Goal: Information Seeking & Learning: Learn about a topic

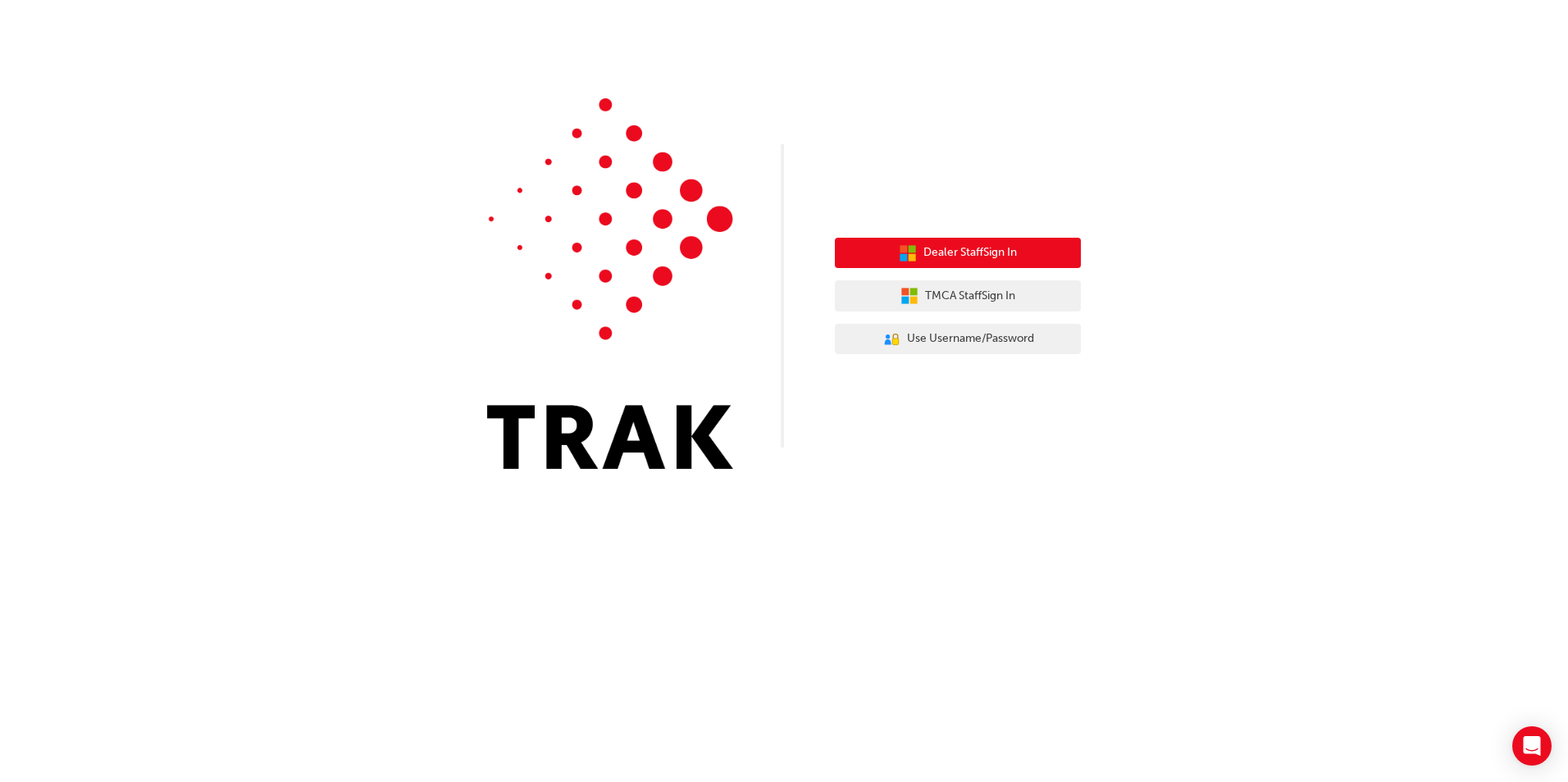
click at [1035, 254] on button "Dealer Staff Sign In" at bounding box center [957, 253] width 246 height 32
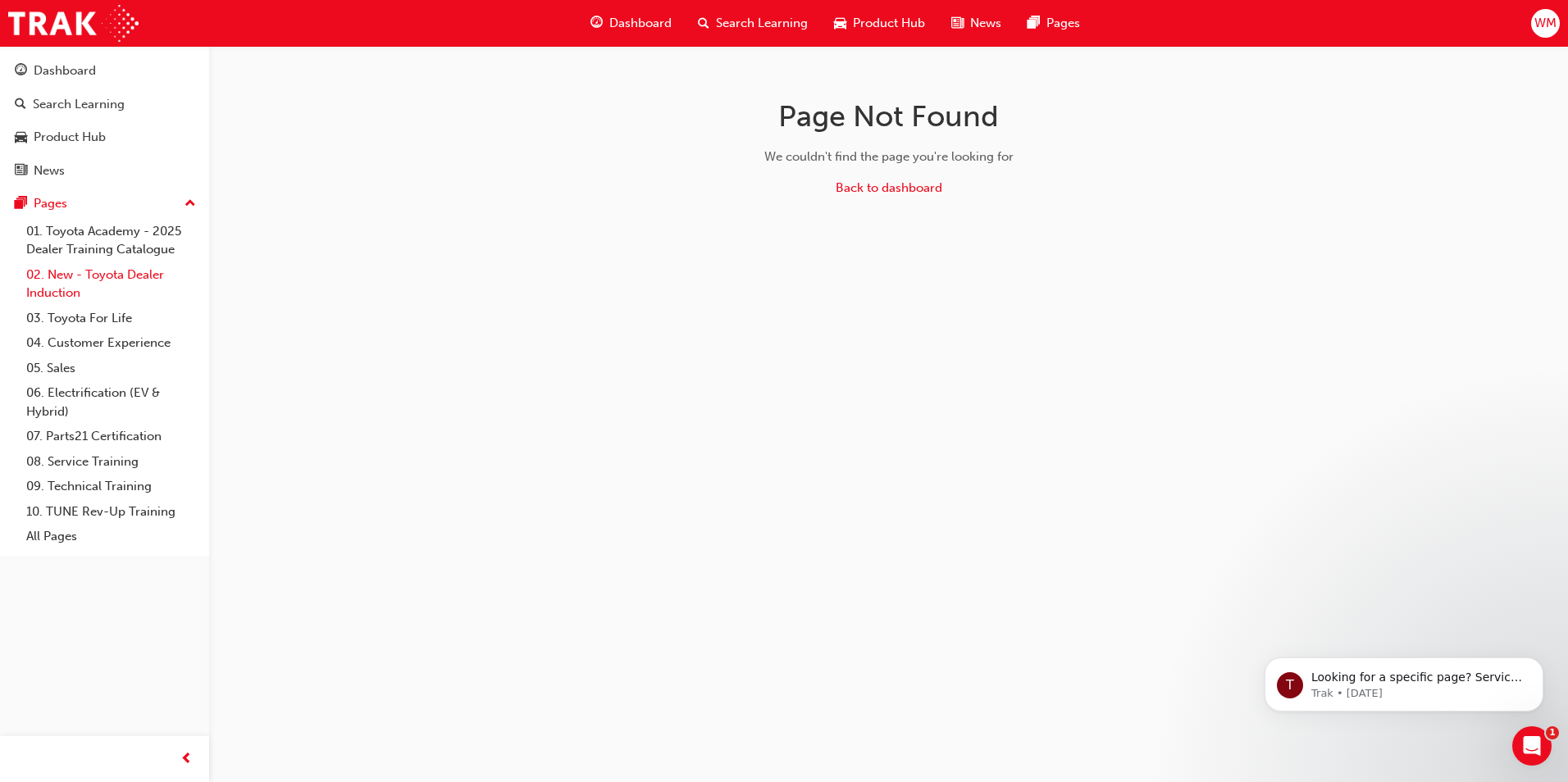
click at [120, 277] on link "02. New - Toyota Dealer Induction" at bounding box center [111, 284] width 183 height 43
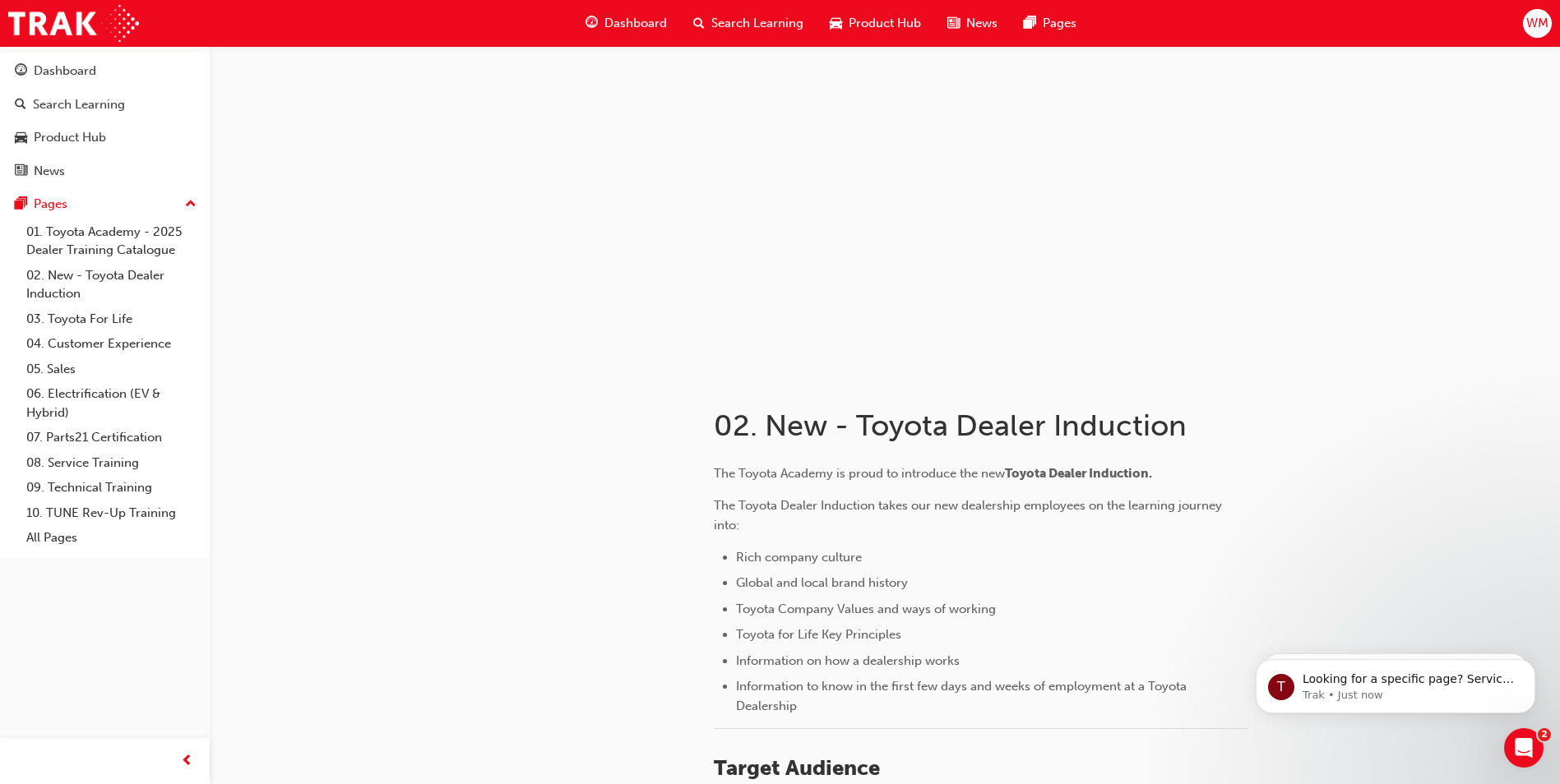
click at [756, 17] on span "Search Learning" at bounding box center [757, 24] width 92 height 19
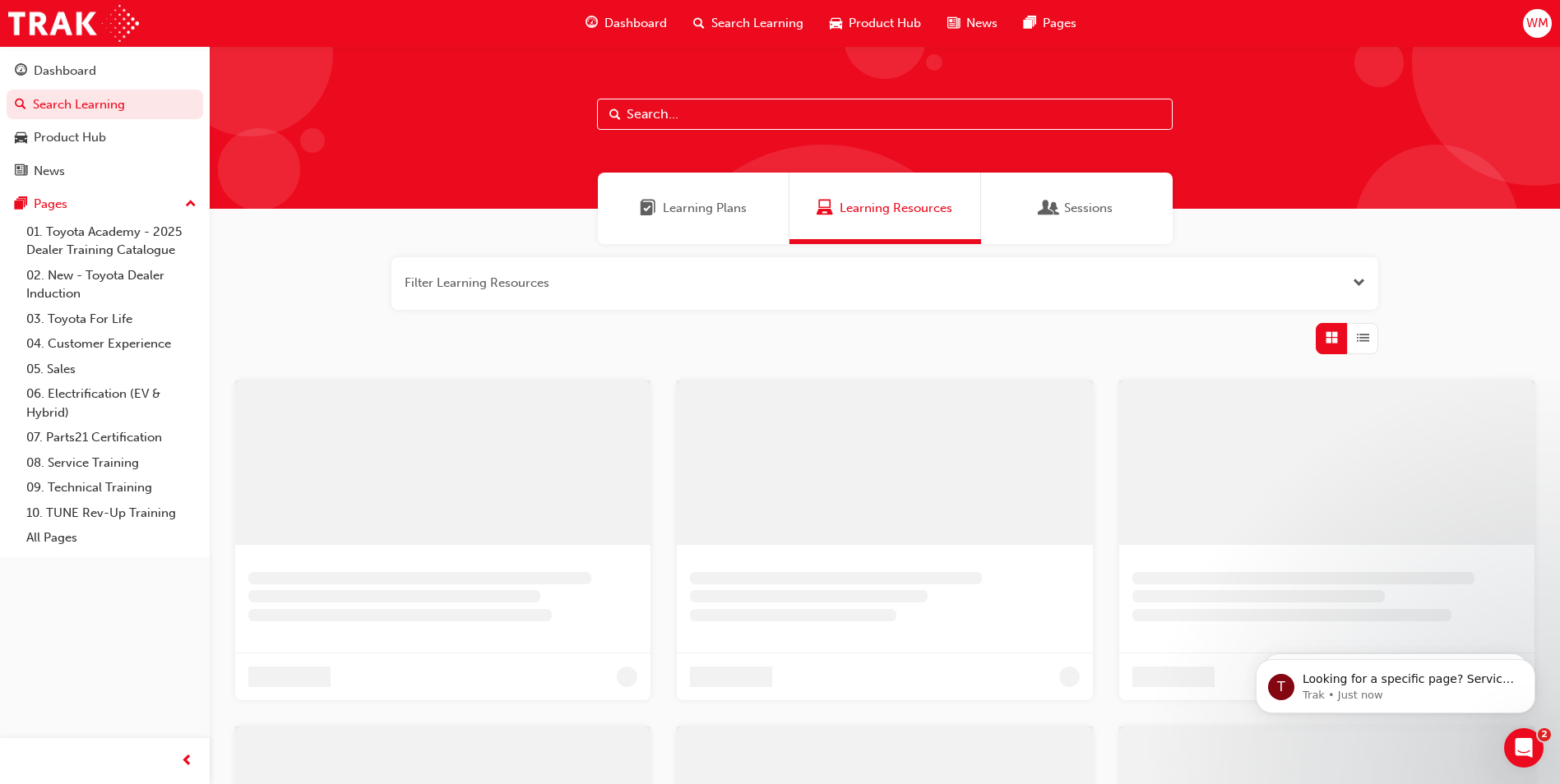
click at [691, 117] on input "text" at bounding box center [885, 114] width 576 height 32
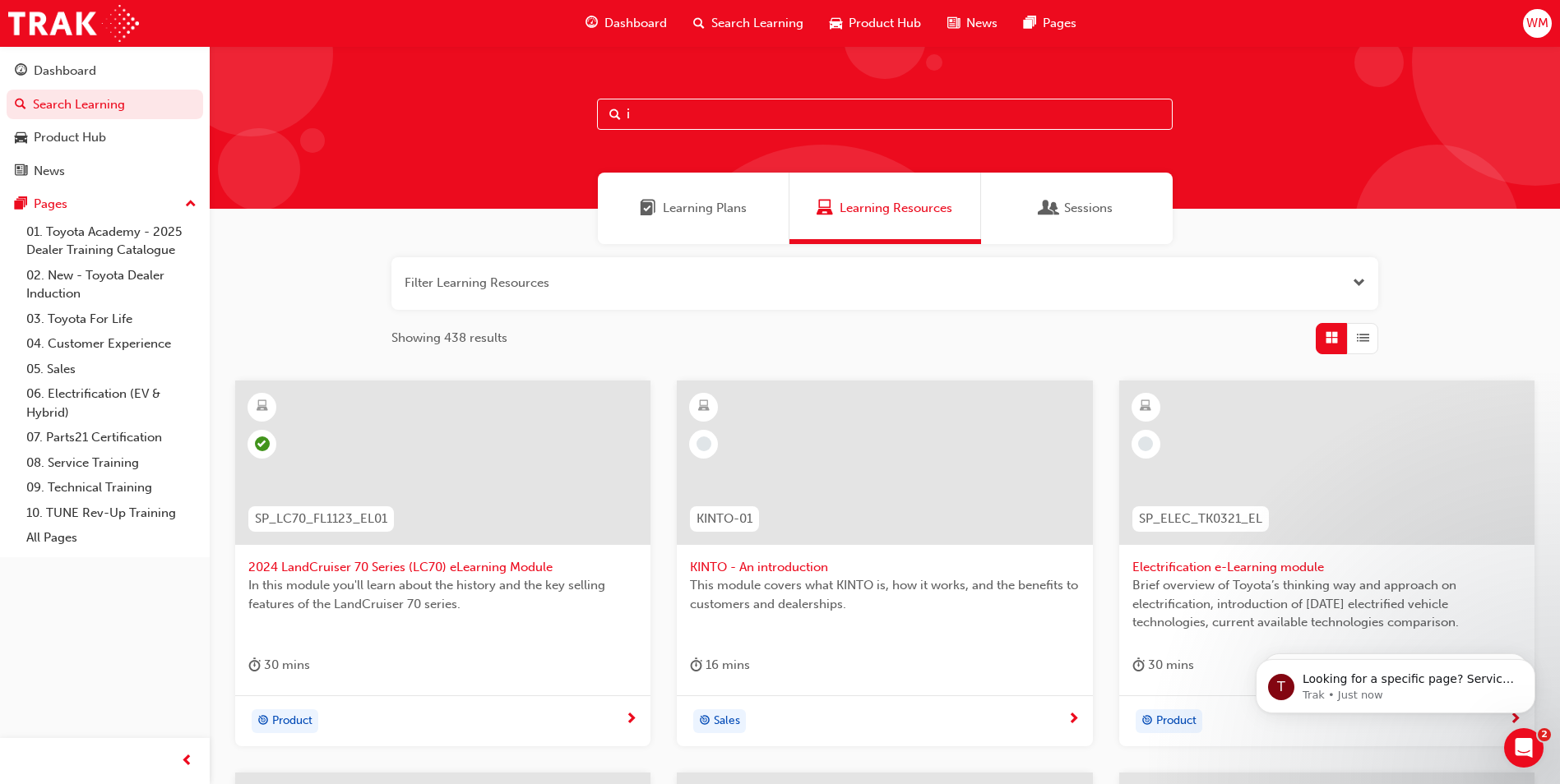
click at [691, 116] on input "i" at bounding box center [885, 114] width 576 height 32
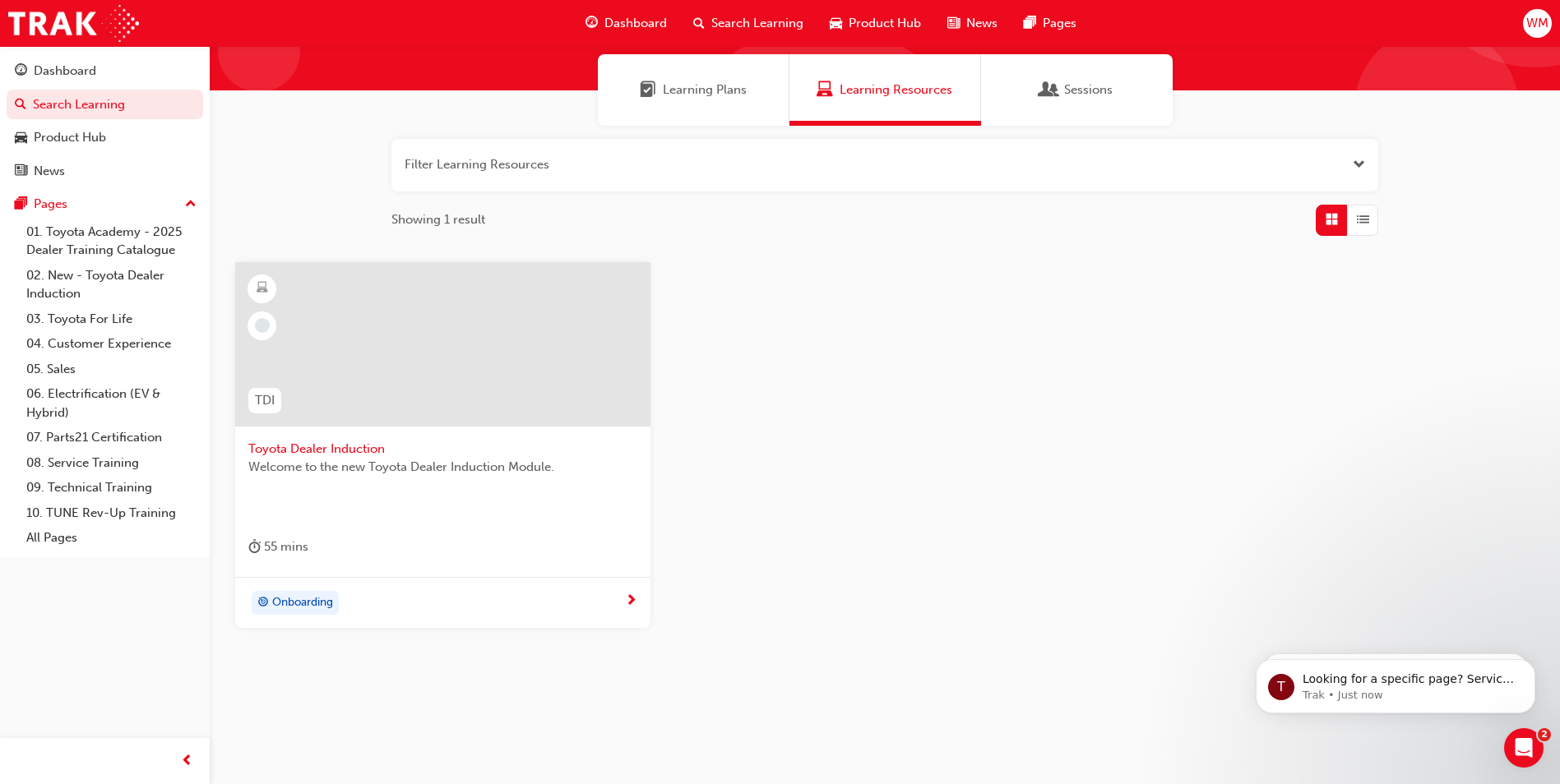
scroll to position [122, 0]
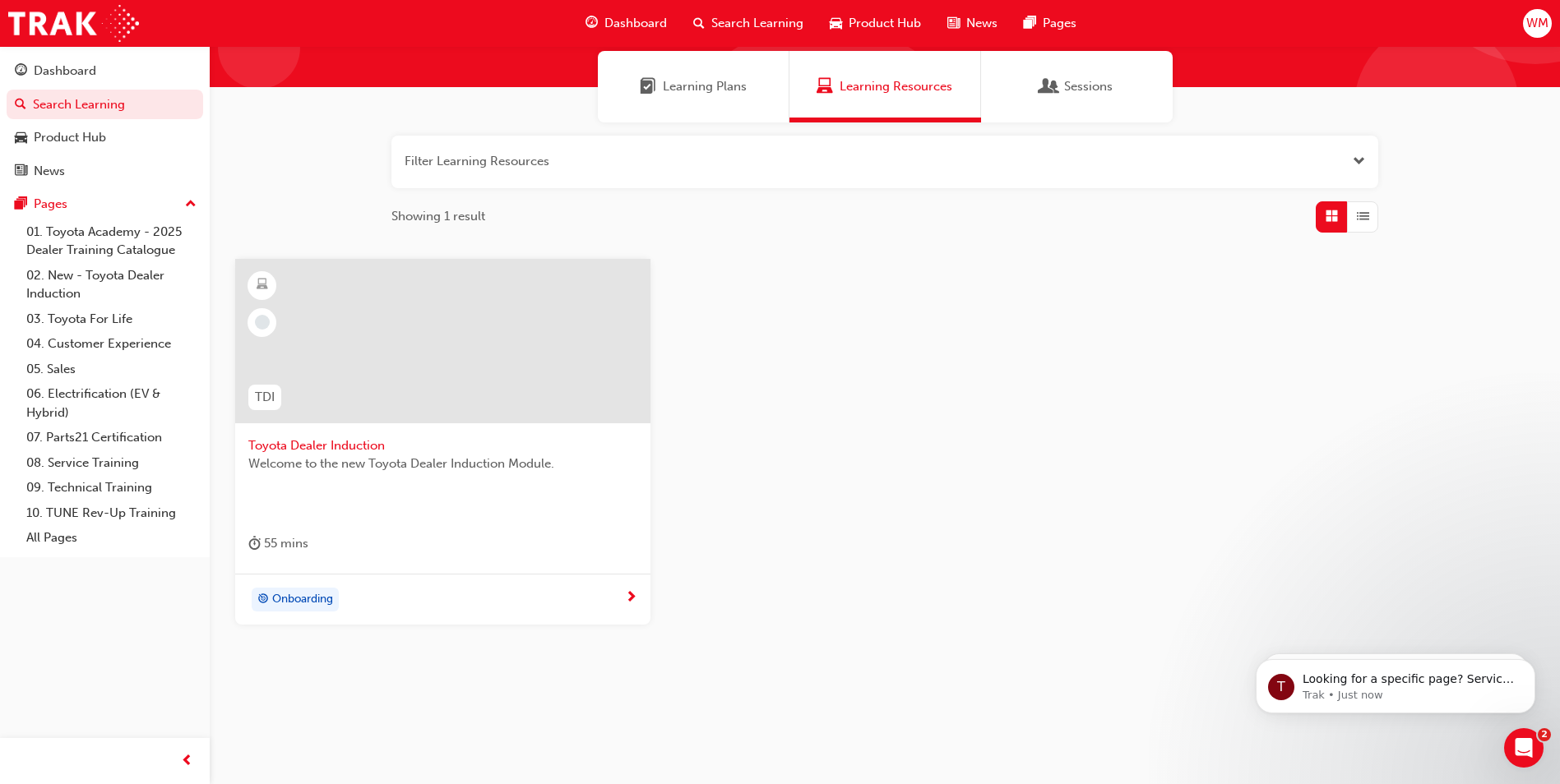
type input "DEALER INDUCTION"
click at [422, 350] on div at bounding box center [442, 341] width 415 height 165
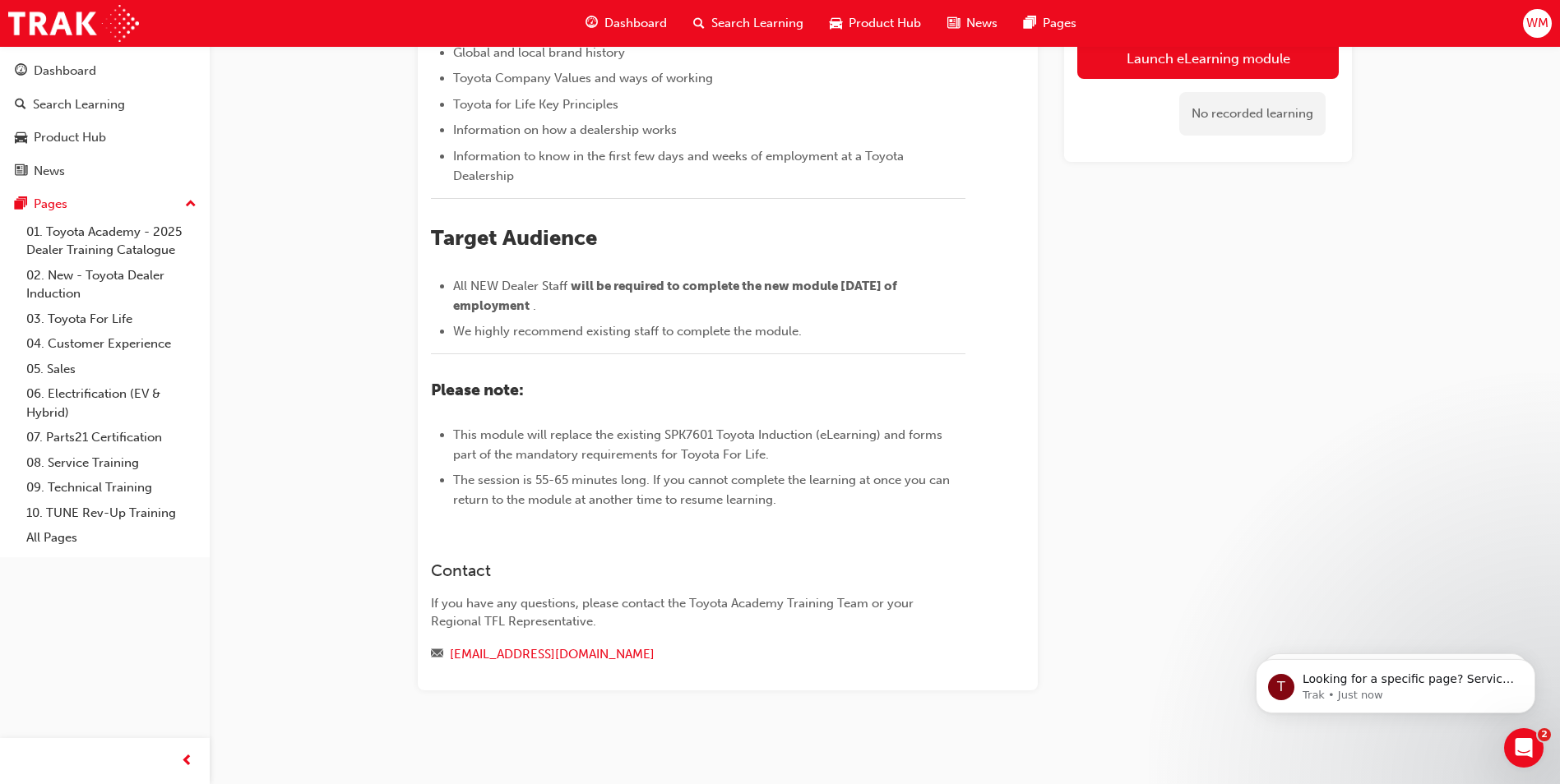
scroll to position [80, 0]
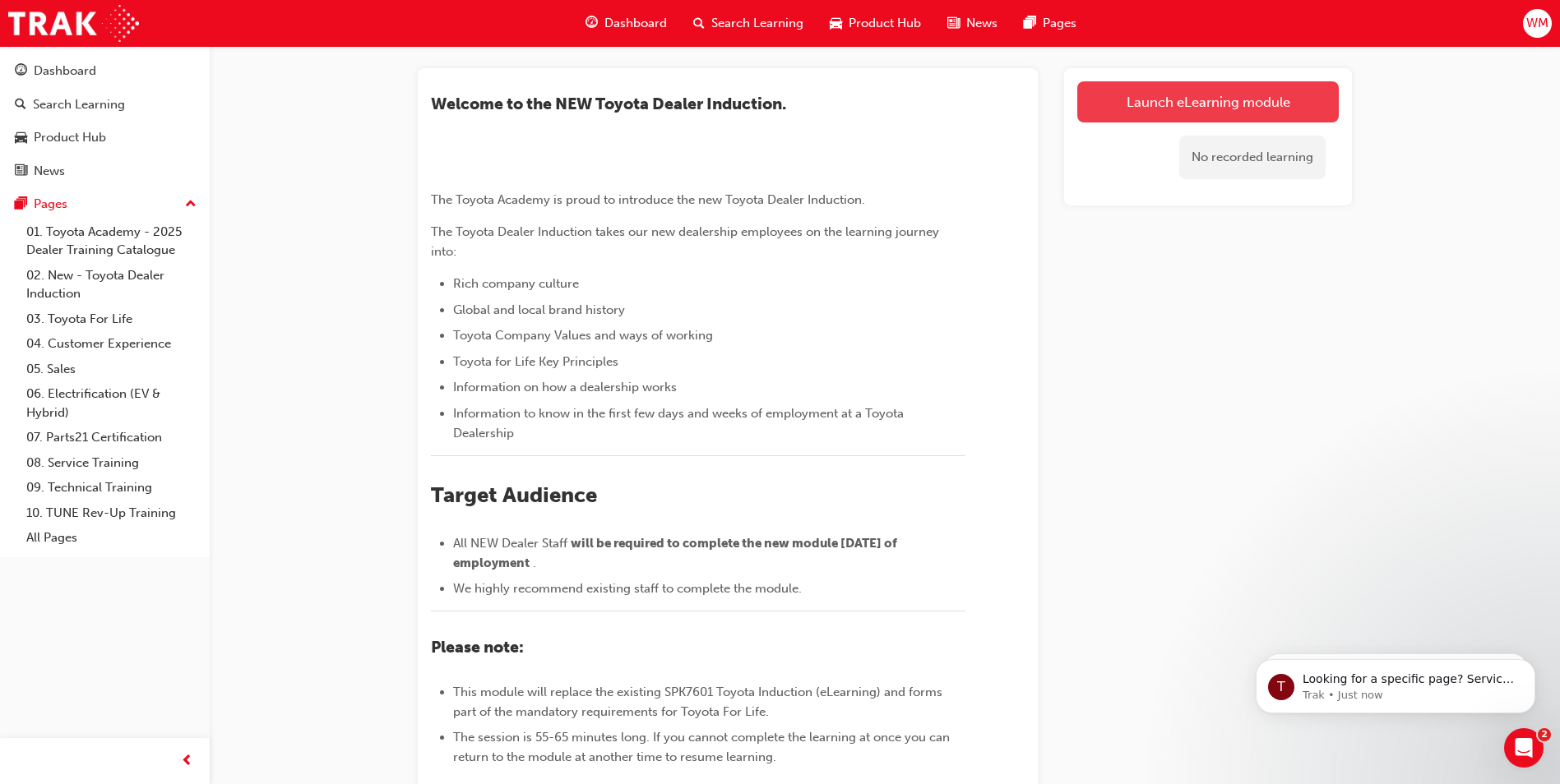
click at [1196, 88] on link "Launch eLearning module" at bounding box center [1208, 102] width 262 height 41
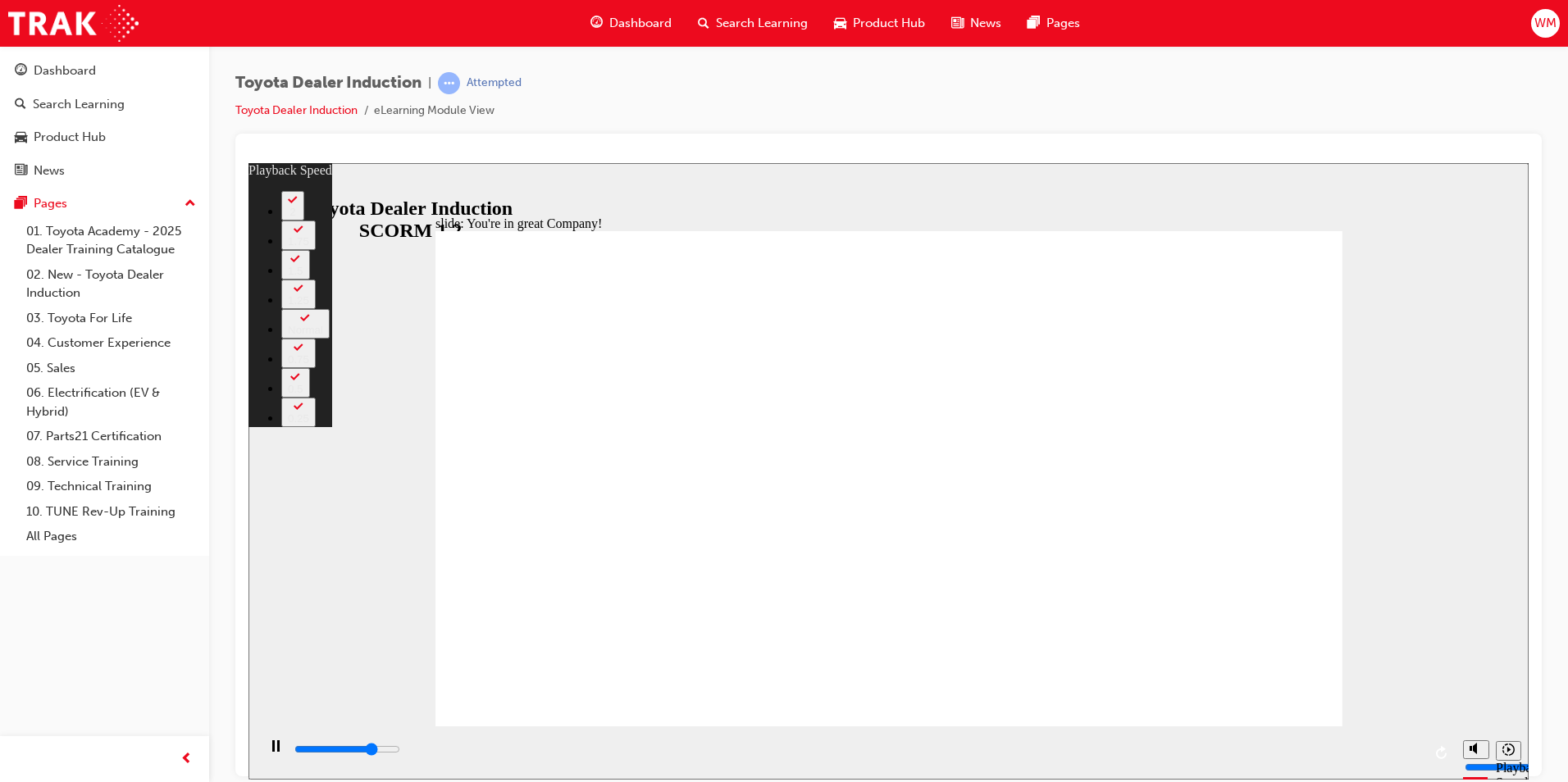
type input "5700"
type input "0"
type input "6000"
type input "0"
type input "6200"
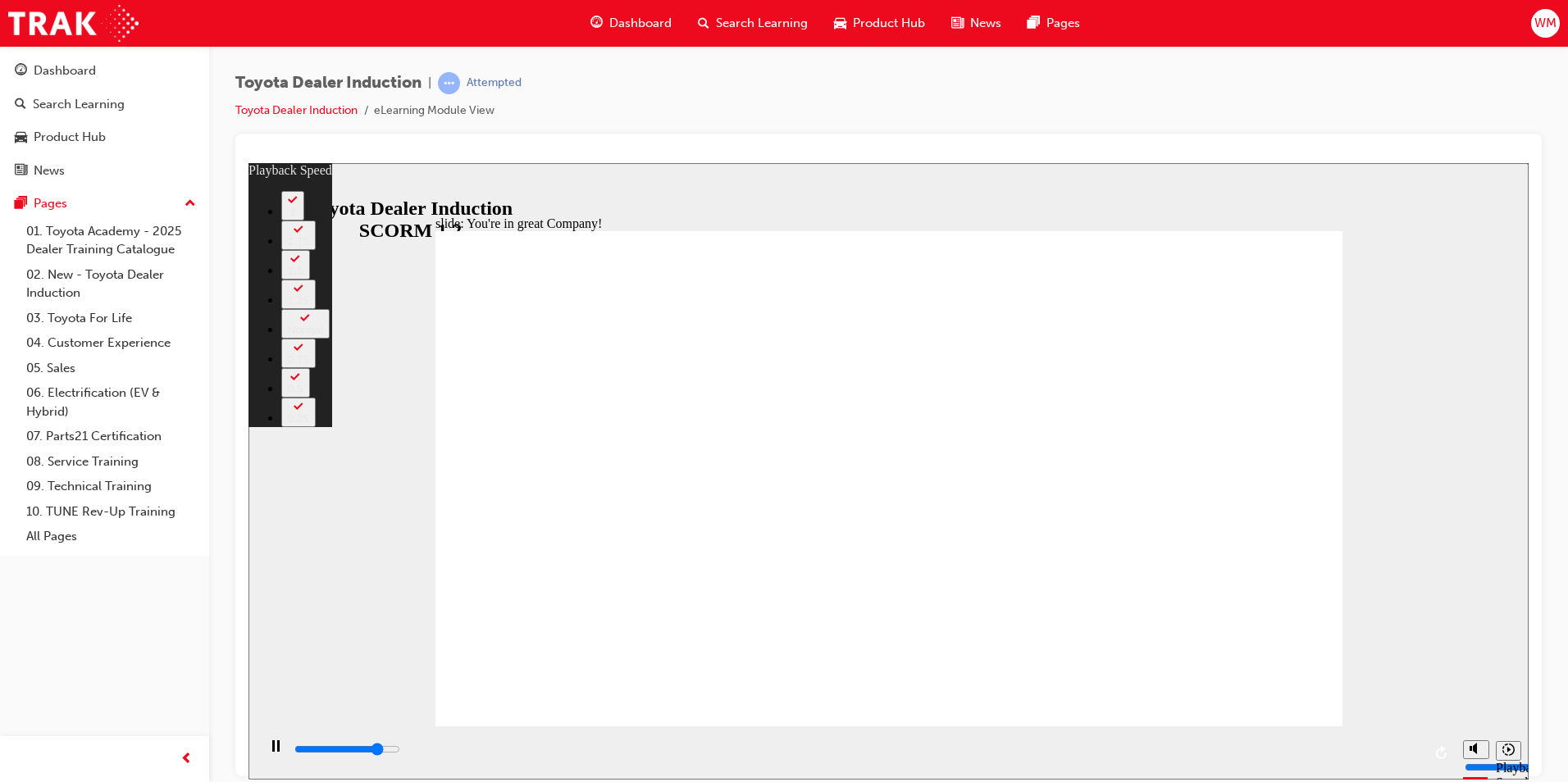
type input "1"
type input "6500"
type input "1"
type input "6600"
type input "1"
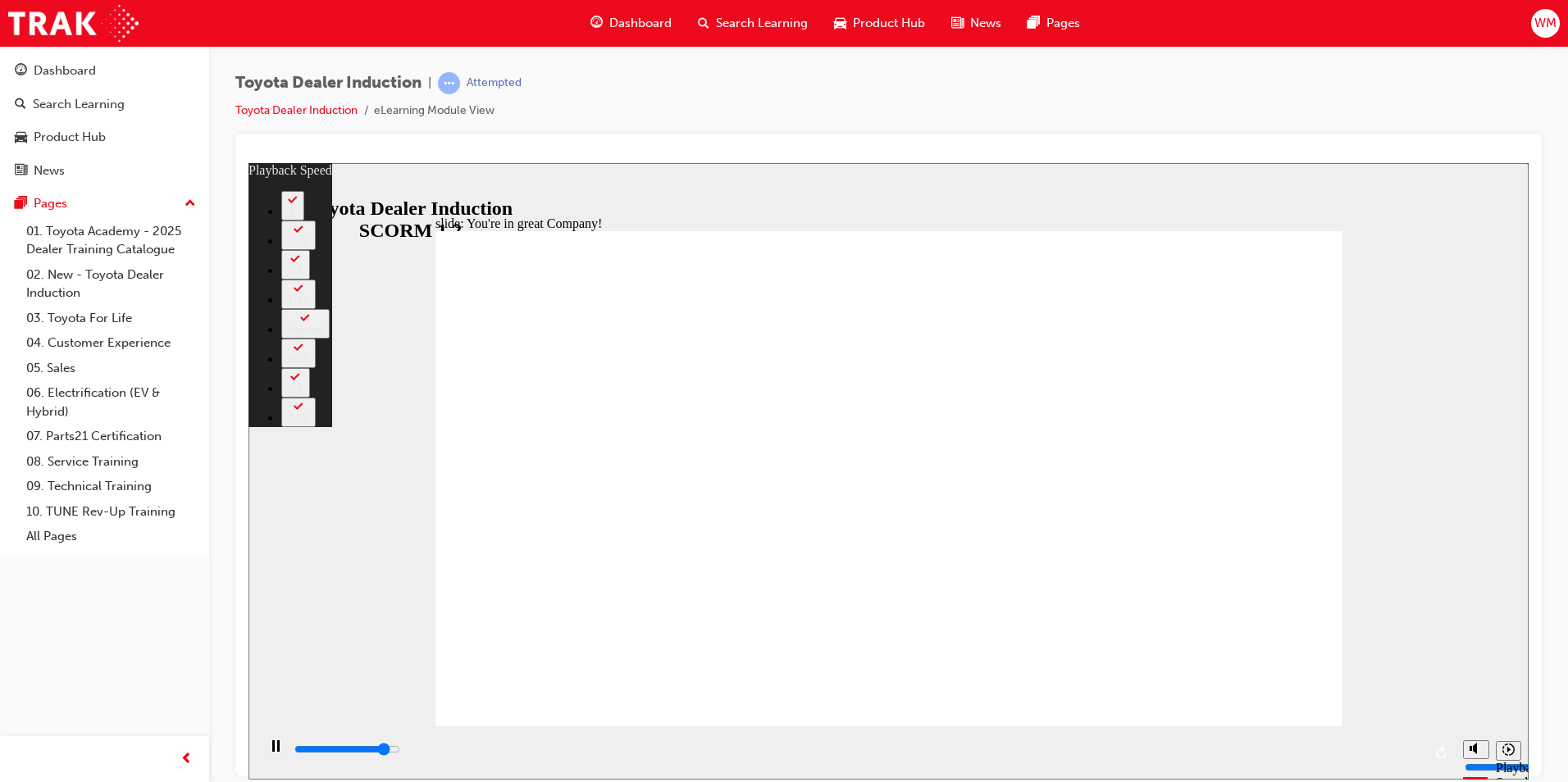
type input "6700"
type input "1"
type input "6900"
type input "1"
type input "7000"
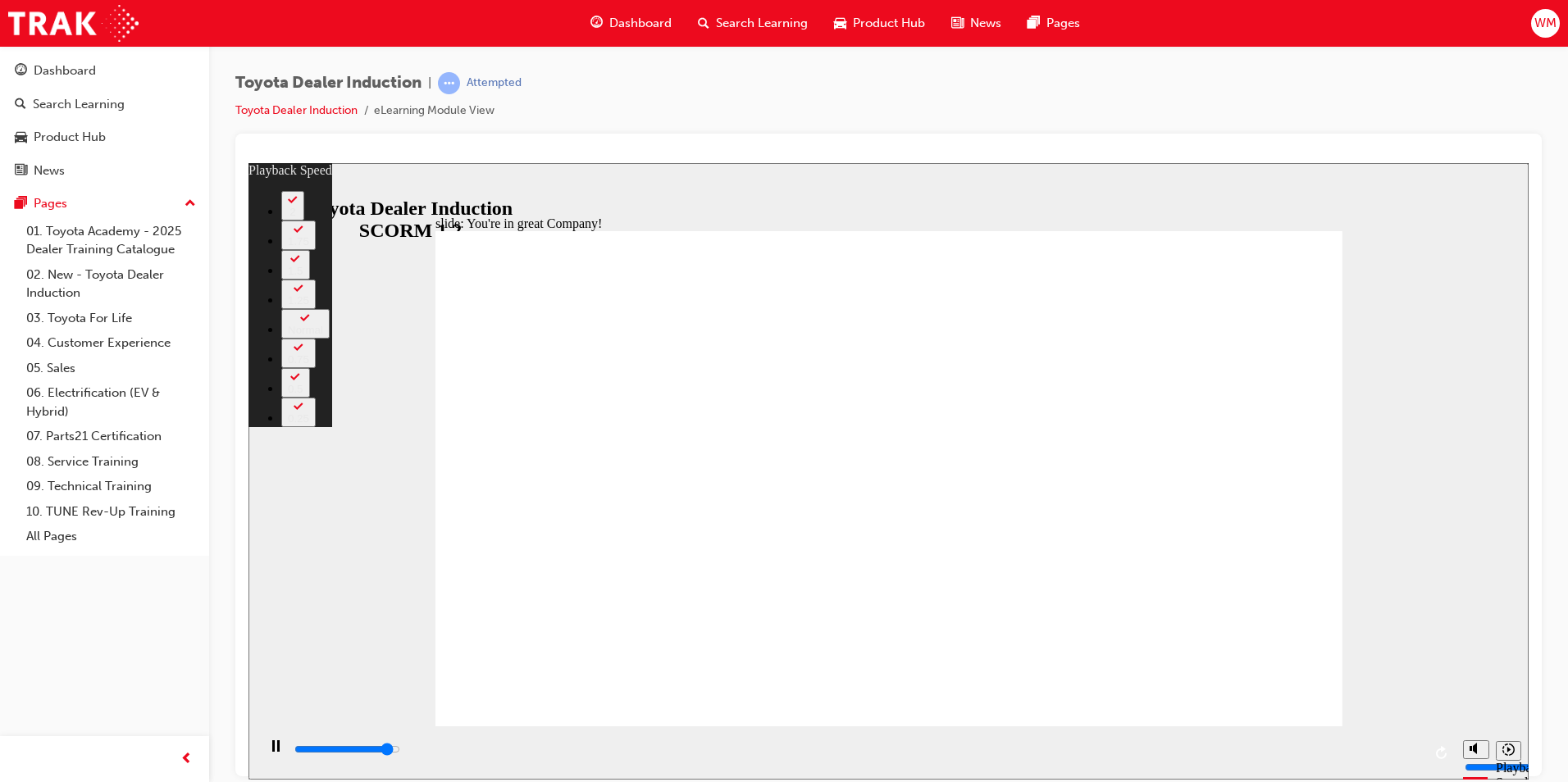
type input "1"
type input "7100"
type input "1"
type input "7300"
type input "2"
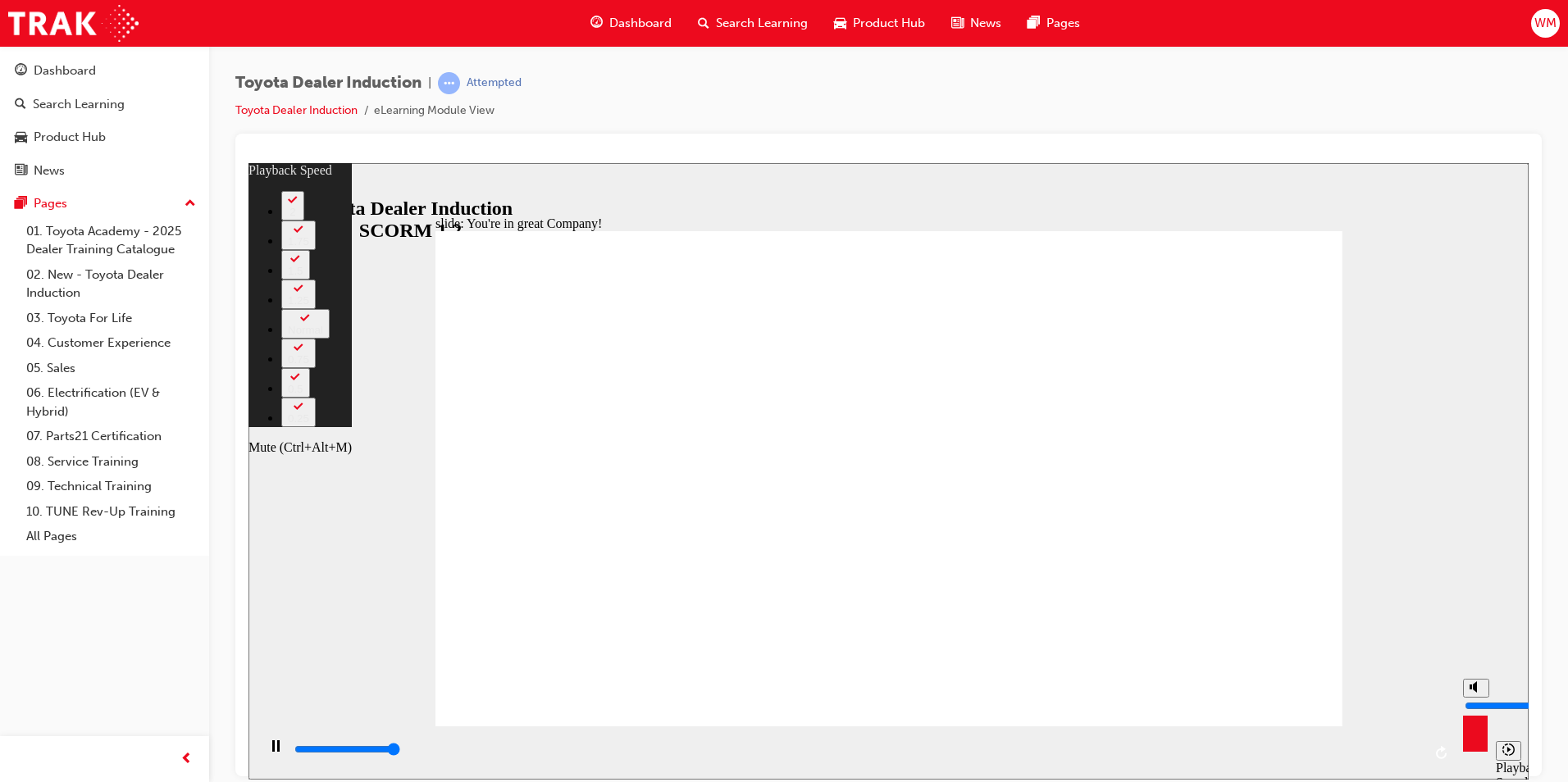
type input "7500"
type input "7"
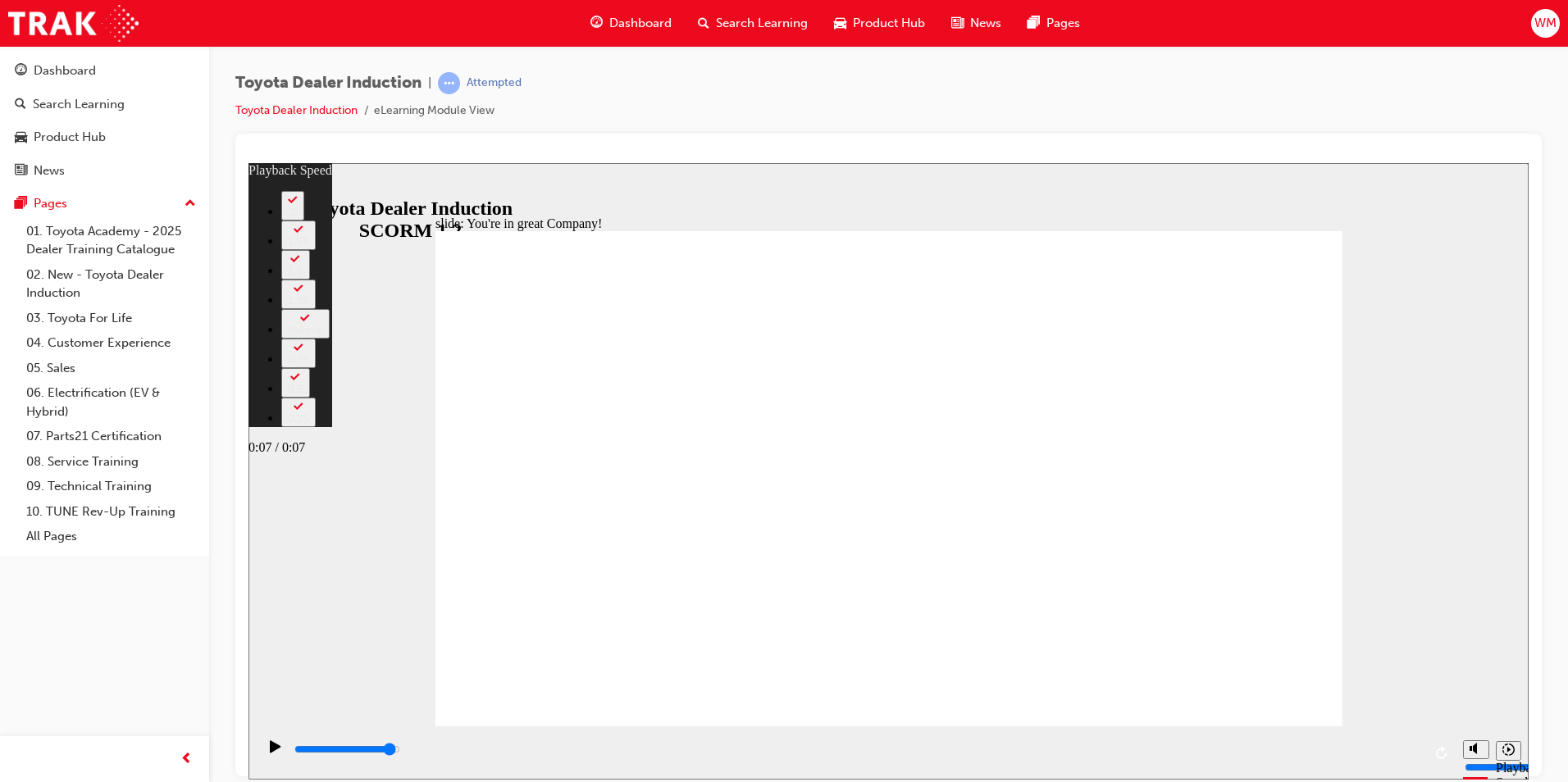
click at [1381, 757] on div "playback controls" at bounding box center [857, 749] width 1129 height 18
type input "7200"
drag, startPoint x: 495, startPoint y: 680, endPoint x: 1230, endPoint y: 670, distance: 735.1
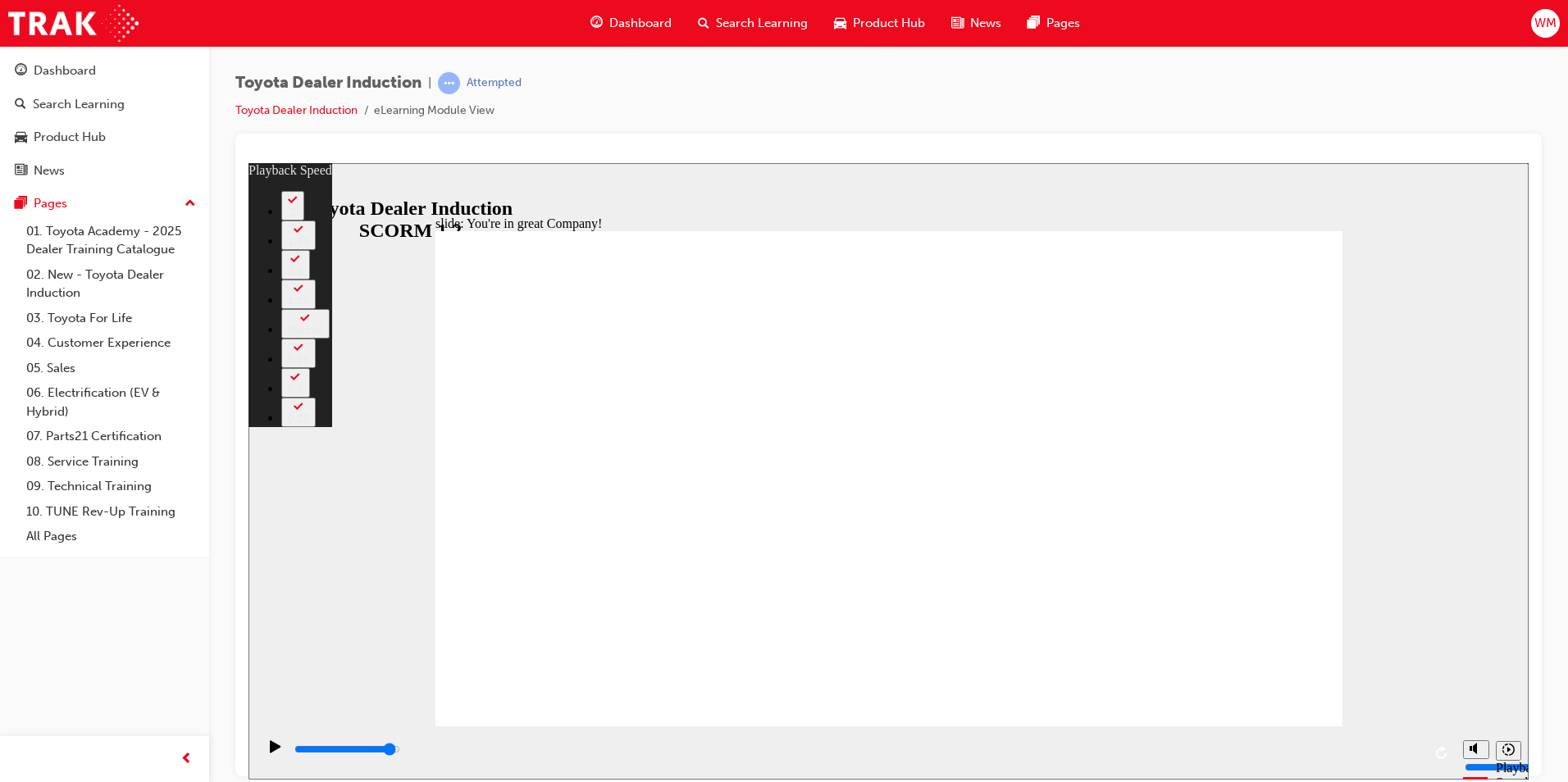
type input "156"
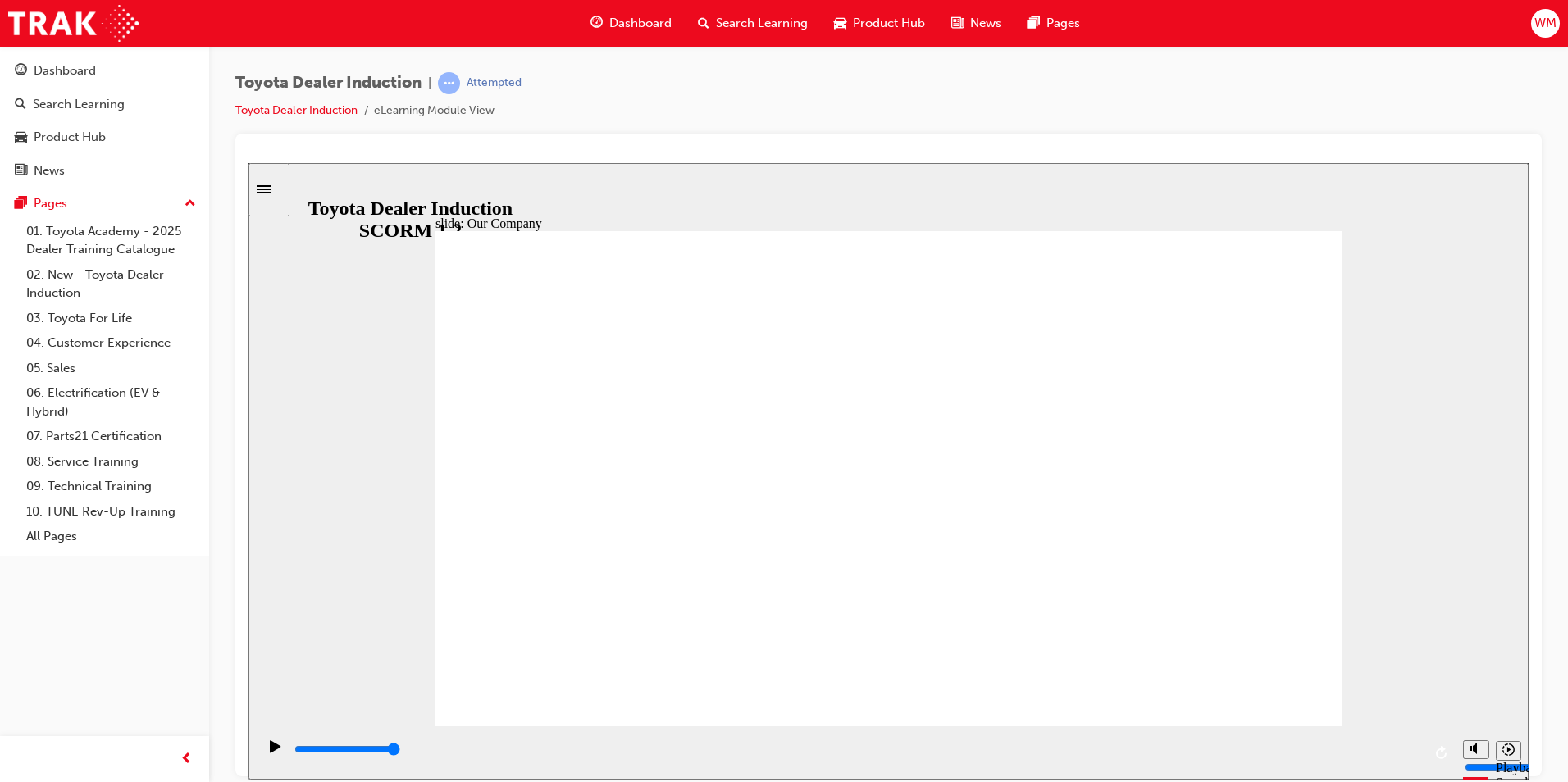
drag, startPoint x: 628, startPoint y: 615, endPoint x: 686, endPoint y: 624, distance: 58.7
drag, startPoint x: 648, startPoint y: 625, endPoint x: 897, endPoint y: 646, distance: 249.9
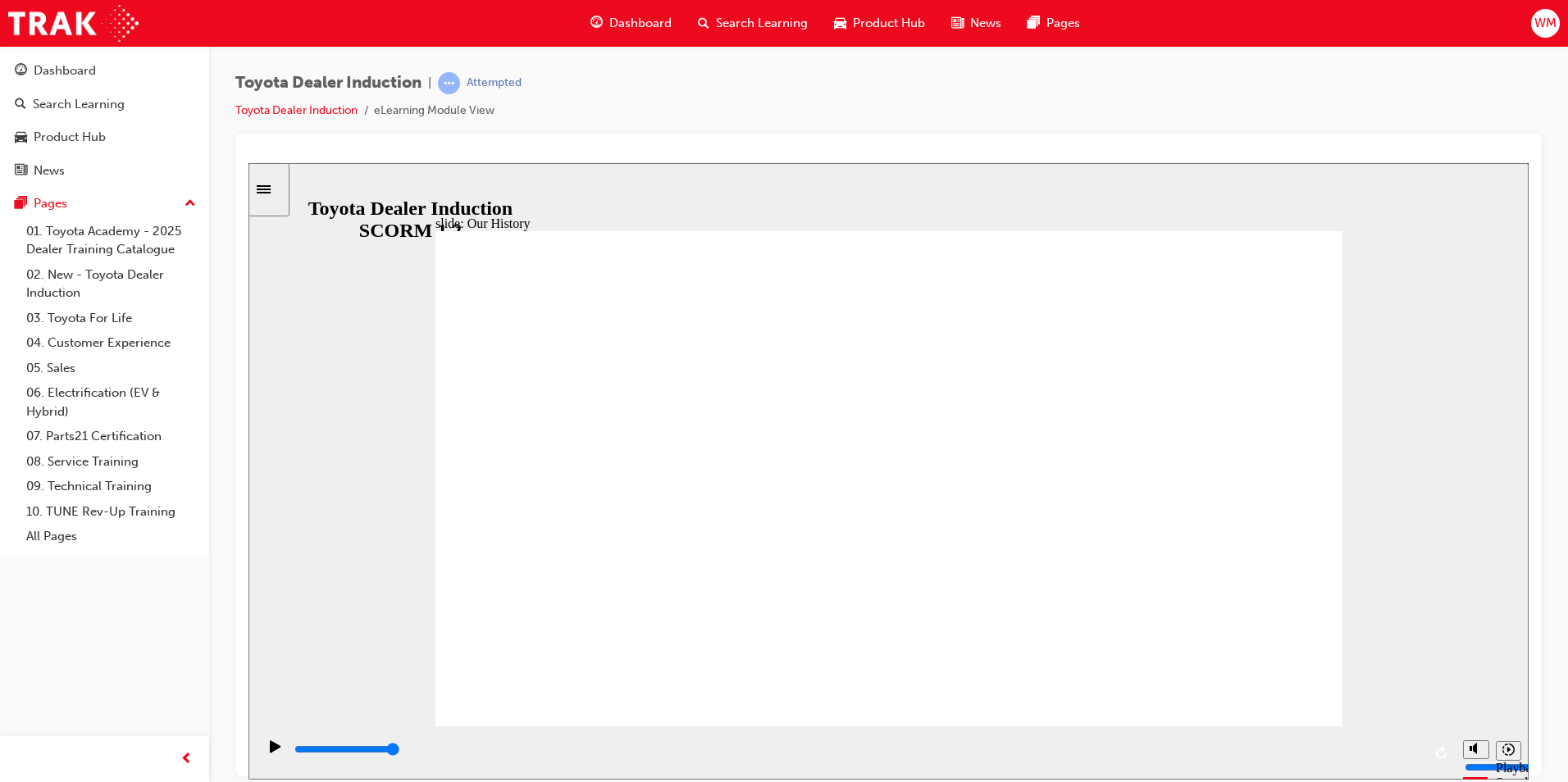
drag, startPoint x: 878, startPoint y: 618, endPoint x: 1087, endPoint y: 634, distance: 209.6
drag, startPoint x: 1250, startPoint y: 696, endPoint x: 1251, endPoint y: 679, distance: 17.0
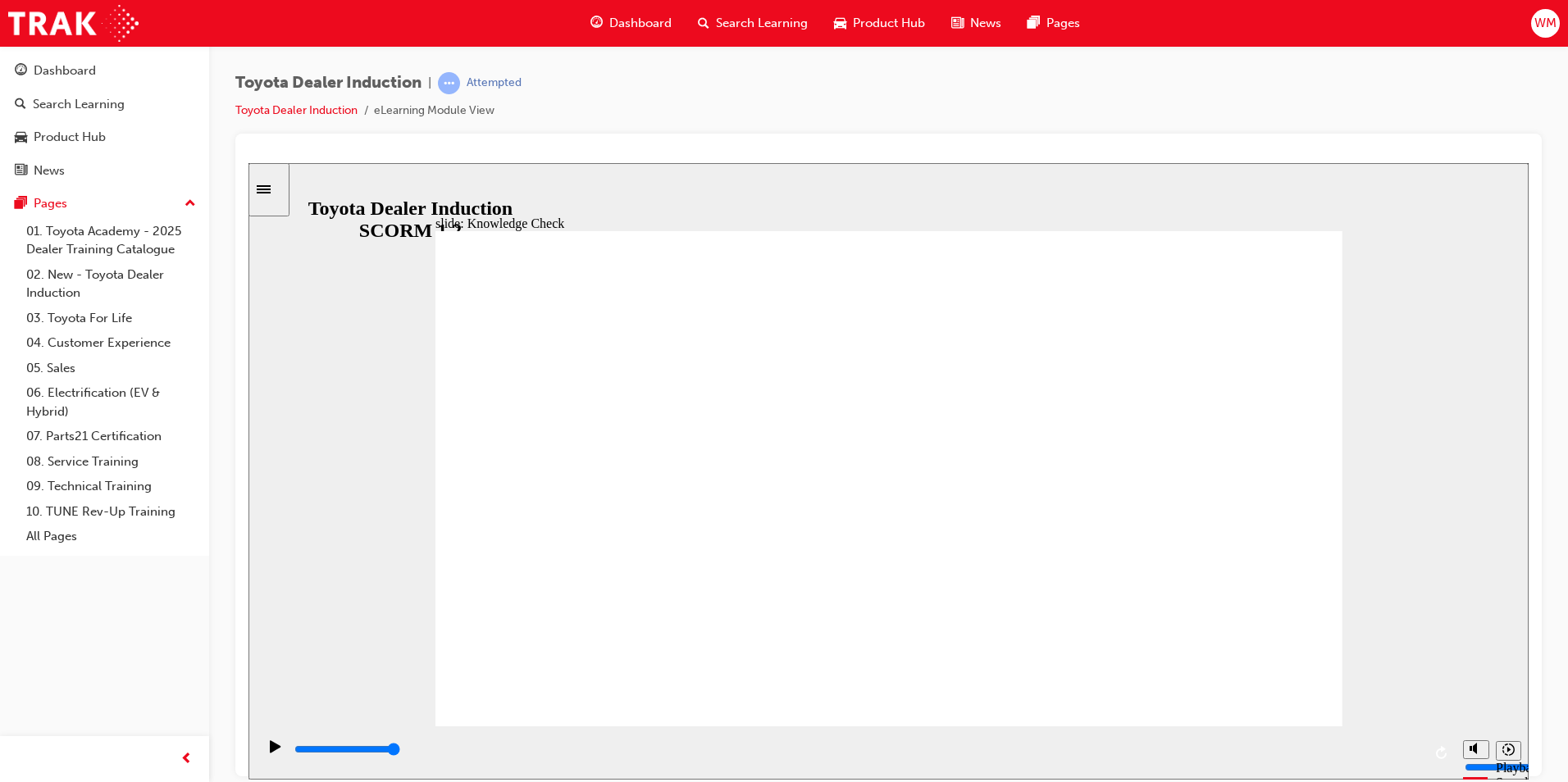
type input "5000"
drag, startPoint x: 1120, startPoint y: 383, endPoint x: 895, endPoint y: 383, distance: 225.0
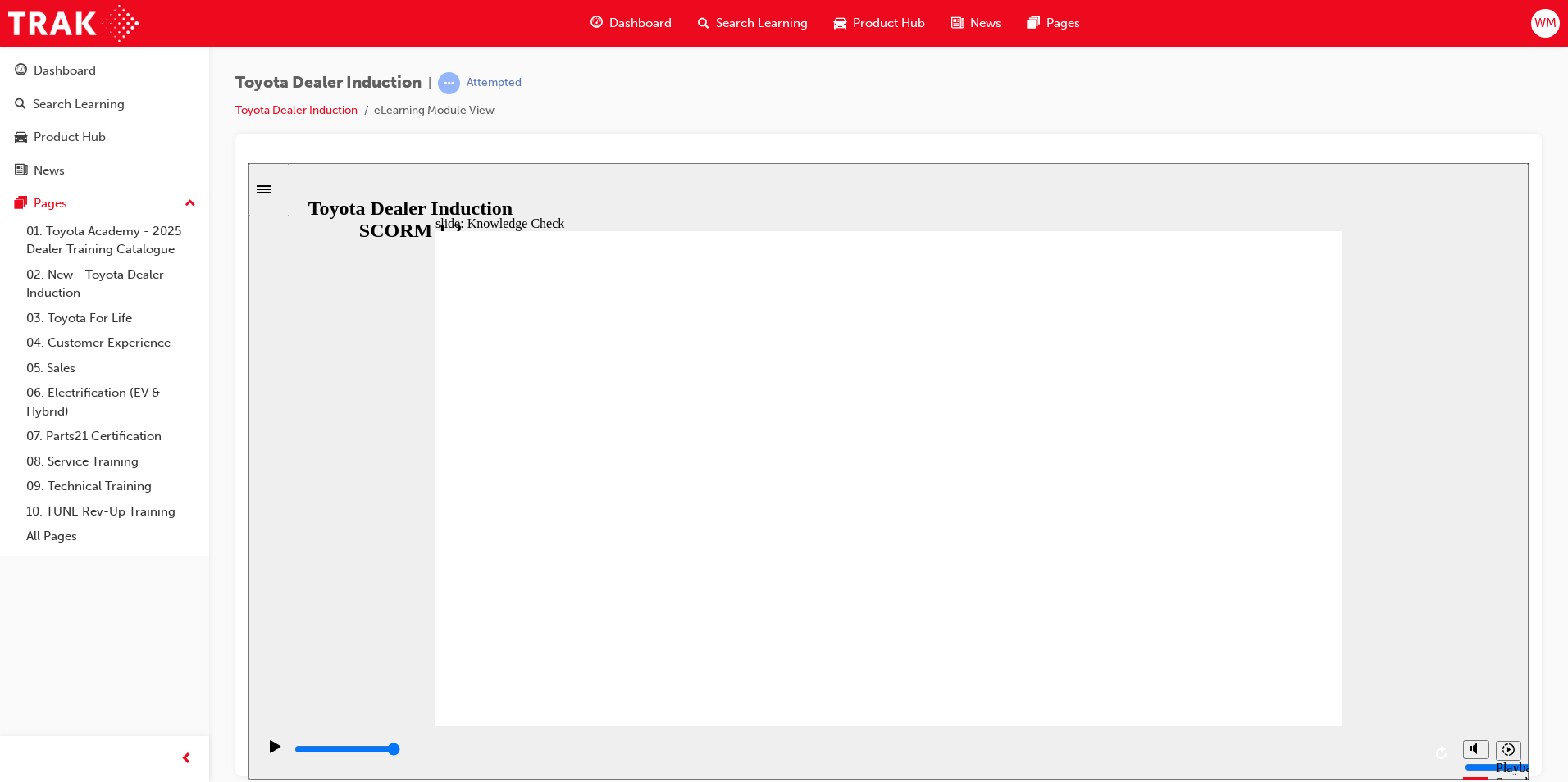
radio input "true"
type input "3200"
radio input "true"
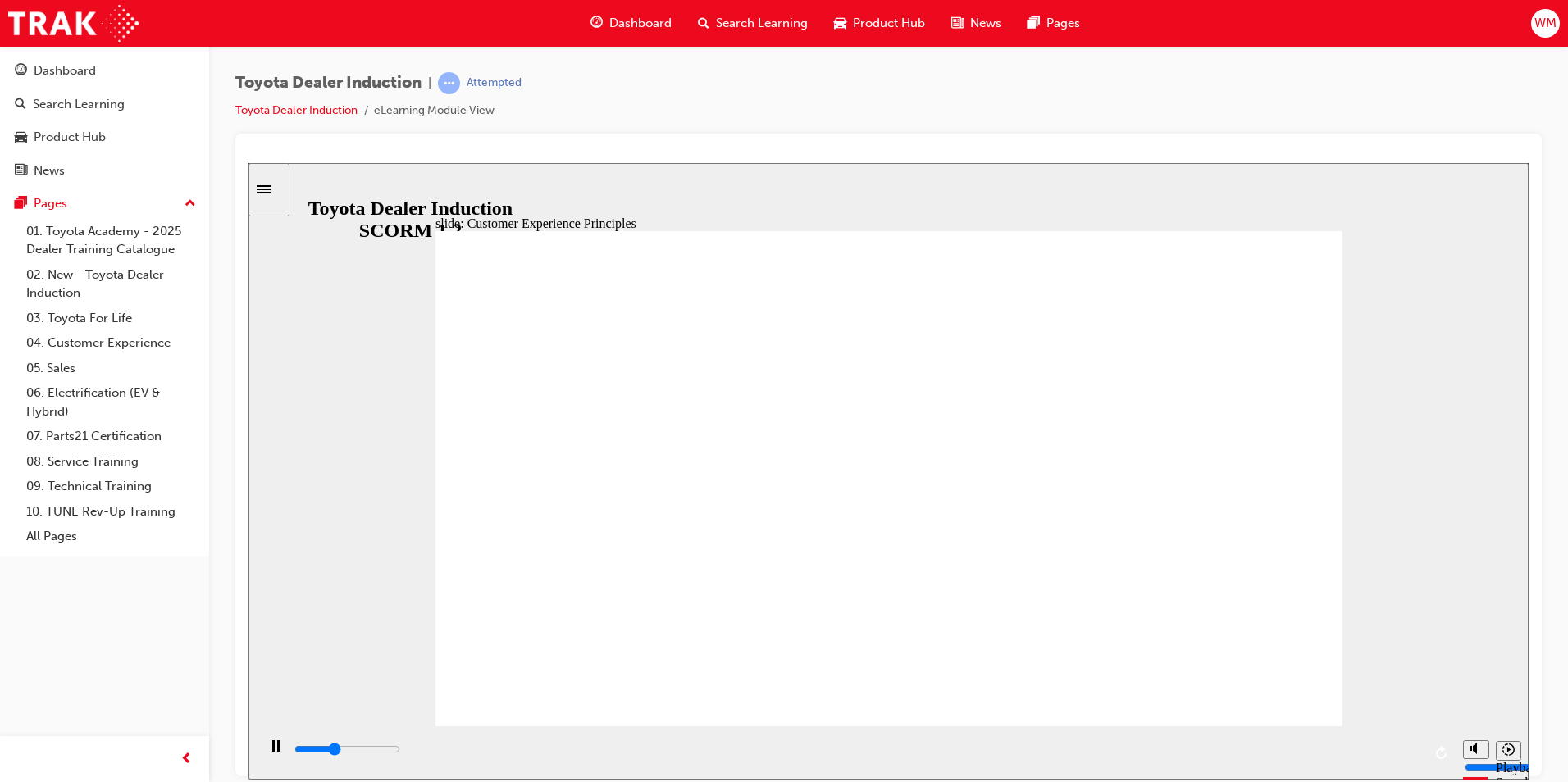
drag, startPoint x: 888, startPoint y: 565, endPoint x: 1257, endPoint y: 669, distance: 383.4
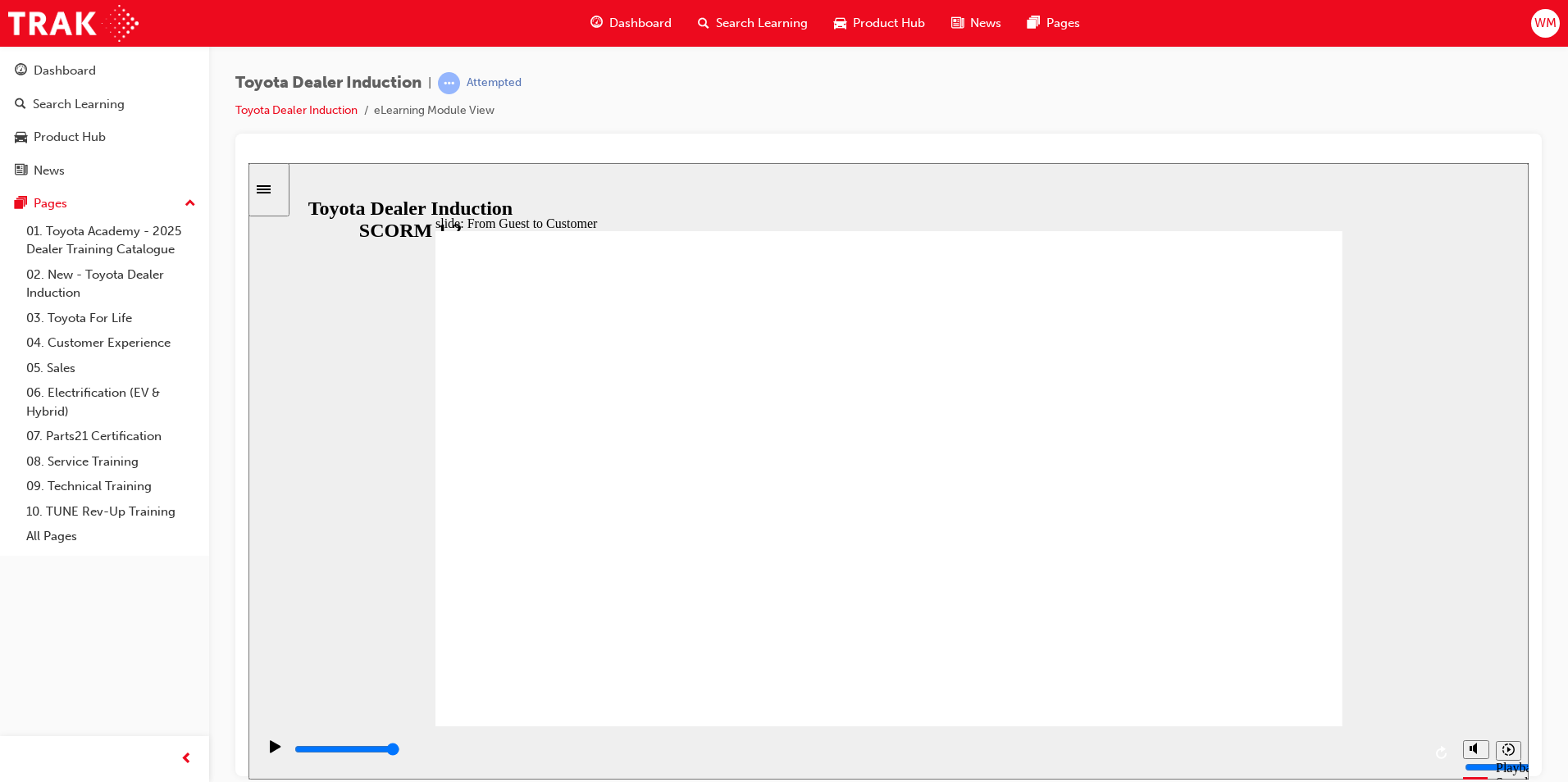
drag, startPoint x: 1316, startPoint y: 687, endPoint x: 1304, endPoint y: 679, distance: 14.4
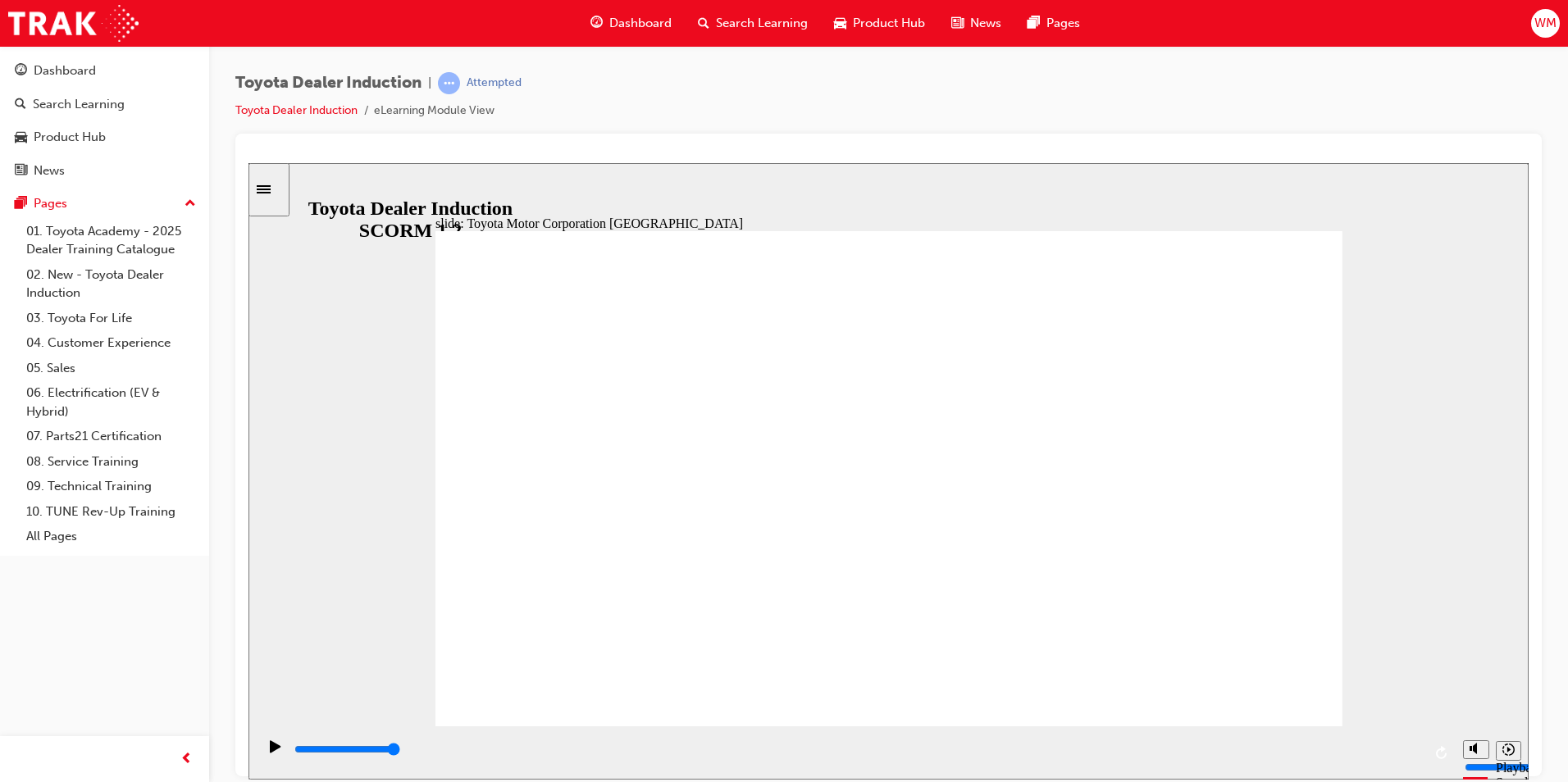
type input "15300"
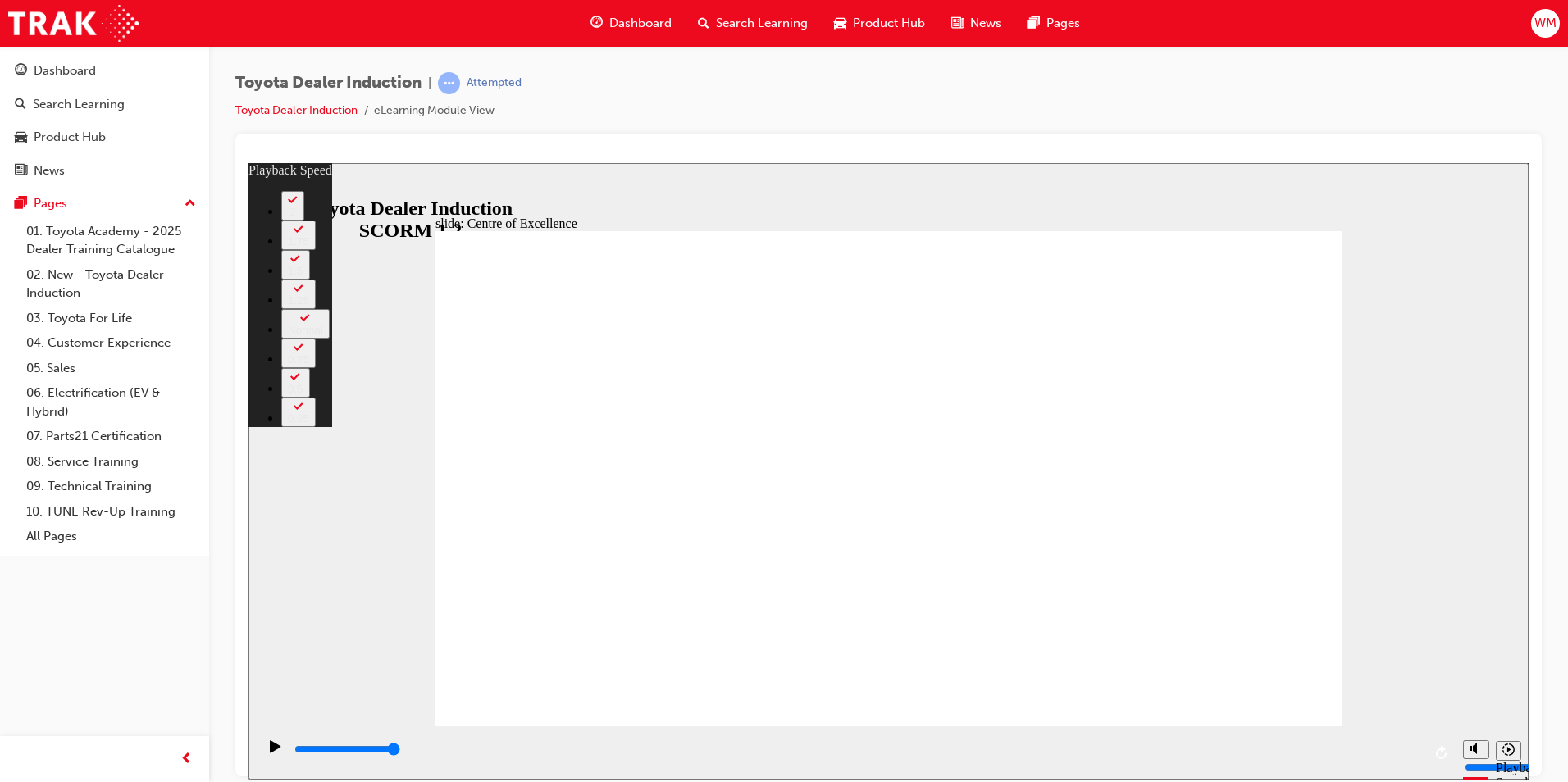
type input "248"
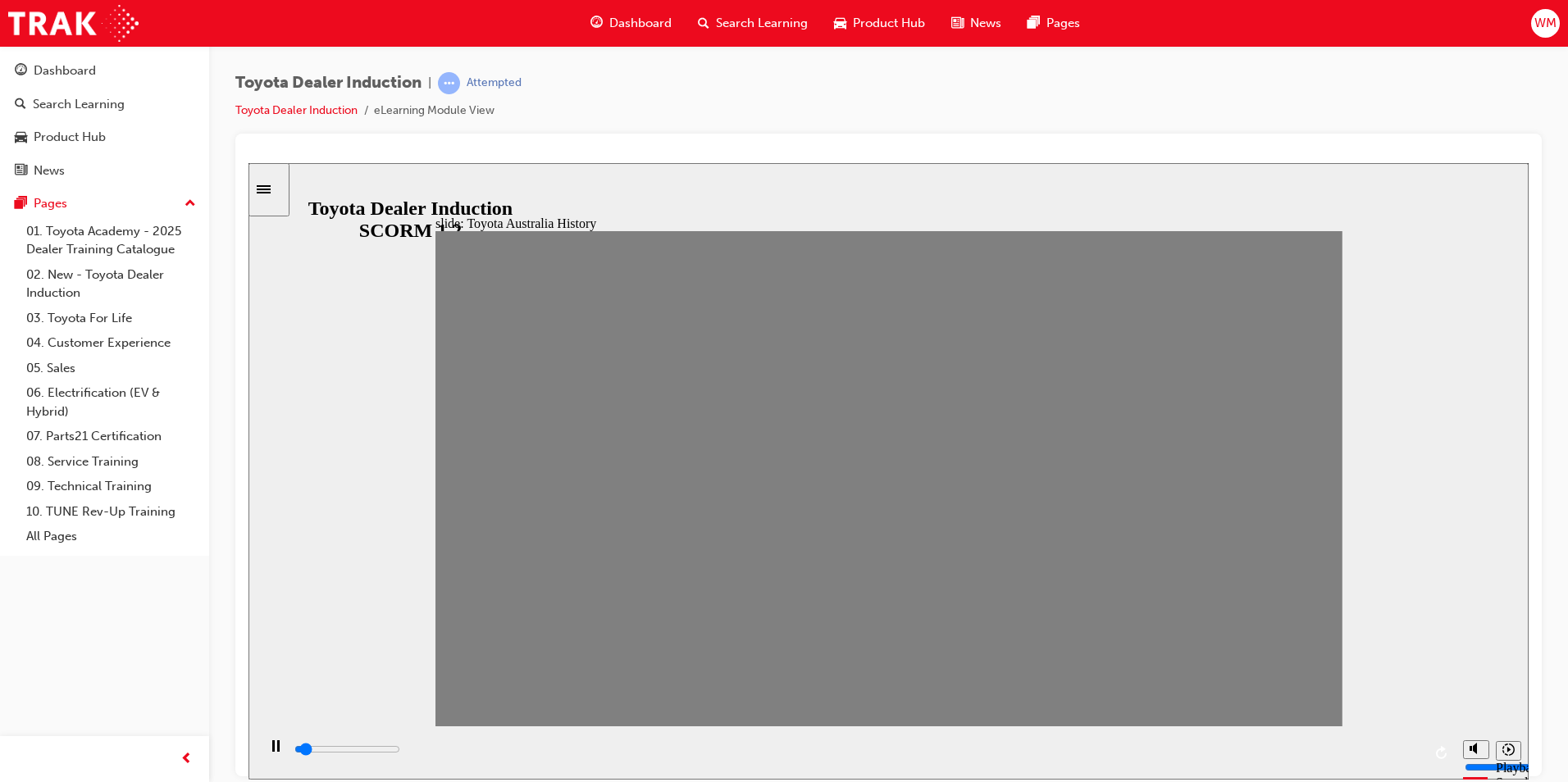
drag, startPoint x: 478, startPoint y: 499, endPoint x: 1377, endPoint y: 530, distance: 899.5
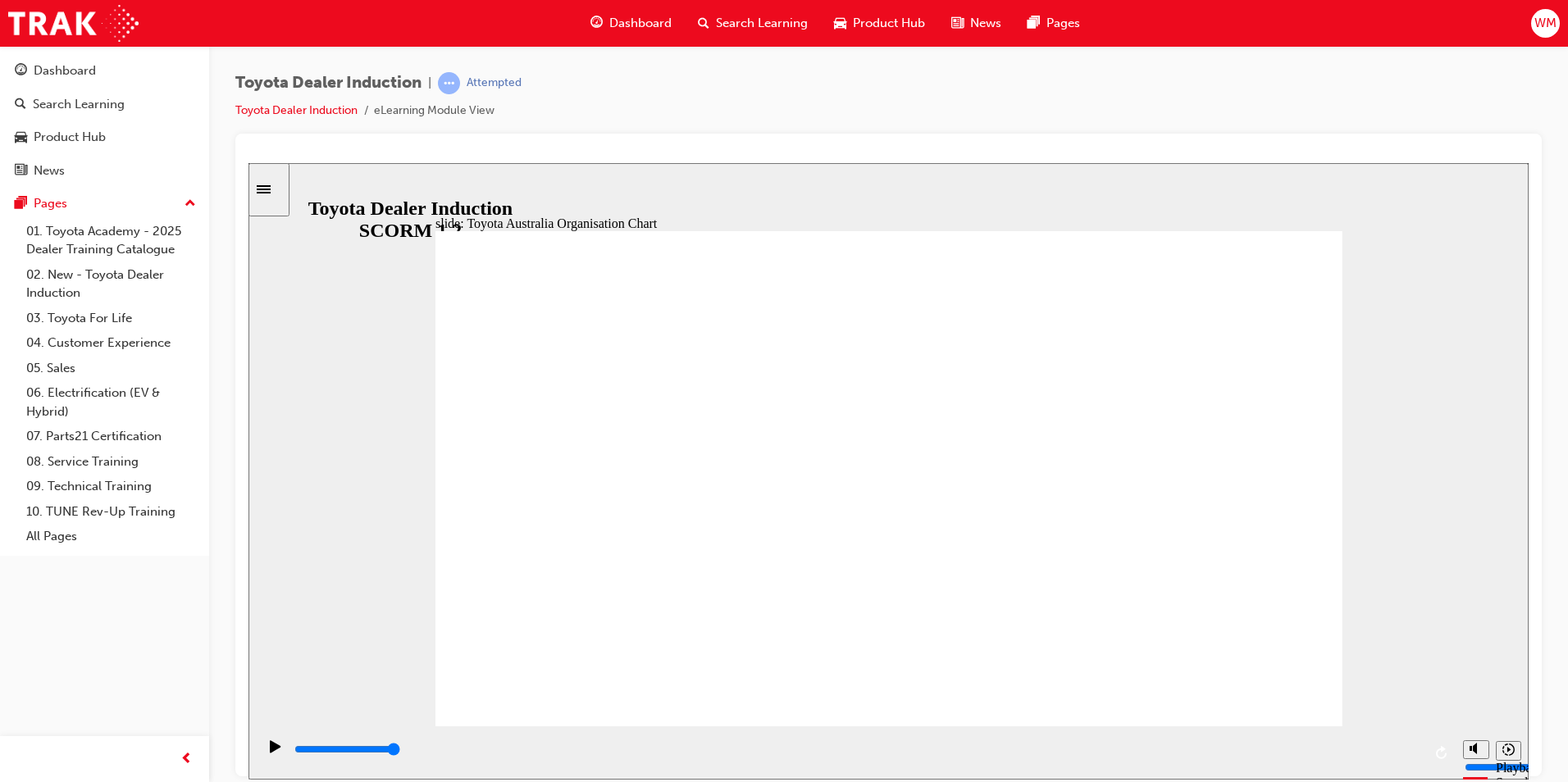
type input "5000"
radio input "true"
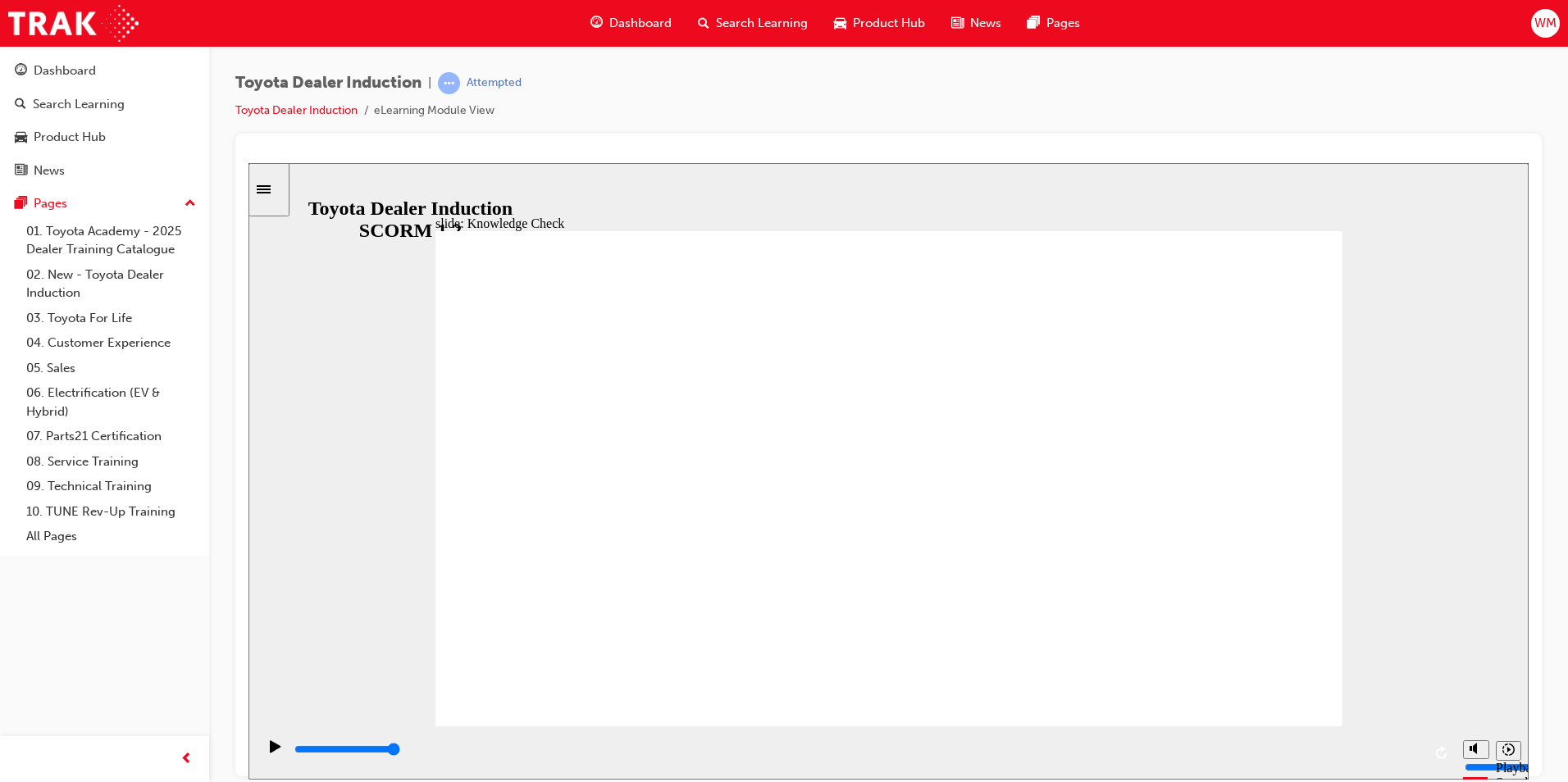
type input "4000"
radio input "true"
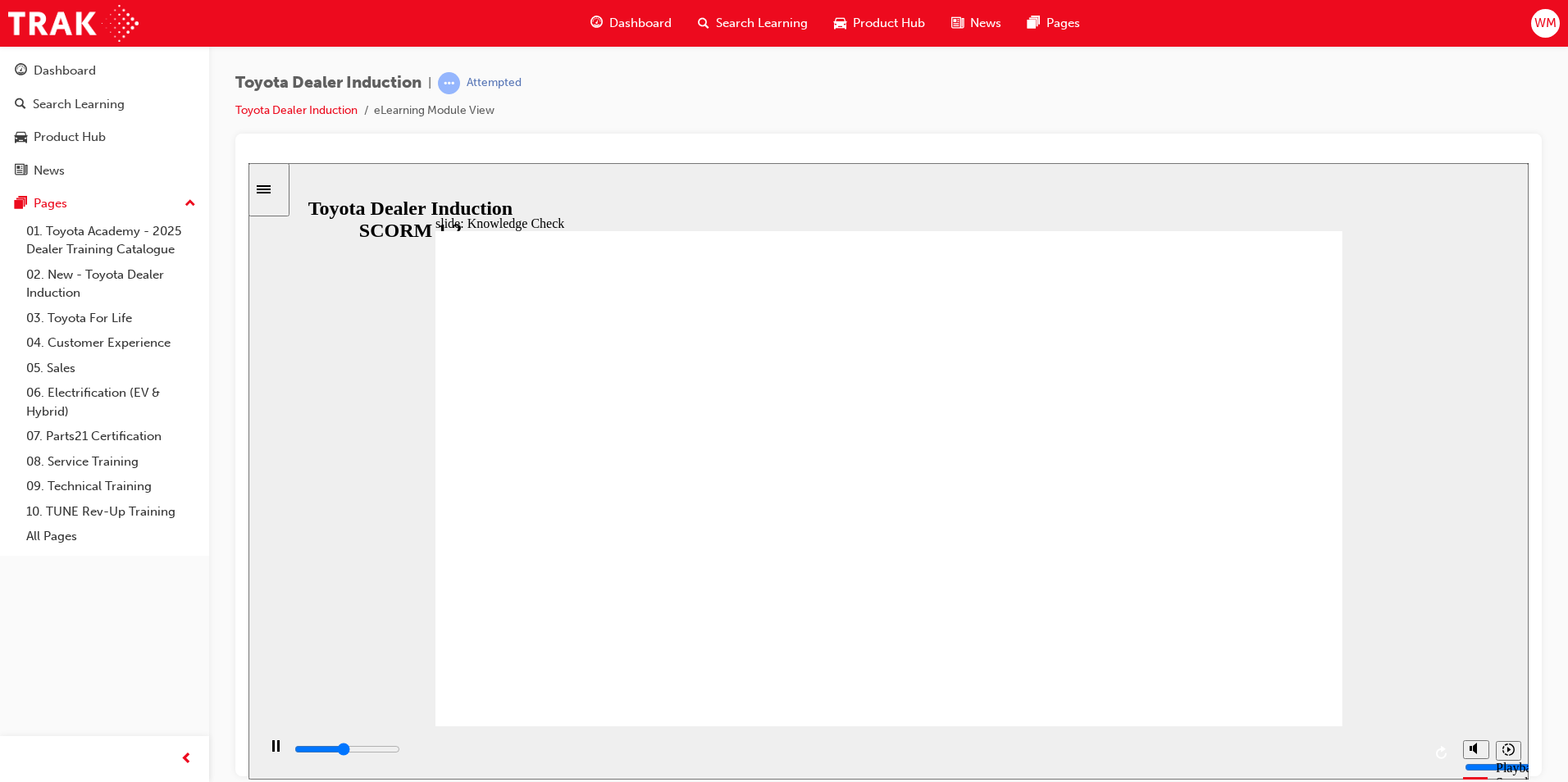
type input "2300"
radio input "true"
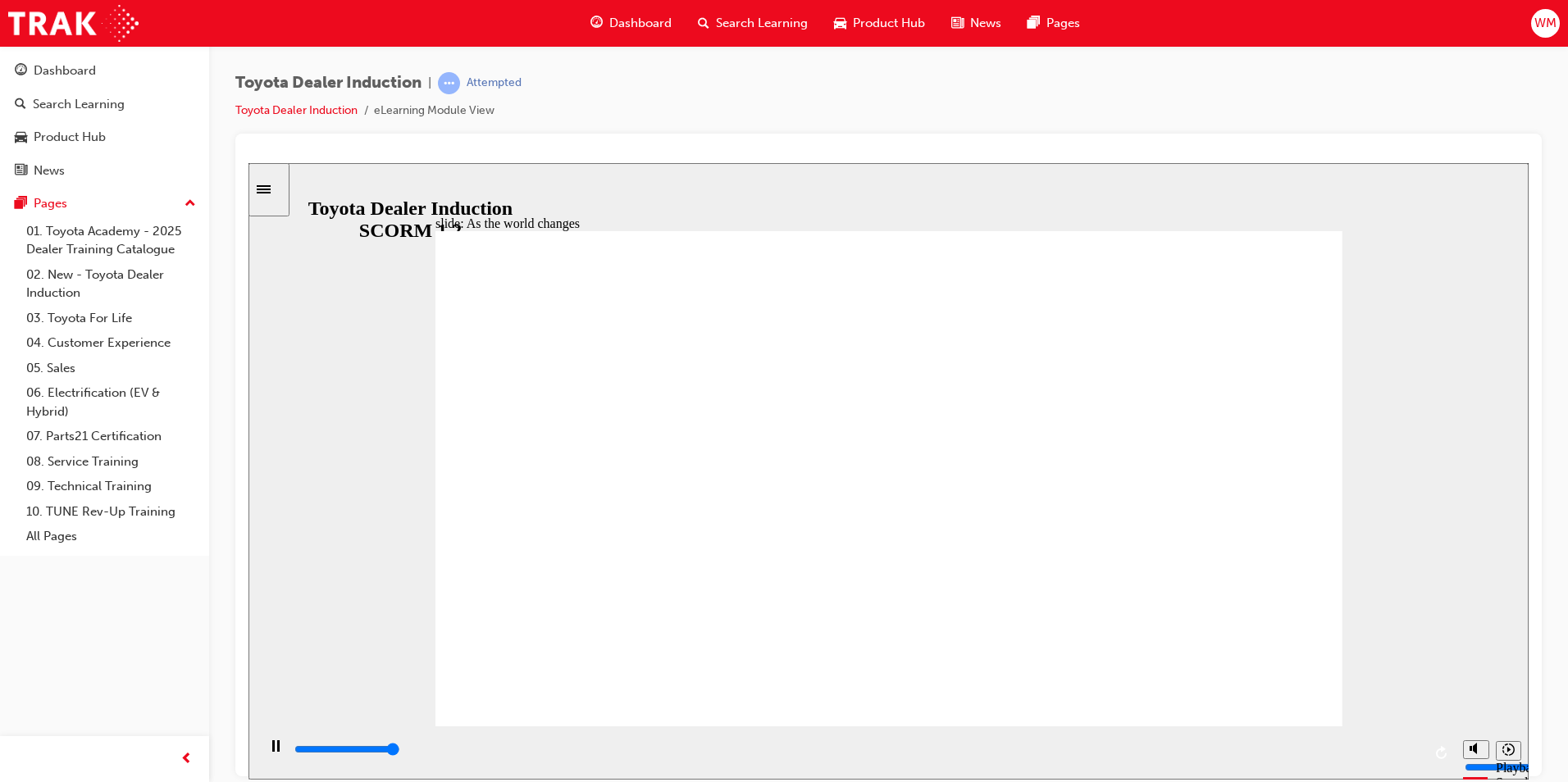
type input "9200"
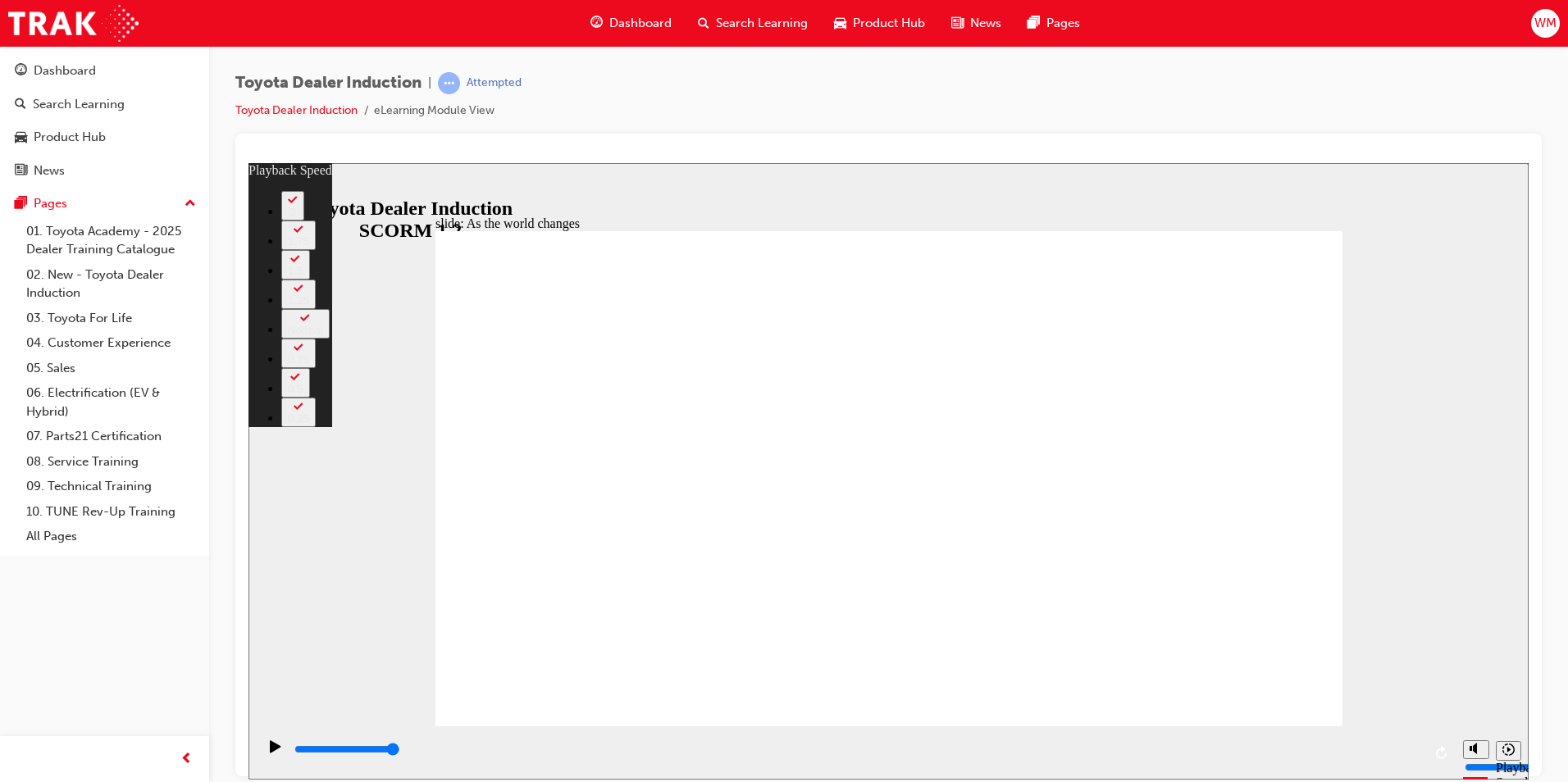
type input "128"
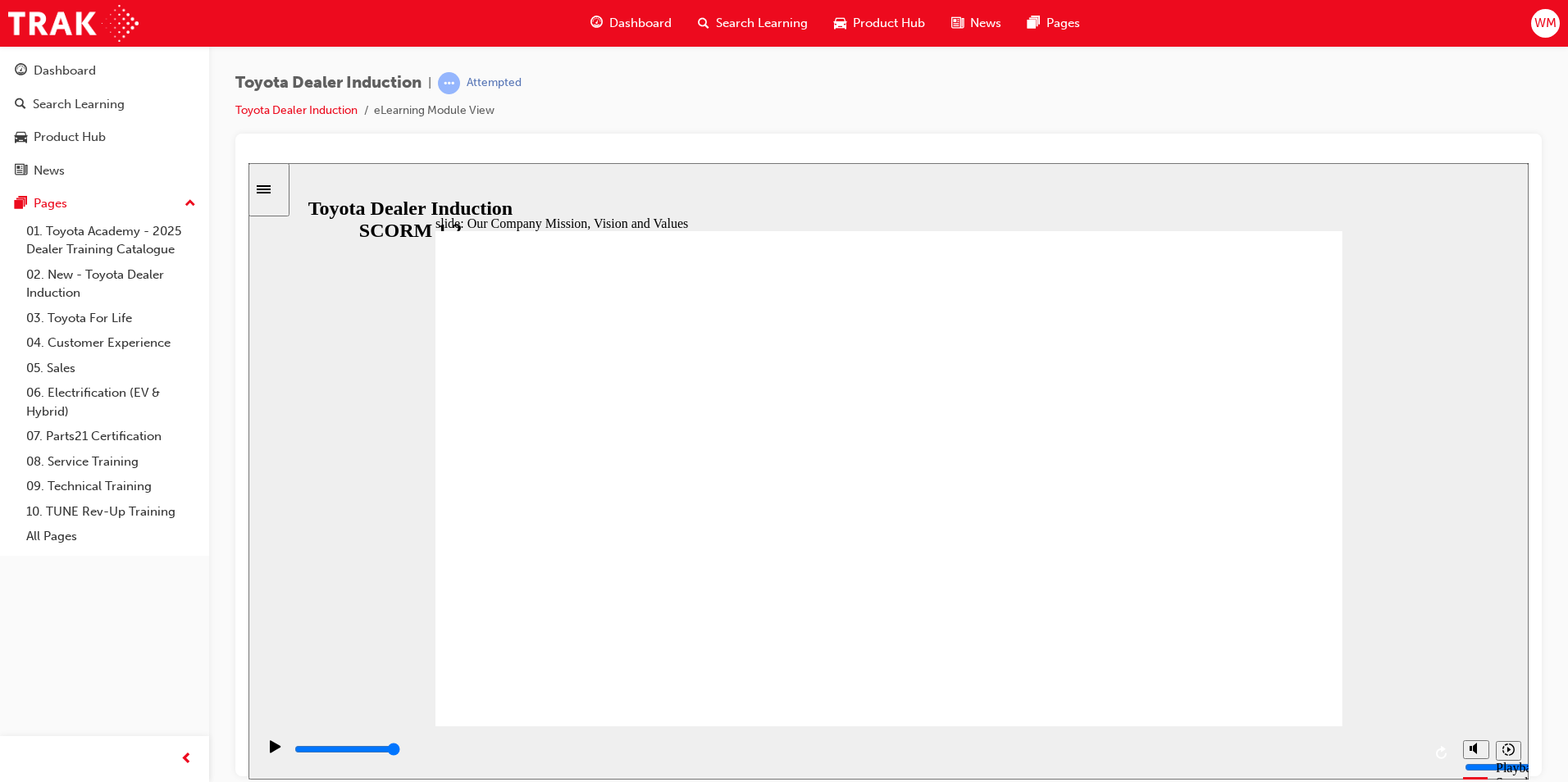
drag, startPoint x: 1278, startPoint y: 699, endPoint x: 1286, endPoint y: 675, distance: 25.3
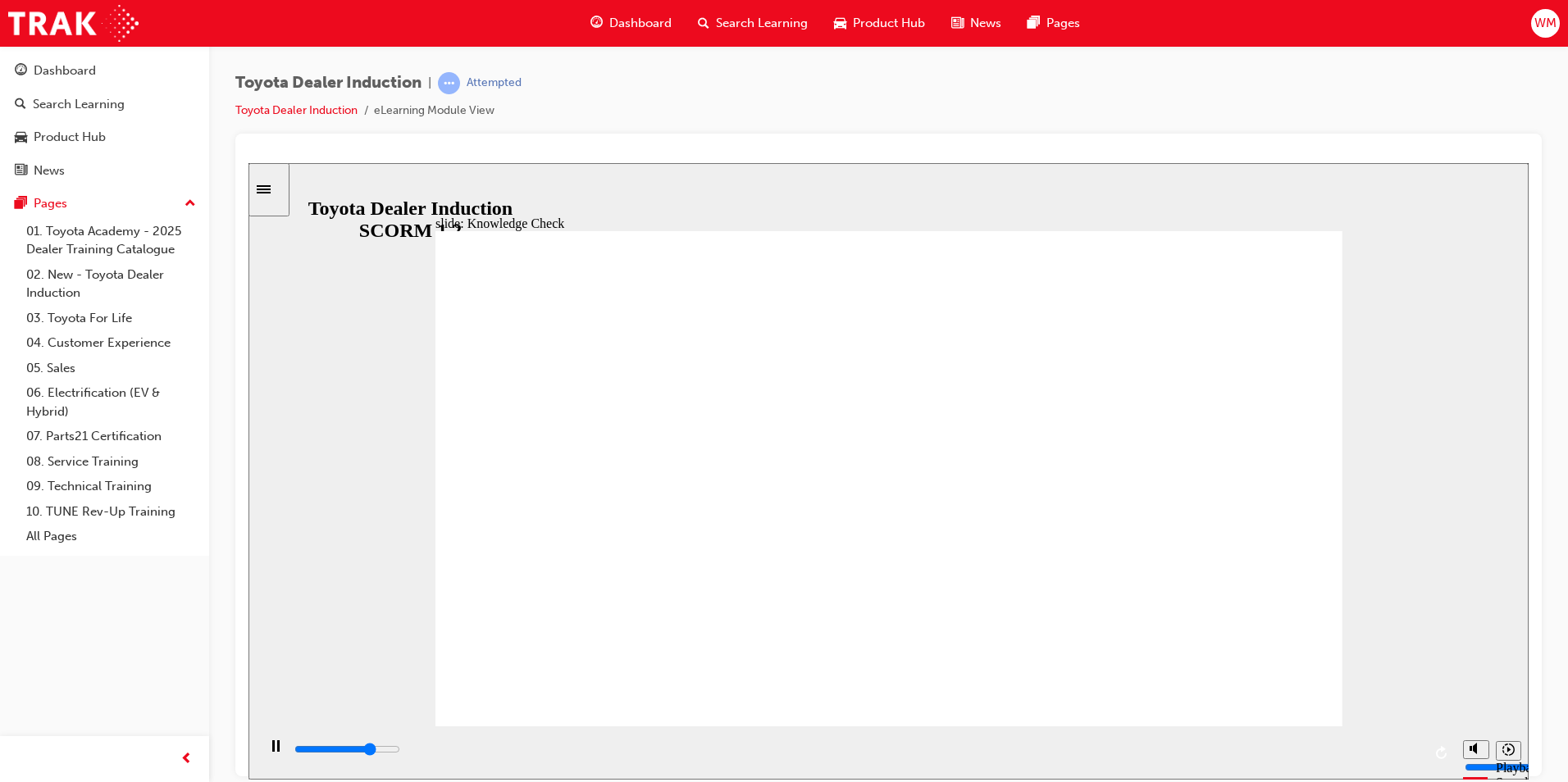
type input "5000"
type input "h"
type input "ha"
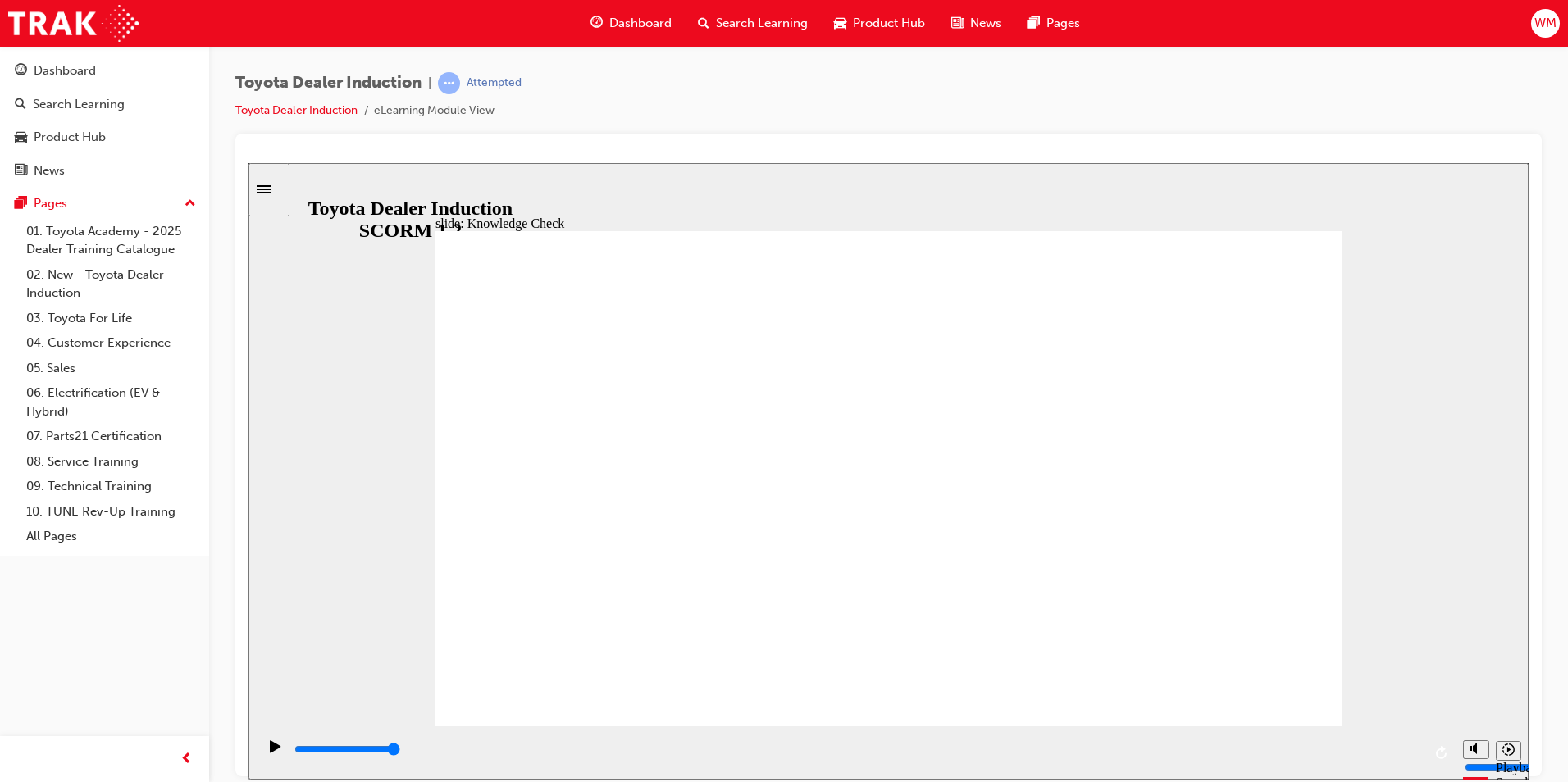
type input "ha"
type input "hap"
type input "happ"
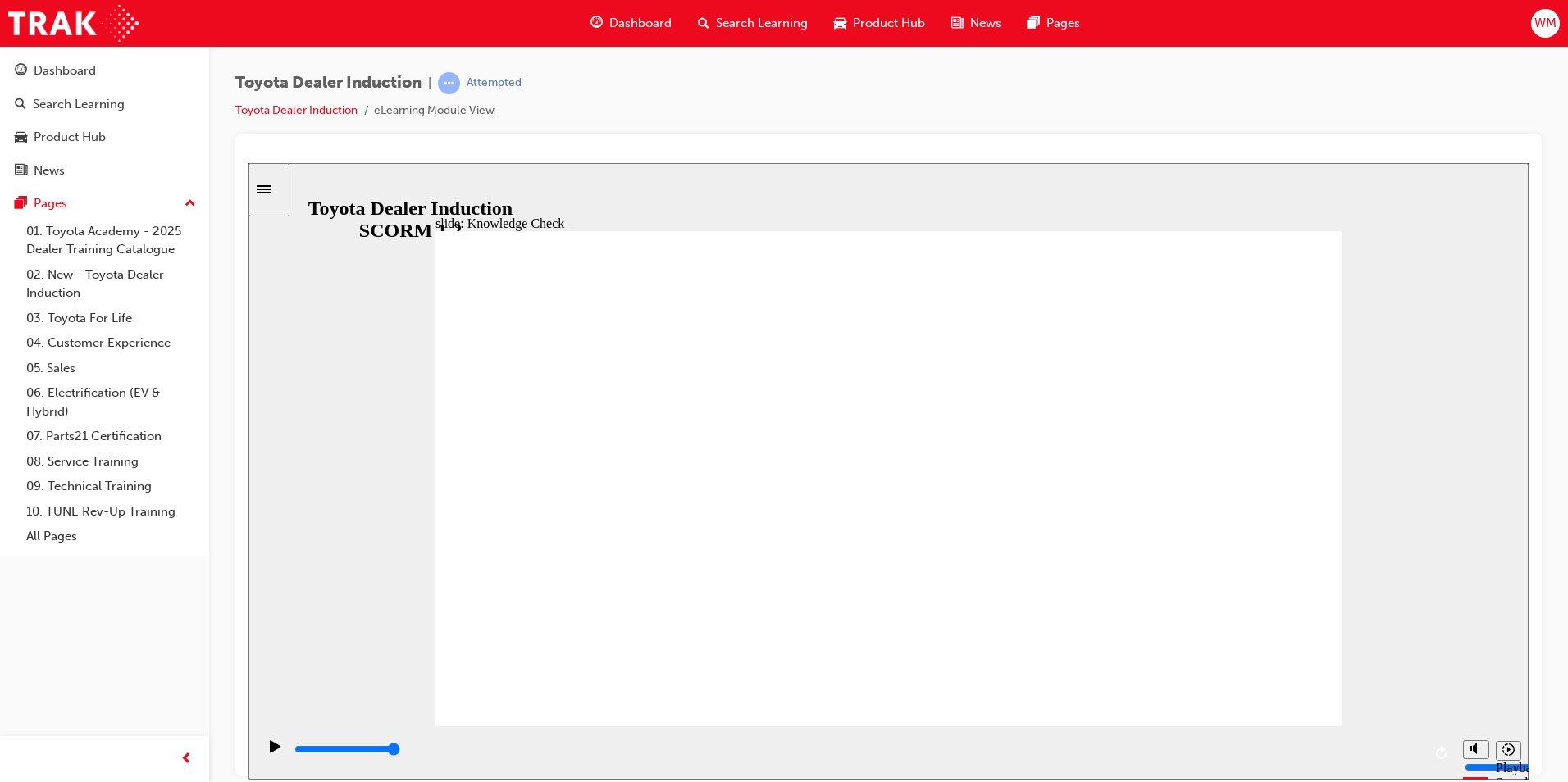
type input "happi"
type input "happin"
type input "happine"
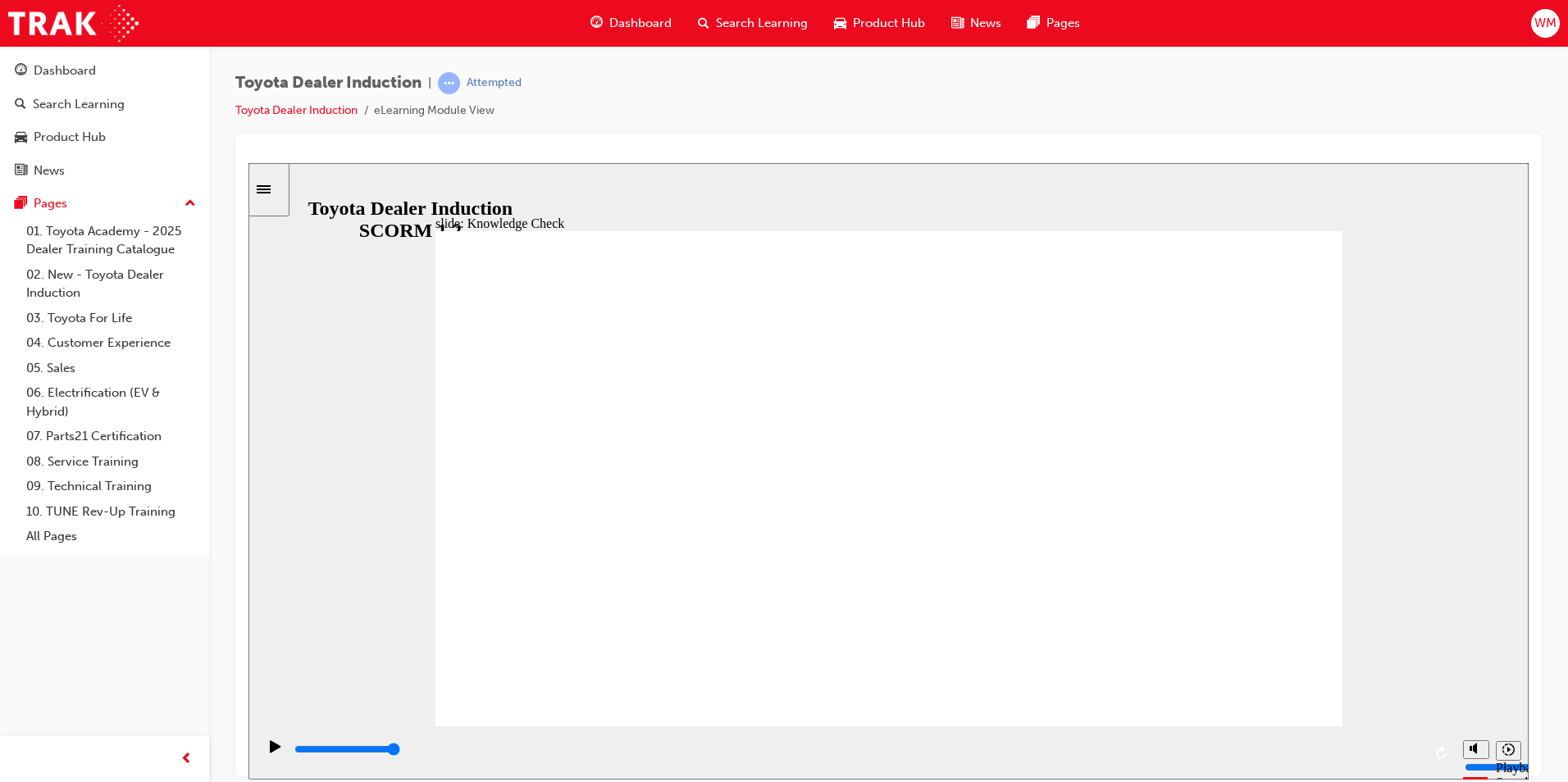
type input "happine"
type input "happines"
type input "happiness"
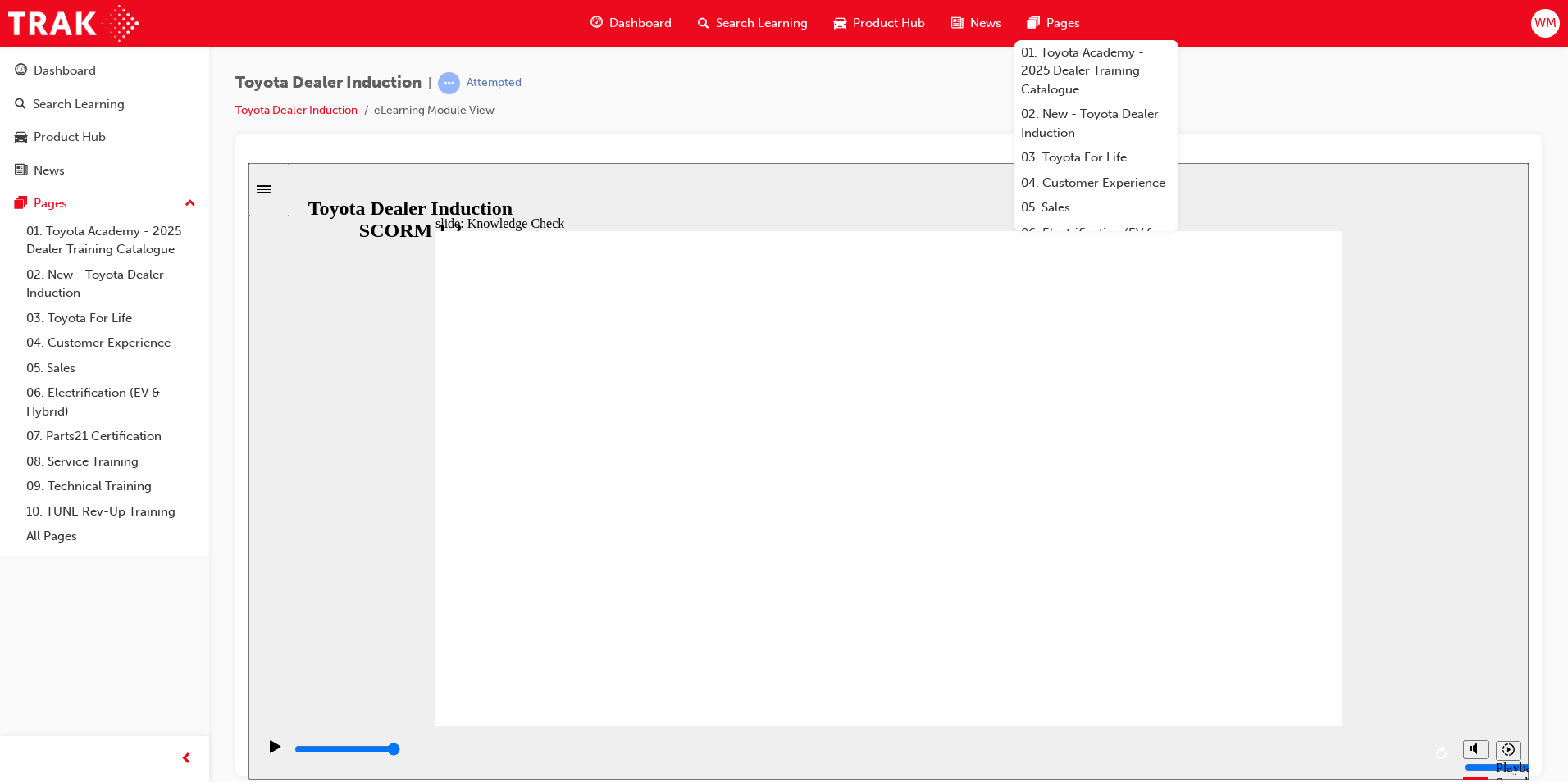
type input "happiness"
type input "5000"
type input "m"
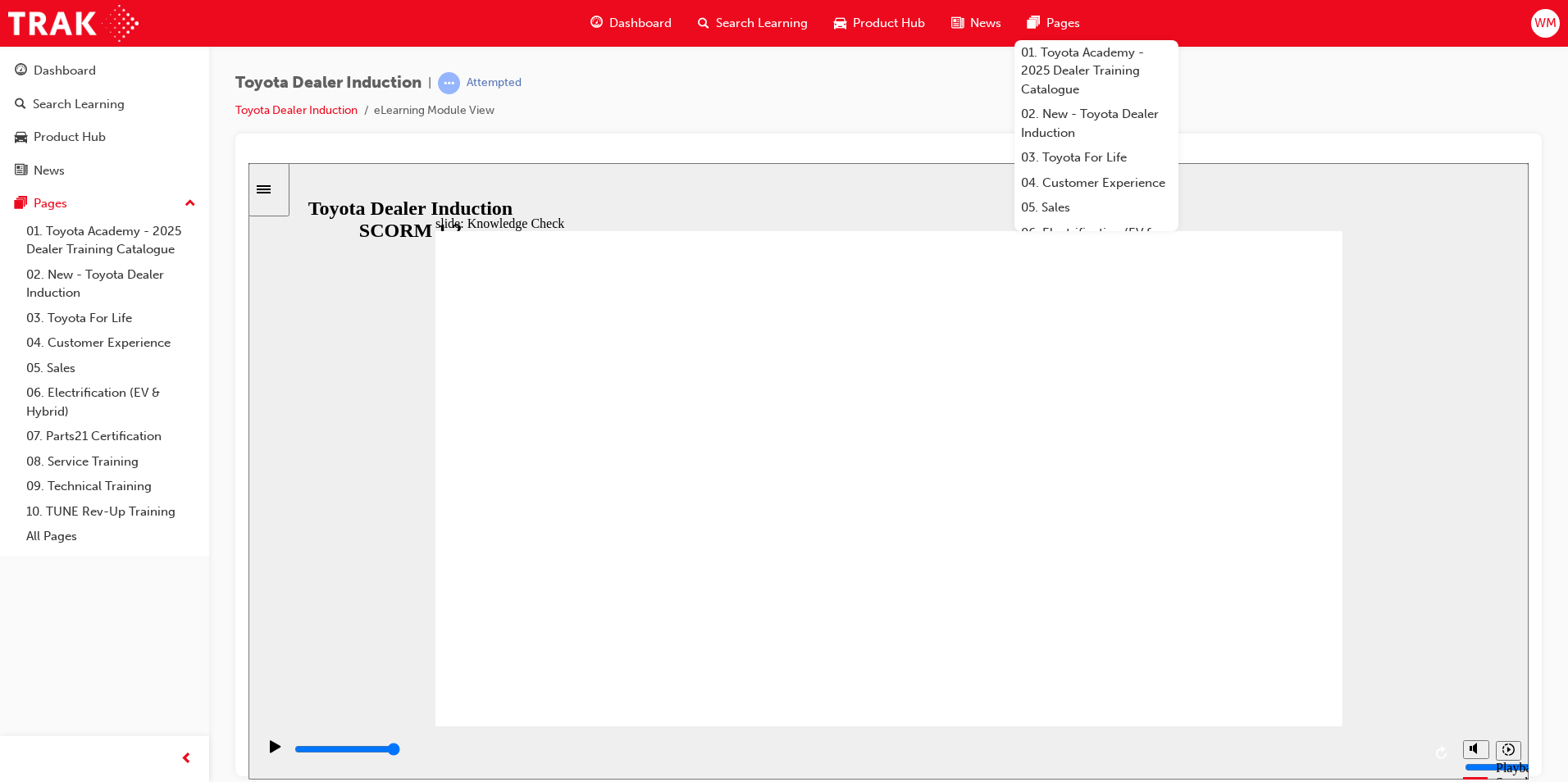
type input "m"
type input "mo"
type input "mov"
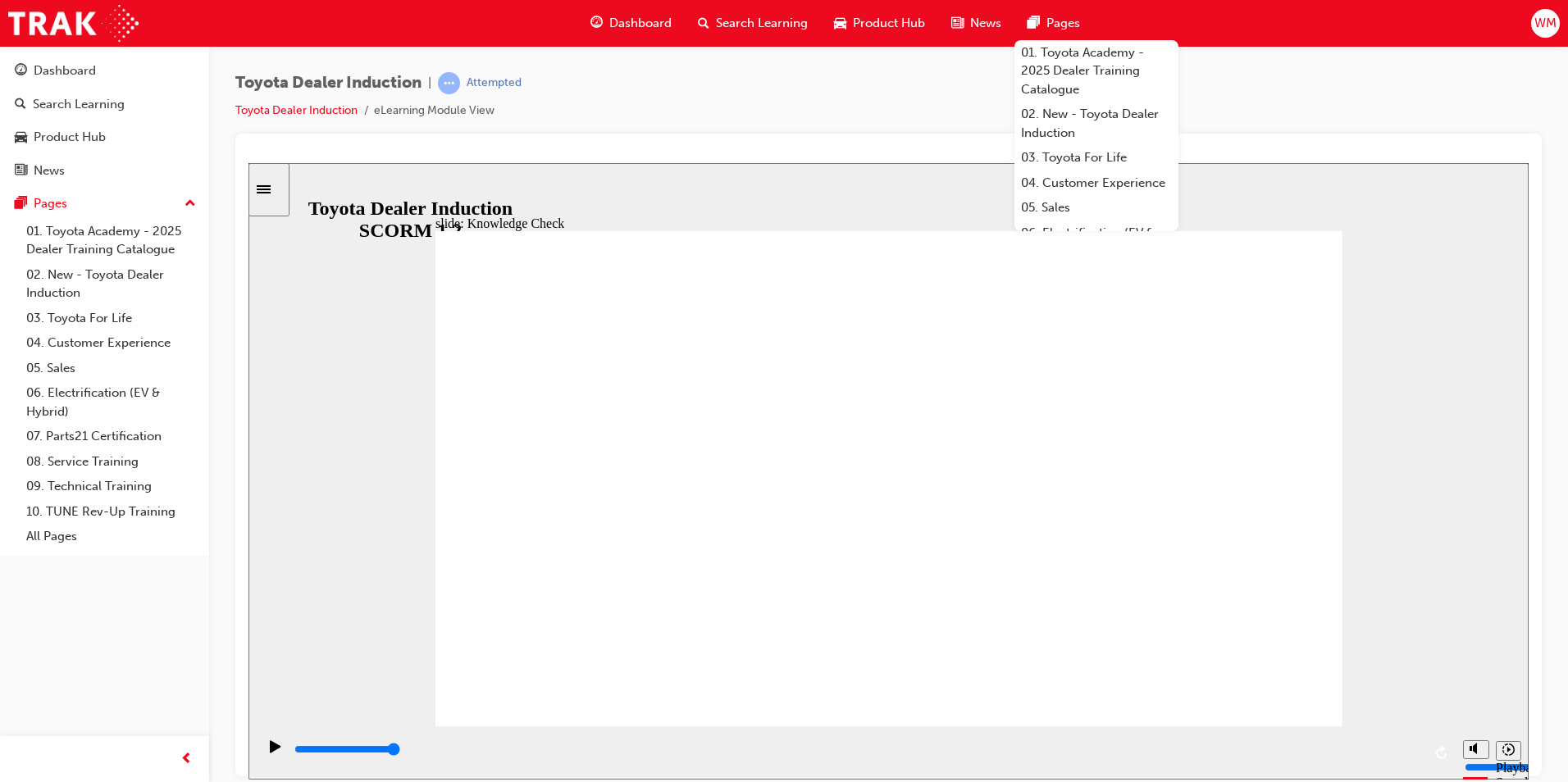
type input "move"
type input "moved"
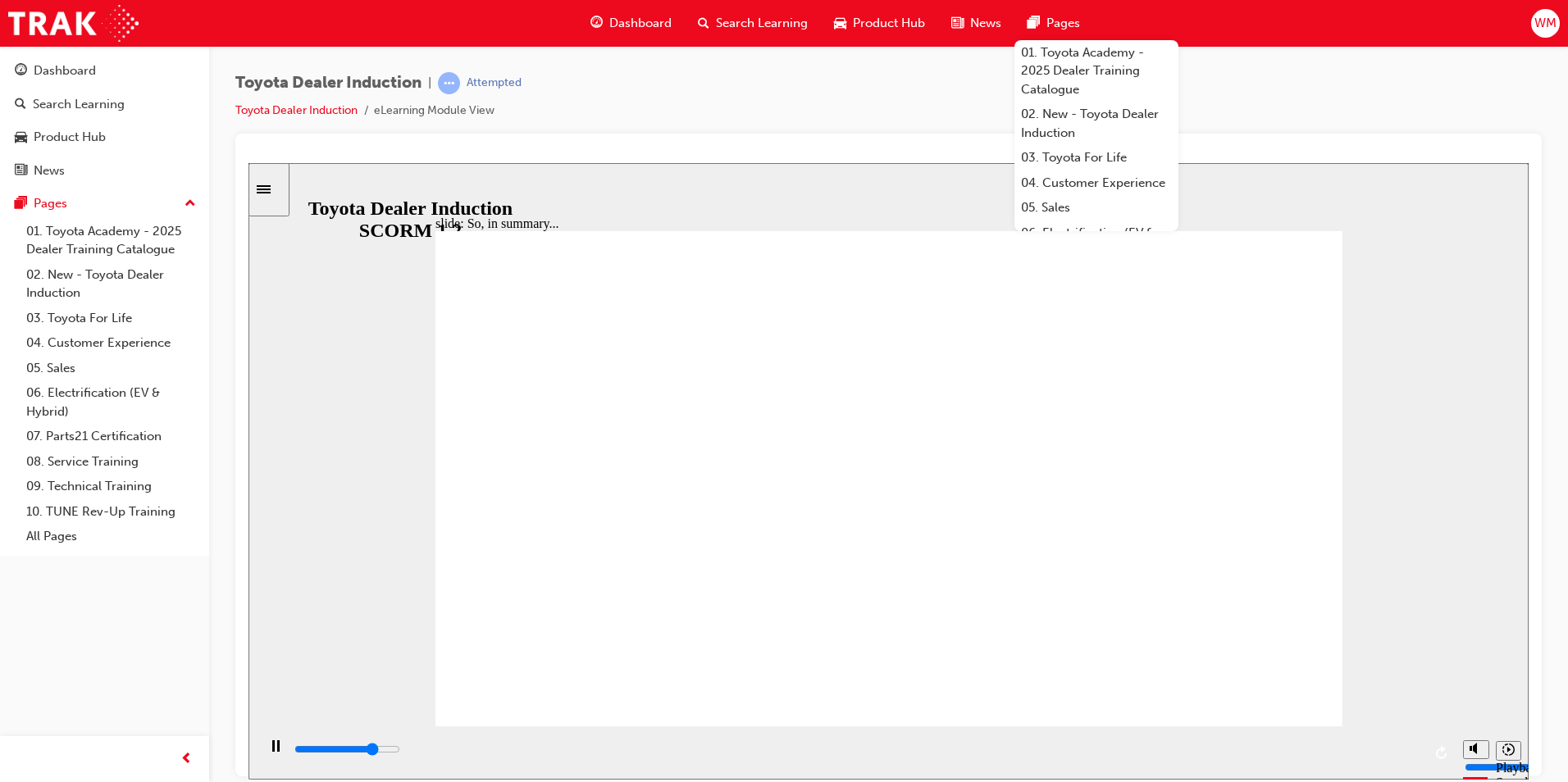
drag, startPoint x: 1403, startPoint y: 355, endPoint x: 1398, endPoint y: 361, distance: 7.8
click at [1403, 355] on div "slide: So, in summary... Phew! That was a lot of information…. Group Oval 35 2 …" at bounding box center [888, 470] width 1280 height 617
type input "6500"
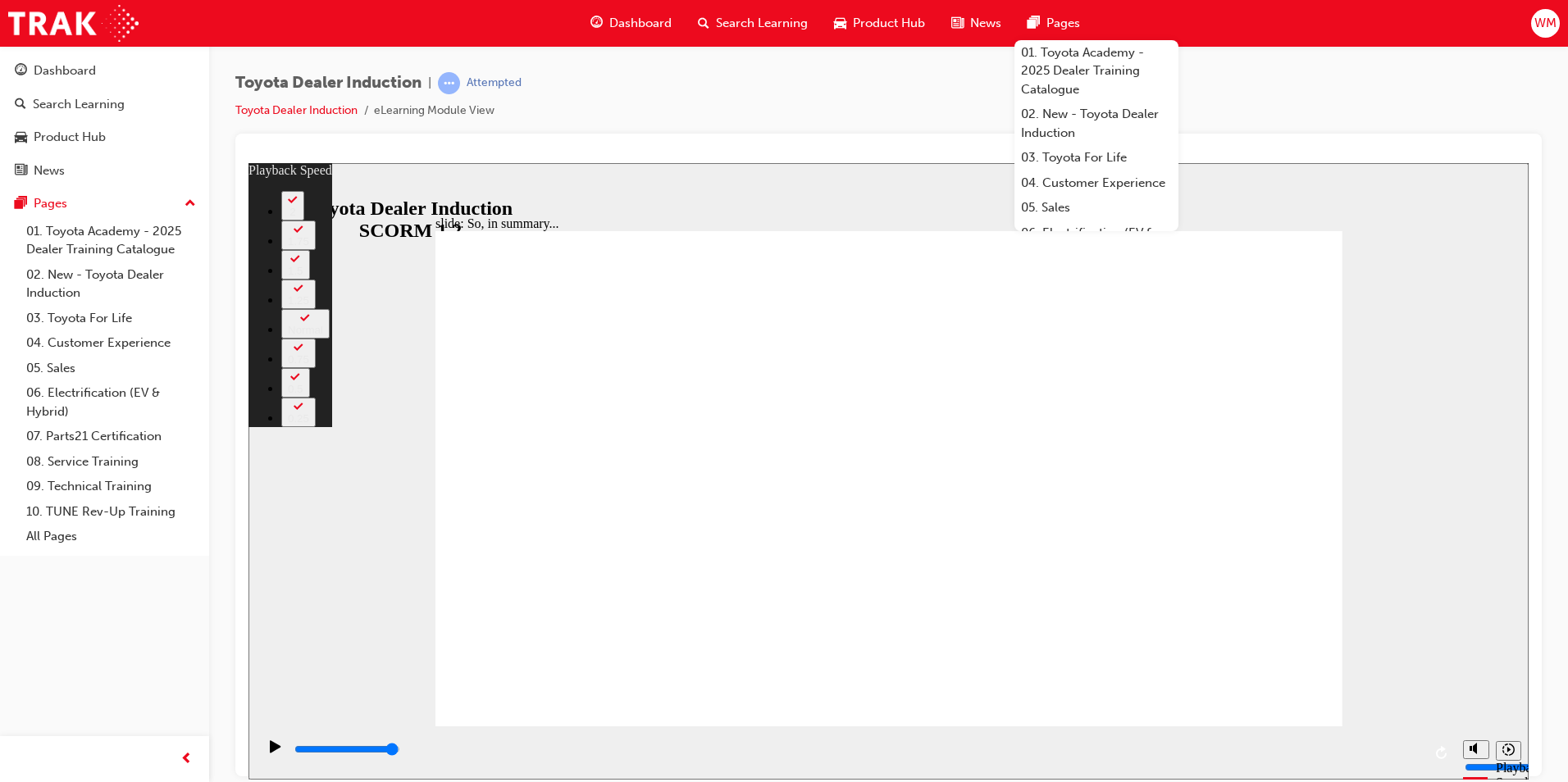
drag, startPoint x: 1461, startPoint y: 459, endPoint x: 1468, endPoint y: 469, distance: 12.2
click at [1468, 469] on div "slide: So, in summary... Rectangle 3 playback speed 2 1.75 1.5 1.25 Normal 0.75…" at bounding box center [888, 470] width 1280 height 617
click at [1421, 520] on div "slide: So, in summary... Rectangle 3 playback speed 2 1.75 1.5 1.25 Normal 0.75…" at bounding box center [888, 470] width 1280 height 617
type input "128"
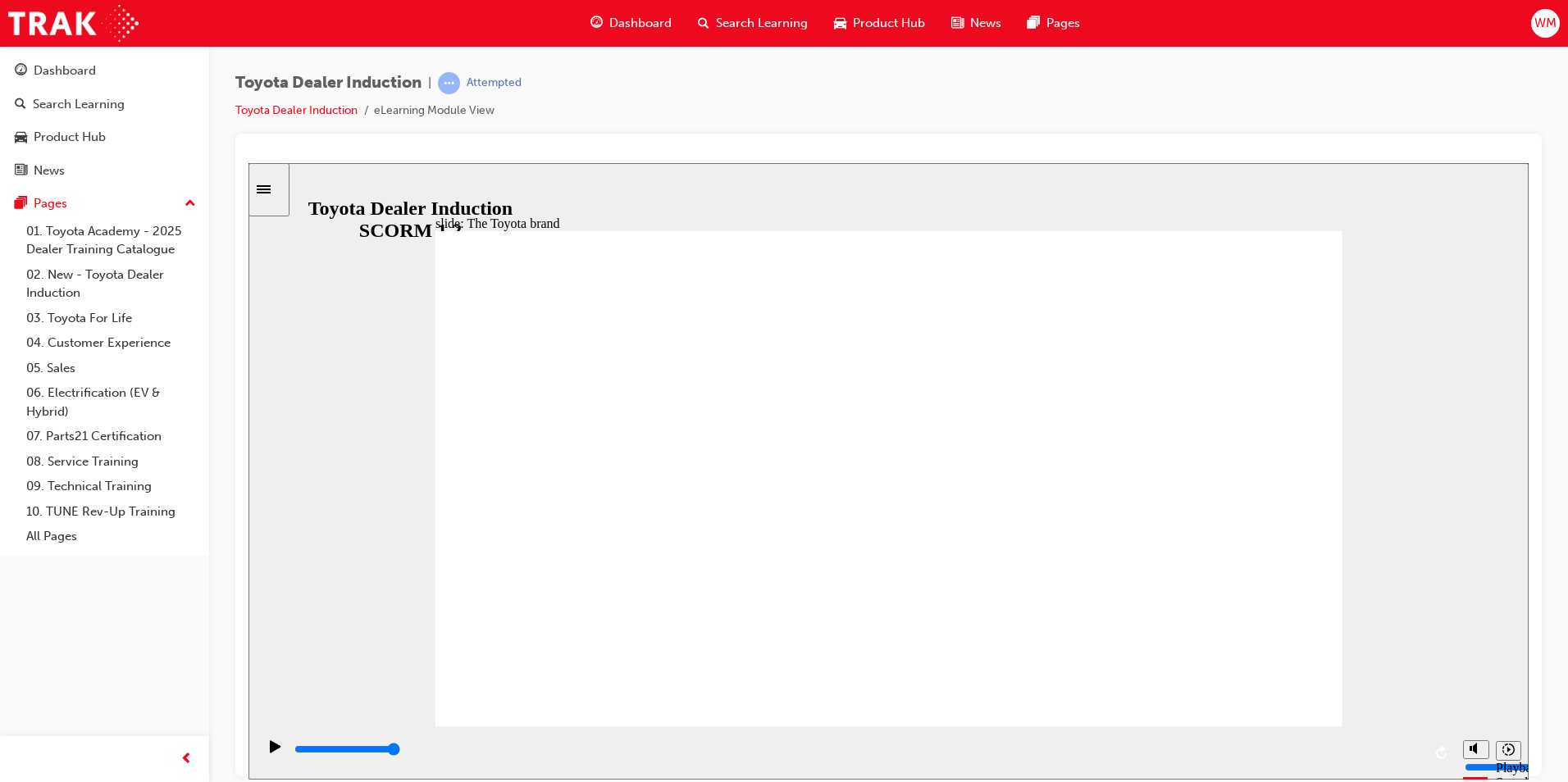
click at [1443, 427] on div "slide: Our Logo and Our Promise Showroom Browsing 22.jpg Rectangle 10 Vehicle I…" at bounding box center [888, 470] width 1280 height 617
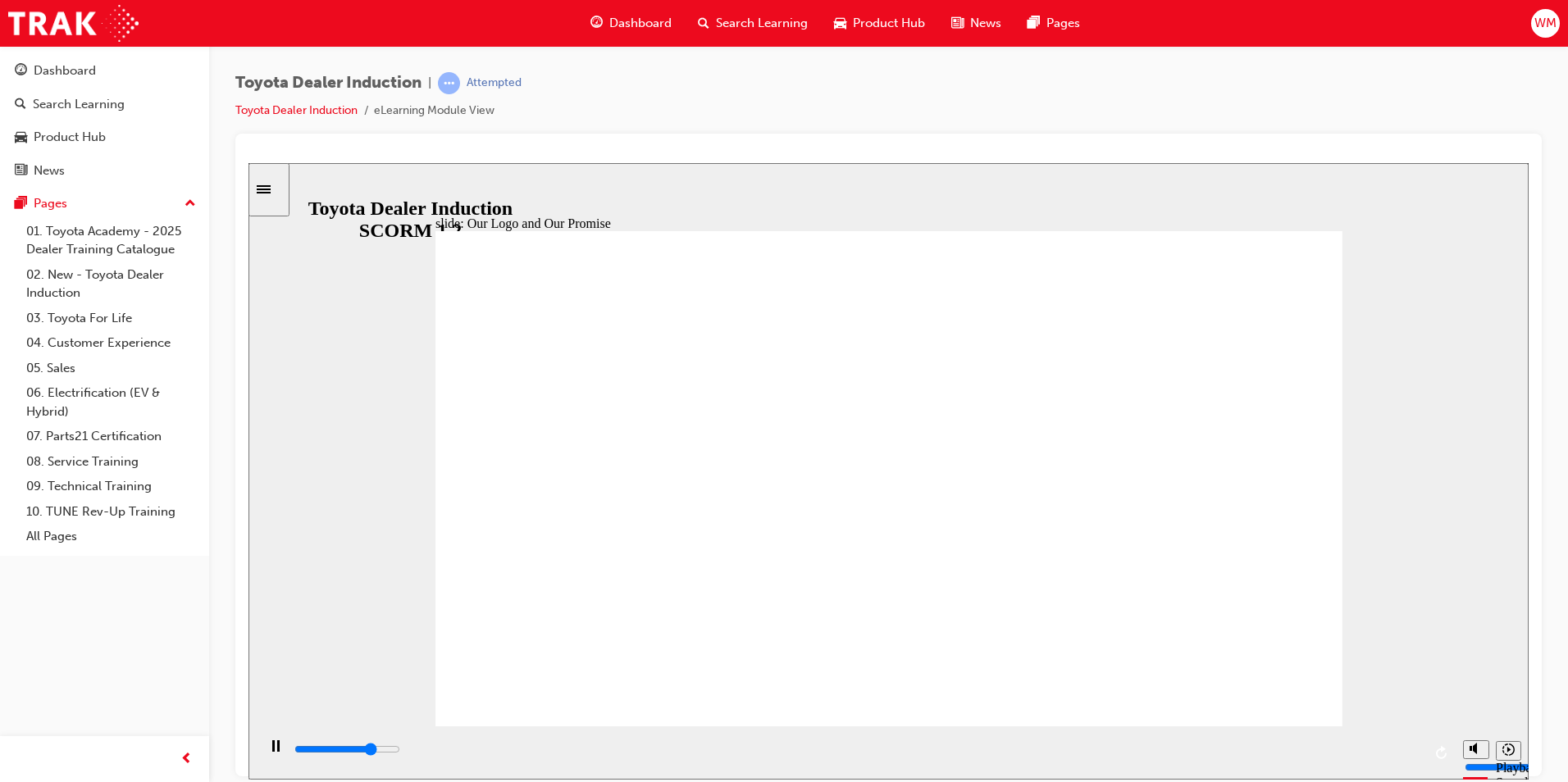
drag, startPoint x: 551, startPoint y: 453, endPoint x: 537, endPoint y: 467, distance: 19.8
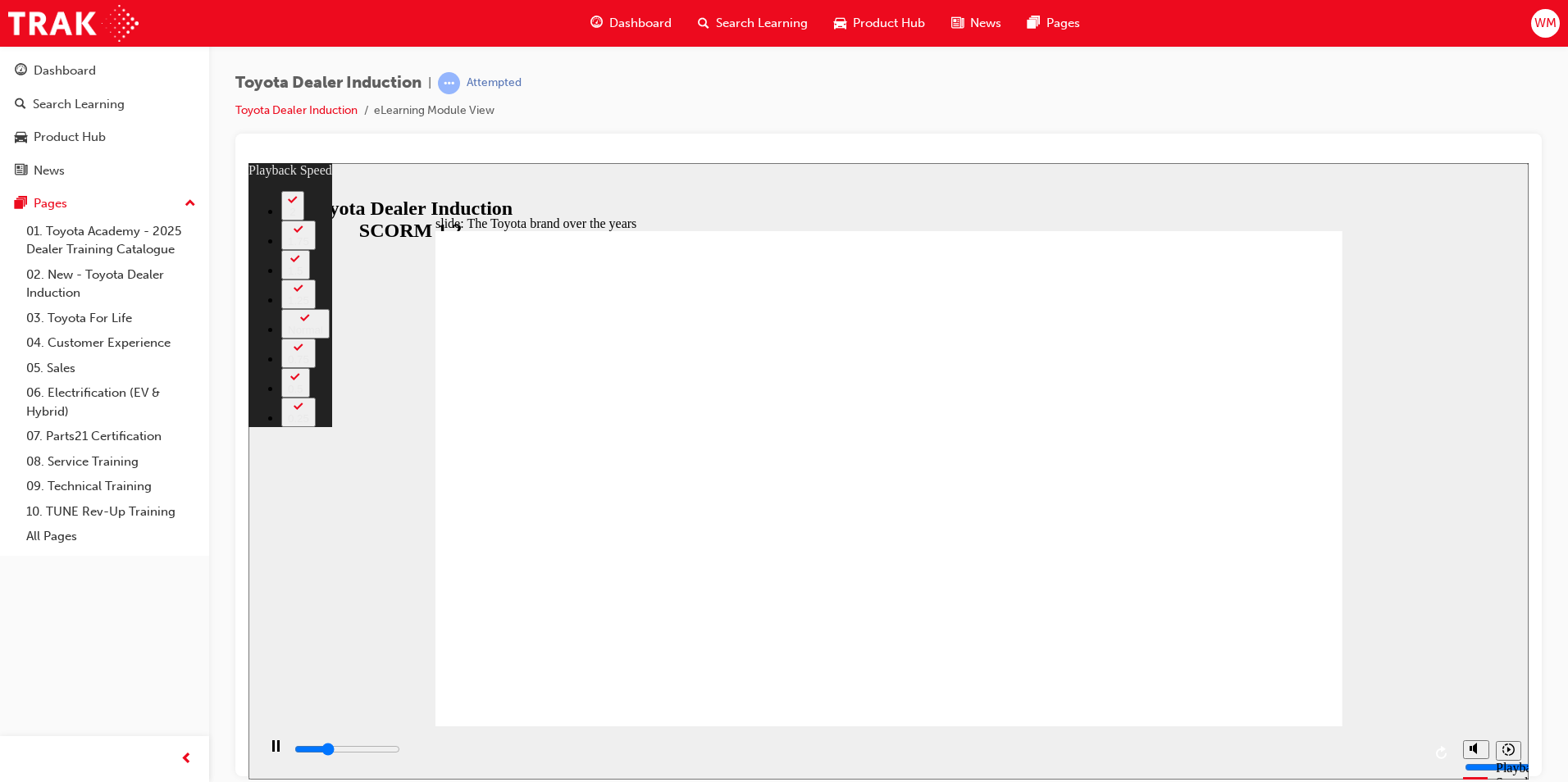
type input "2500"
type input "0"
type input "2700"
type input "0"
type input "3000"
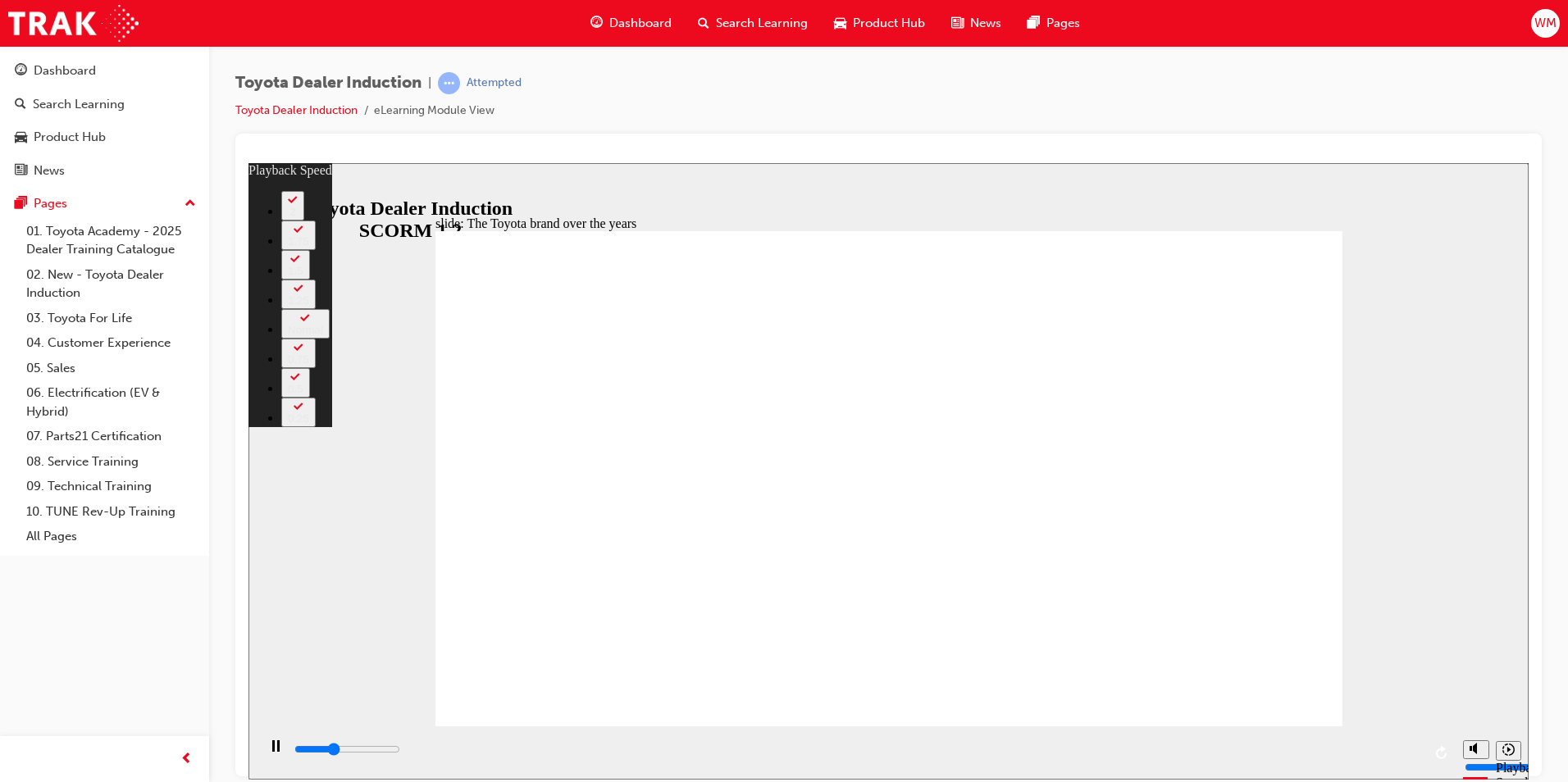
type input "1"
type input "3300"
type input "1"
type input "3500"
type input "1"
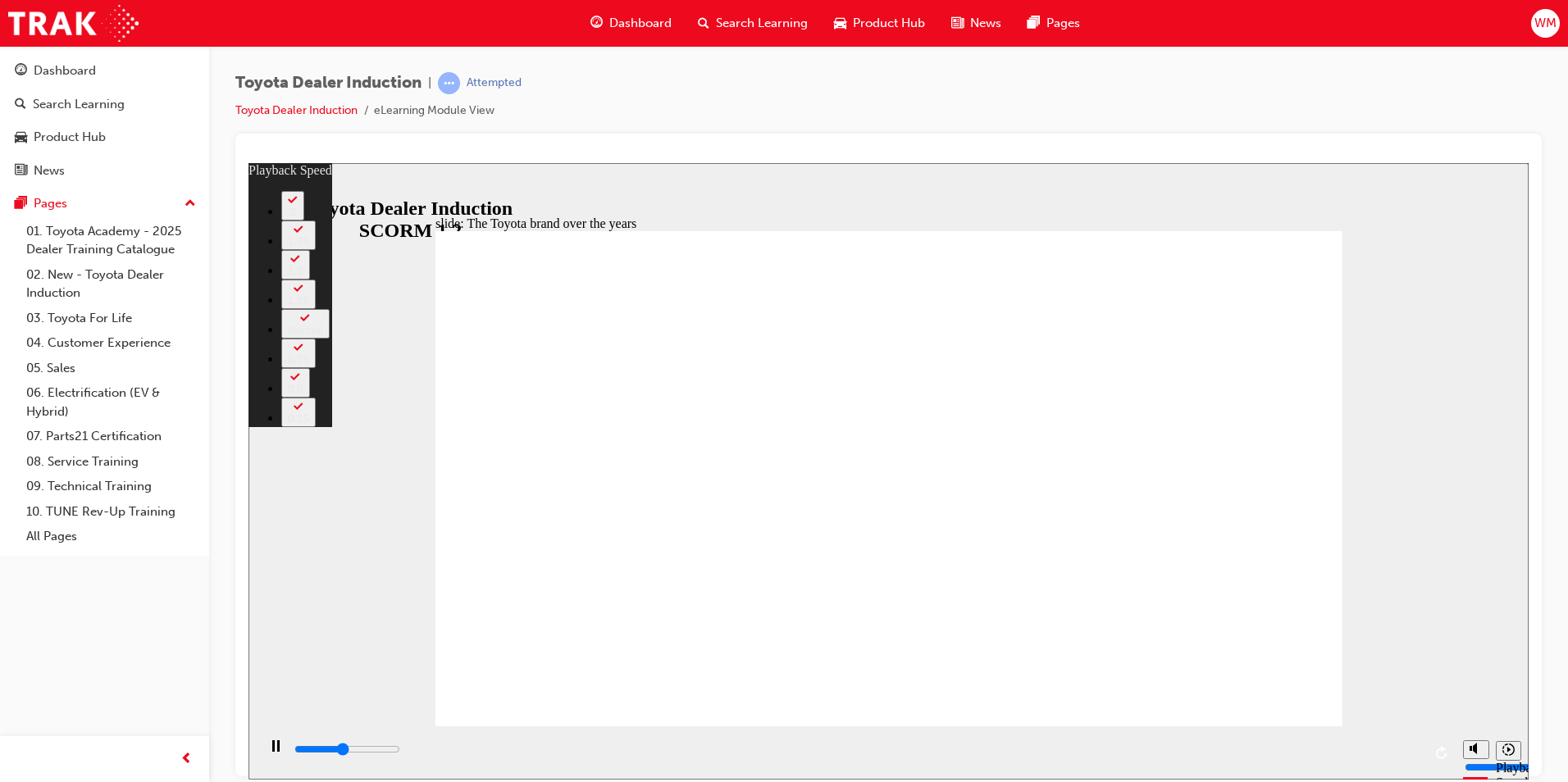
type input "3800"
type input "1"
type input "4100"
type input "2"
type input "4300"
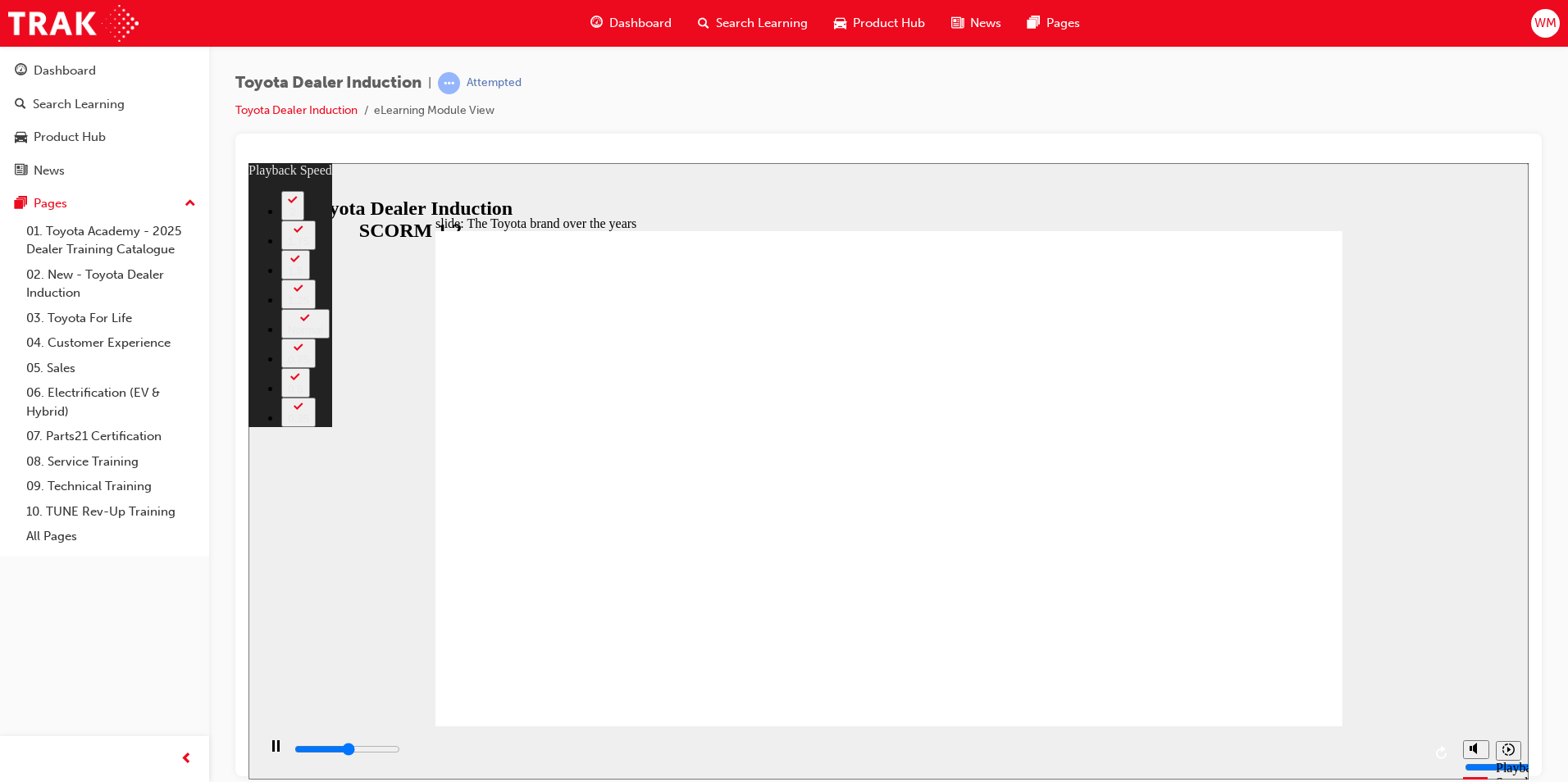
type input "2"
type input "4600"
type input "2"
type input "4900"
type input "2"
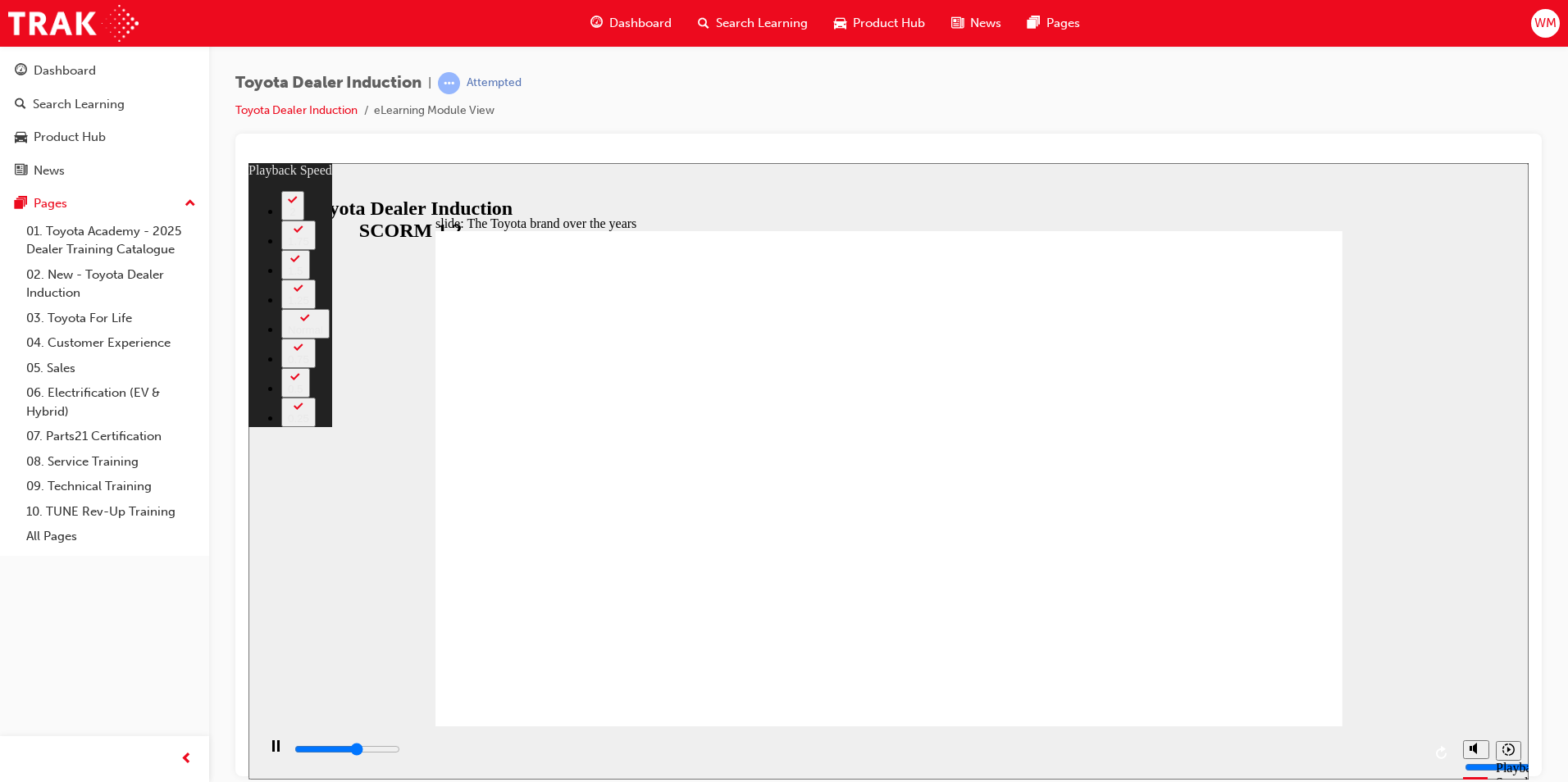
type input "5100"
type input "3"
type input "5300"
type input "3"
type input "5400"
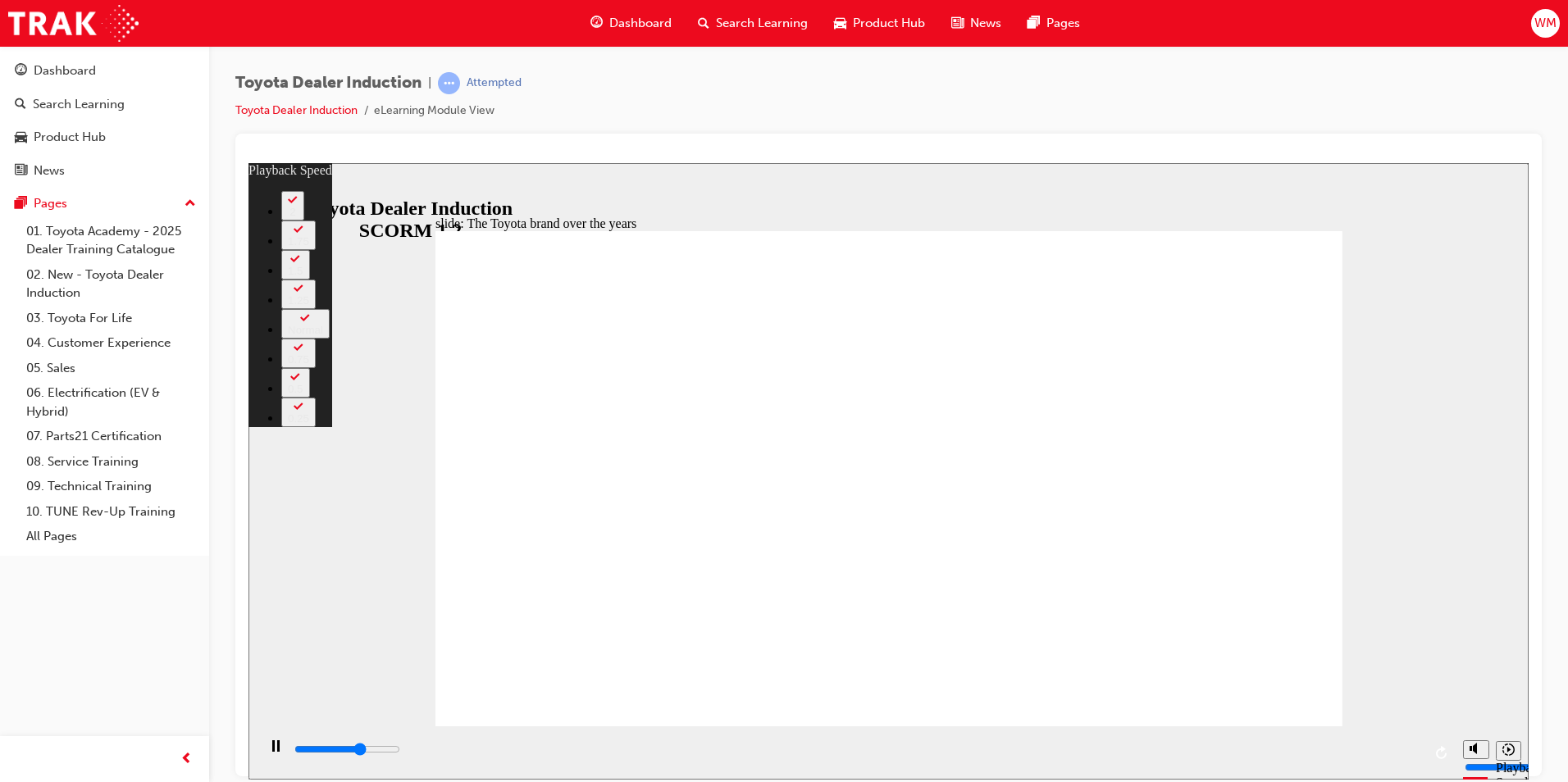
type input "3"
type input "5600"
type input "3"
type input "5900"
type input "4"
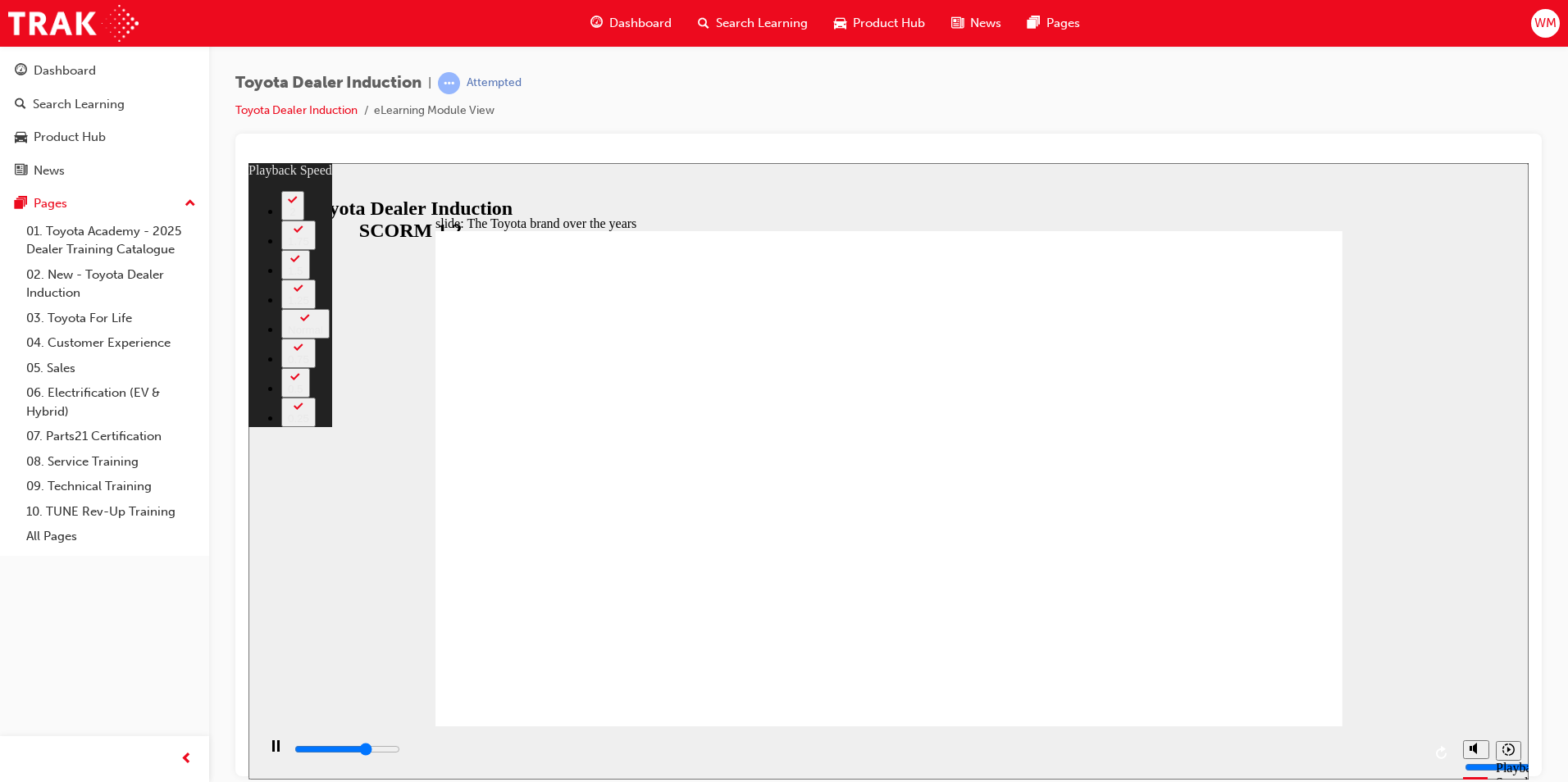
type input "6000"
type input "6200"
type input "4"
type input "6500"
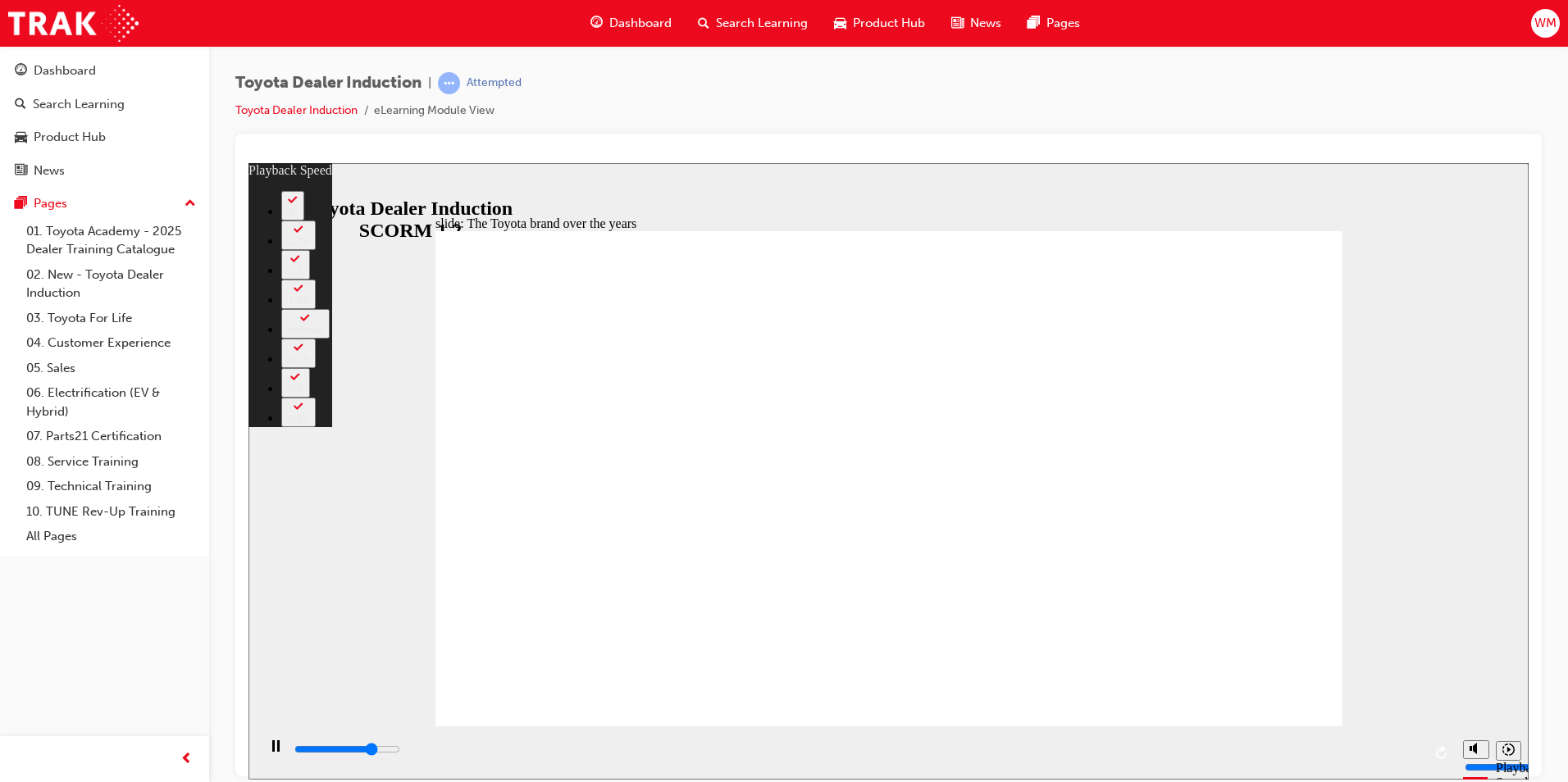
type input "4"
type input "6700"
type input "4"
type input "7000"
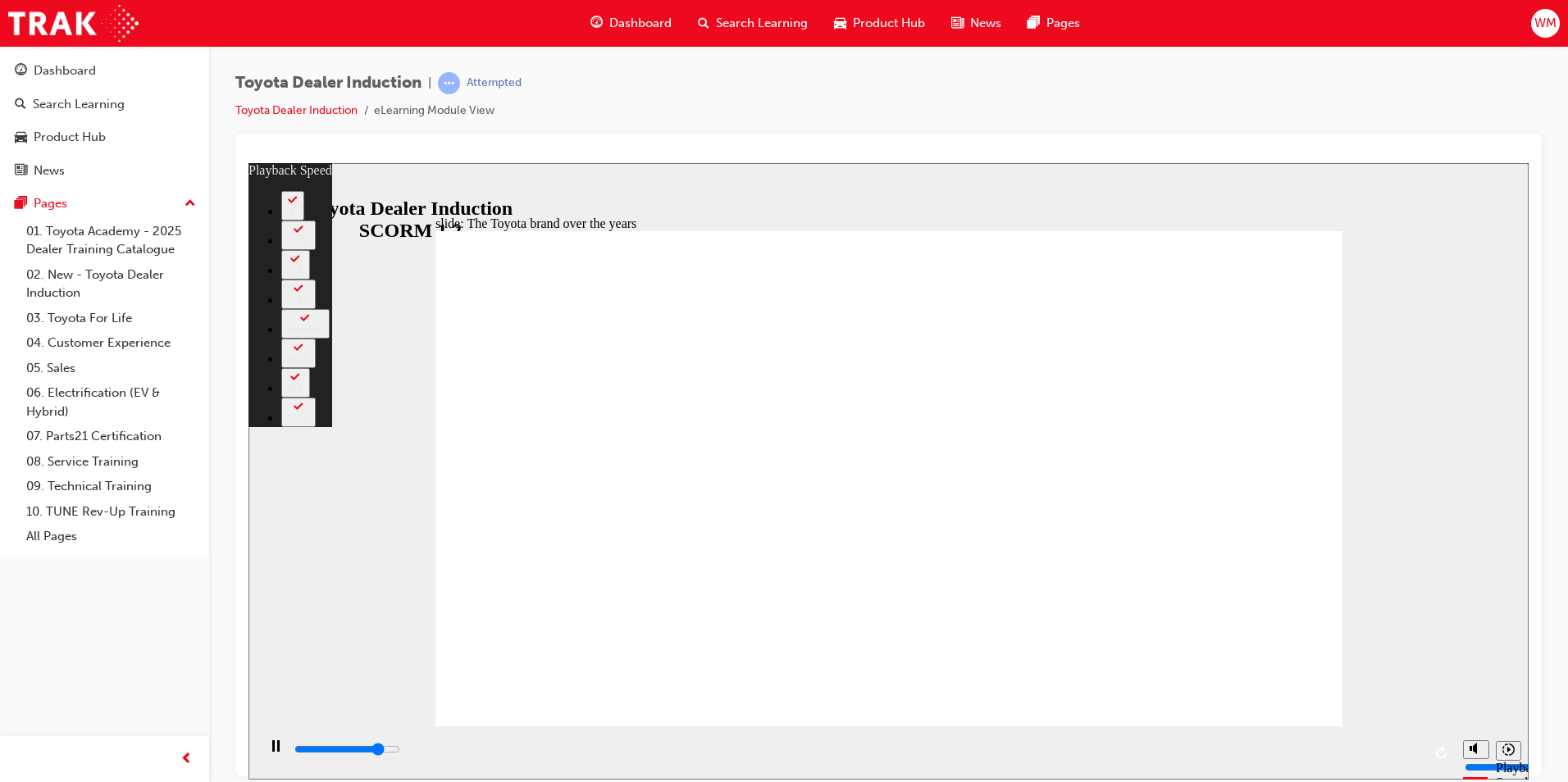
type input "5"
type input "7300"
type input "5"
type input "7500"
type input "5"
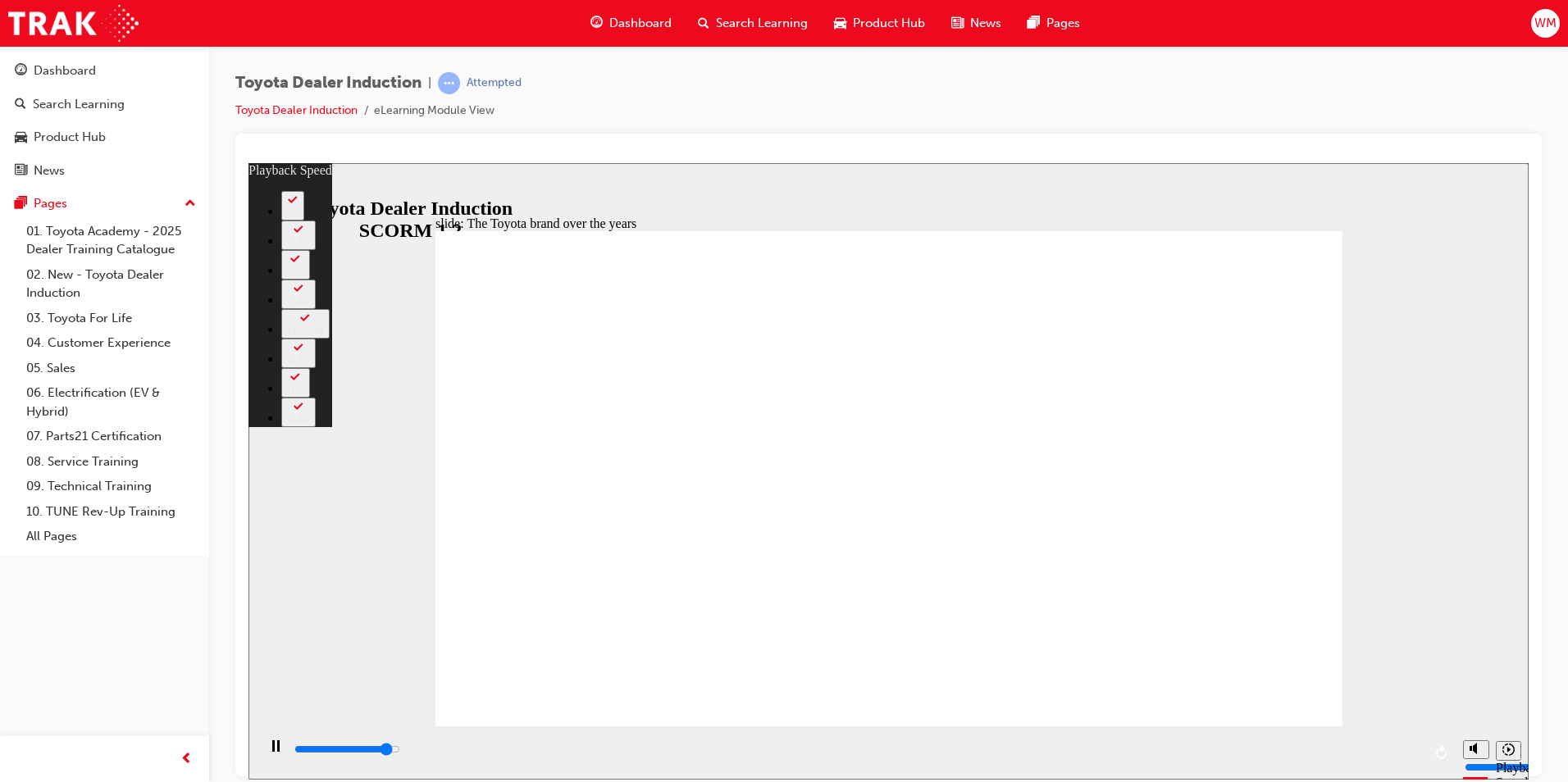
type input "7800"
type input "5"
type input "8000"
type input "6"
type input "8300"
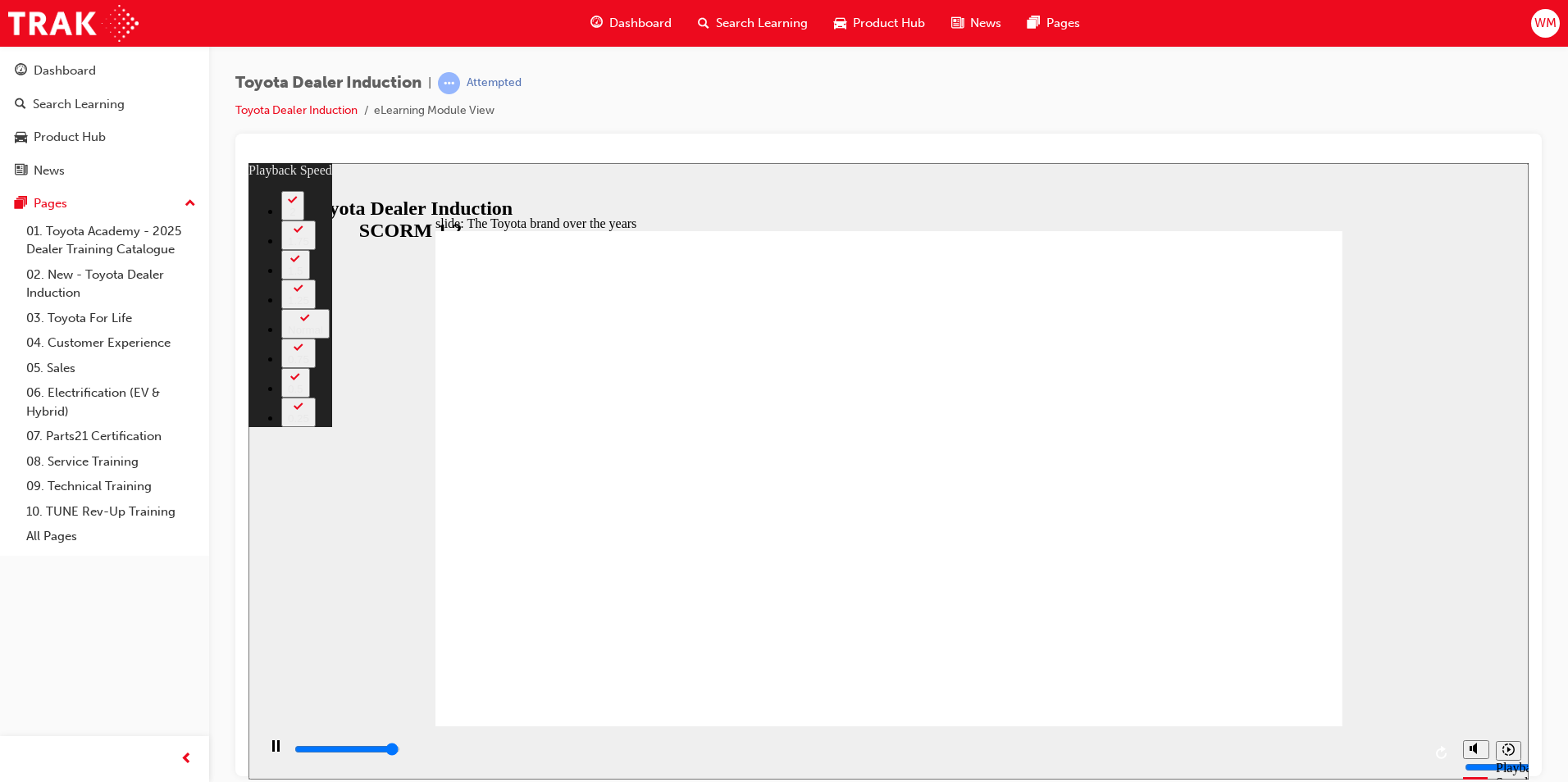
type input "6"
type input "8400"
type input "55"
click at [1387, 641] on div "slide: The Toyota brand over the years Rectangle 2 playback speed 2 1.75 1.5 1.…" at bounding box center [888, 470] width 1280 height 617
click at [1387, 640] on div "slide: The Toyota brand over the years Rectangle 2 playback speed 2 1.75 1.5 1.…" at bounding box center [888, 470] width 1280 height 617
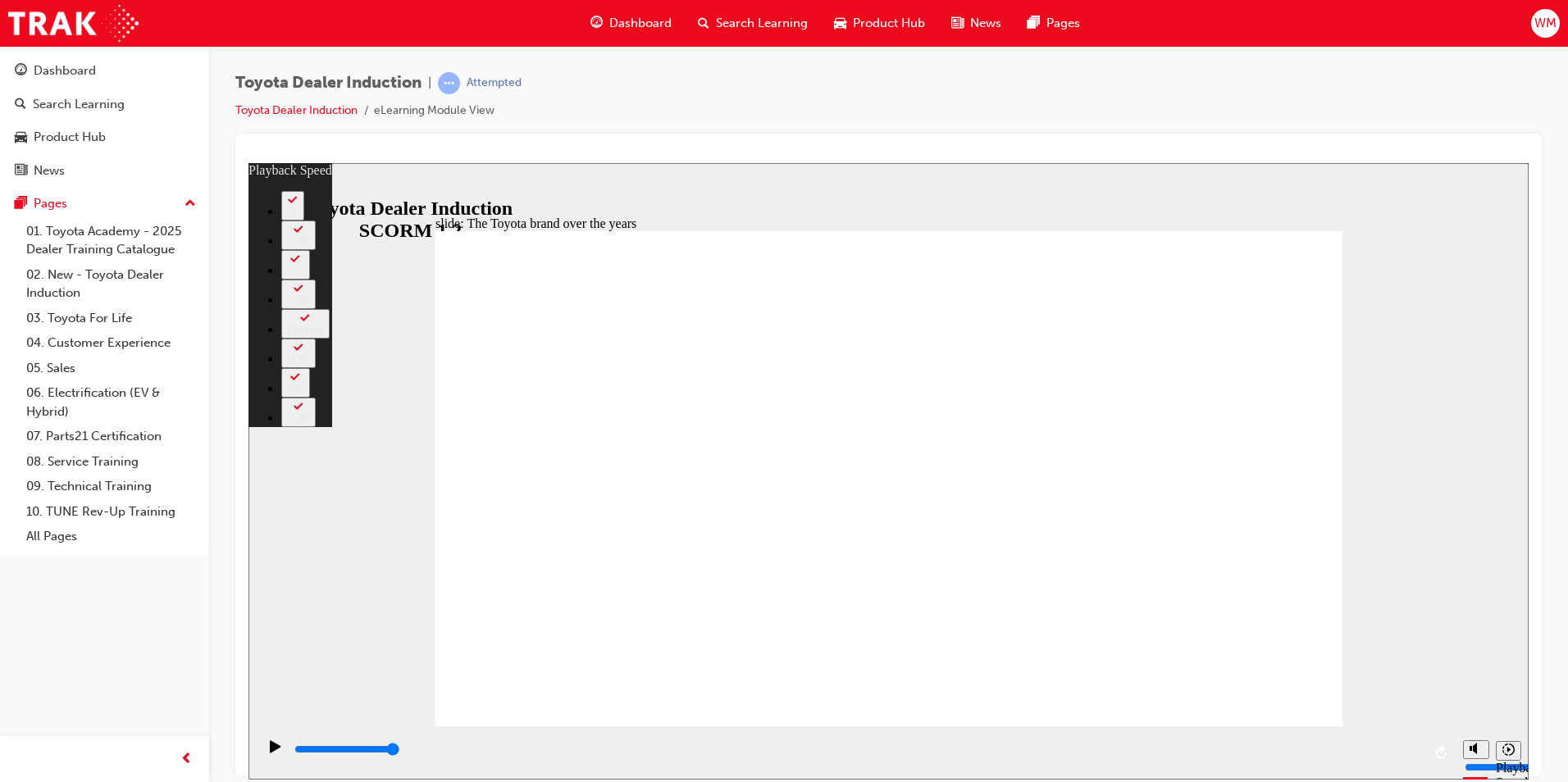
click at [1387, 637] on div "slide: The Toyota brand over the years Rectangle 2 playback speed 2 1.75 1.5 1.…" at bounding box center [888, 470] width 1280 height 617
type input "165"
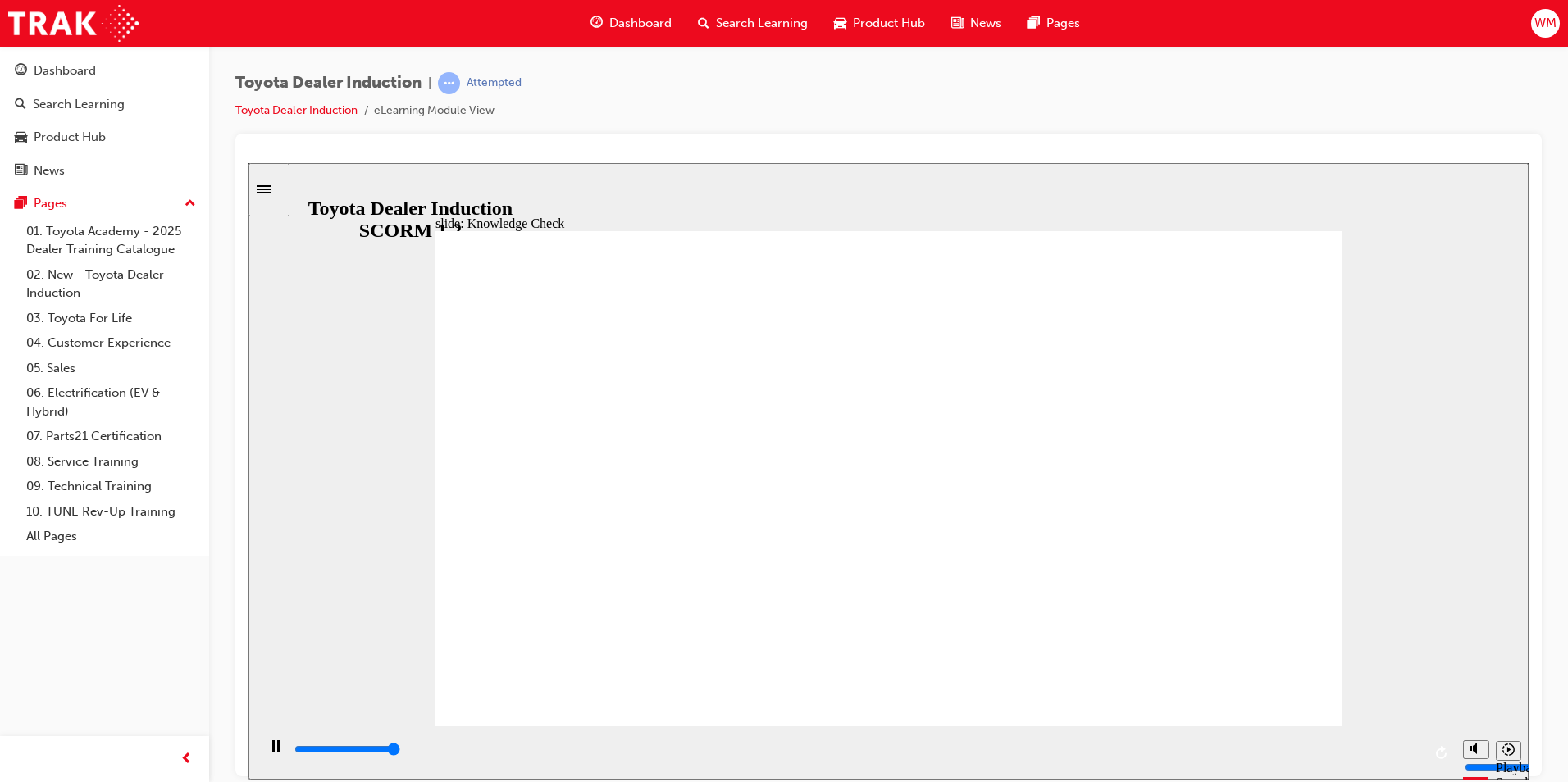
type input "5000"
radio input "true"
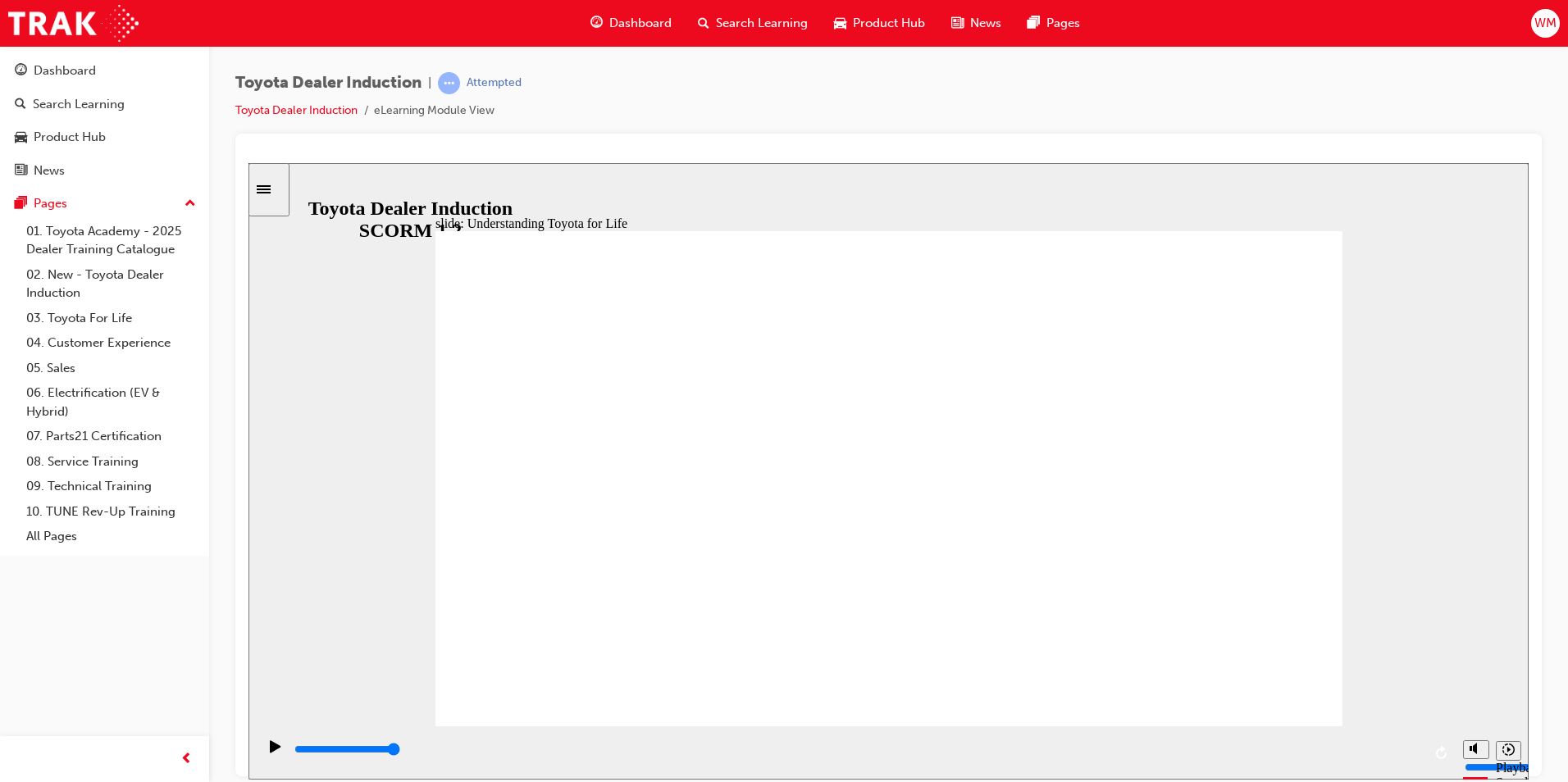
drag, startPoint x: 1223, startPoint y: 251, endPoint x: 1246, endPoint y: 258, distance: 24.0
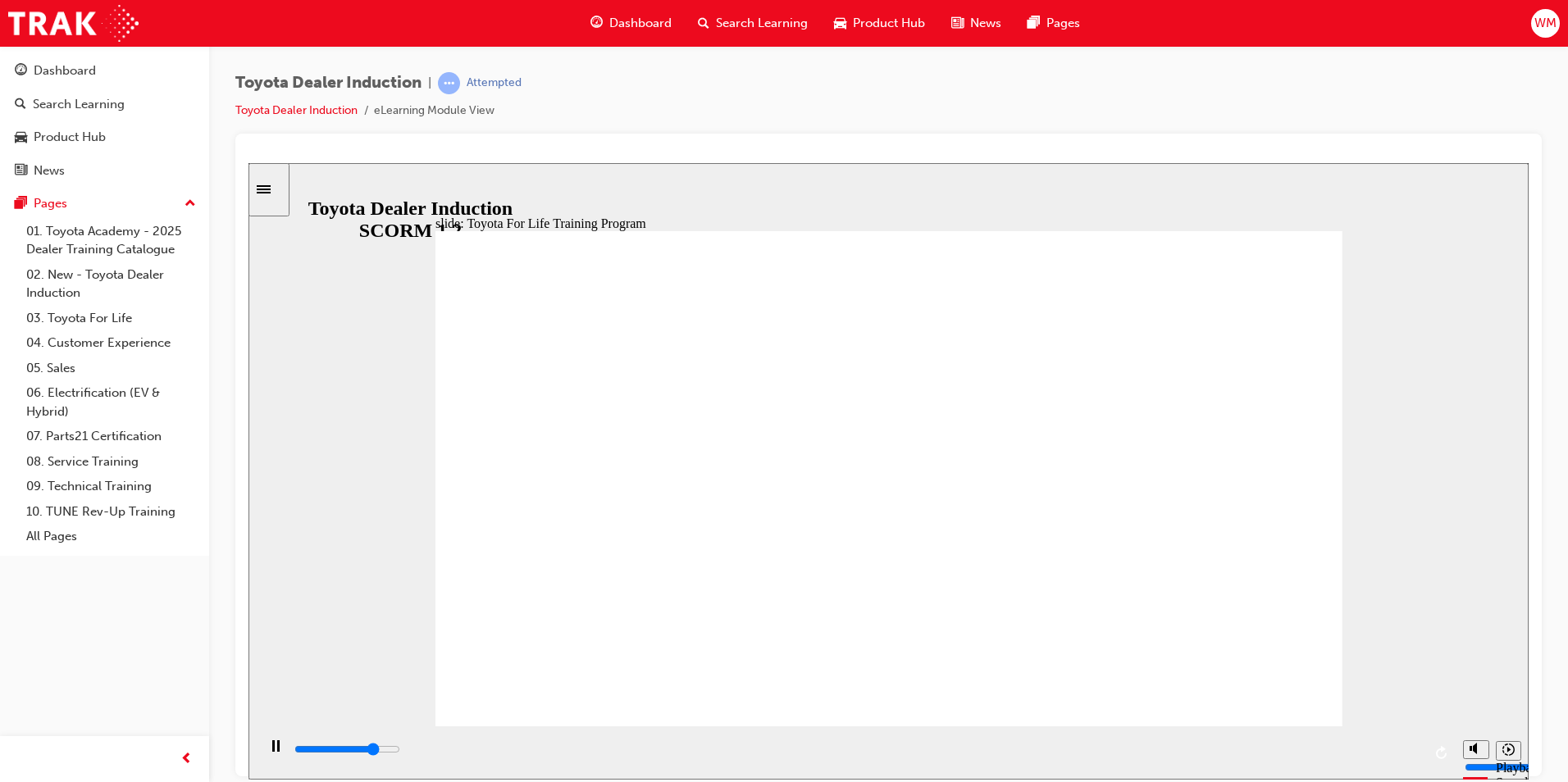
drag, startPoint x: 646, startPoint y: 756, endPoint x: 1366, endPoint y: 756, distance: 720.0
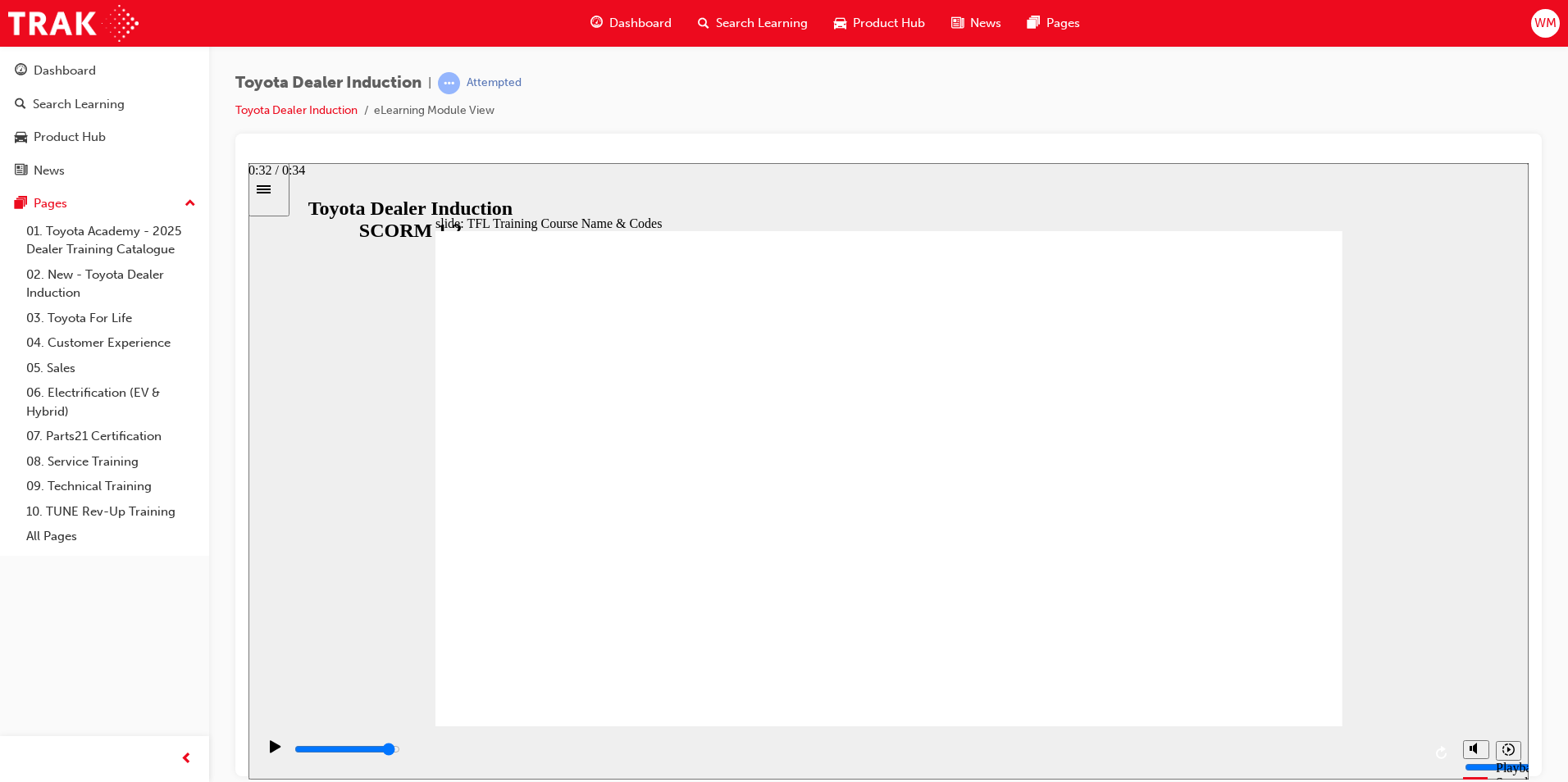
click at [1366, 756] on div "playback controls" at bounding box center [857, 749] width 1129 height 18
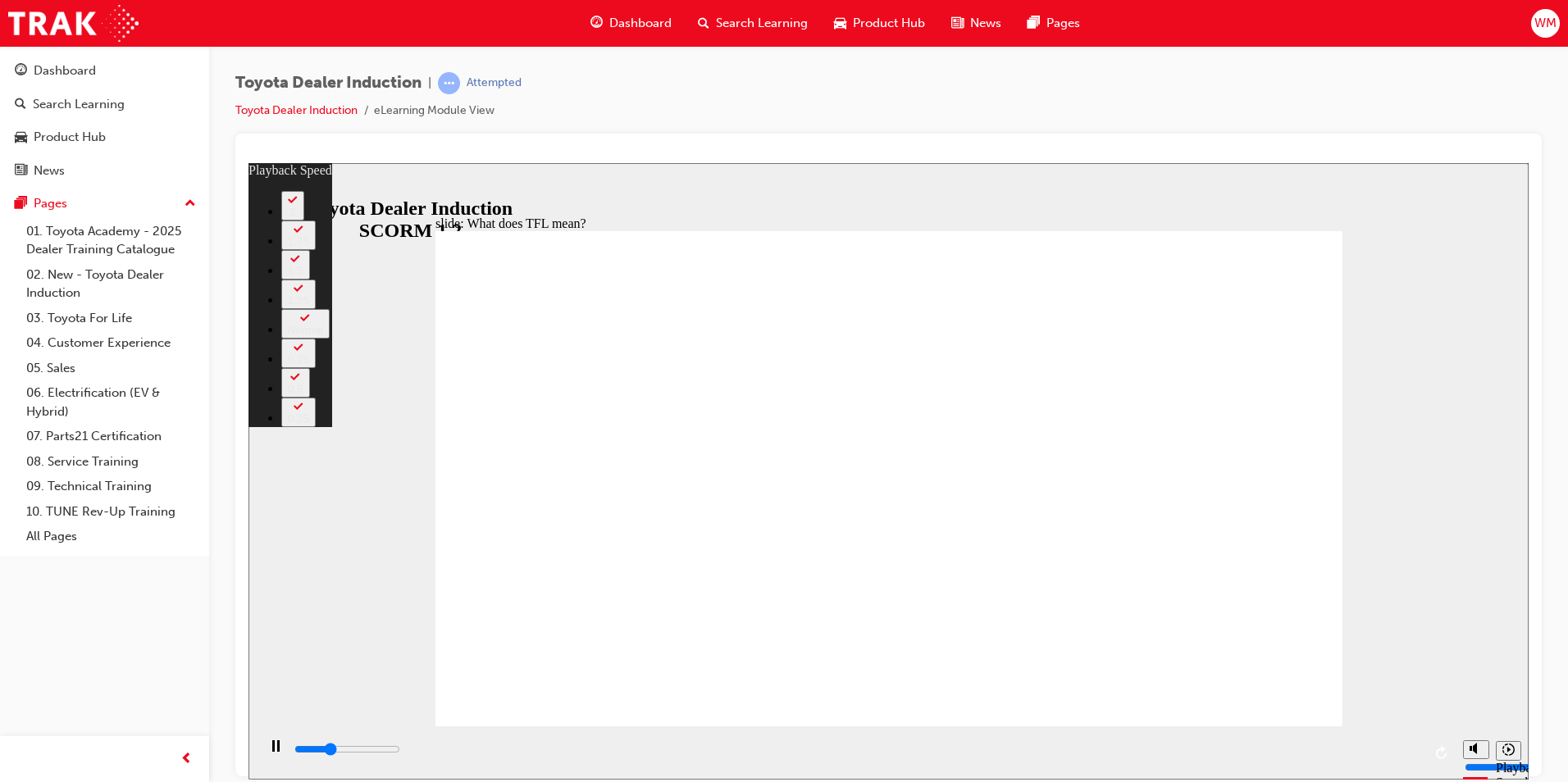
type input "3500"
type input "0"
type input "3800"
type input "0"
type input "4000"
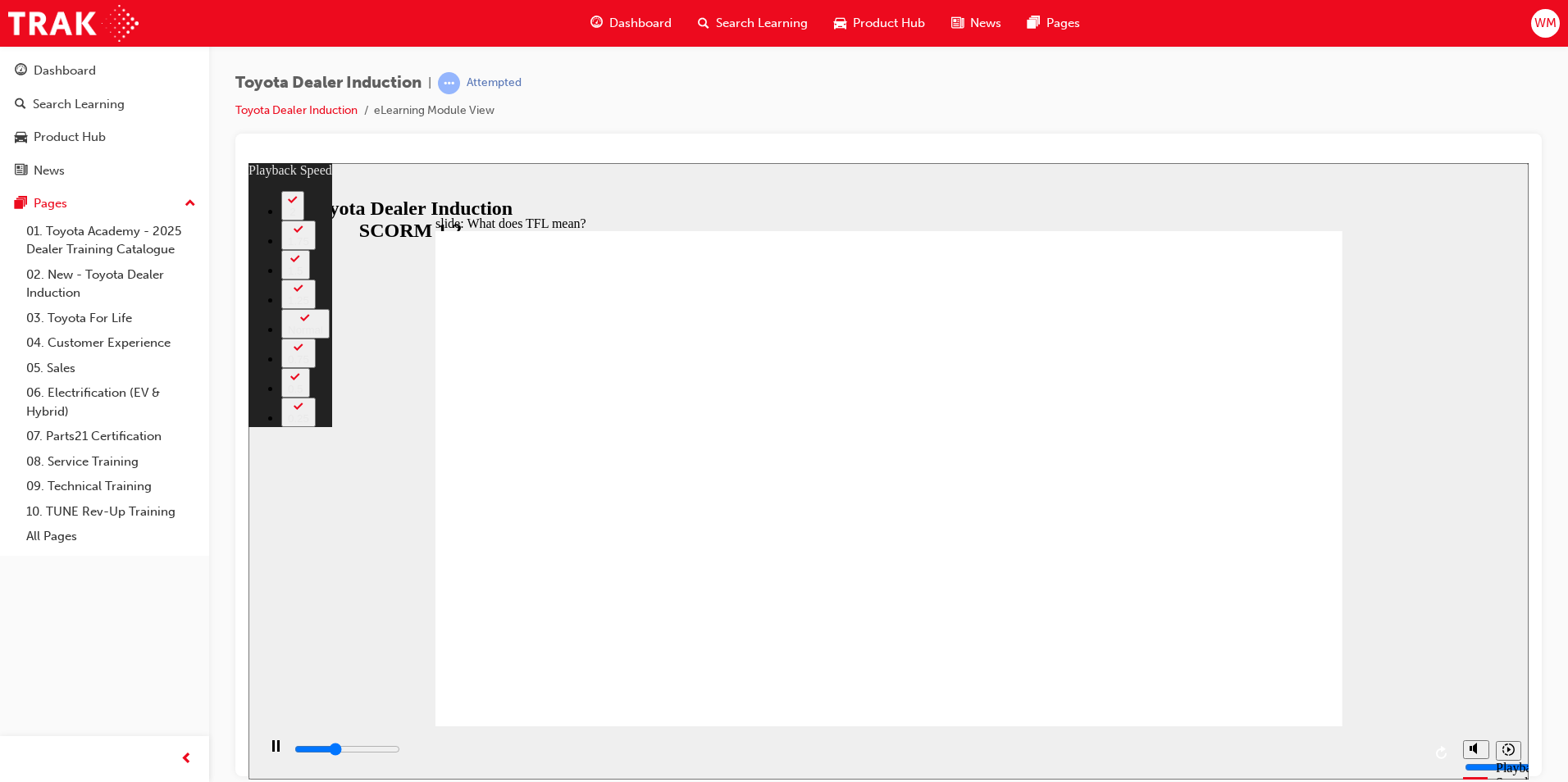
type input "1"
type input "4300"
type input "1"
type input "4600"
type input "1"
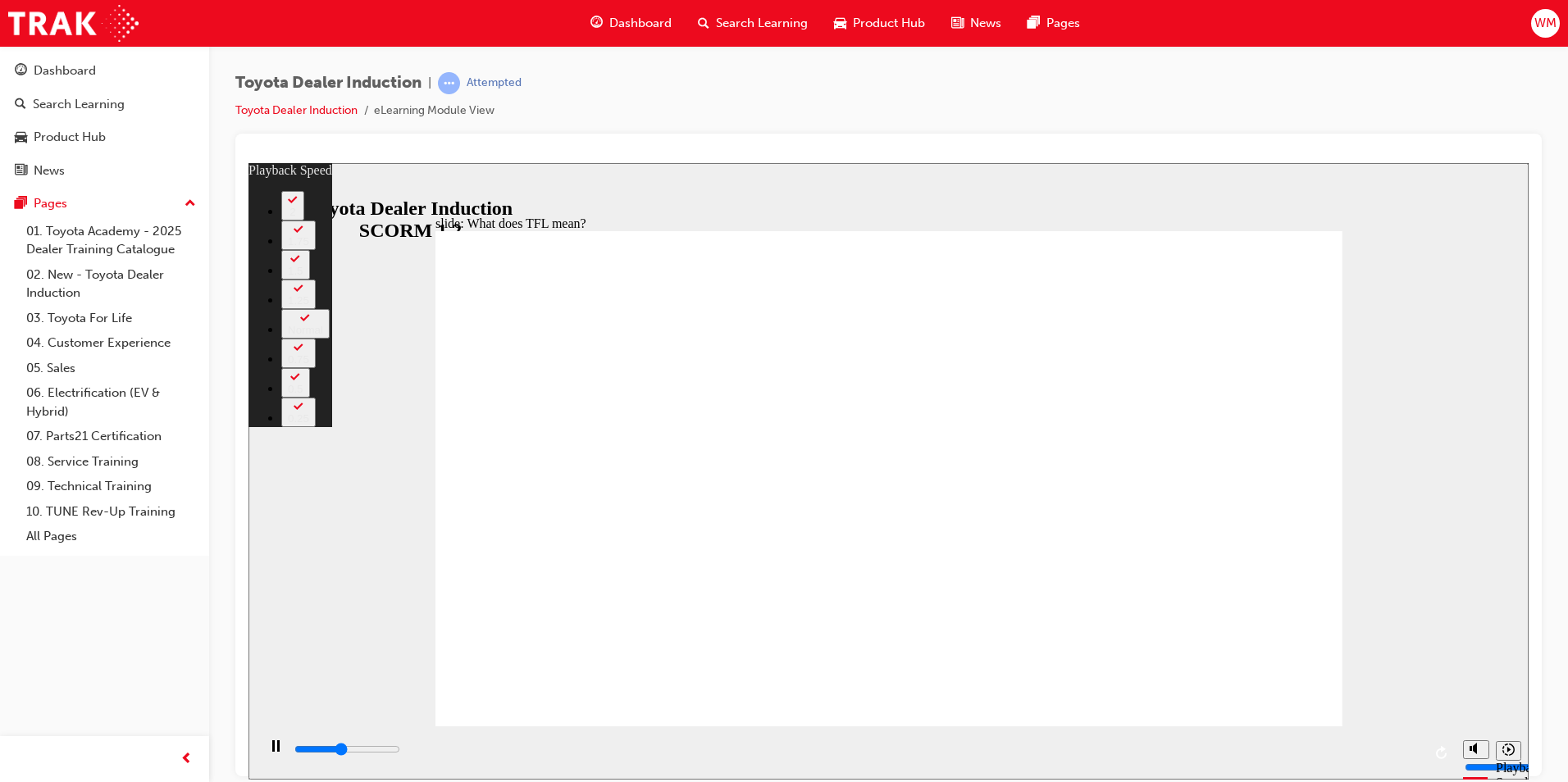
type input "4700"
type input "1"
type input "4800"
type input "1"
type input "5000"
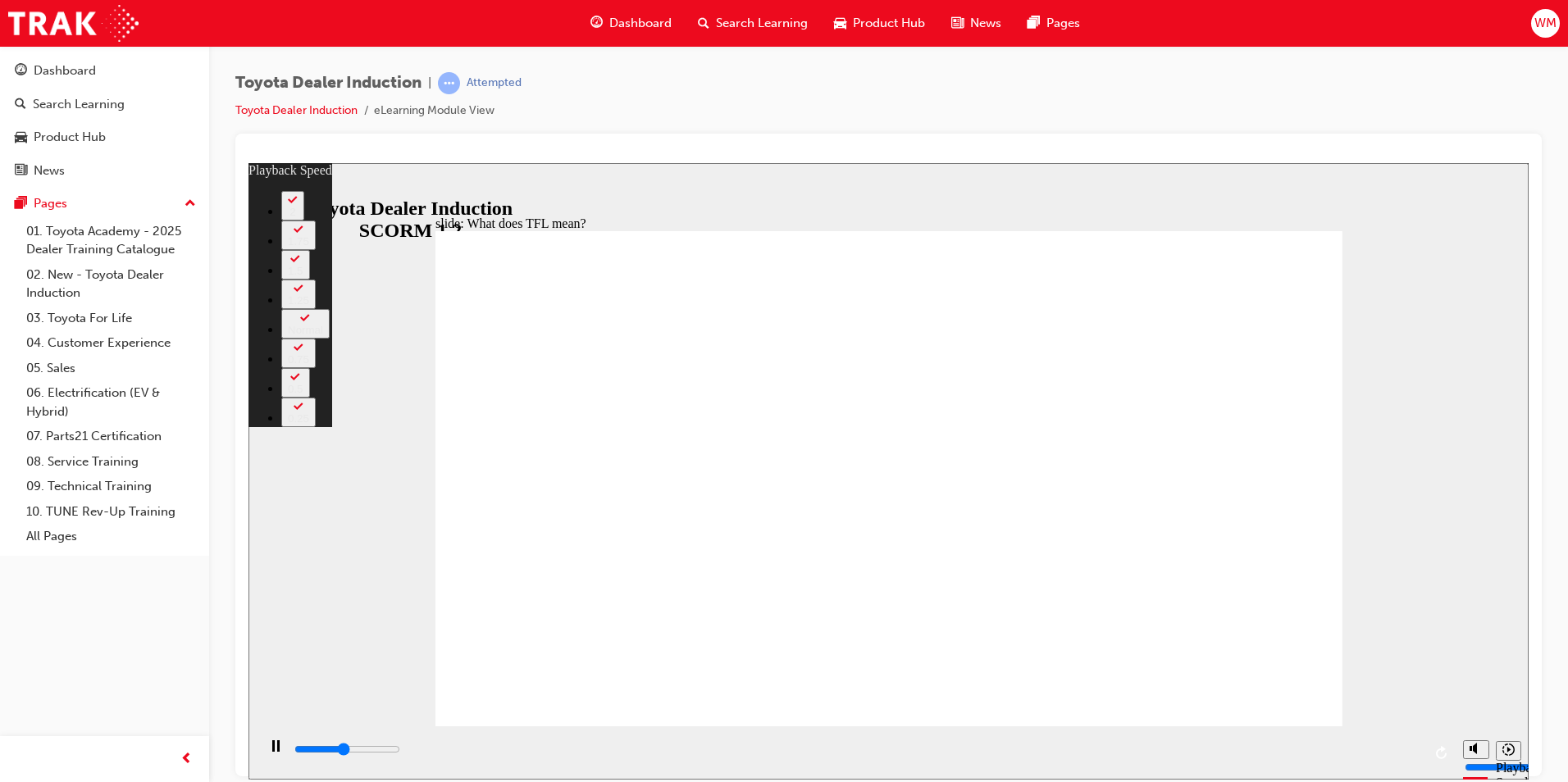
type input "1"
type input "5100"
type input "2"
type input "5400"
type input "2"
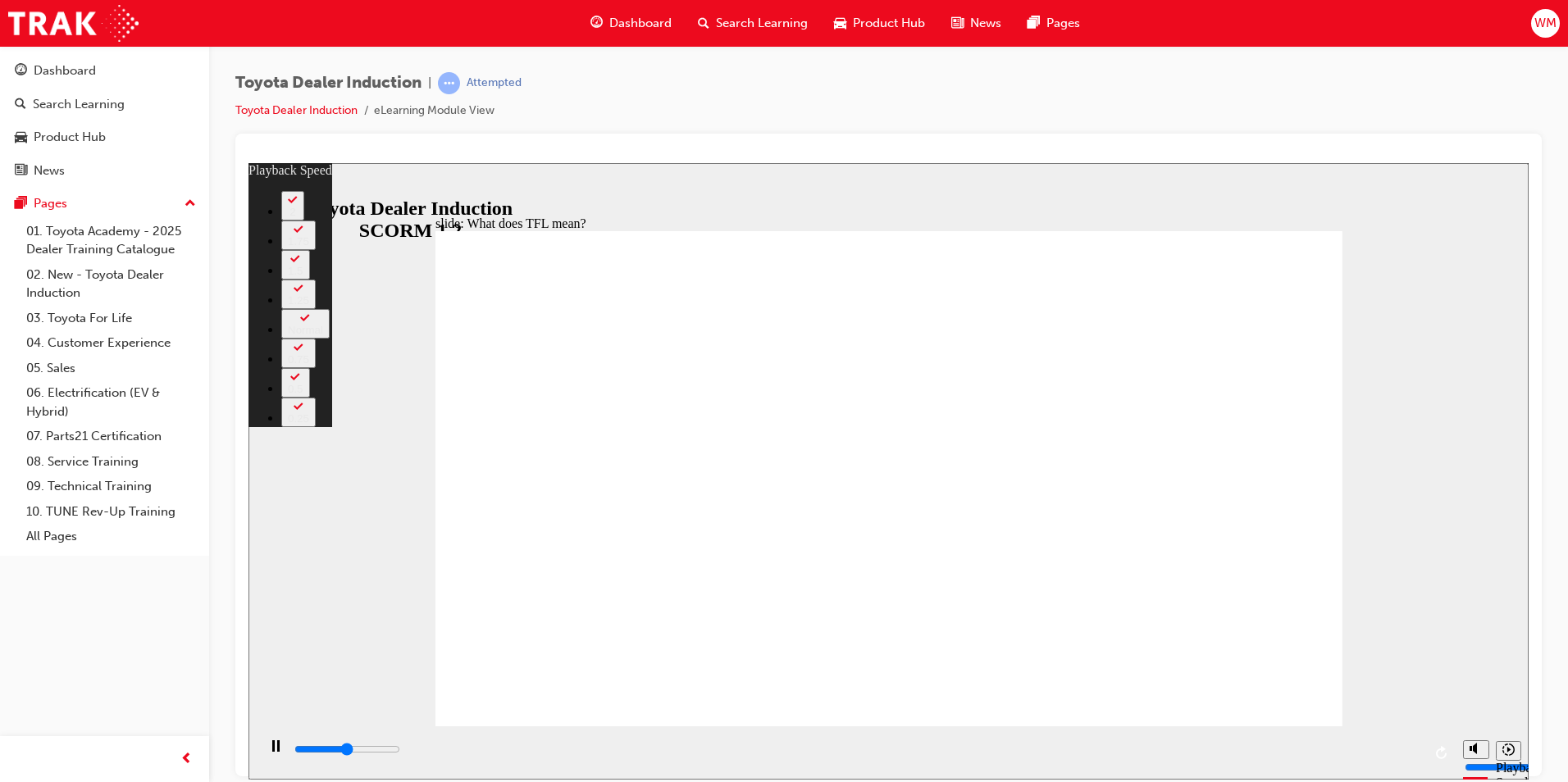
type input "5500"
type input "2"
type input "5600"
type input "2"
drag, startPoint x: 658, startPoint y: 704, endPoint x: 1287, endPoint y: 703, distance: 629.0
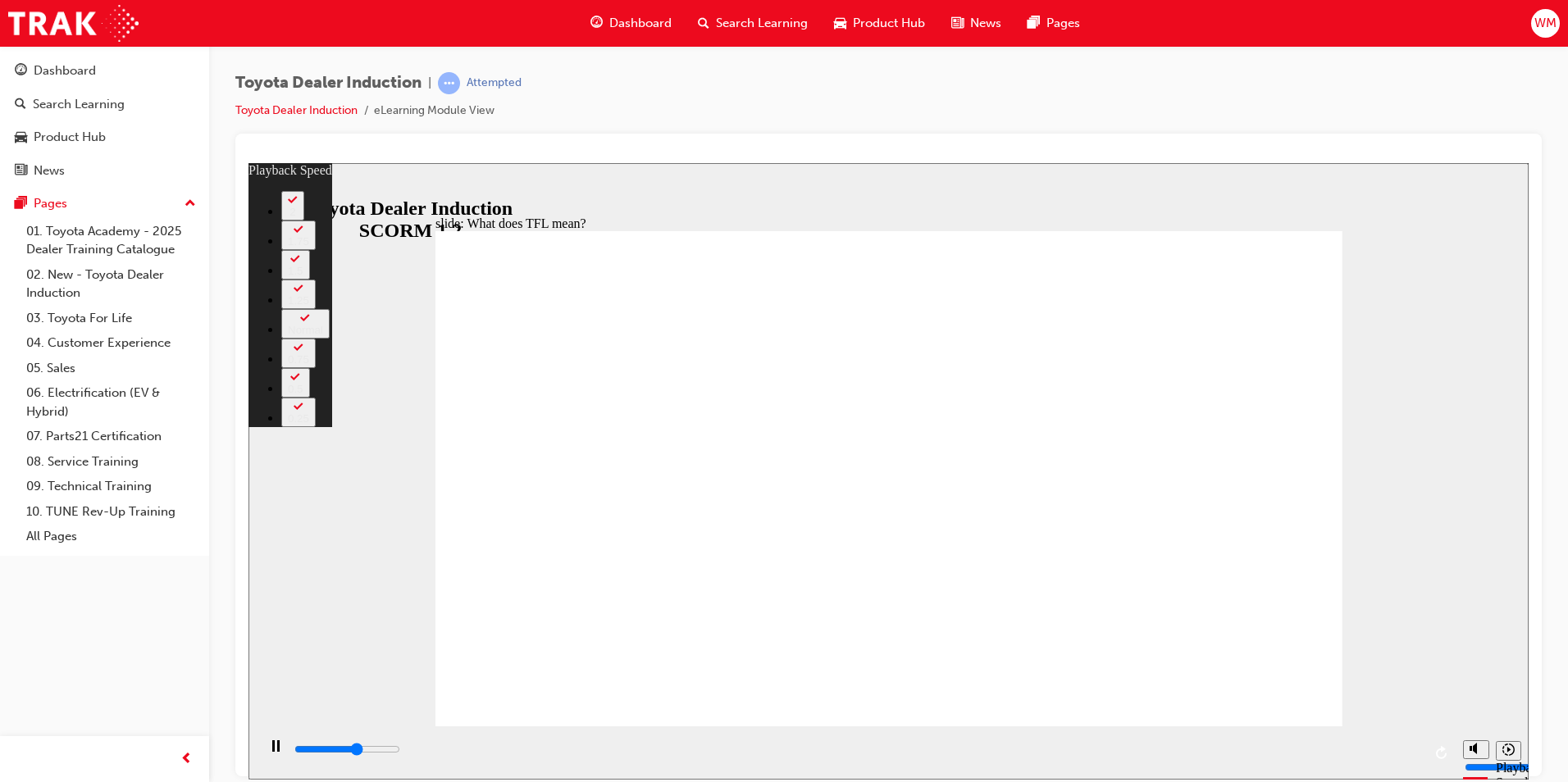
type input "6500"
type input "2"
type input "7000"
type input "130"
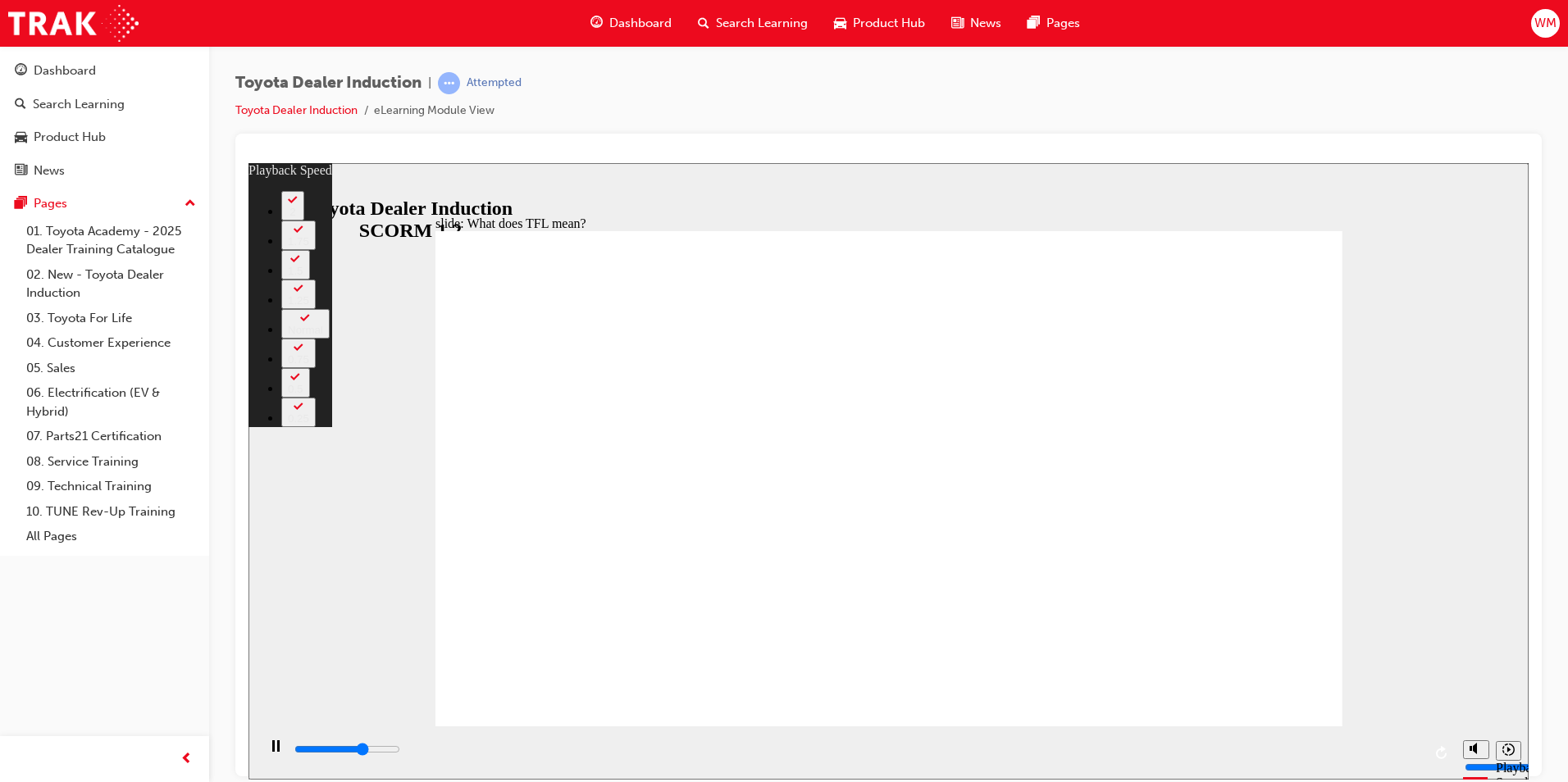
type input "7200"
type input "131"
type input "7500"
type input "131"
type input "7800"
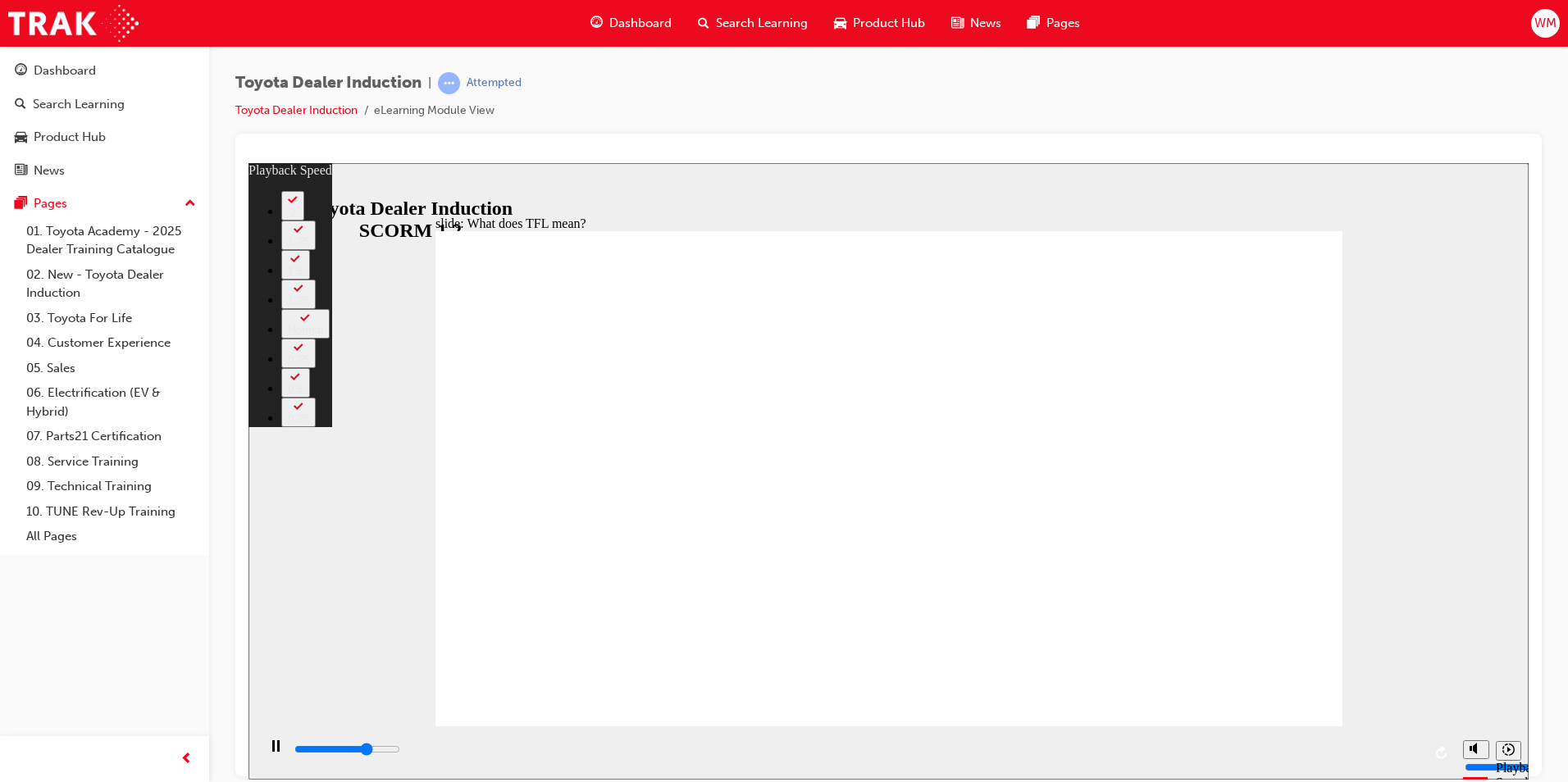
type input "131"
type input "8000"
type input "131"
type input "8300"
type input "132"
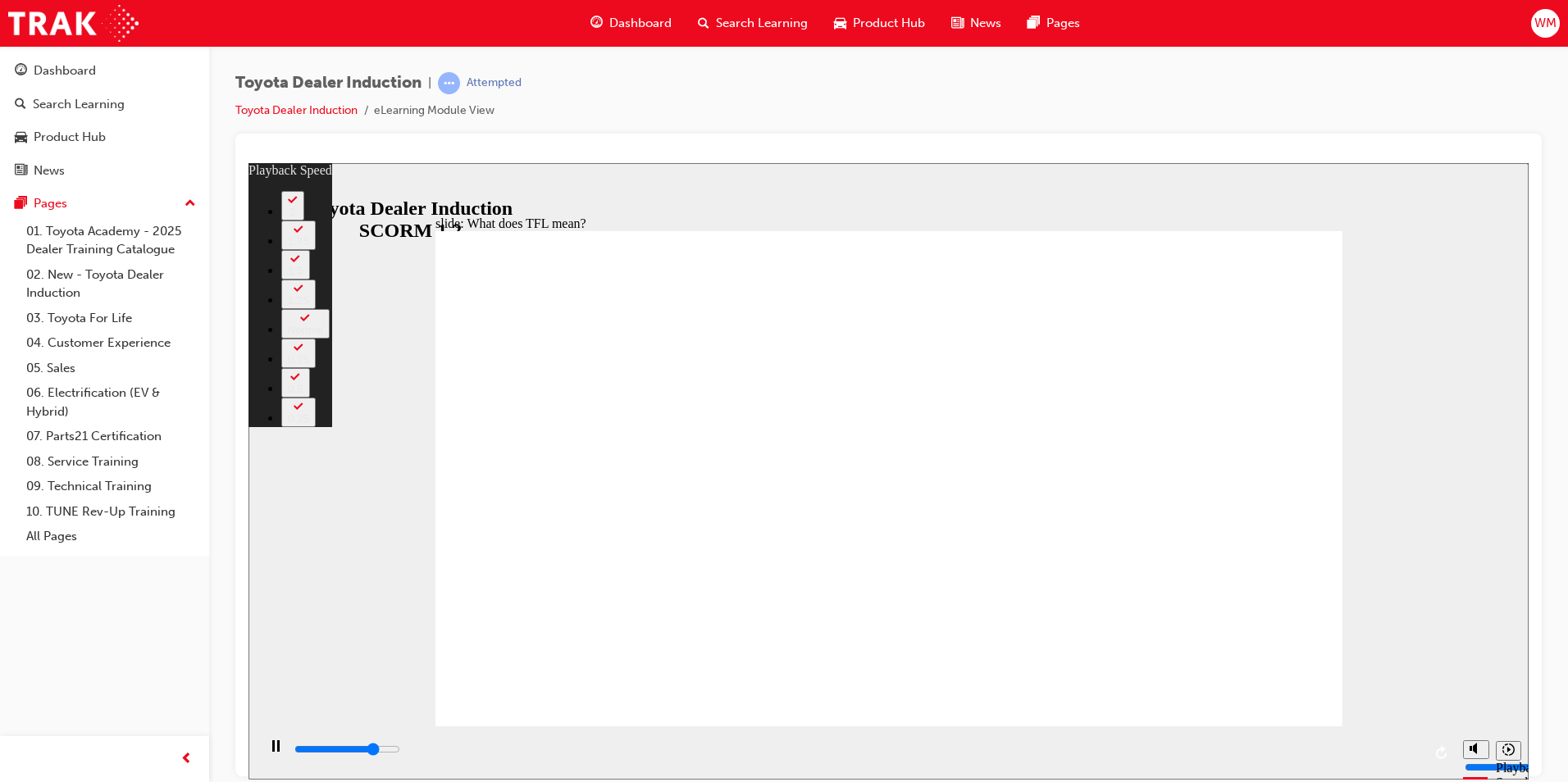
type input "8600"
type input "132"
type input "8800"
type input "132"
type input "9100"
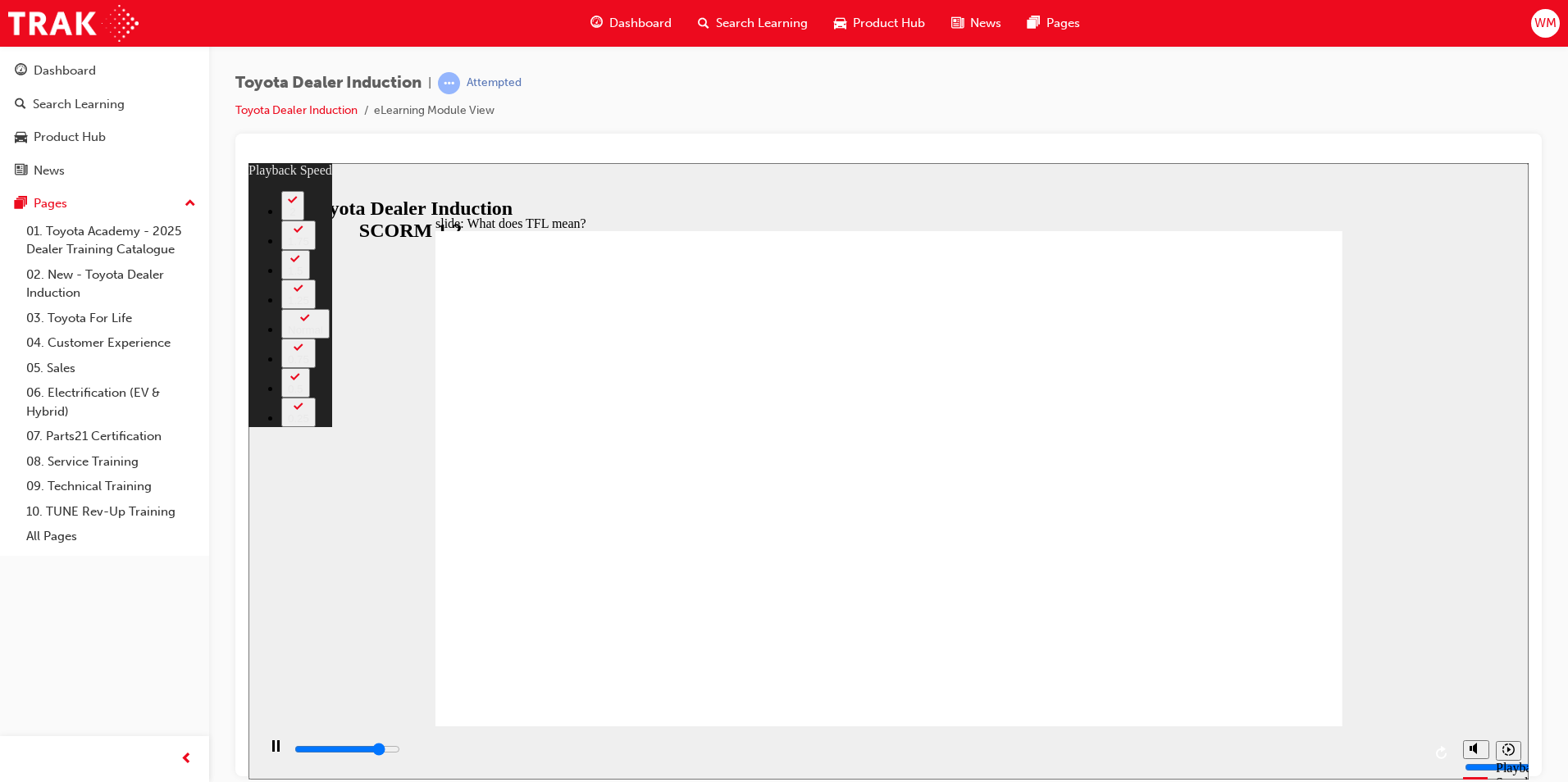
type input "132"
type input "9400"
type input "133"
type input "9600"
type input "133"
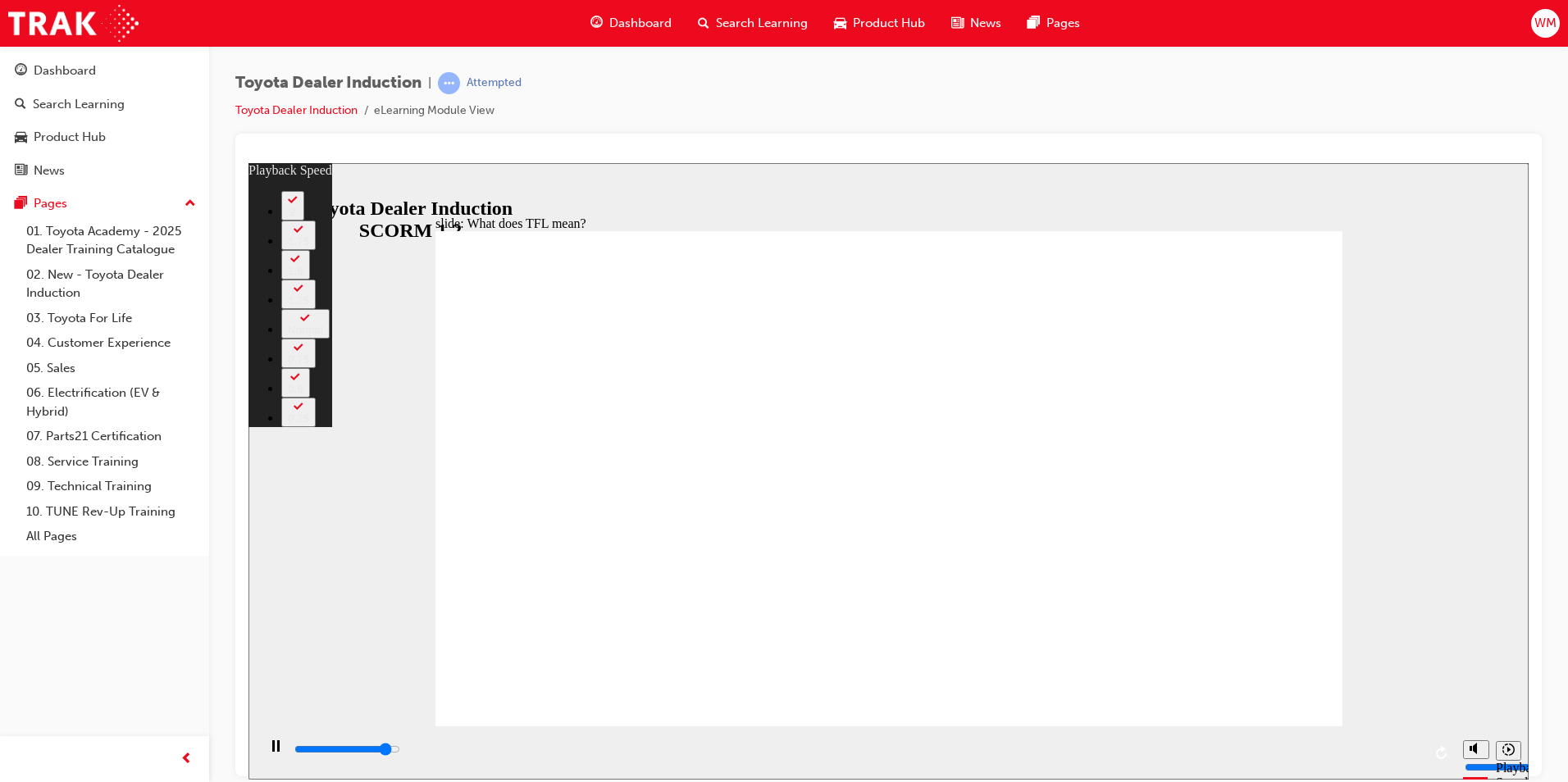
type input "9900"
type input "133"
type input "10100"
type input "133"
type input "10400"
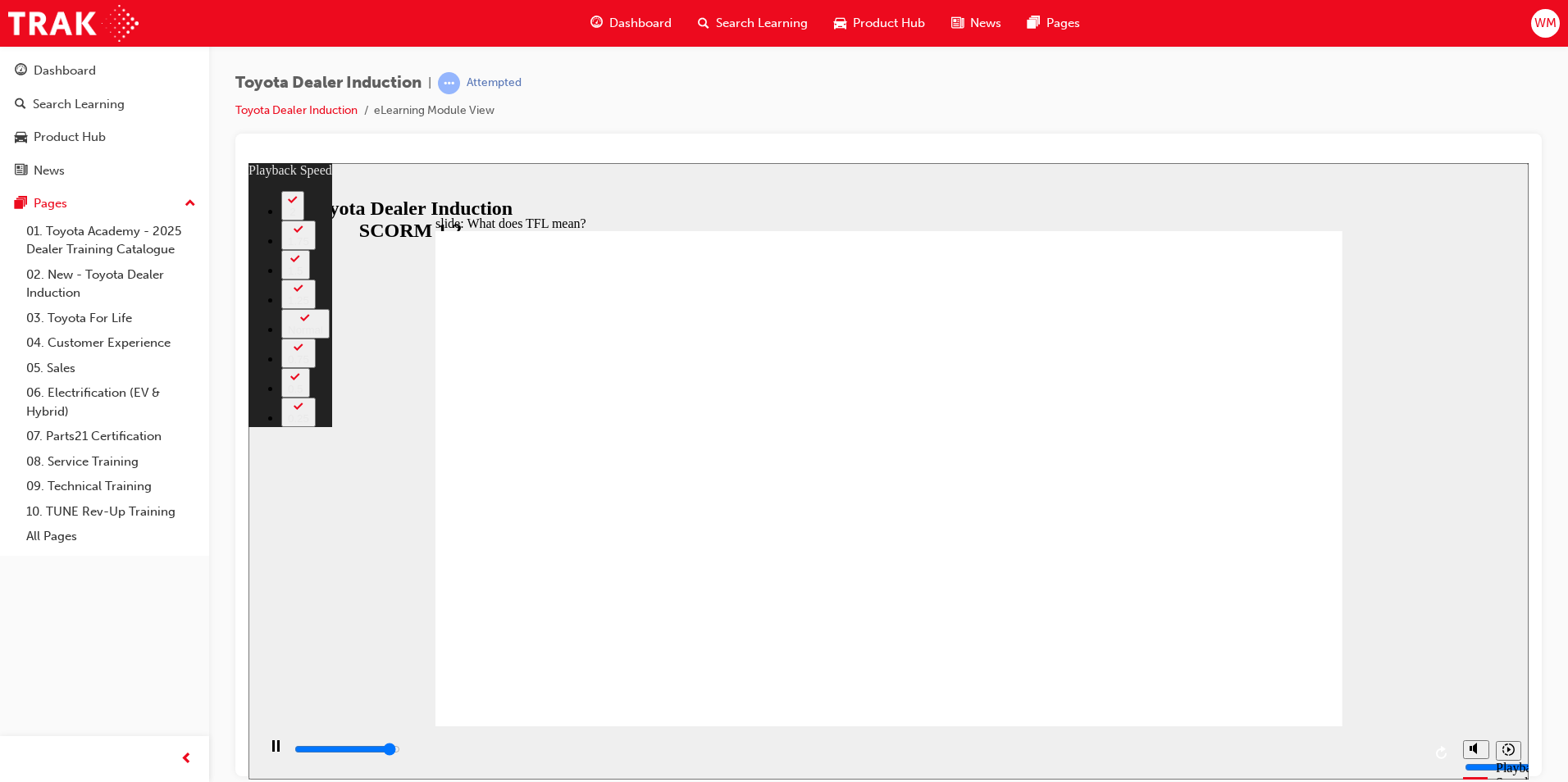
type input "134"
type input "10700"
type input "134"
type input "10800"
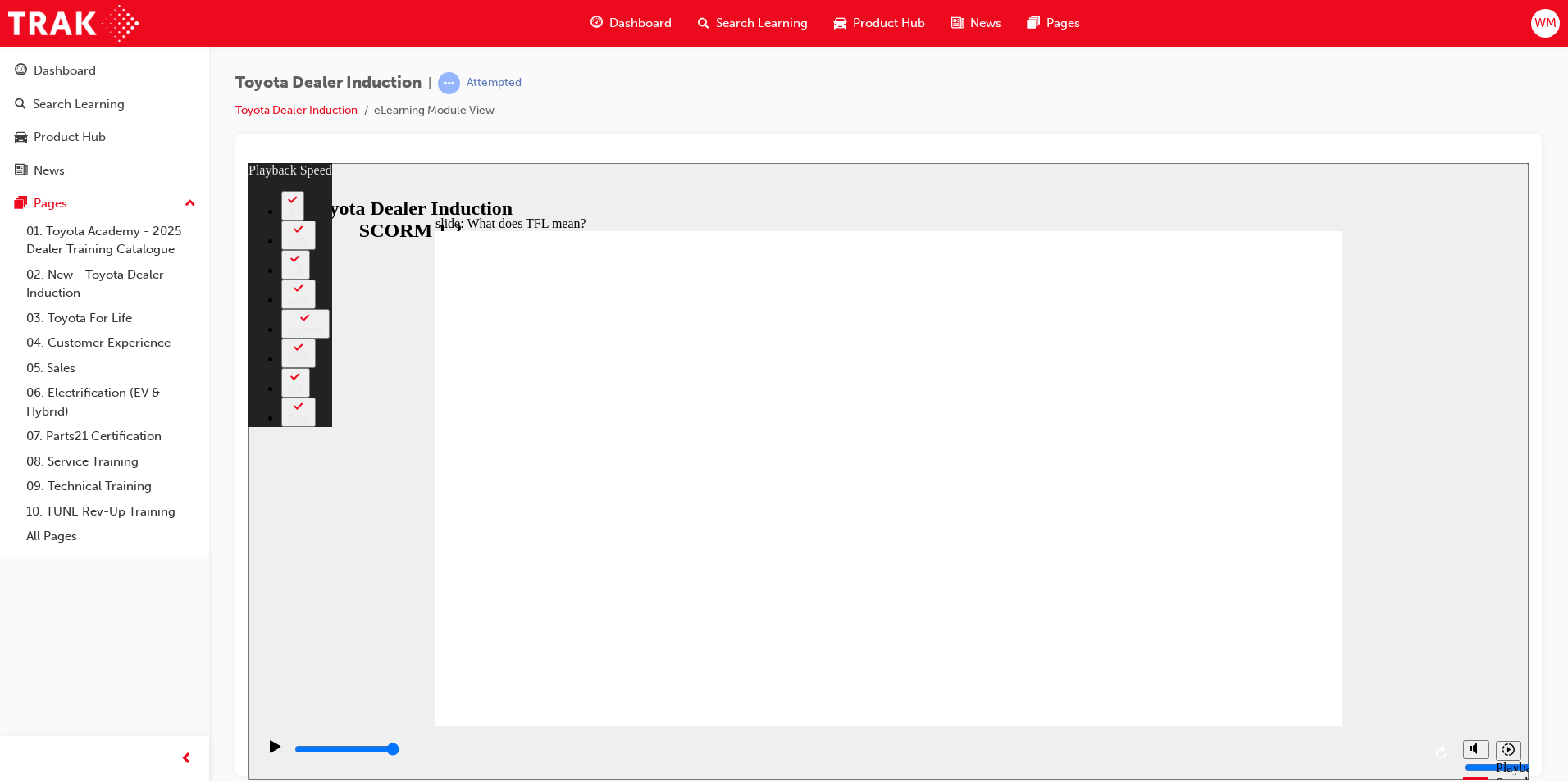
type input "139"
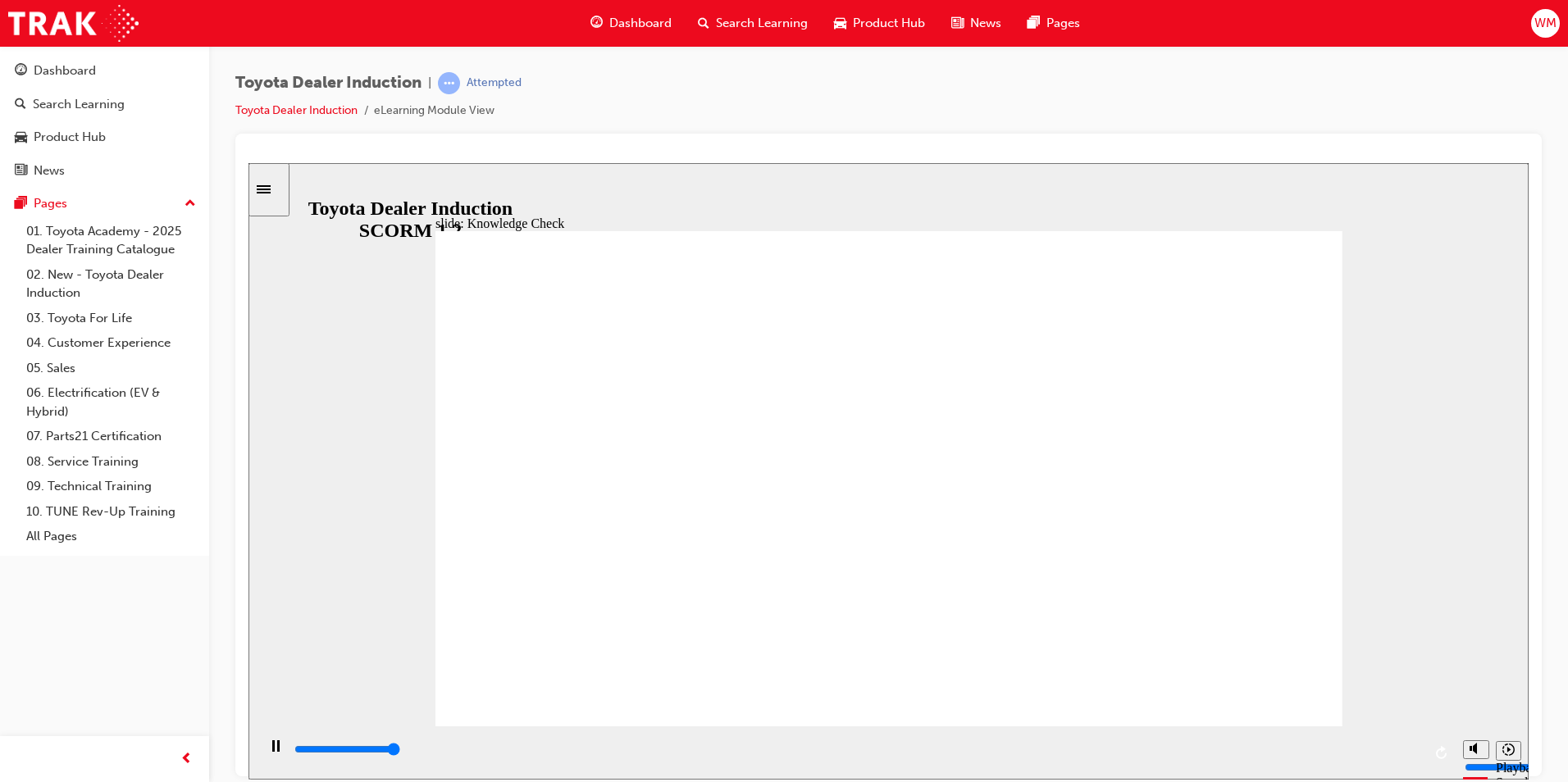
type input "5000"
radio input "true"
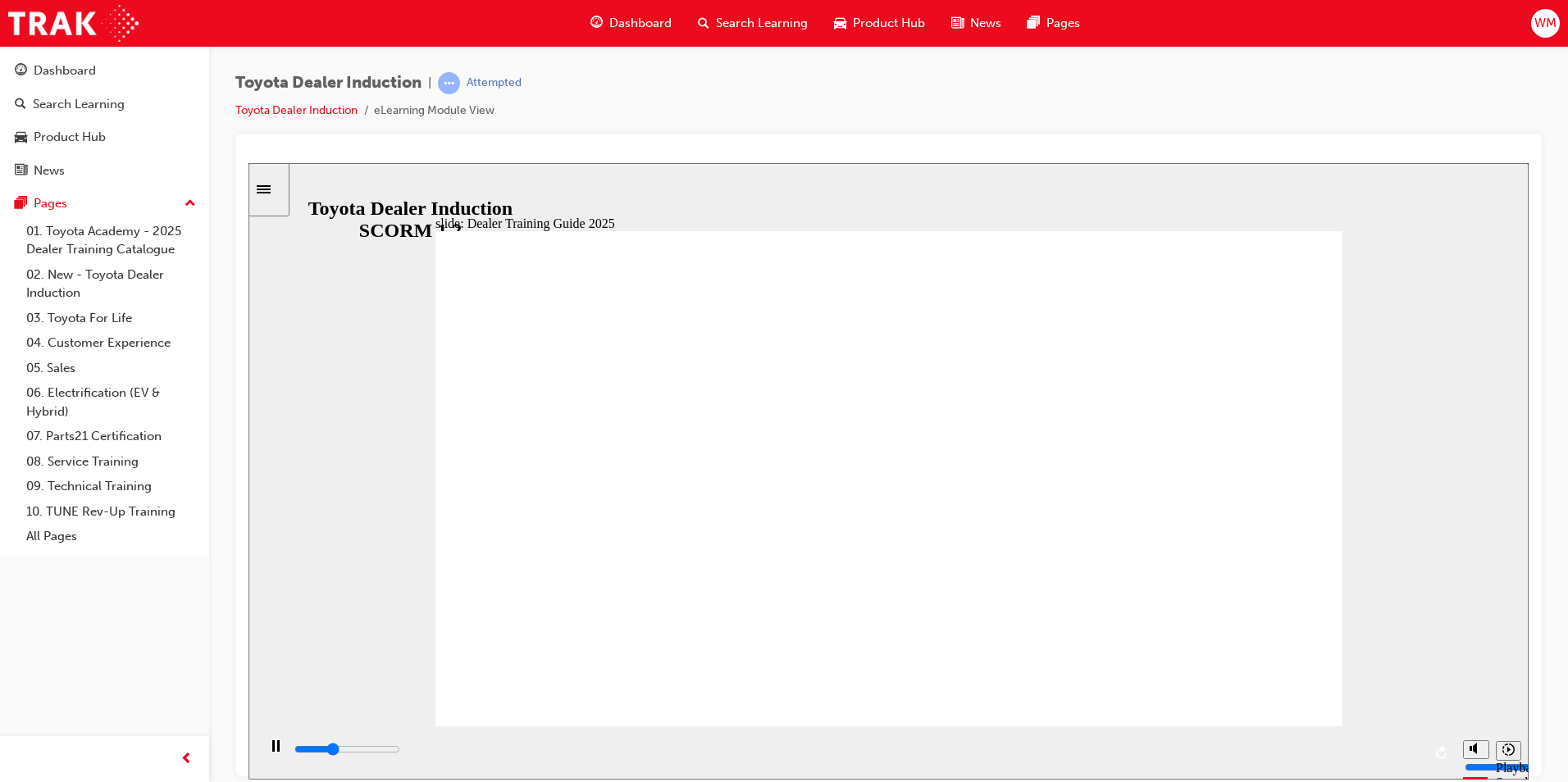
drag, startPoint x: 844, startPoint y: 753, endPoint x: 1383, endPoint y: 748, distance: 539.0
click at [1383, 748] on div "playback controls" at bounding box center [857, 749] width 1129 height 18
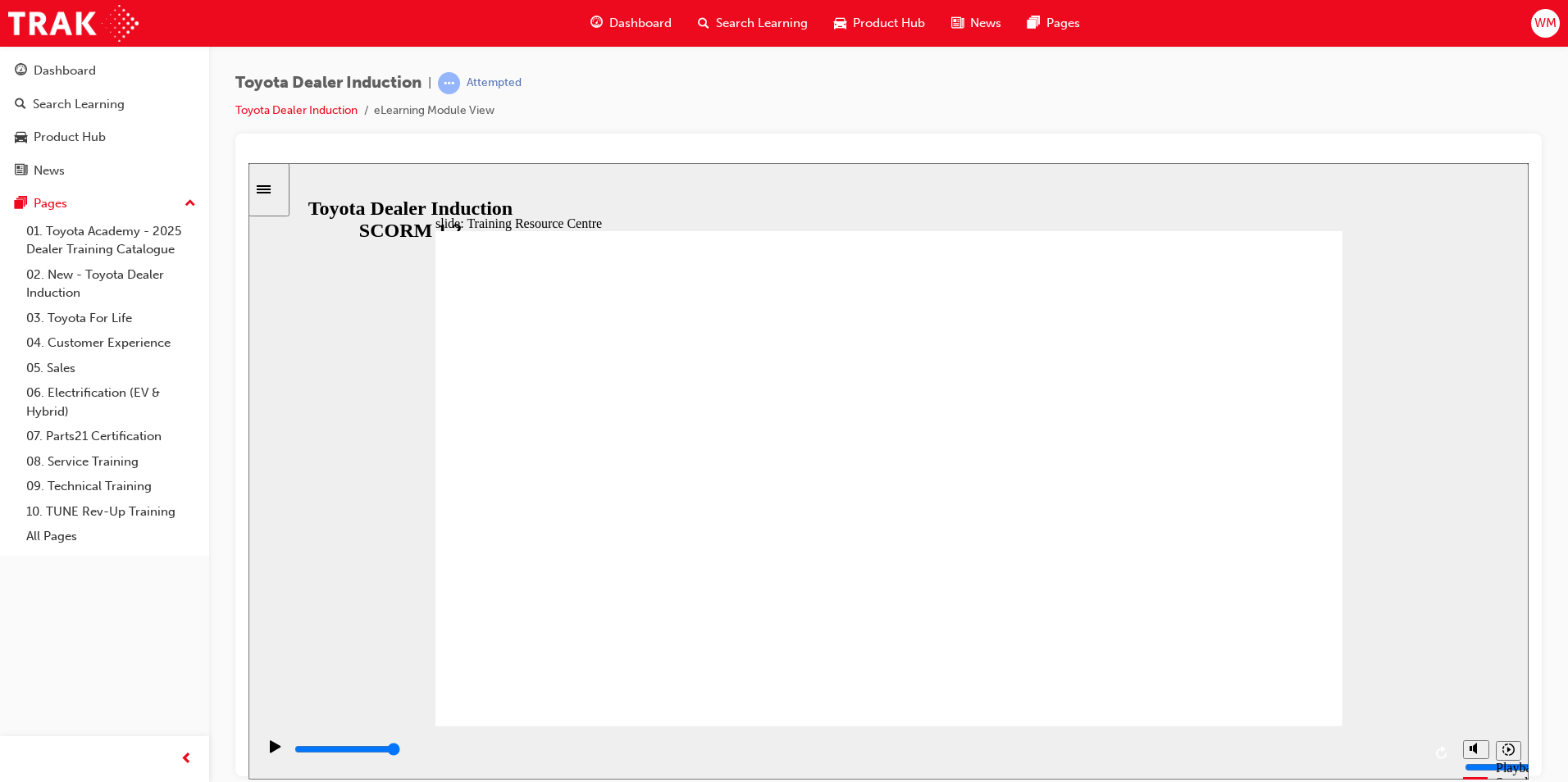
type input "4400"
radio input "true"
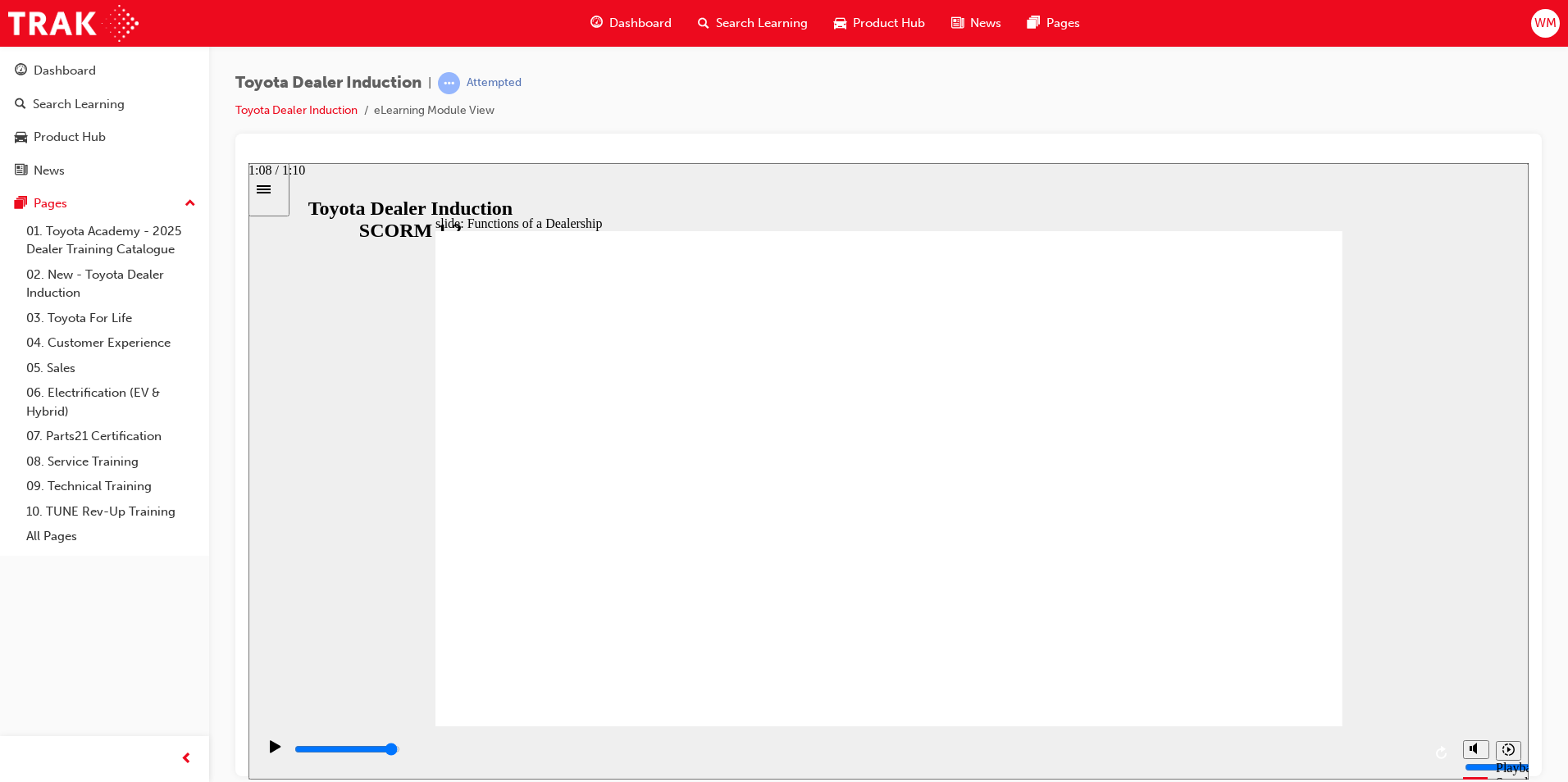
drag, startPoint x: 366, startPoint y: 747, endPoint x: 1394, endPoint y: 770, distance: 1028.3
click at [1394, 759] on div "playback controls" at bounding box center [857, 749] width 1129 height 18
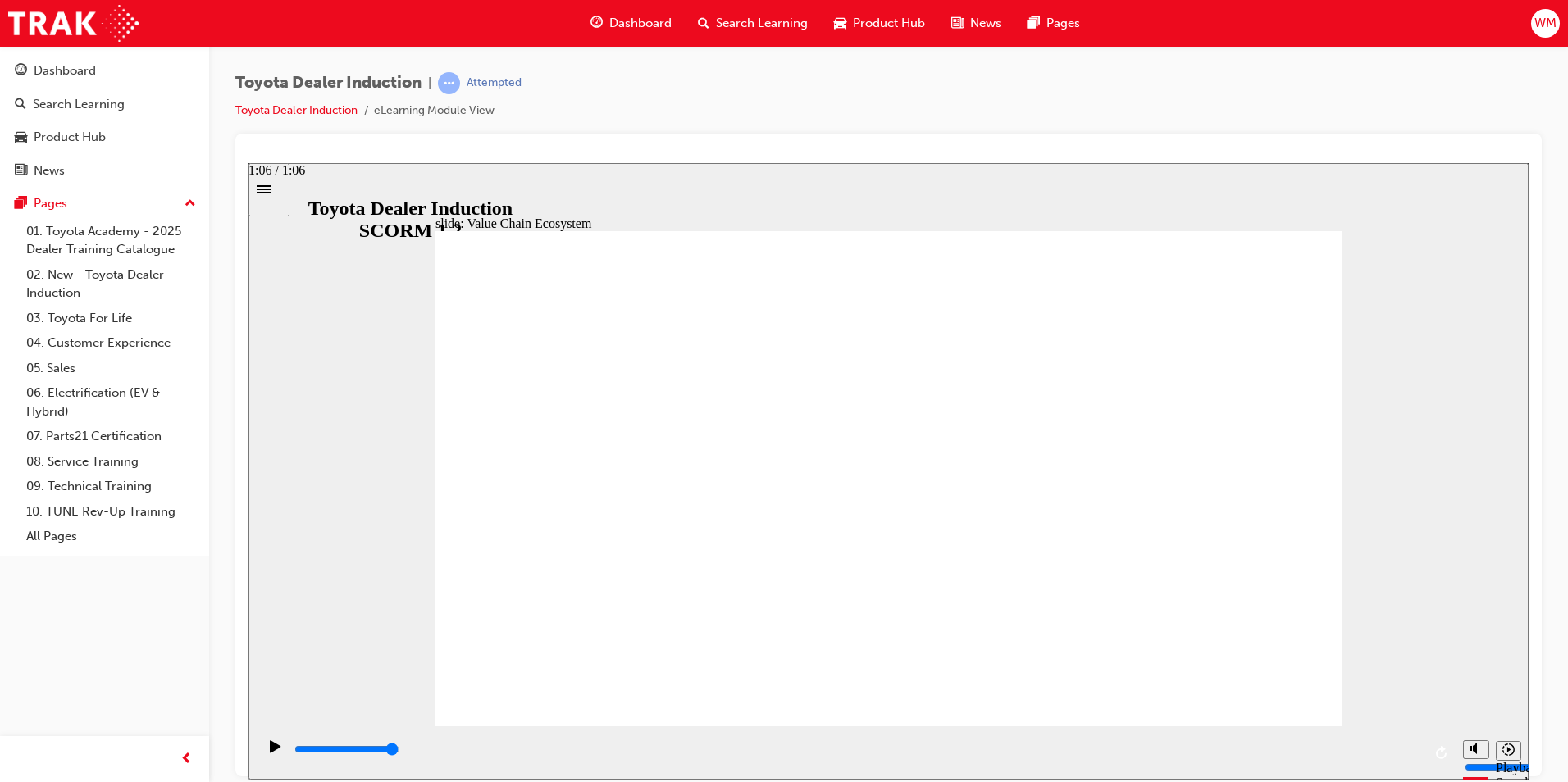
drag, startPoint x: 982, startPoint y: 749, endPoint x: 1401, endPoint y: 768, distance: 419.4
click at [1401, 759] on div "playback controls" at bounding box center [857, 749] width 1129 height 18
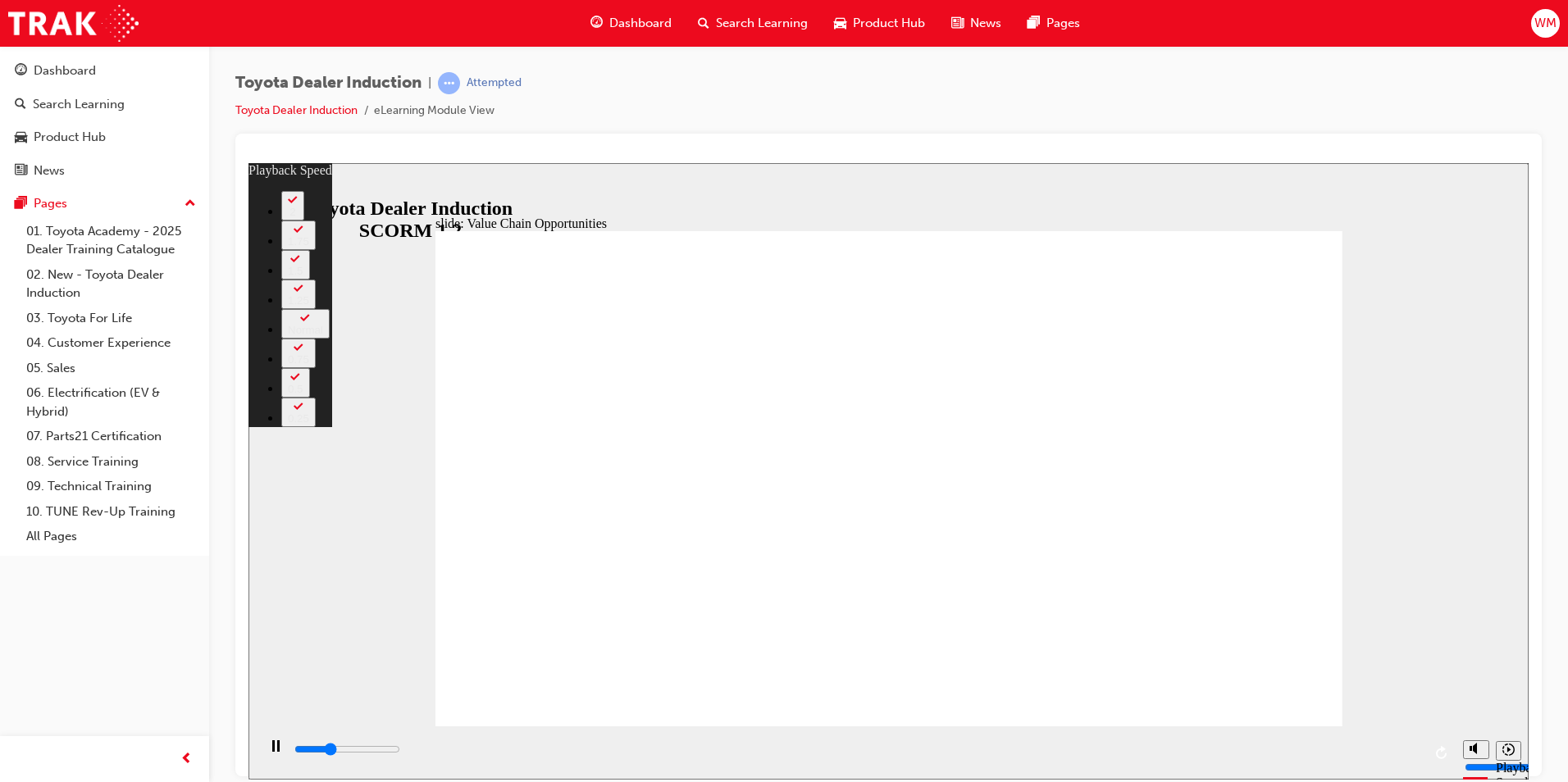
type input "3600"
type input "0"
type input "3800"
type input "0"
type input "4100"
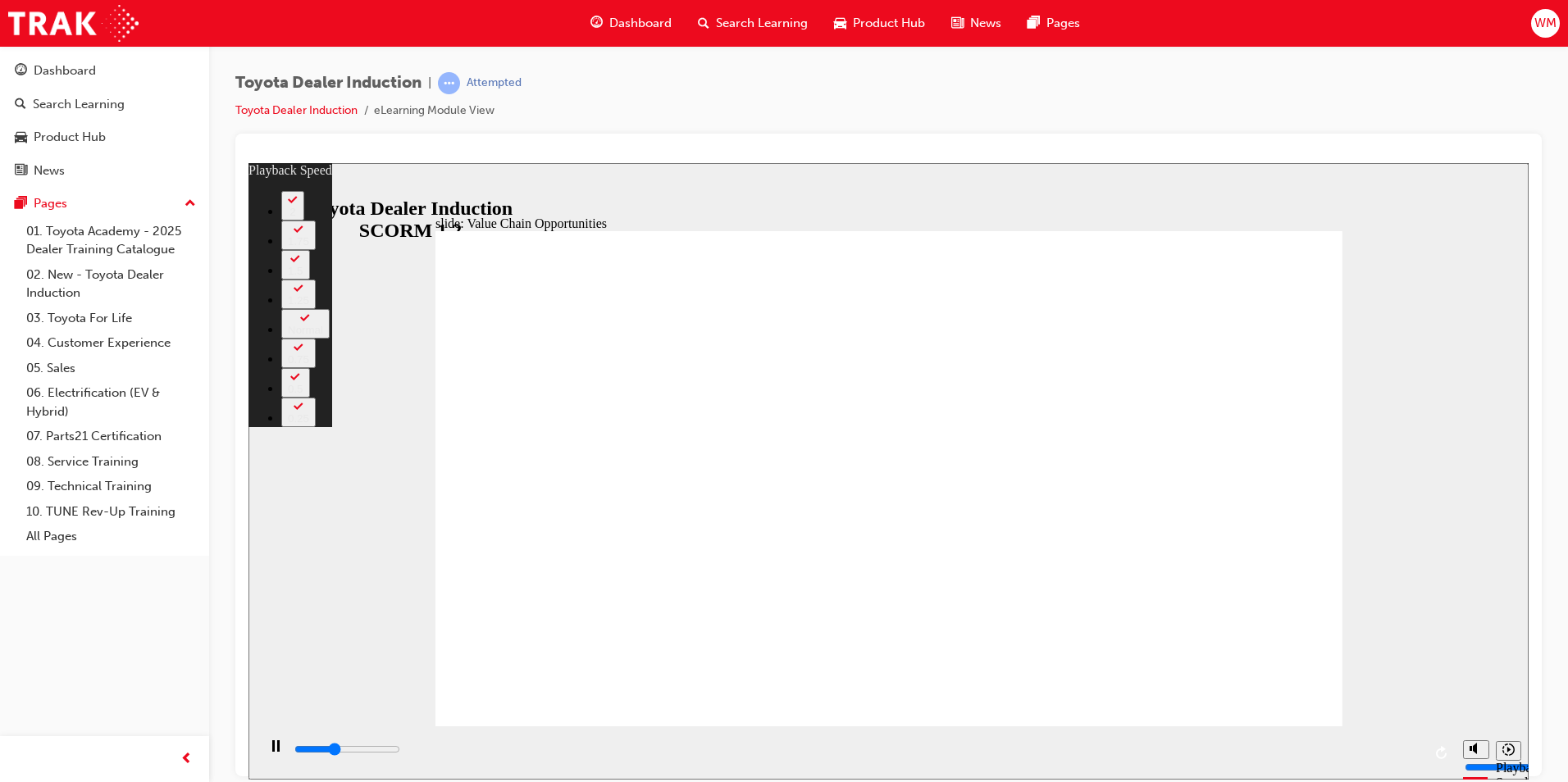
type input "1"
type input "4300"
type input "1"
type input "4600"
type input "1"
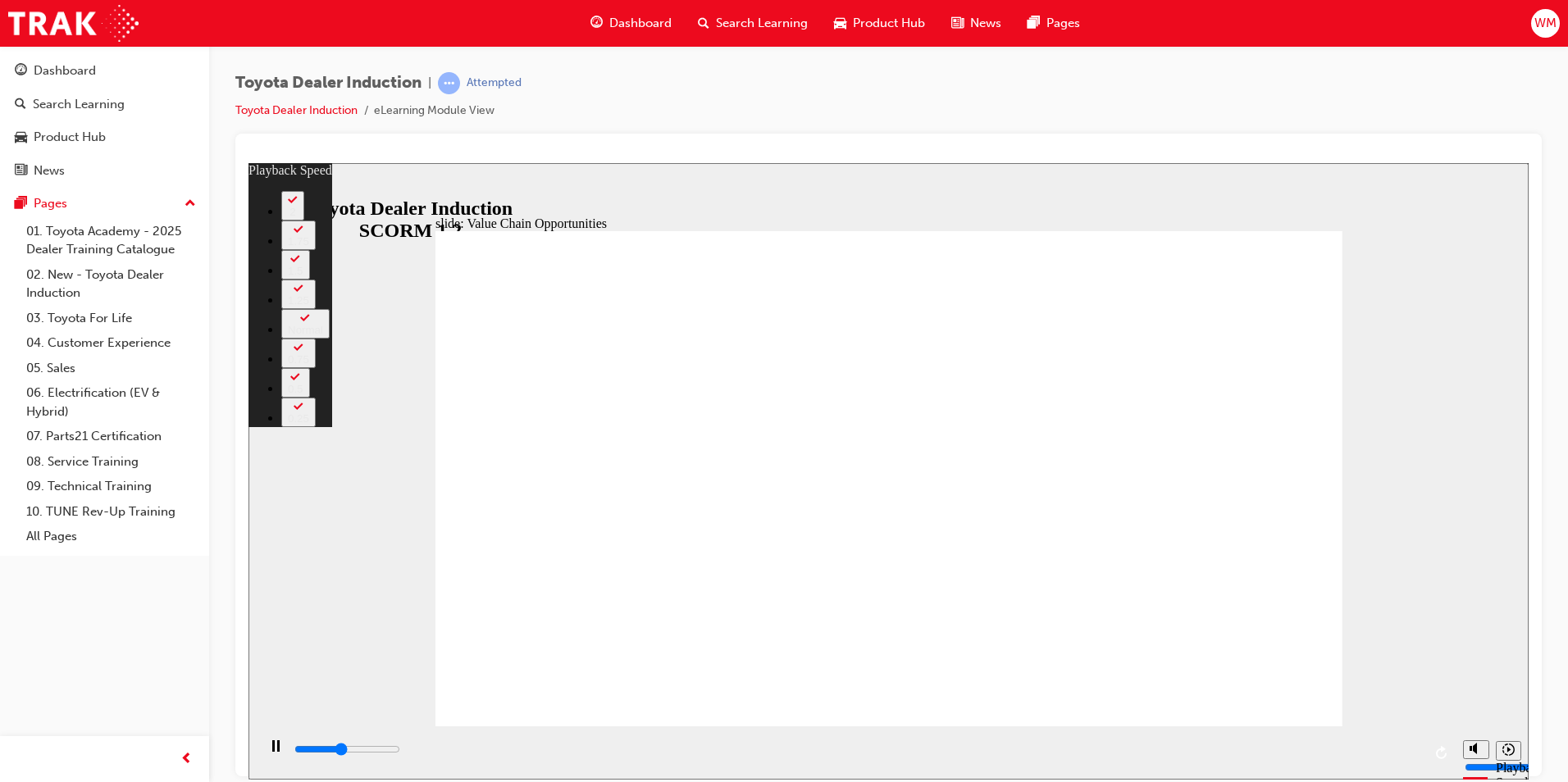
type input "4900"
type input "1"
type input "5100"
type input "1"
type input "5100"
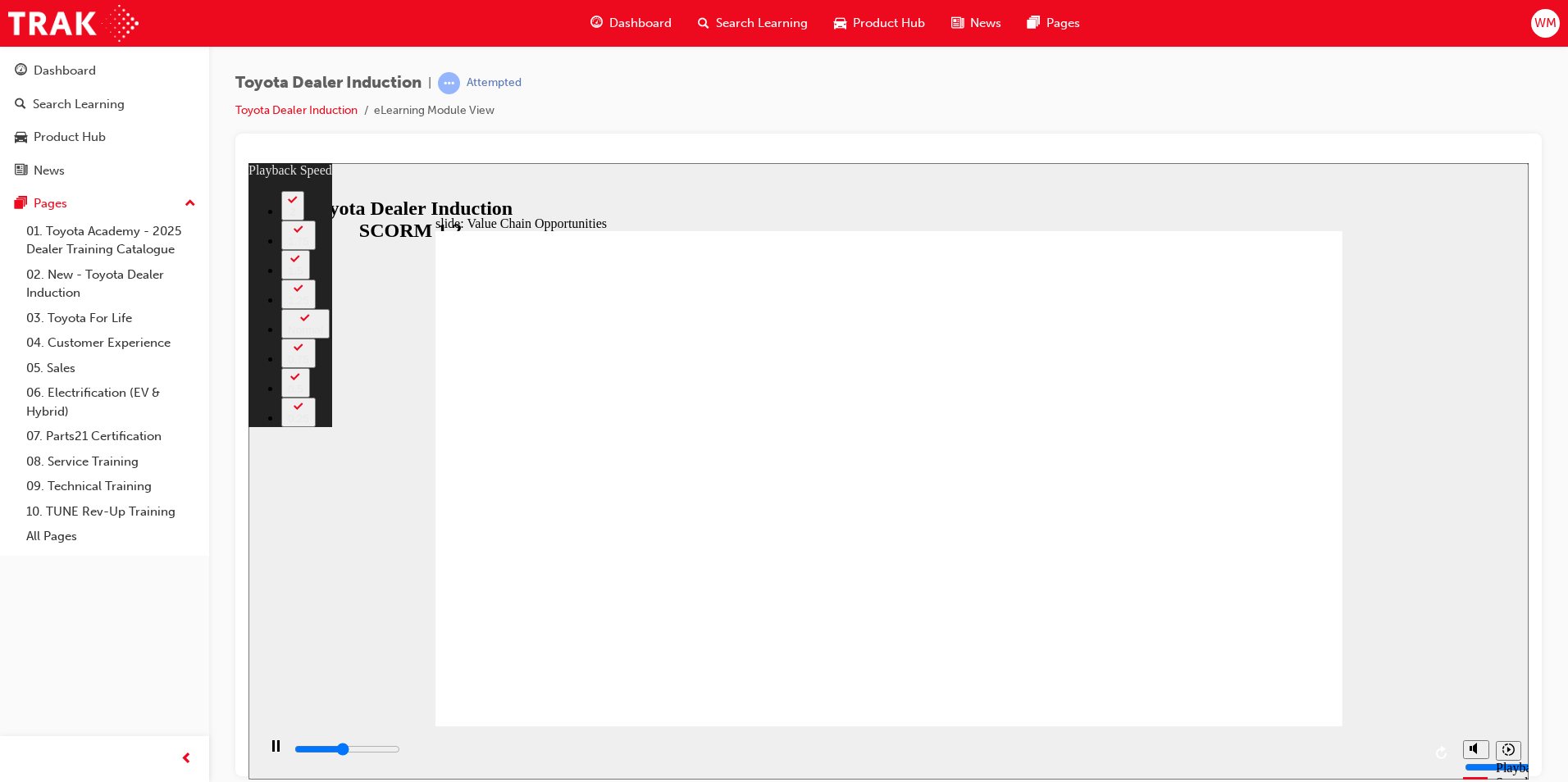
type input "2"
type input "5500"
type input "33"
type input "5600"
type input "36"
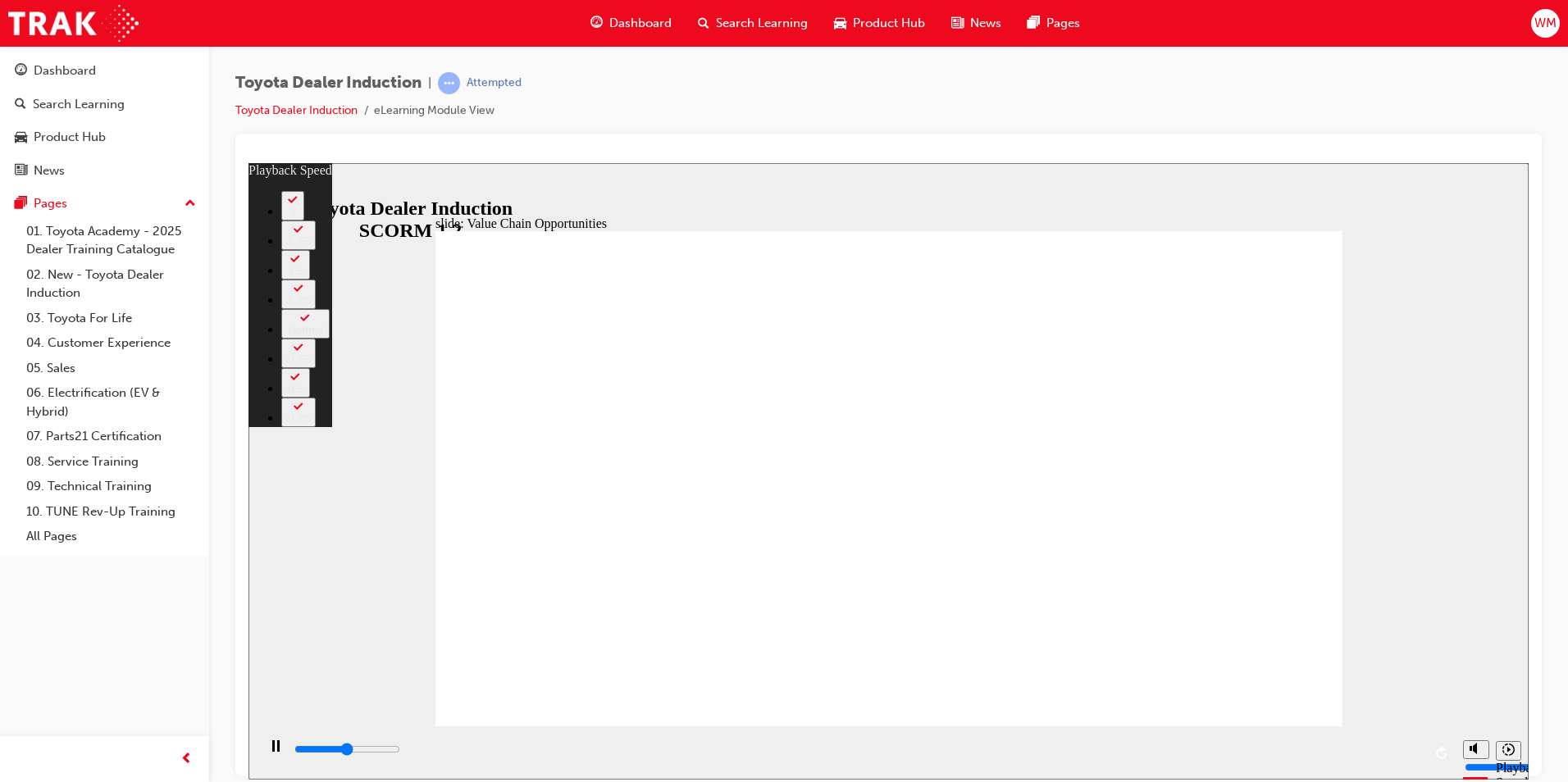
type input "5600"
type input "39"
type input "5700"
type input "42"
type input "5800"
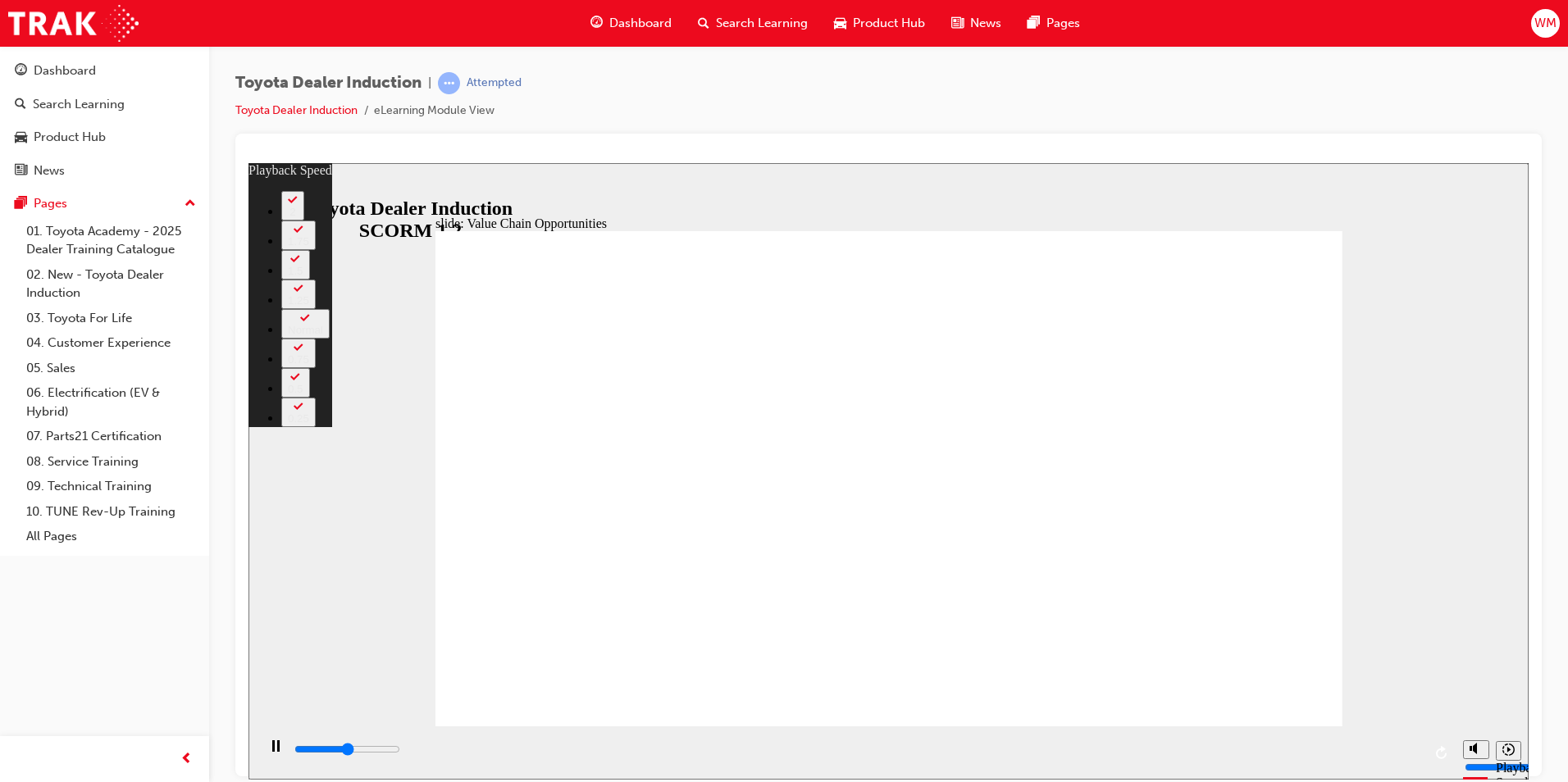
type input "49"
type input "5900"
type input "55"
type input "6200"
type input "60"
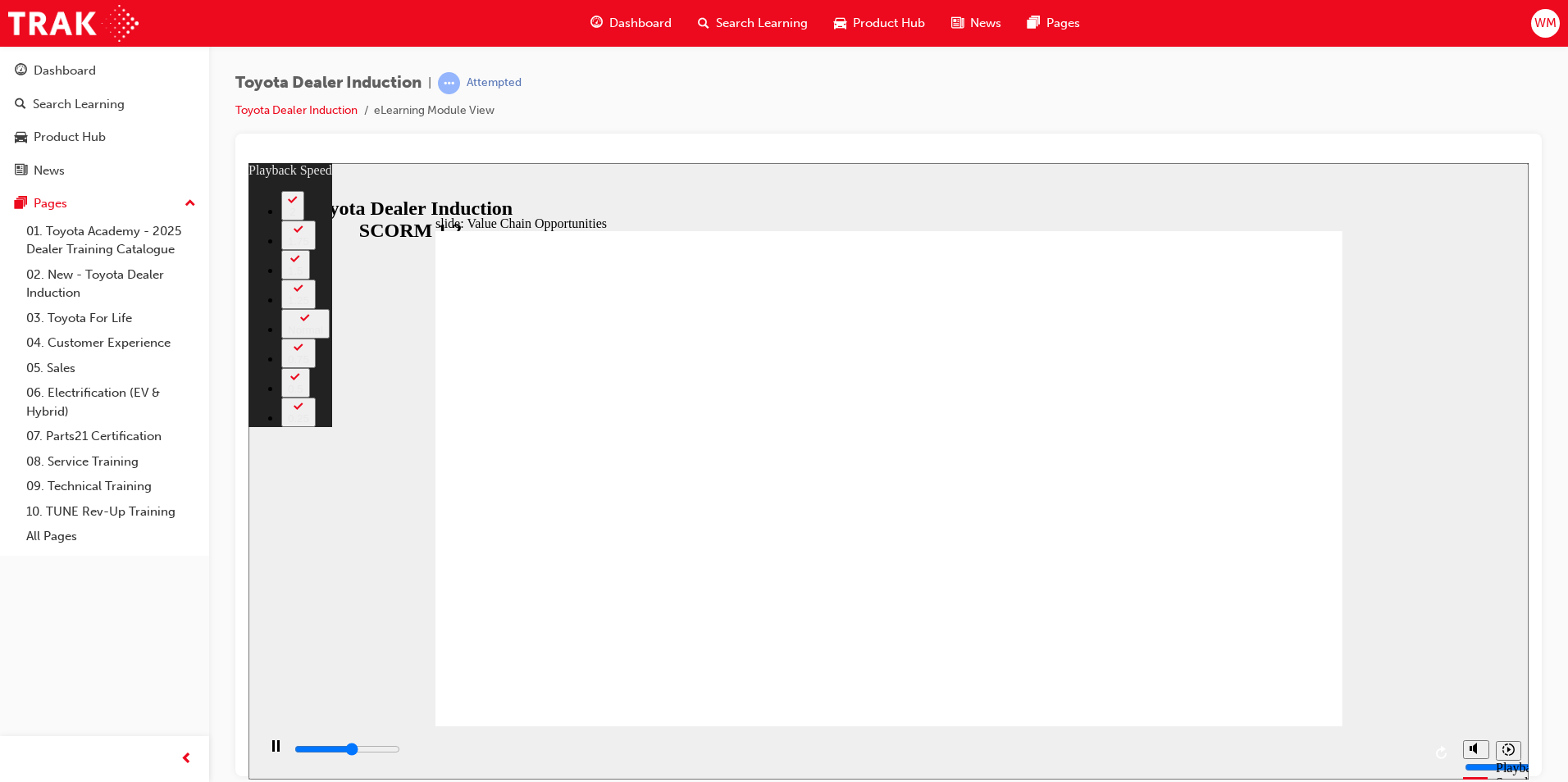
type input "6200"
type input "60"
type input "6200"
type input "60"
drag, startPoint x: 484, startPoint y: 691, endPoint x: 1276, endPoint y: 706, distance: 792.1
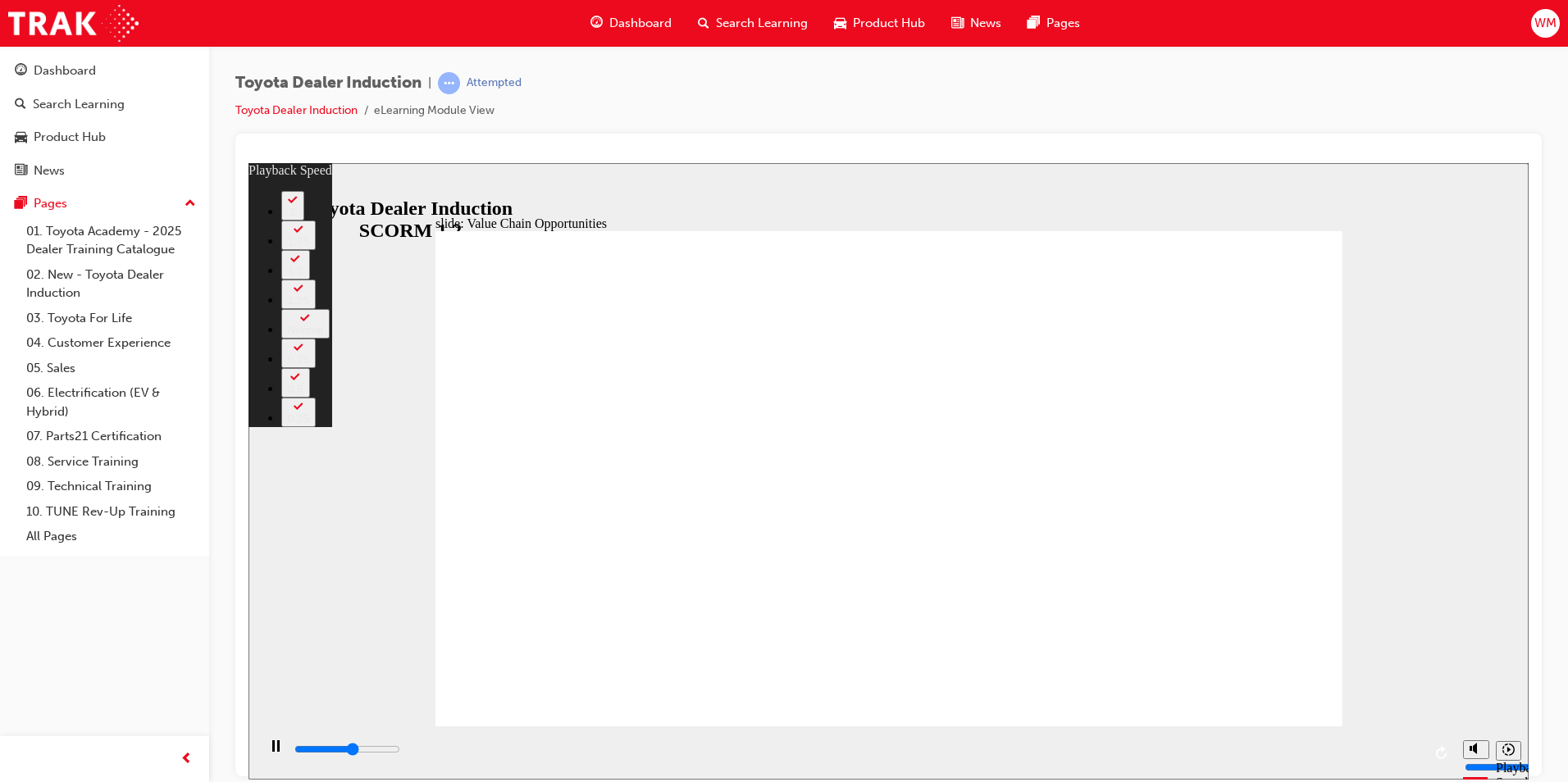
type input "6400"
type input "60"
type input "6600"
type input "60"
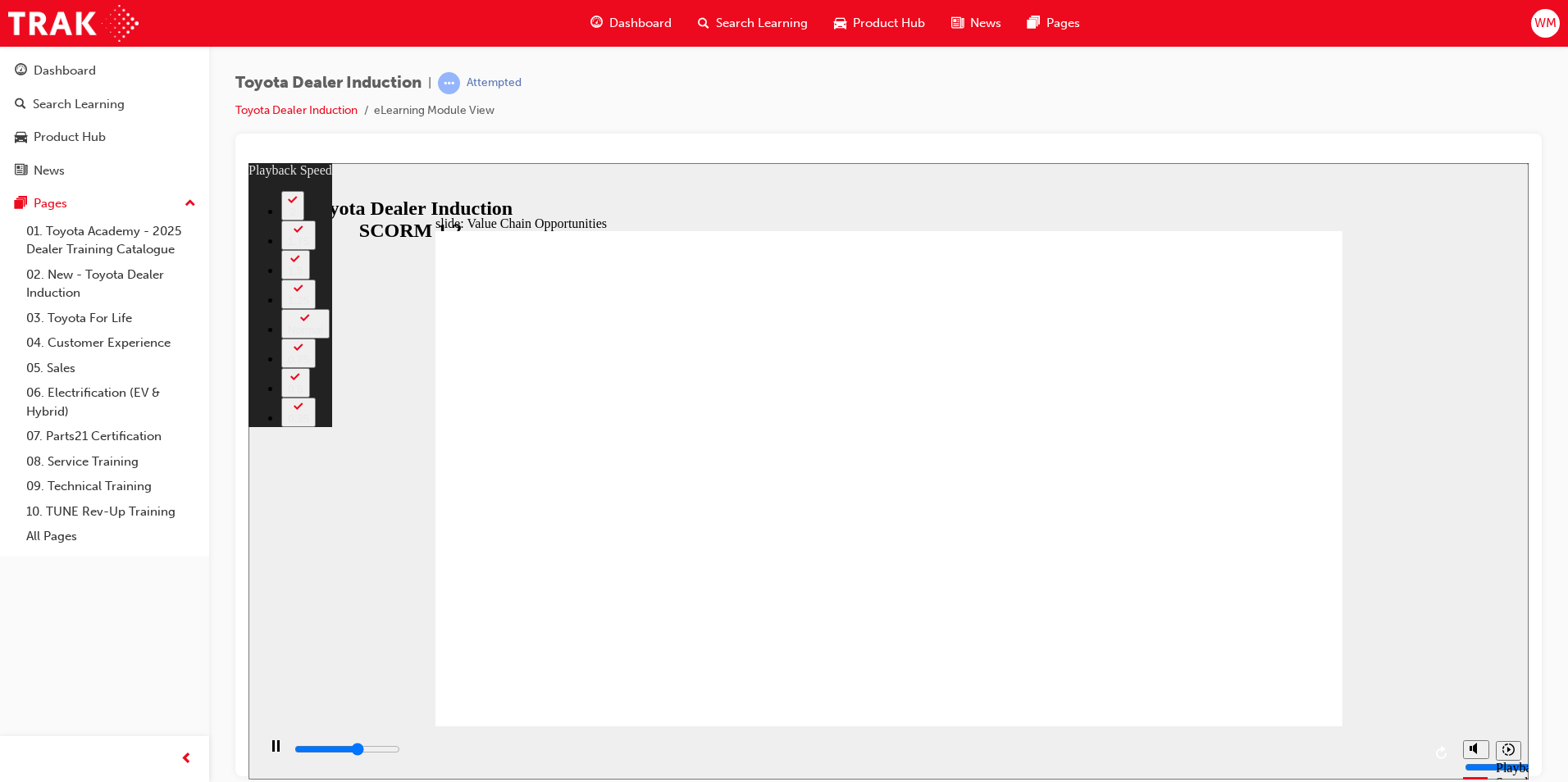
type input "6900"
type input "60"
type input "7200"
type input "61"
type input "7200"
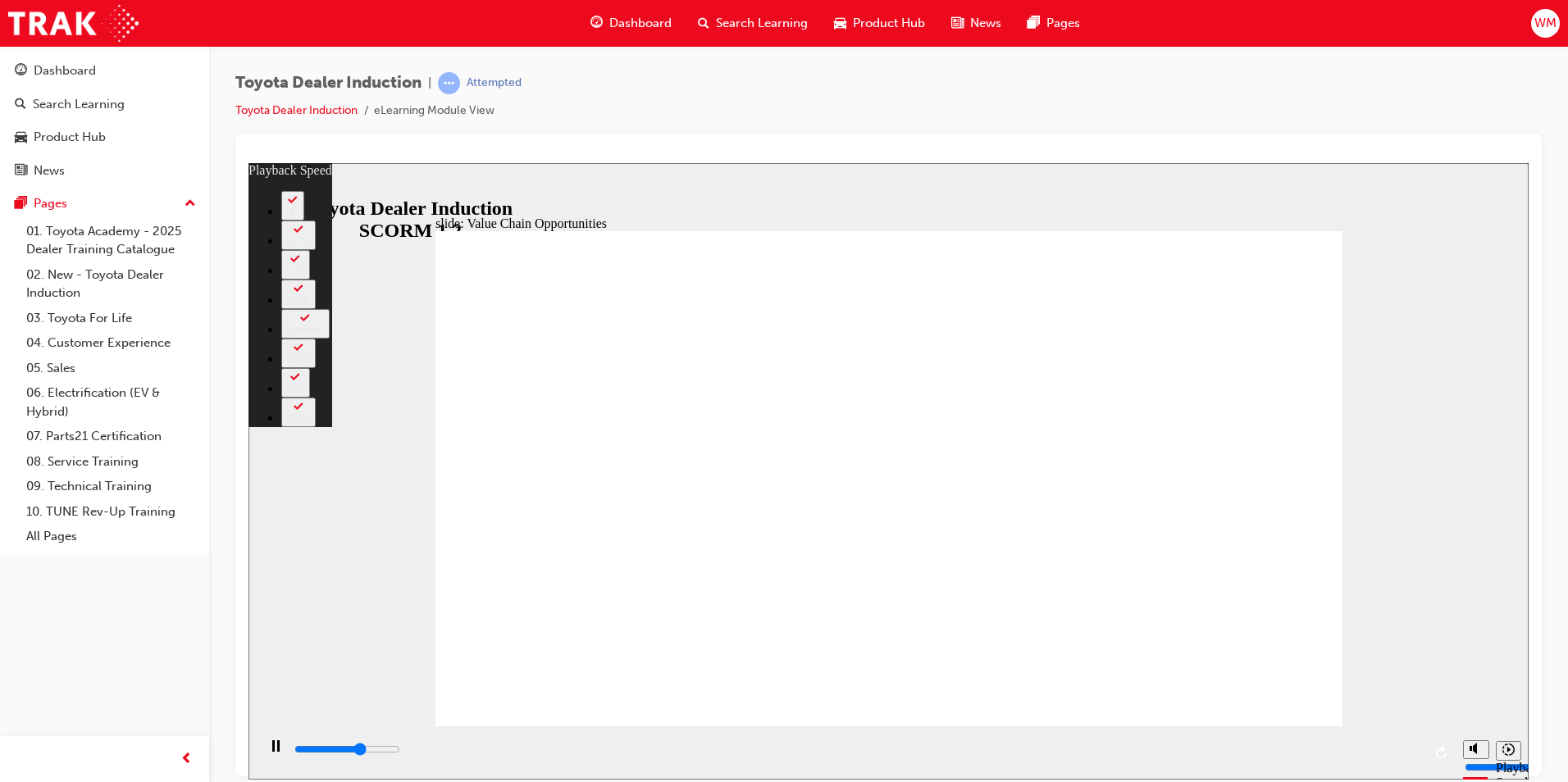
type input "61"
type input "7500"
type input "61"
type input "7700"
type input "61"
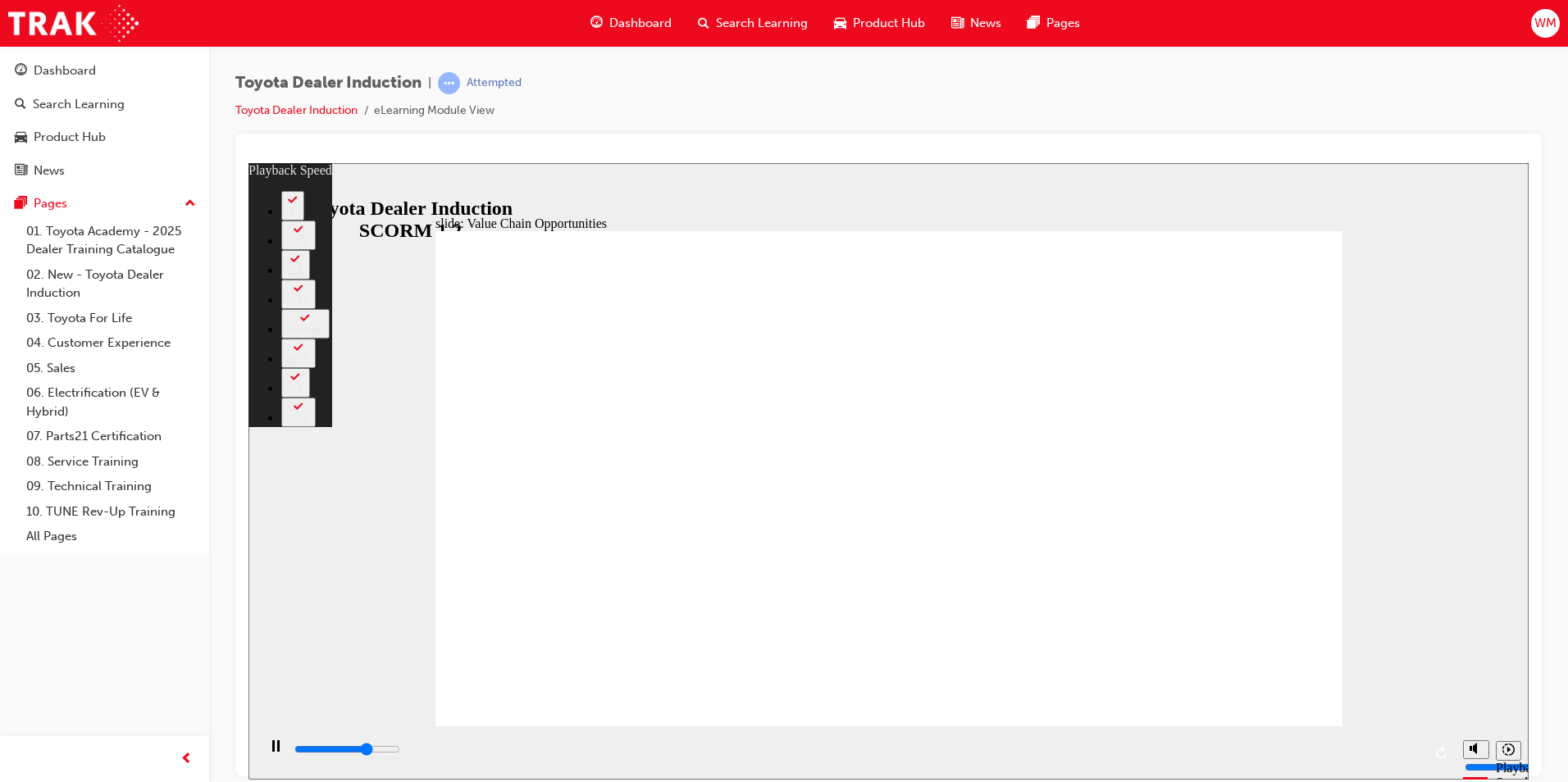
type input "8000"
type input "61"
type input "8200"
type input "62"
type input "8500"
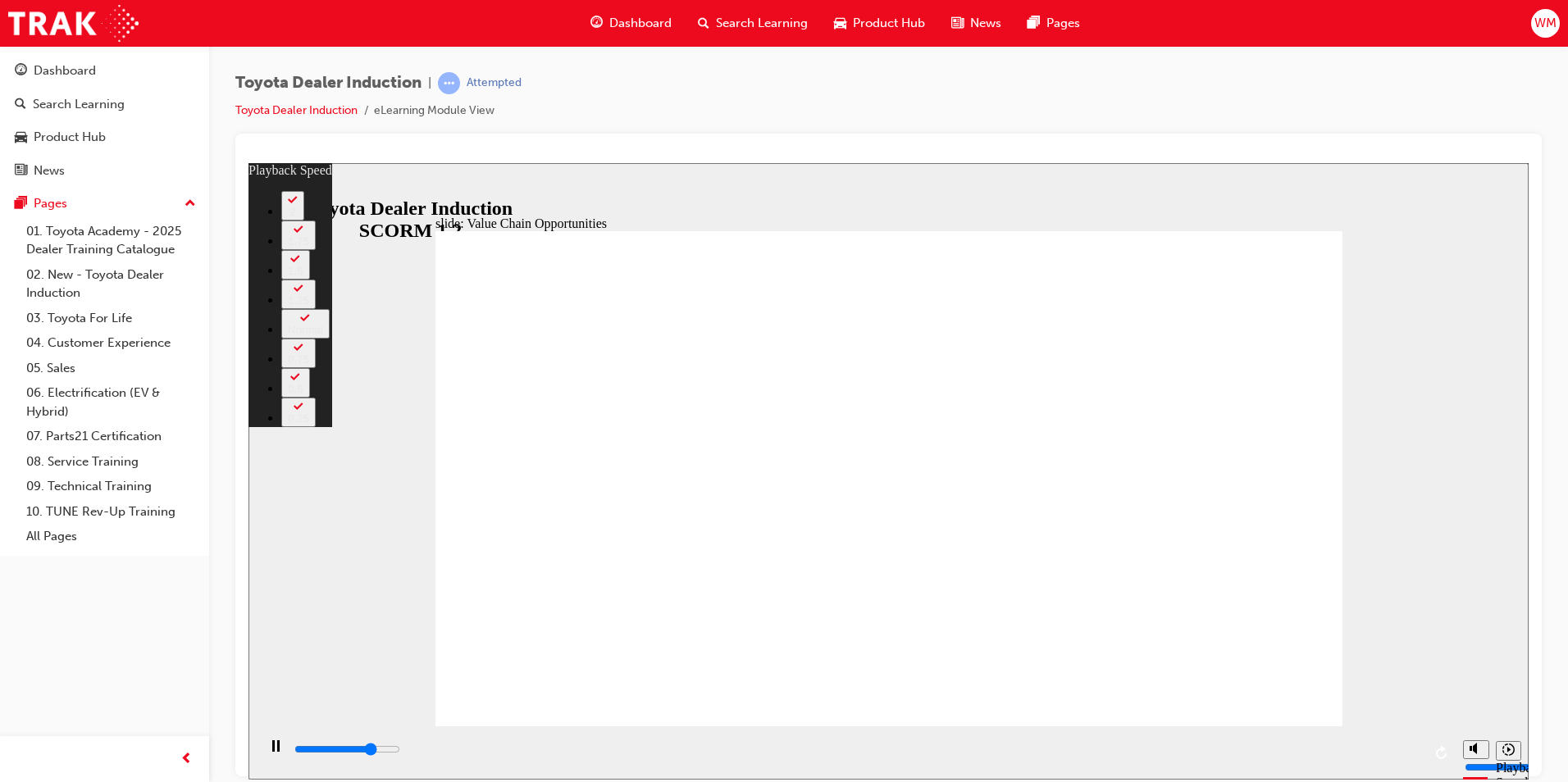
type input "62"
type input "8800"
type input "62"
type input "9000"
type input "62"
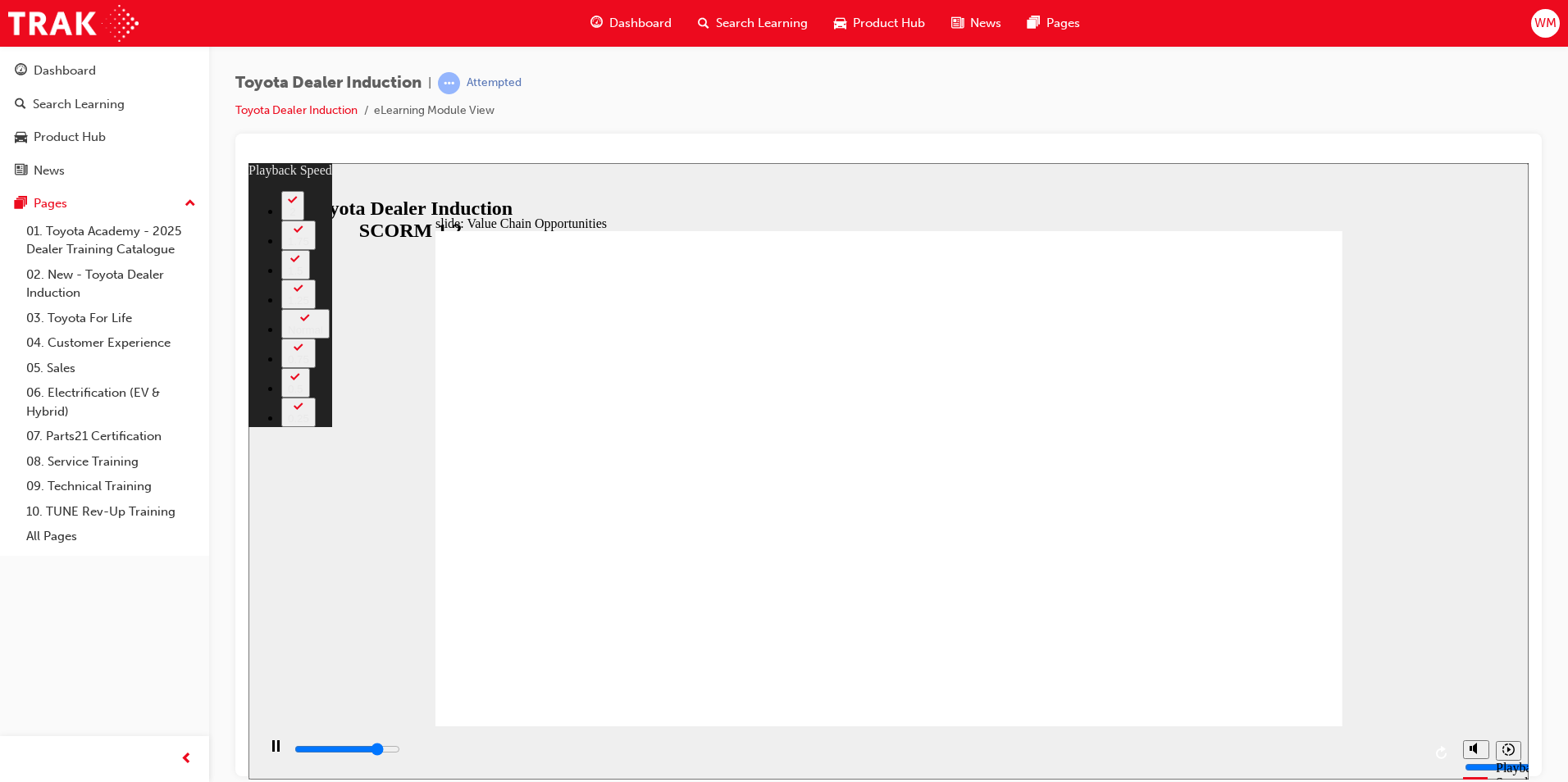
type input "9300"
type input "63"
type input "9600"
type input "63"
type input "9800"
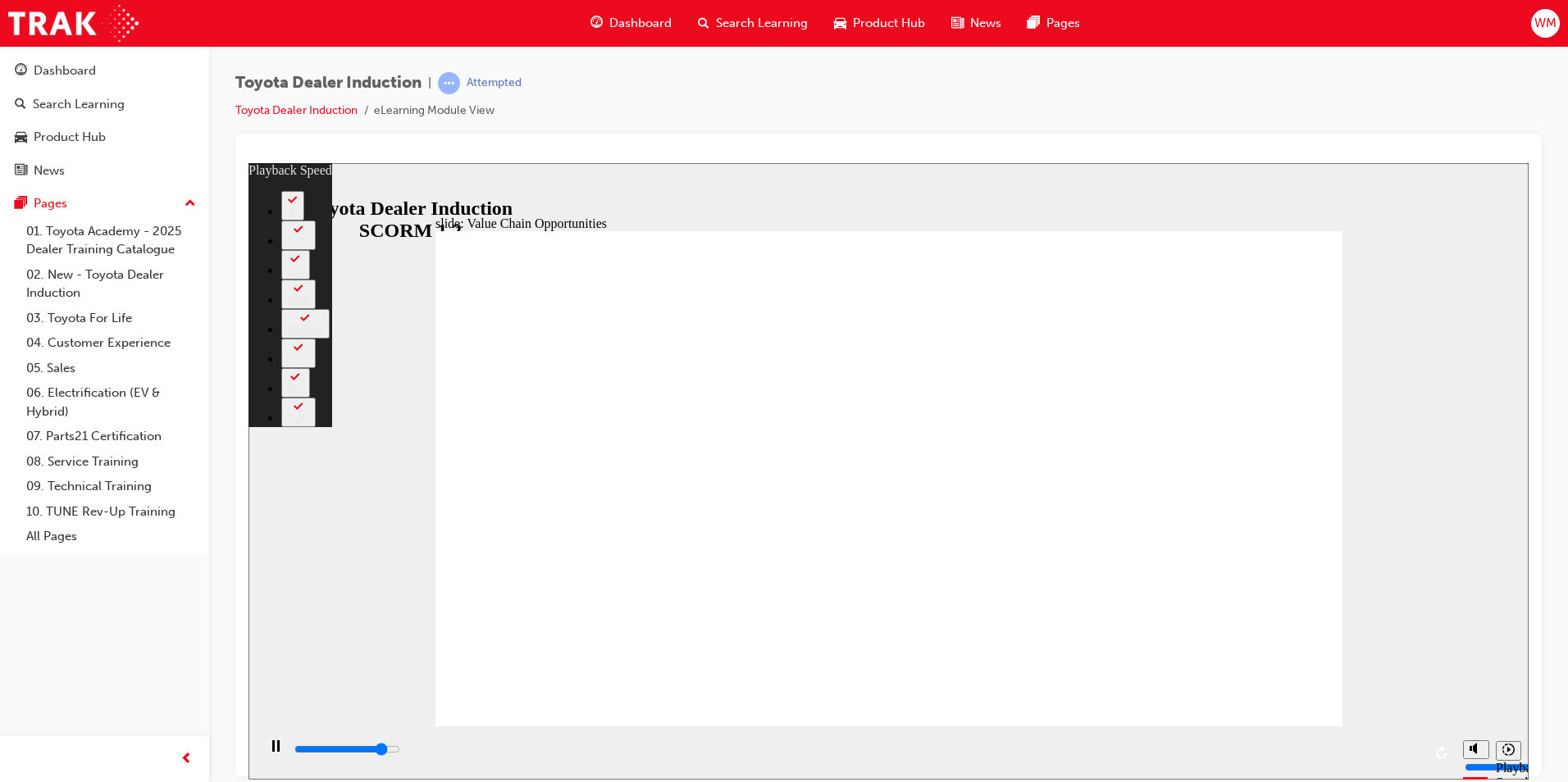
type input "63"
type input "10100"
type input "63"
type input "10400"
type input "64"
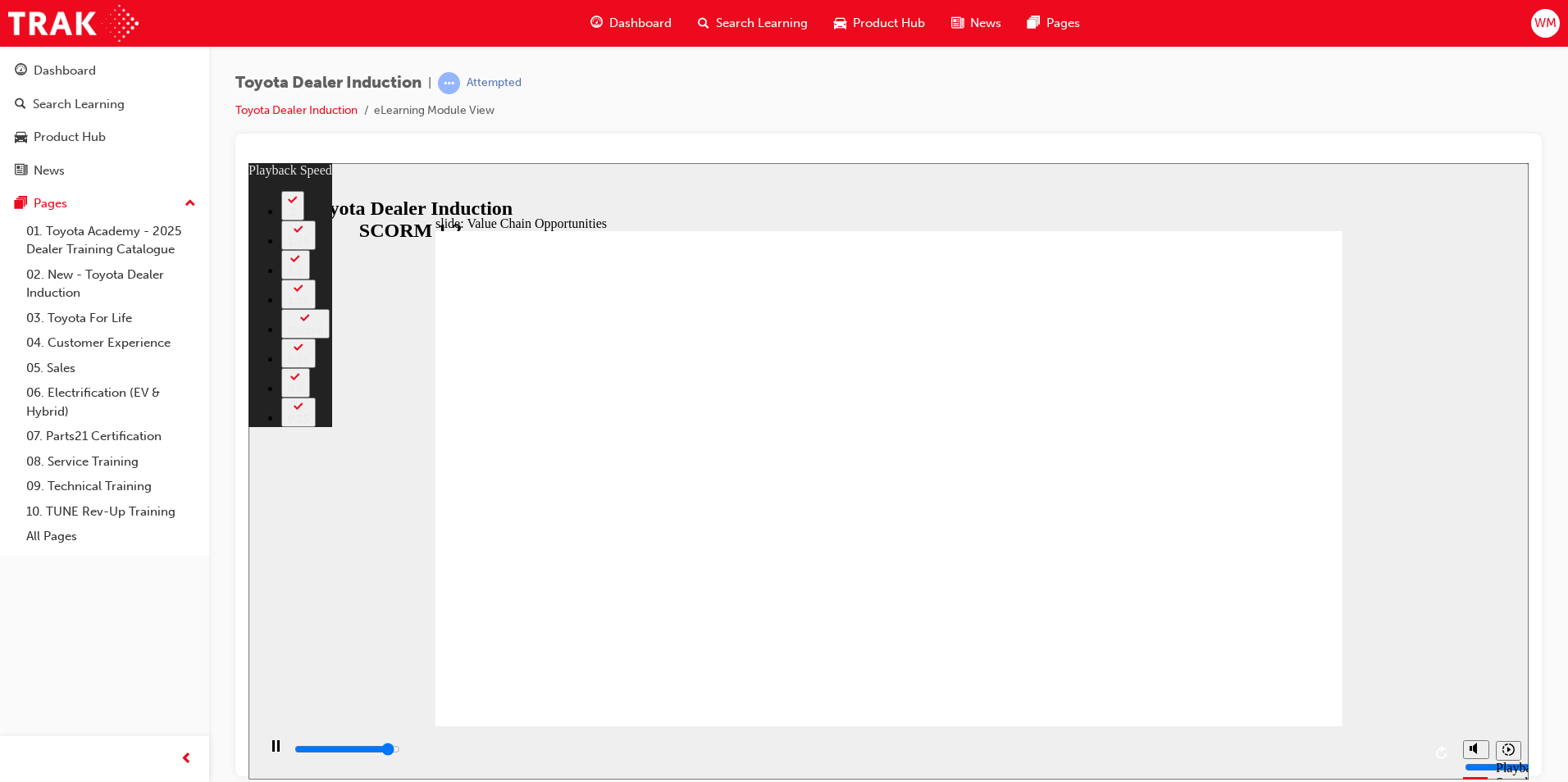
type input "10600"
type input "64"
type input "10900"
type input "64"
type input "11200"
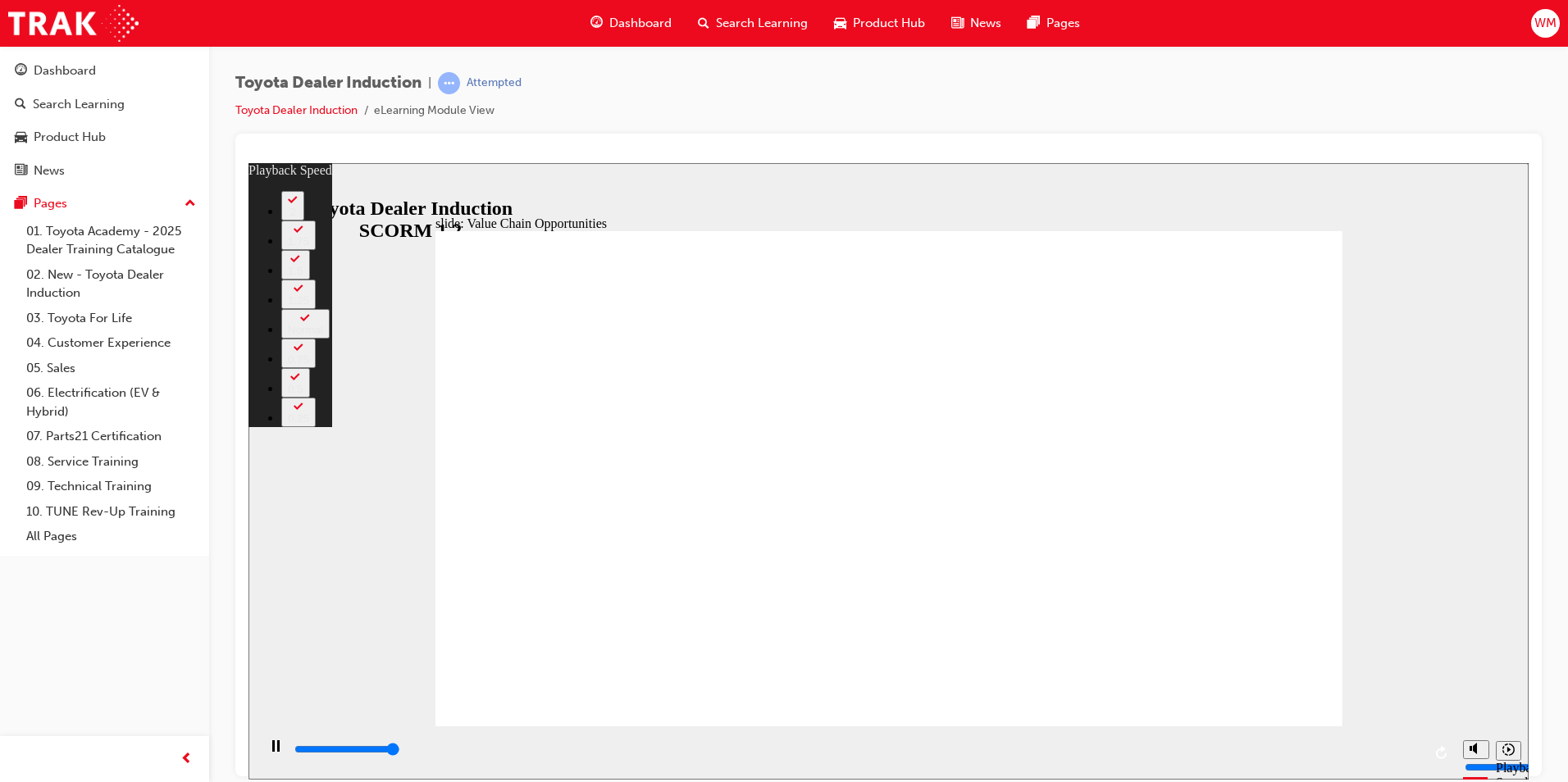
type input "64"
type input "11200"
type input "64"
type input "11300"
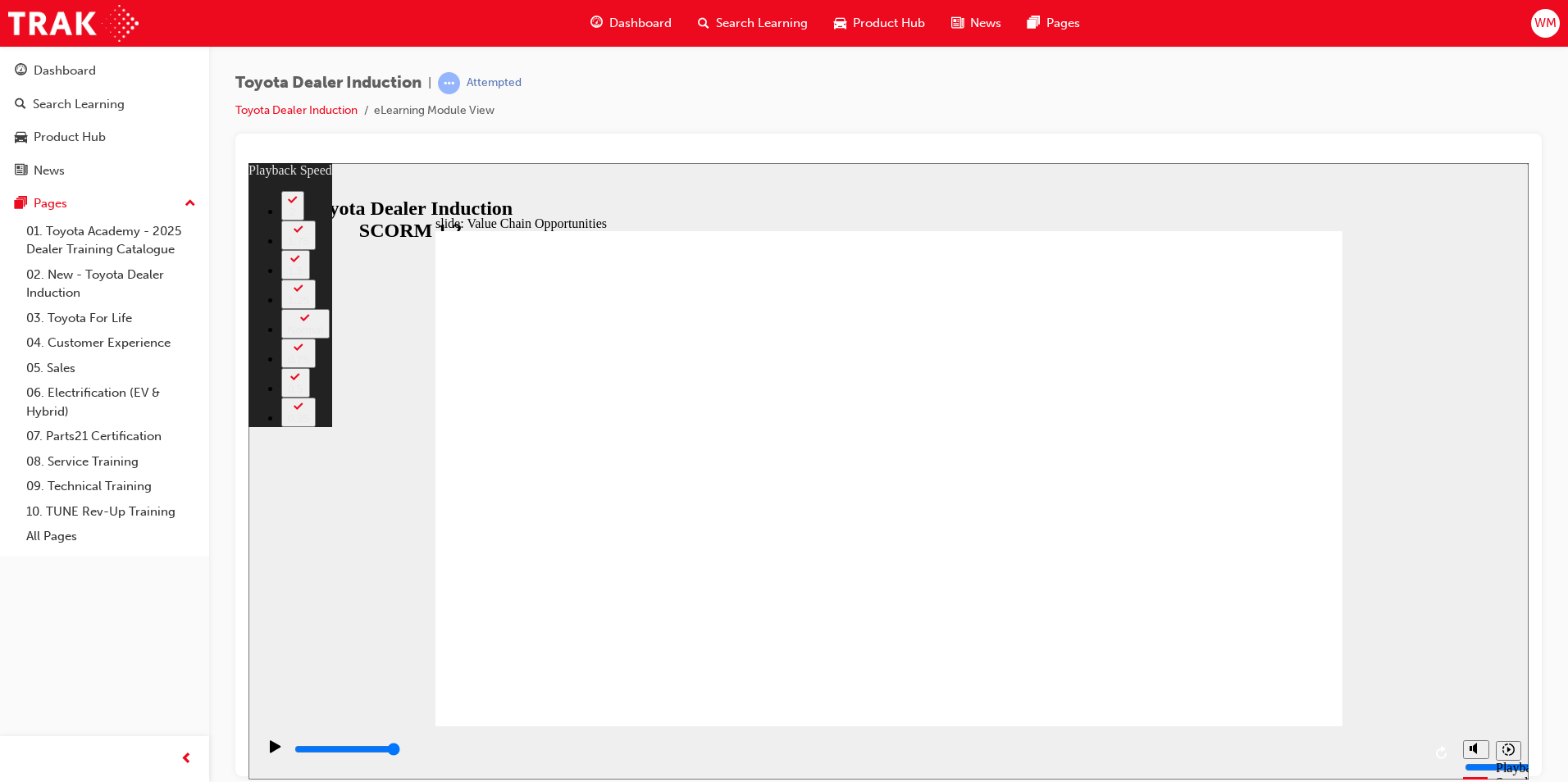
type input "64"
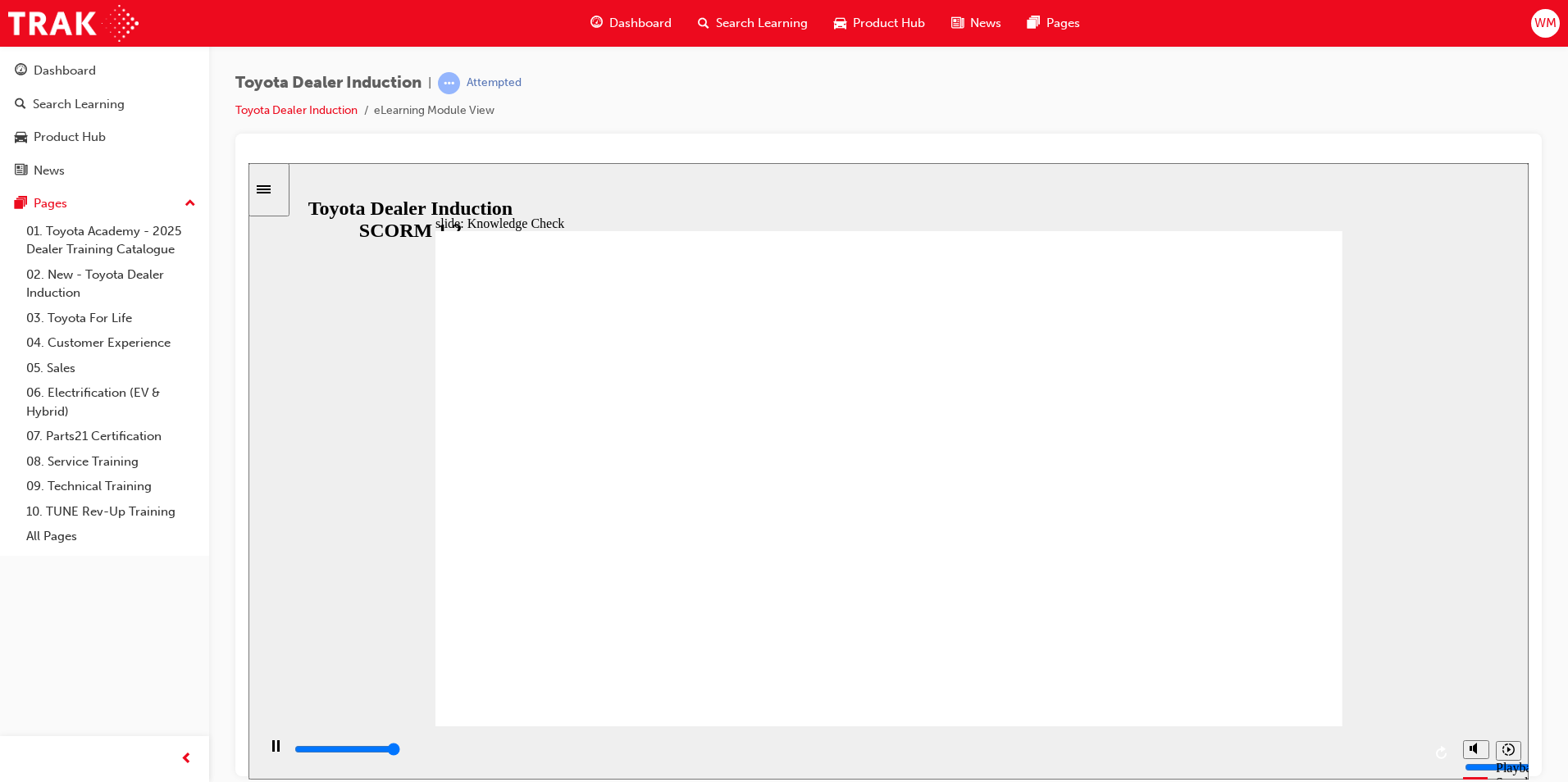
type input "5000"
radio input "true"
type input "4900"
radio input "true"
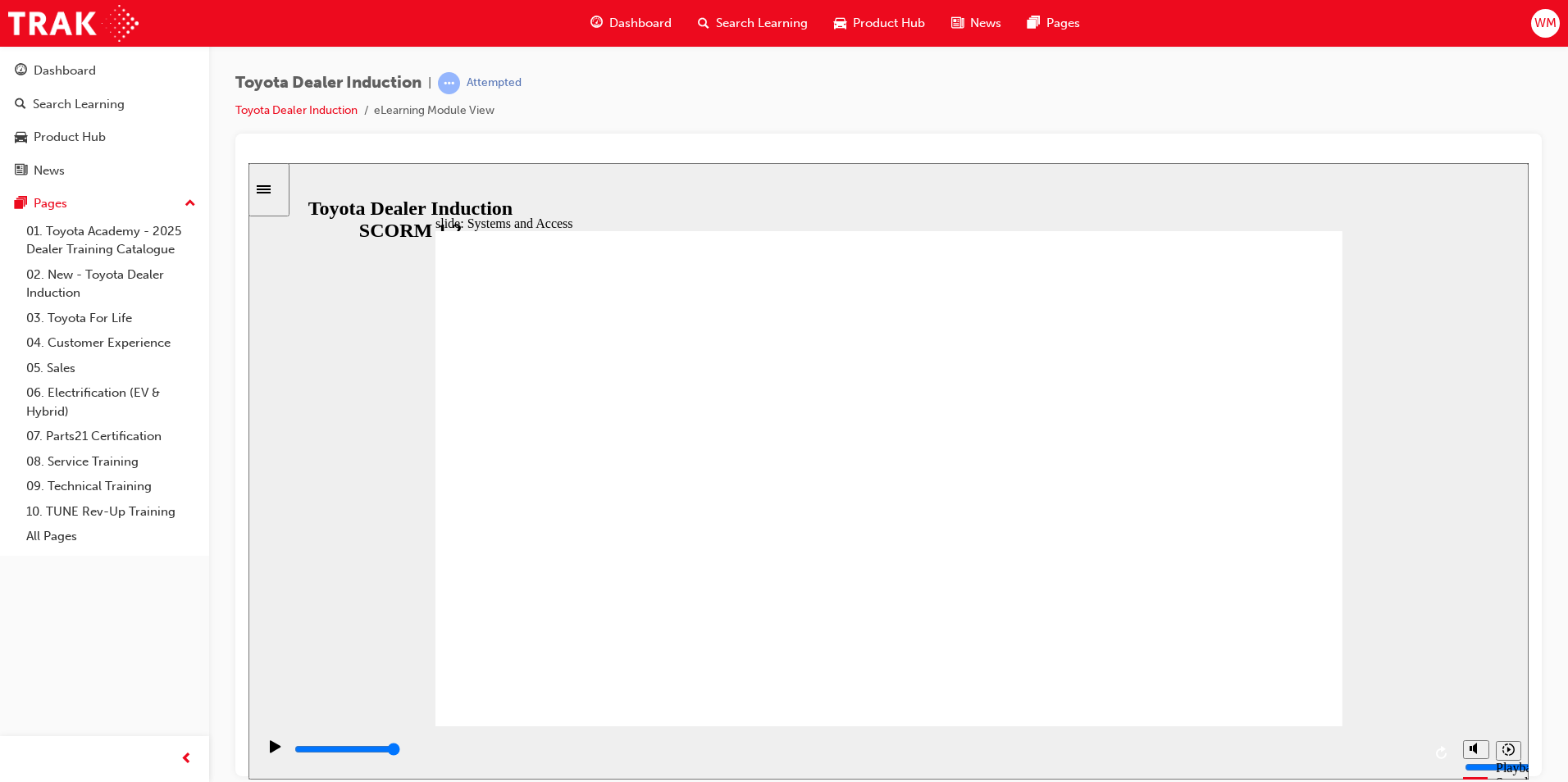
drag, startPoint x: 586, startPoint y: 430, endPoint x: 595, endPoint y: 429, distance: 9.1
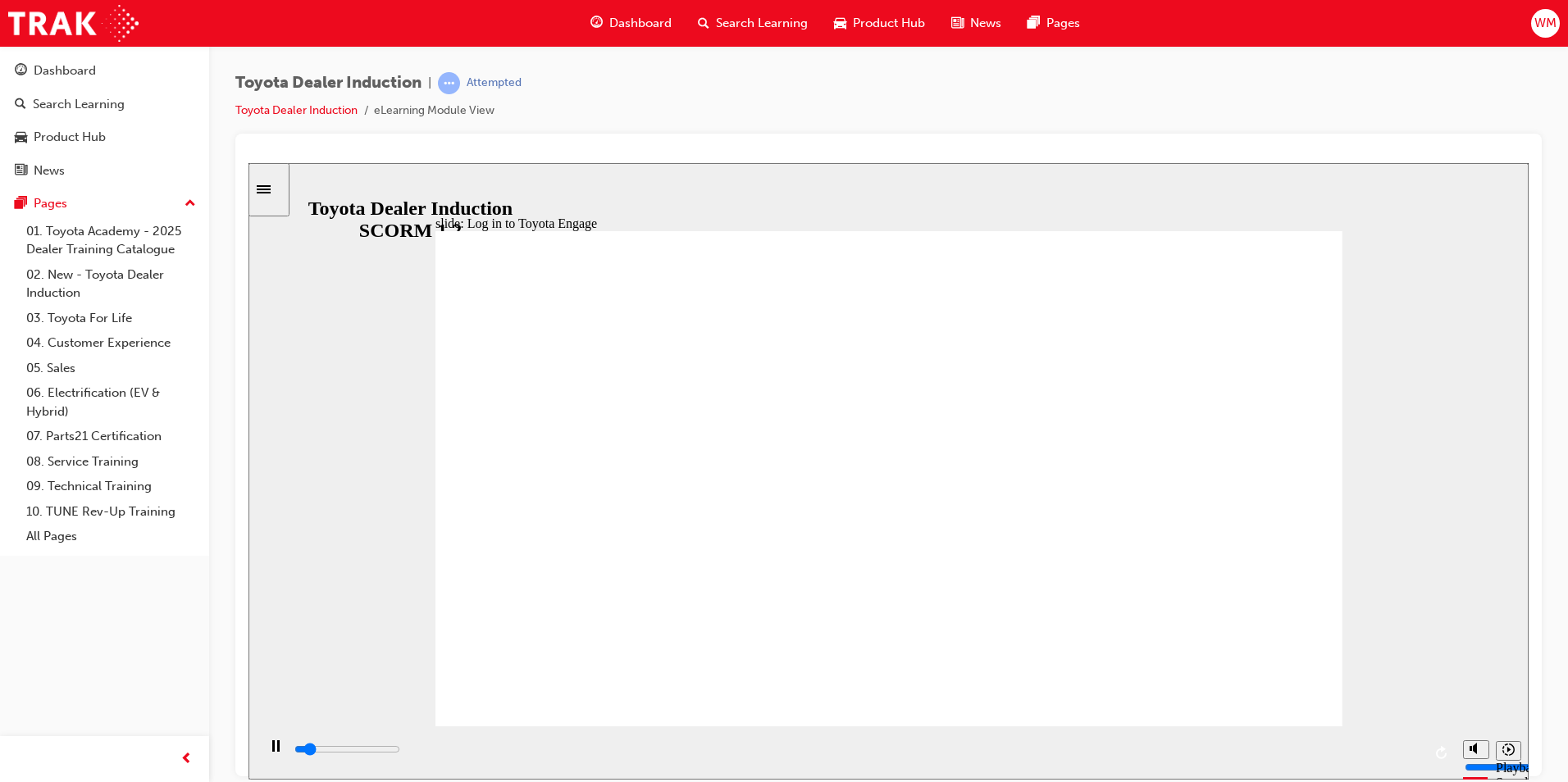
click at [1360, 605] on div "slide: Log in to Toyota Engage LOG IN to Toyota Engage Update your personal inf…" at bounding box center [888, 470] width 1280 height 617
click at [1361, 611] on div "slide: Log in to Toyota Engage LOG IN to Toyota Engage Update your personal inf…" at bounding box center [888, 470] width 1280 height 617
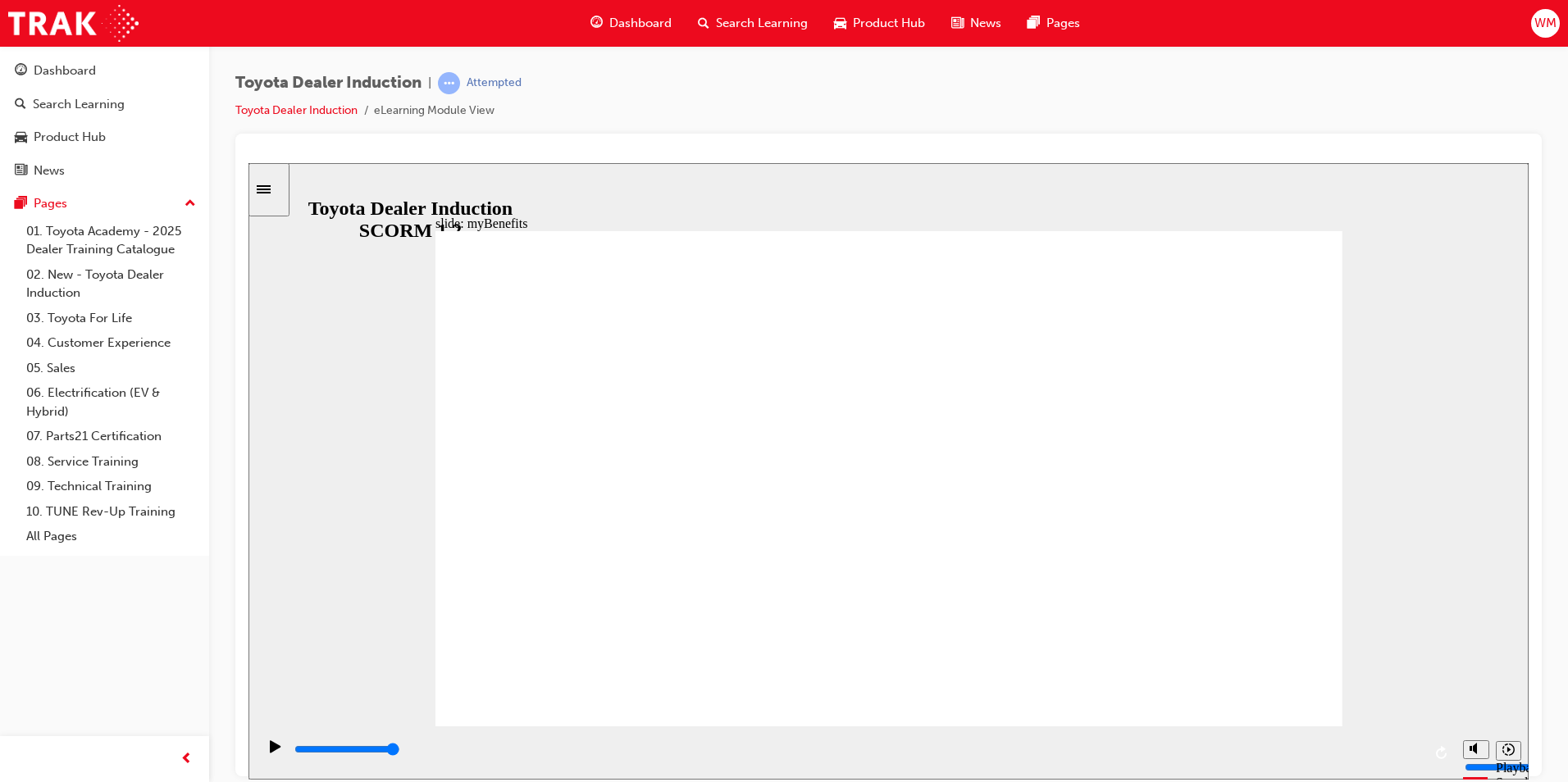
click at [1383, 337] on div "slide: Accessing myBenefits Rectangle 1 Accessing myBenefits Simply enrol into …" at bounding box center [888, 470] width 1280 height 617
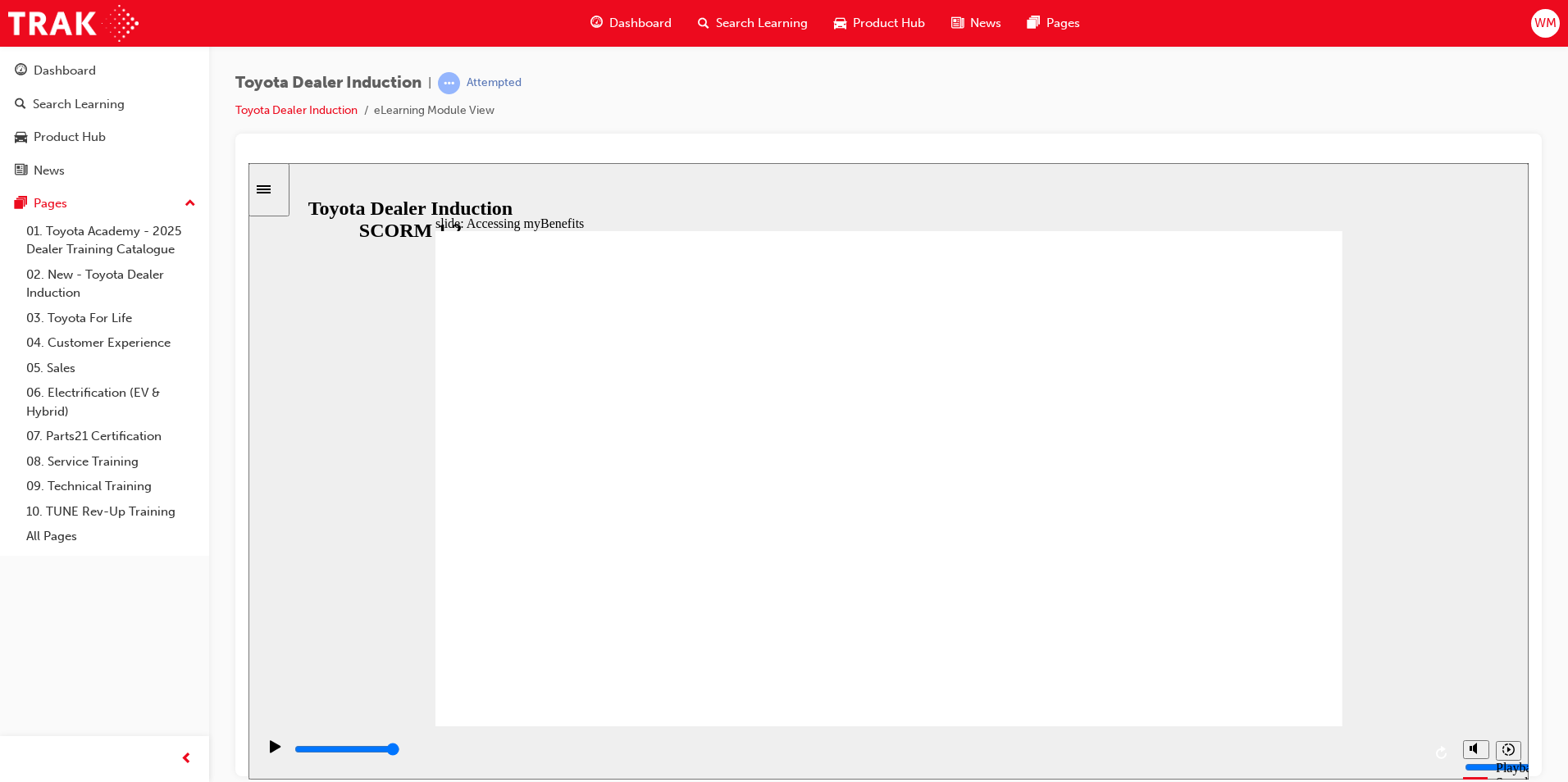
type input "5000"
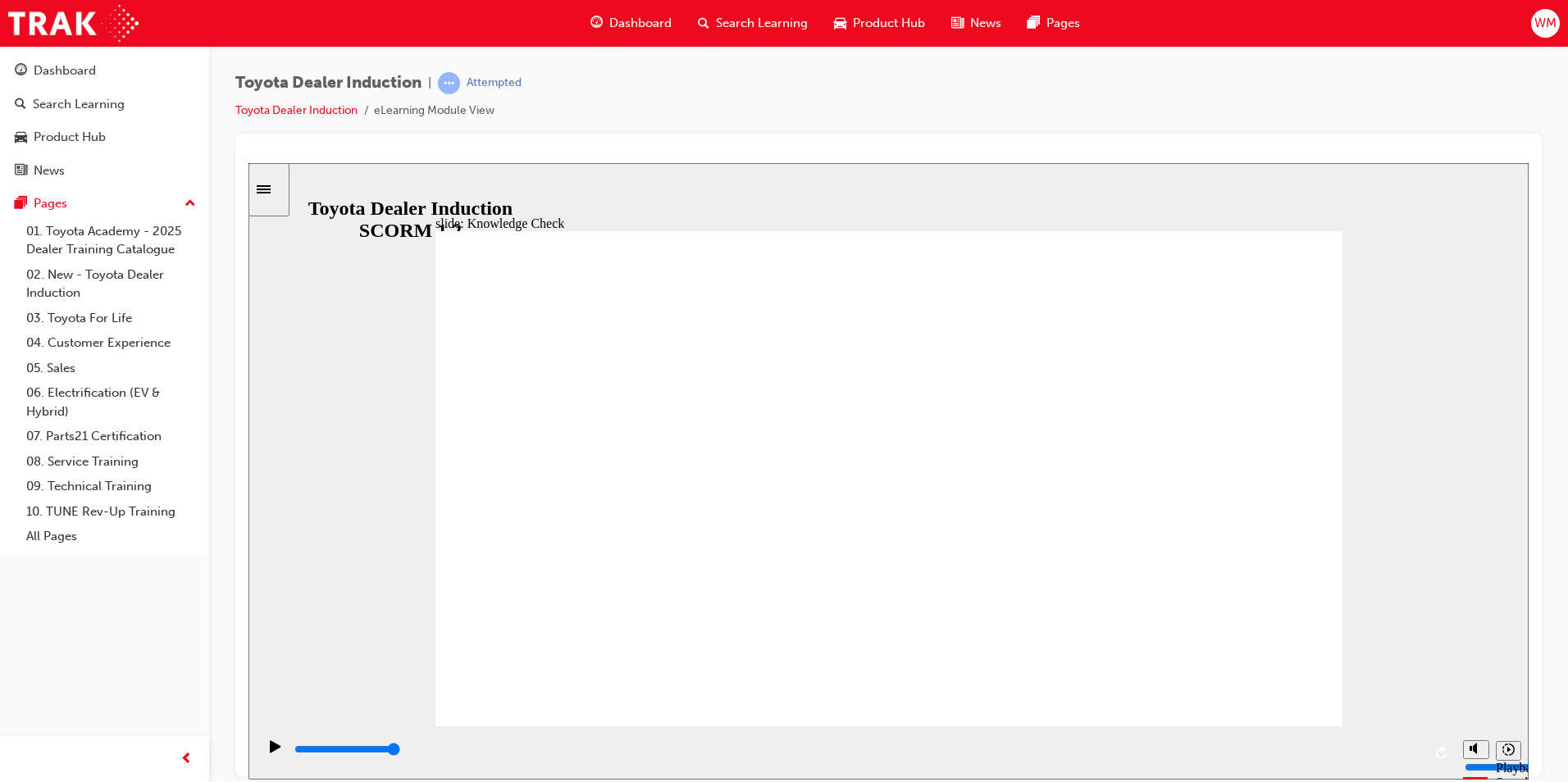
type input "p"
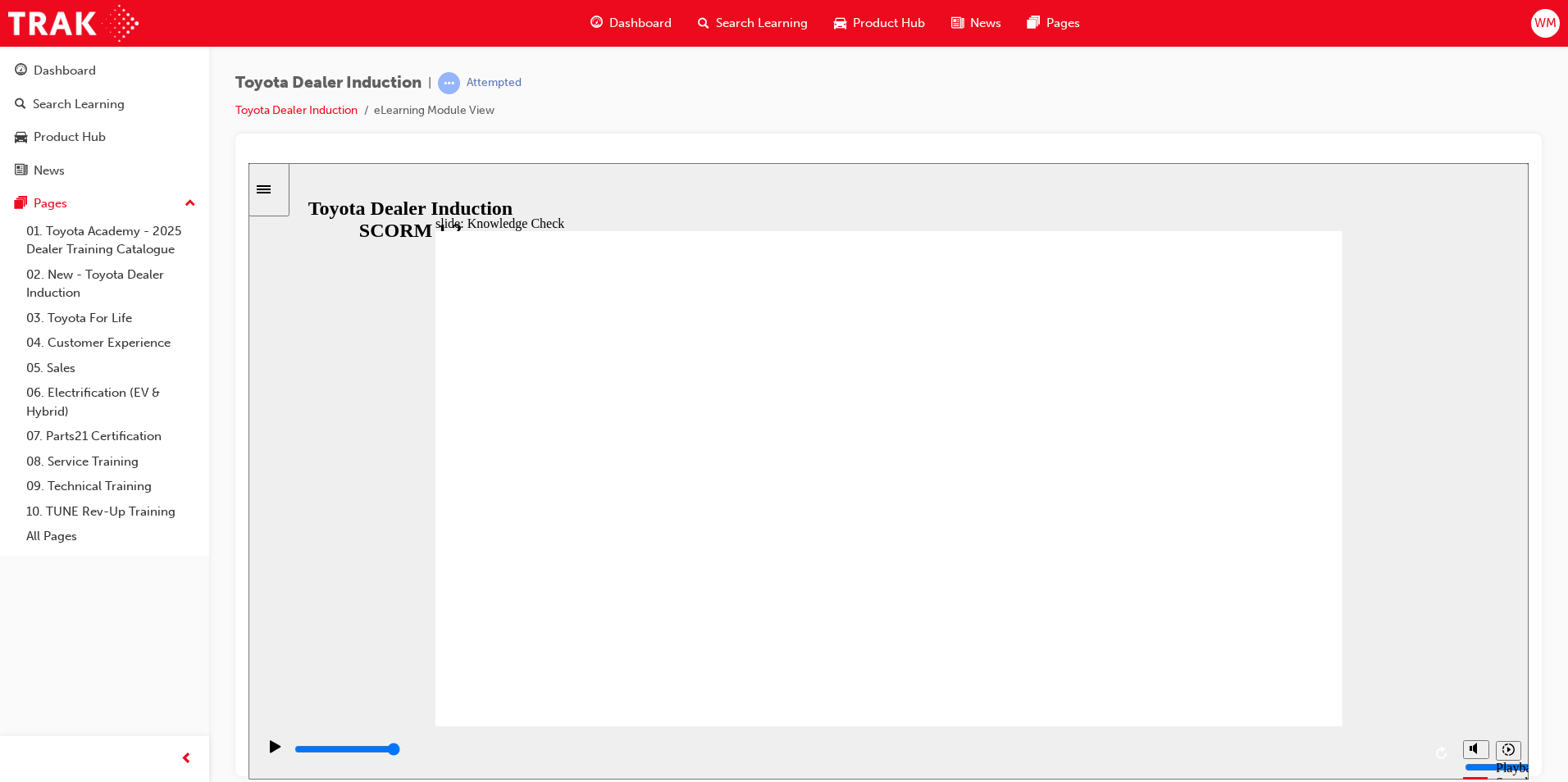
type input "p"
type input "po"
type input "poe"
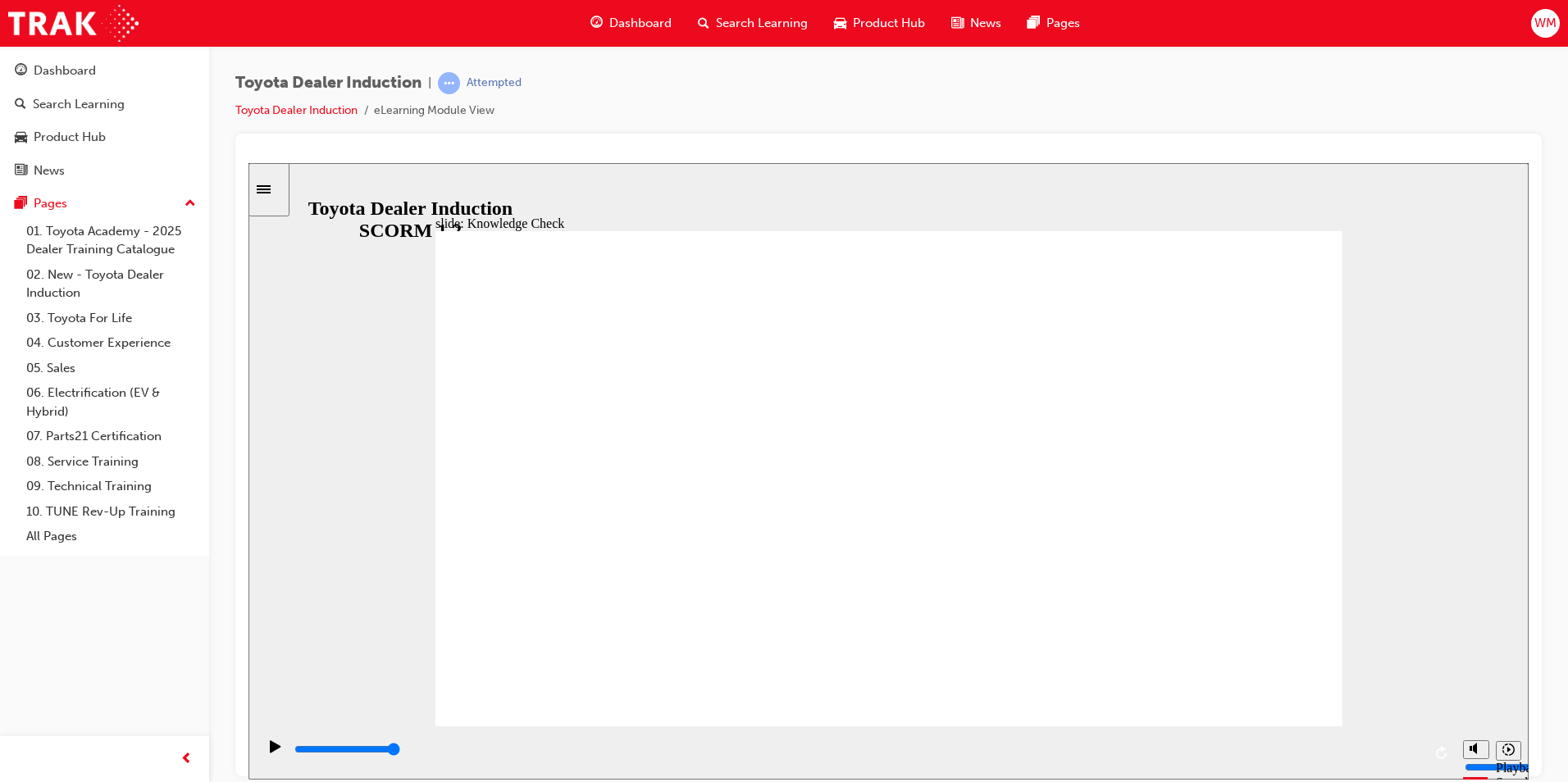
type input "po"
type input "por"
type input "port"
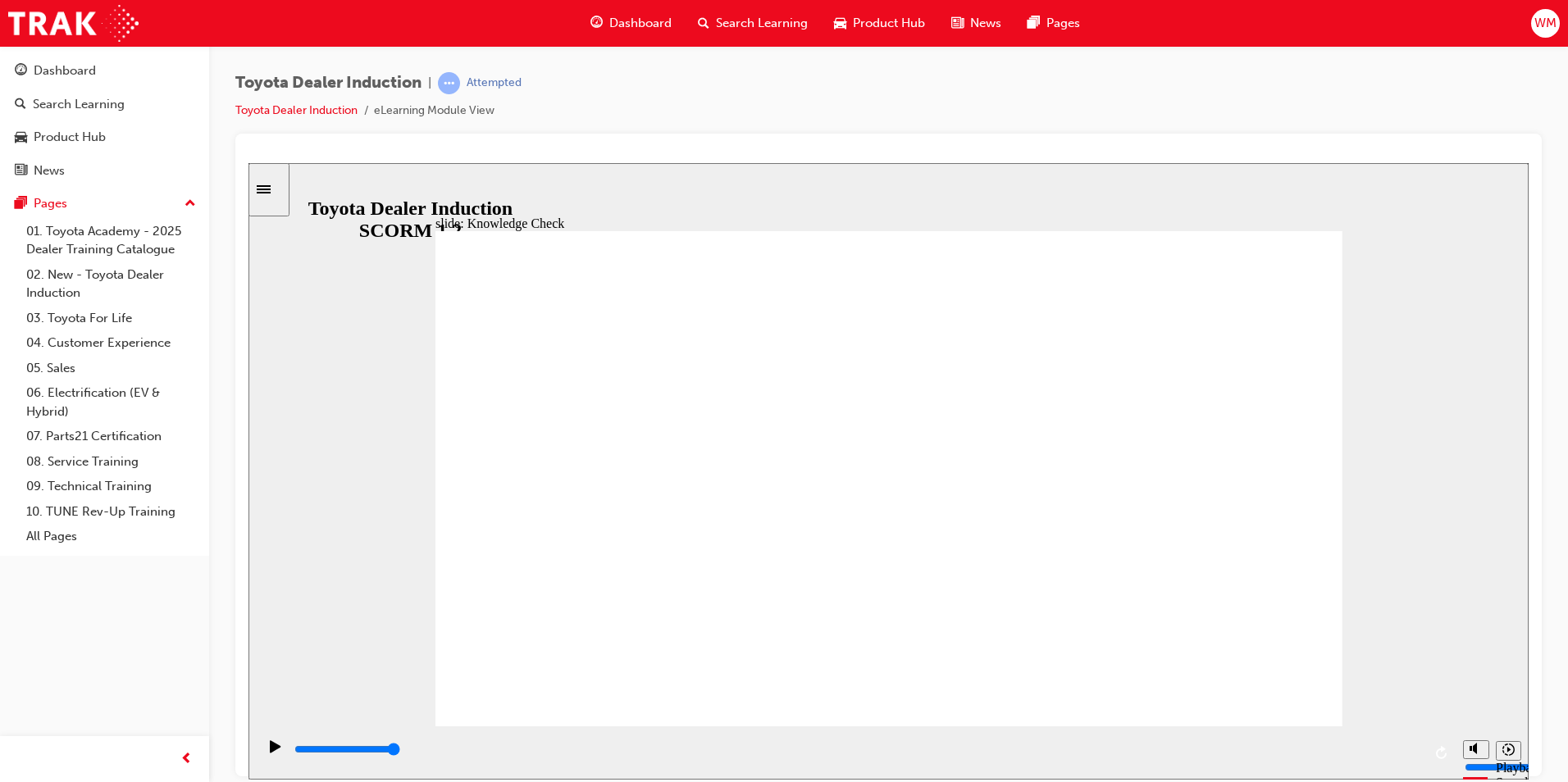
type input "port"
type input "porta"
type input "portal"
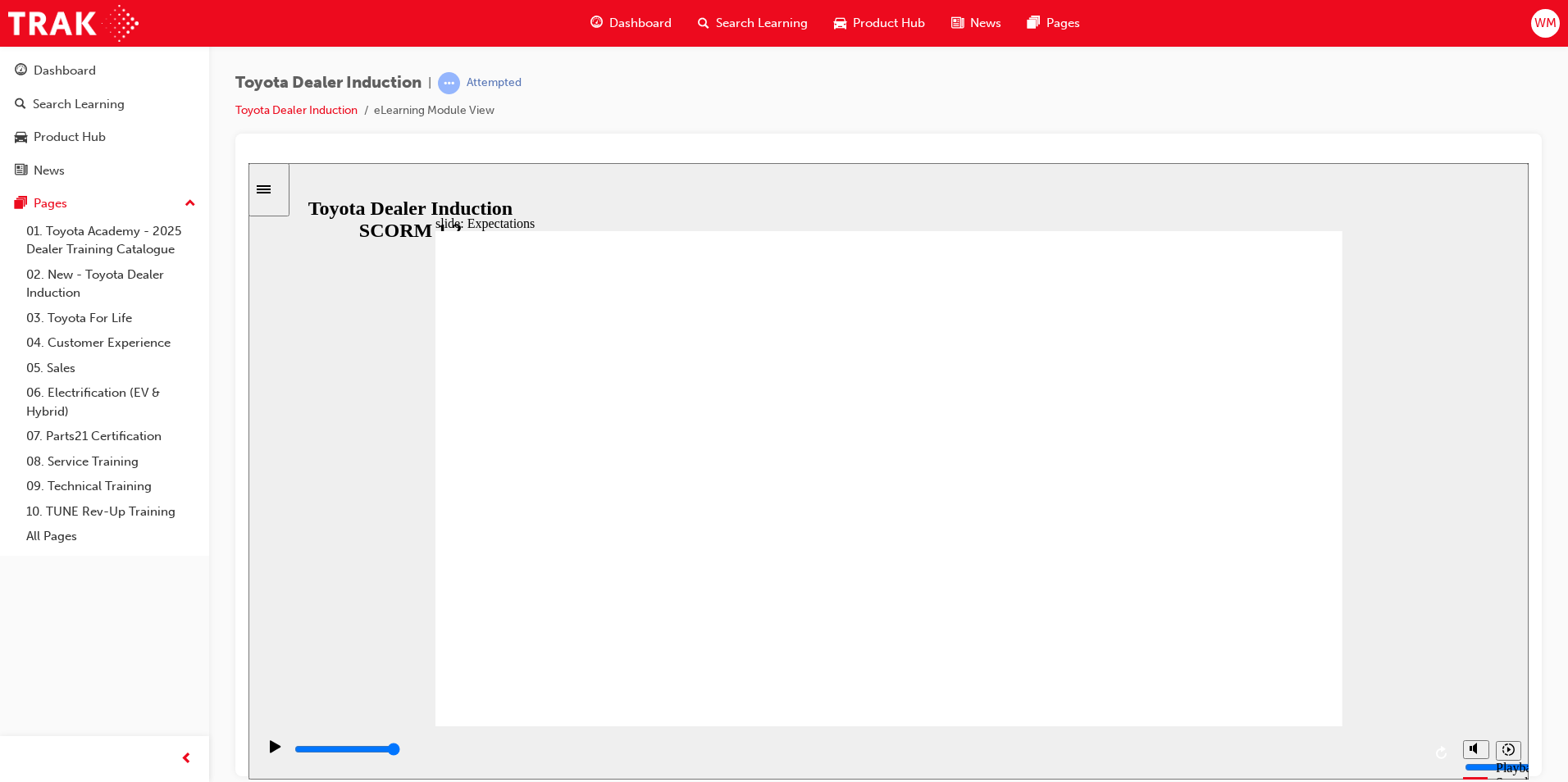
drag, startPoint x: 1218, startPoint y: 545, endPoint x: 1218, endPoint y: 499, distance: 46.0
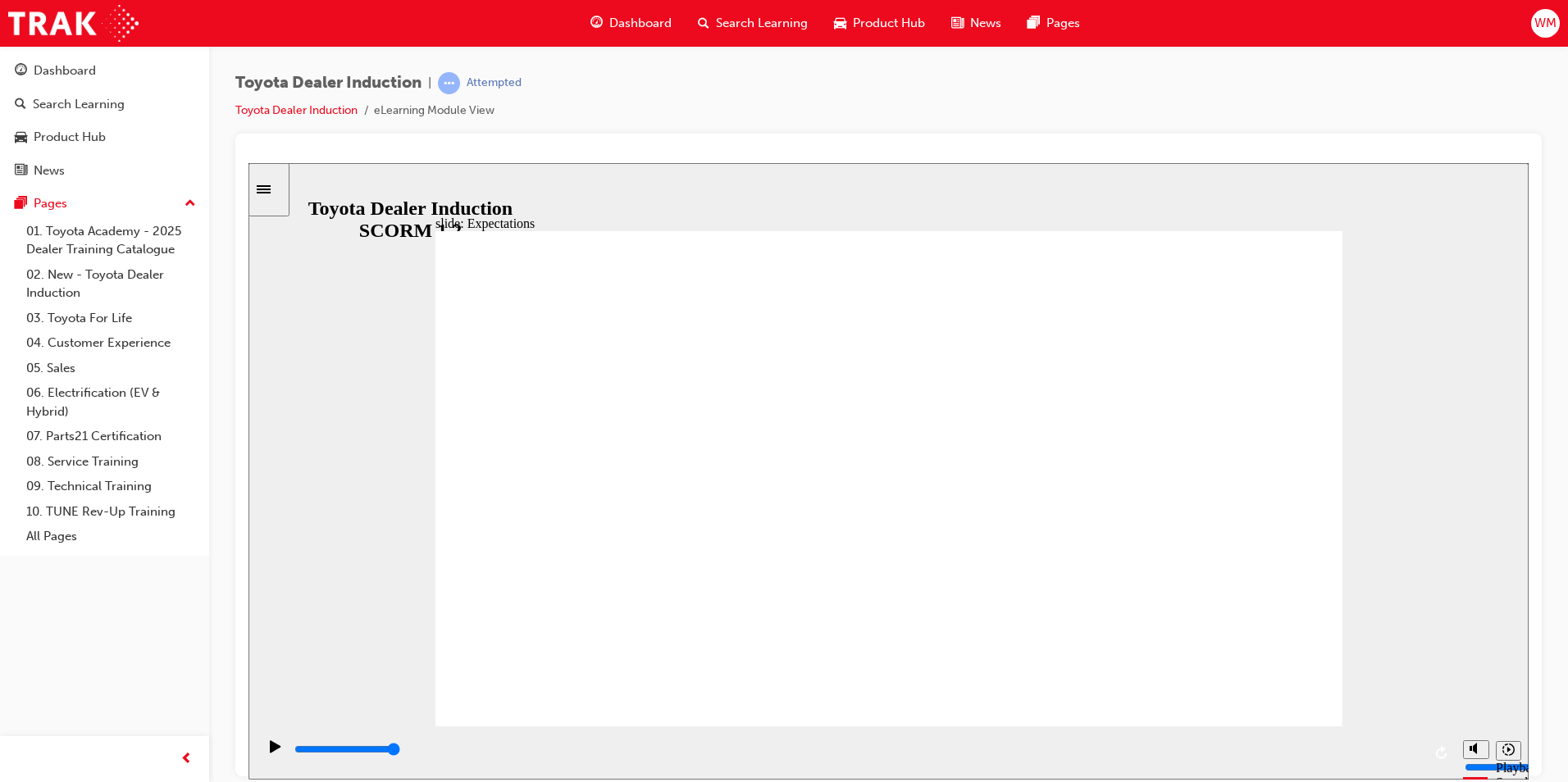
click at [1411, 691] on div "slide: Compliance, Ethics WHS Conduct and Ethics Central to our vision of confi…" at bounding box center [888, 470] width 1280 height 617
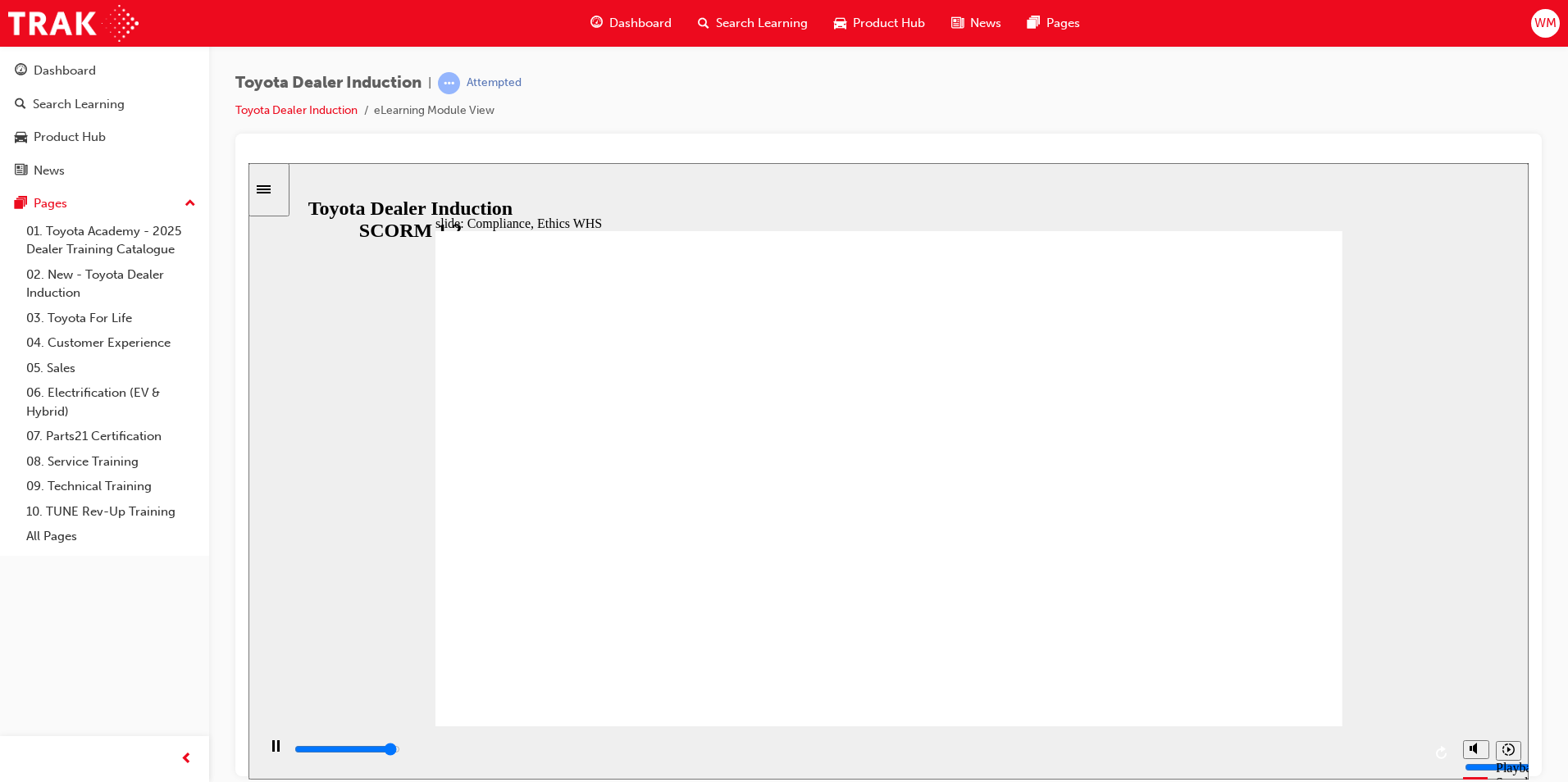
click at [1411, 691] on div "slide: Compliance, Ethics WHS Conduct and Ethics Central to our vision of confi…" at bounding box center [888, 470] width 1280 height 617
type input "5700"
checkbox input "true"
type input "7200"
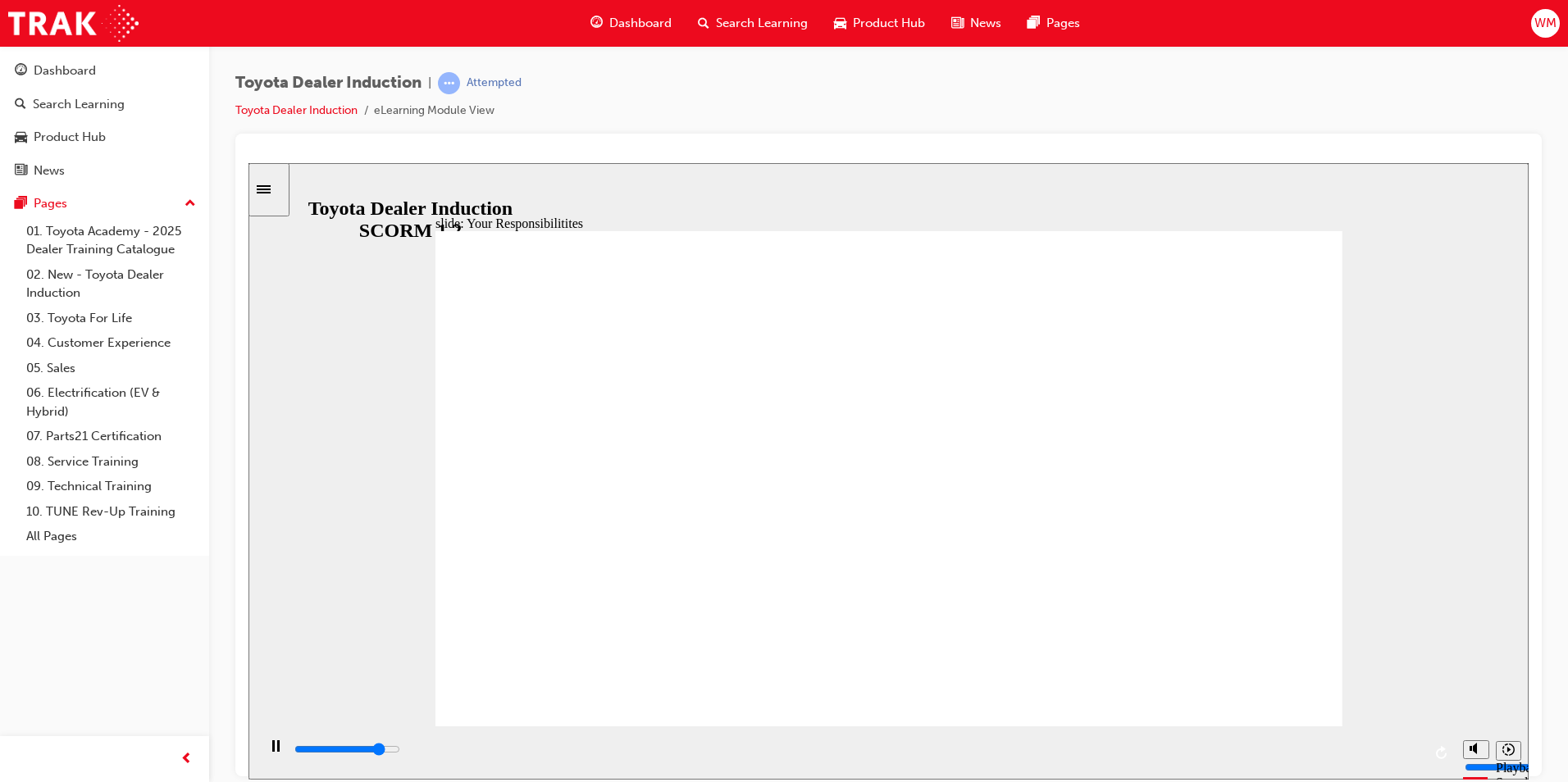
checkbox input "true"
type input "7600"
checkbox input "true"
type input "8000"
checkbox input "true"
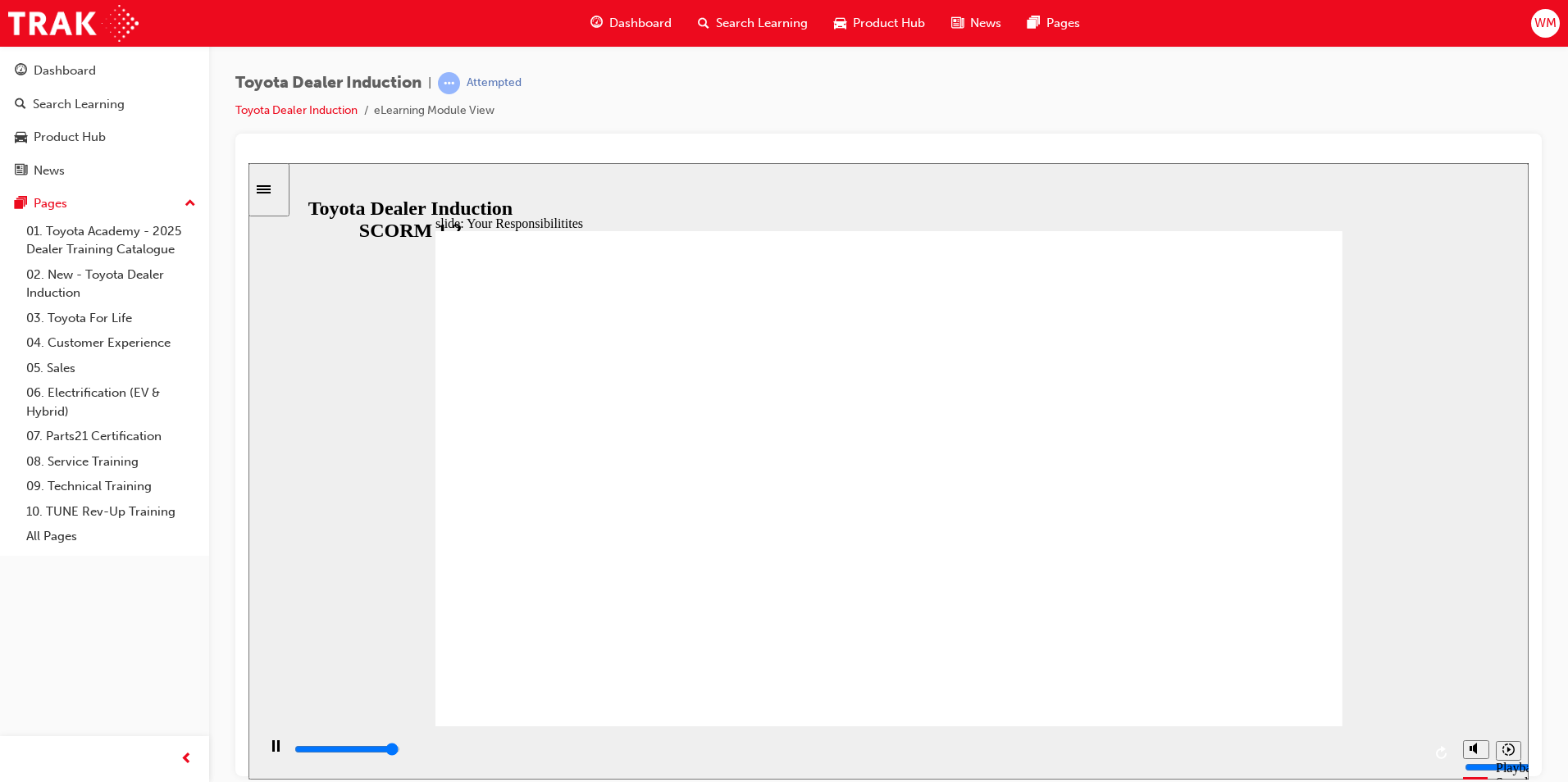
type input "8300"
checkbox input "true"
type input "8400"
checkbox input "true"
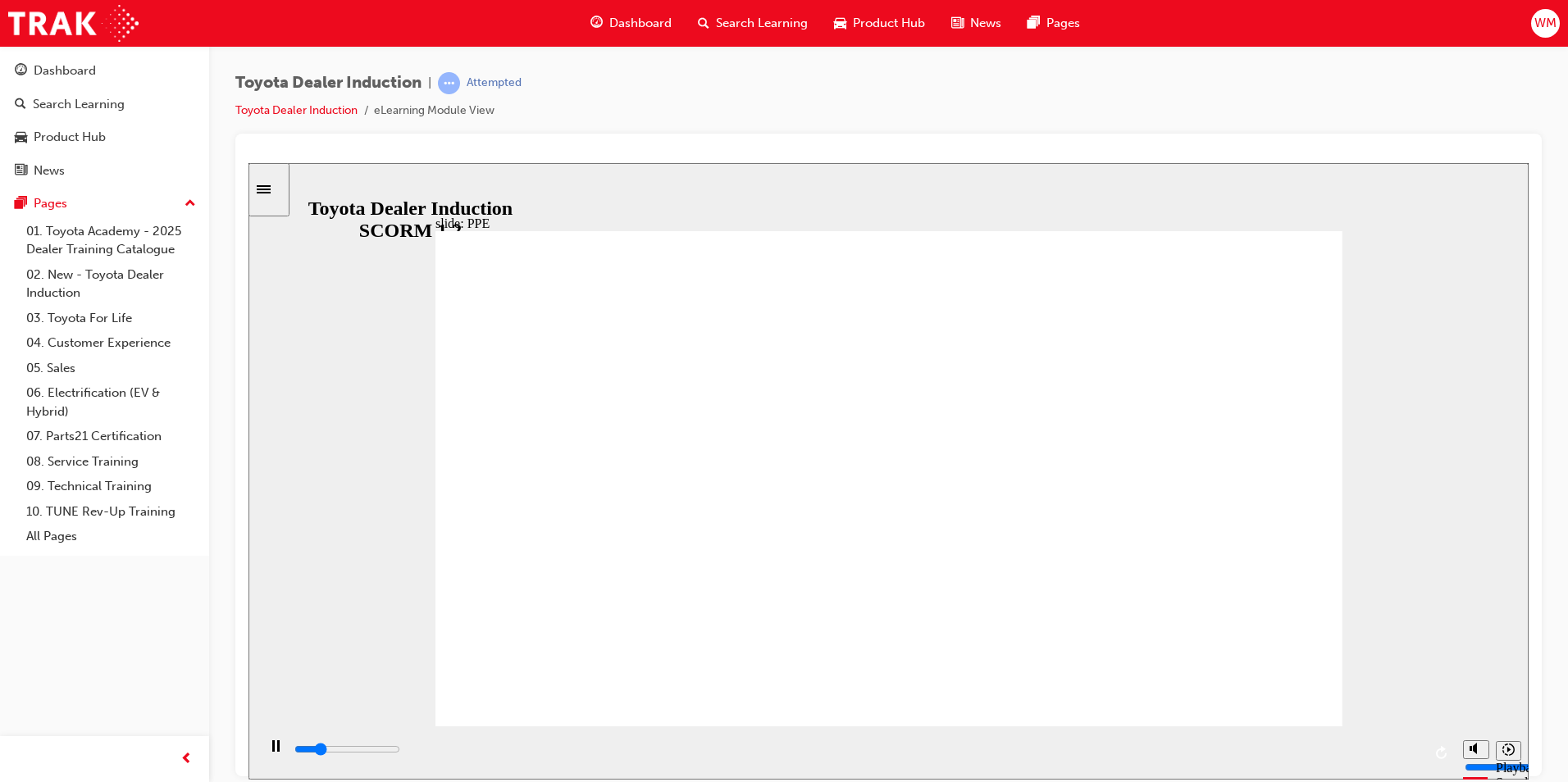
click at [1377, 592] on div "slide: Tips for Staying Safe Group 2 Rectangle 1 Check out the tips! Rectangle …" at bounding box center [888, 470] width 1280 height 617
type input "11700"
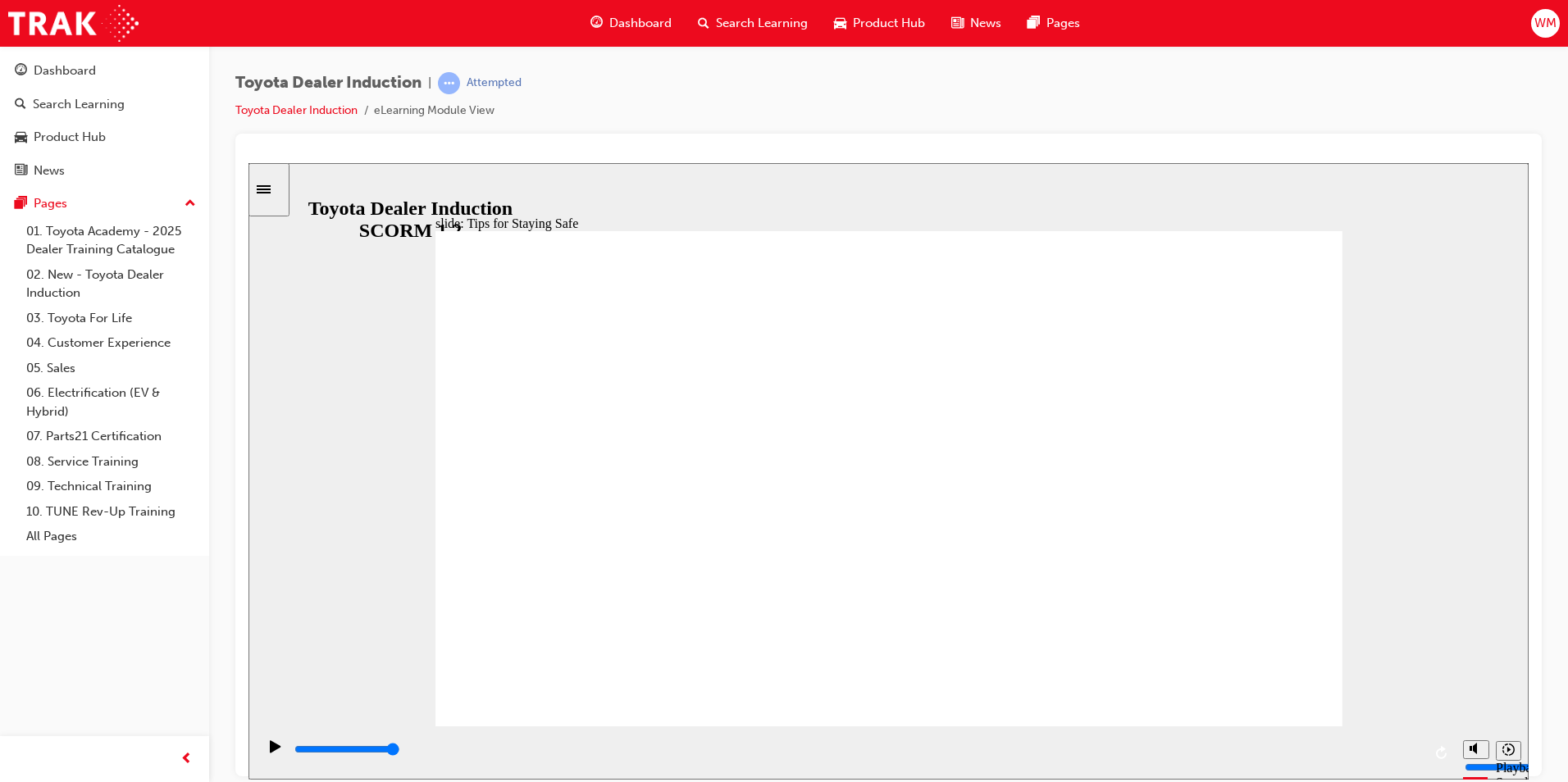
type input "5000"
checkbox input "true"
drag, startPoint x: 670, startPoint y: 461, endPoint x: 674, endPoint y: 477, distance: 16.5
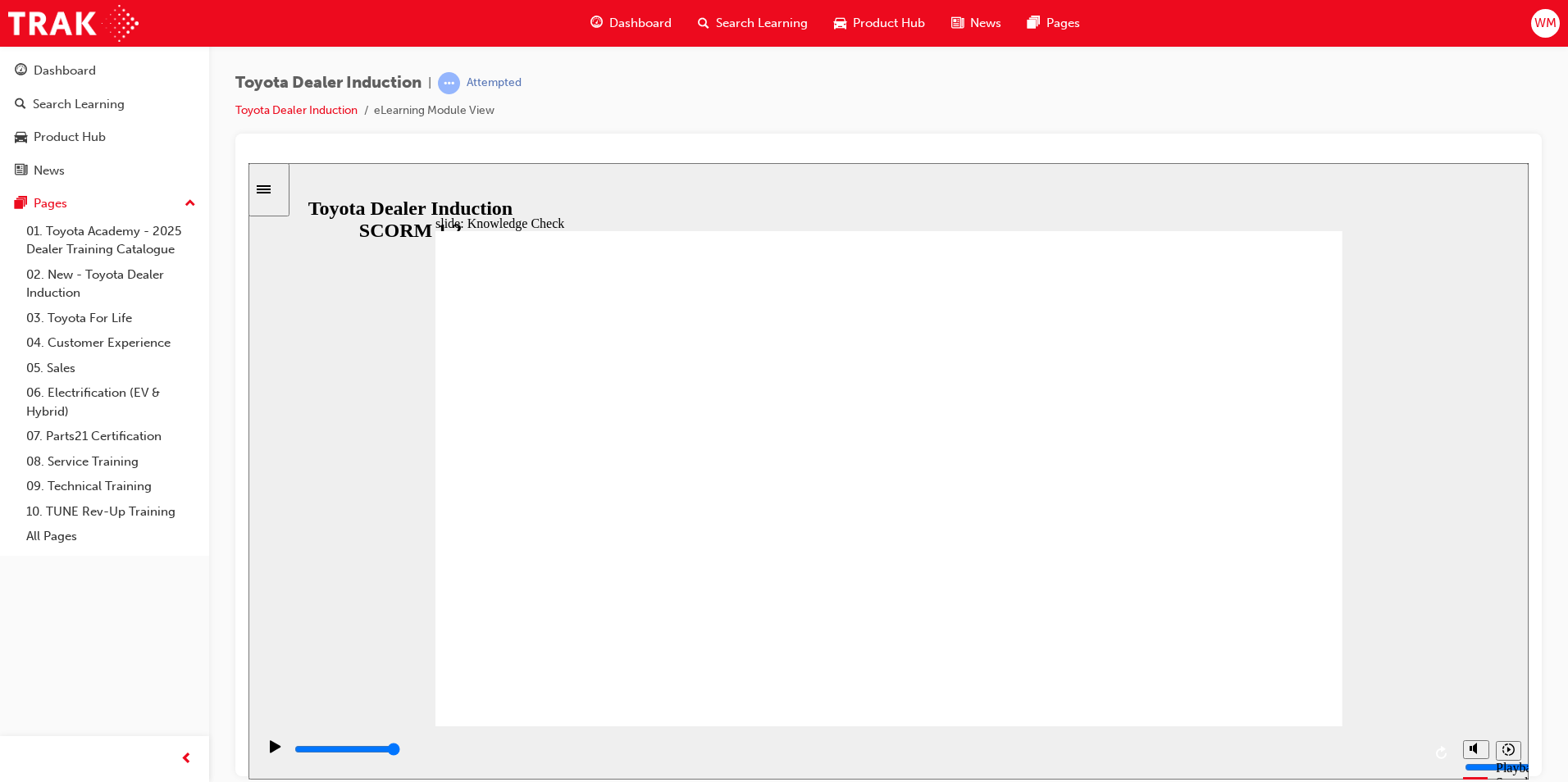
checkbox input "true"
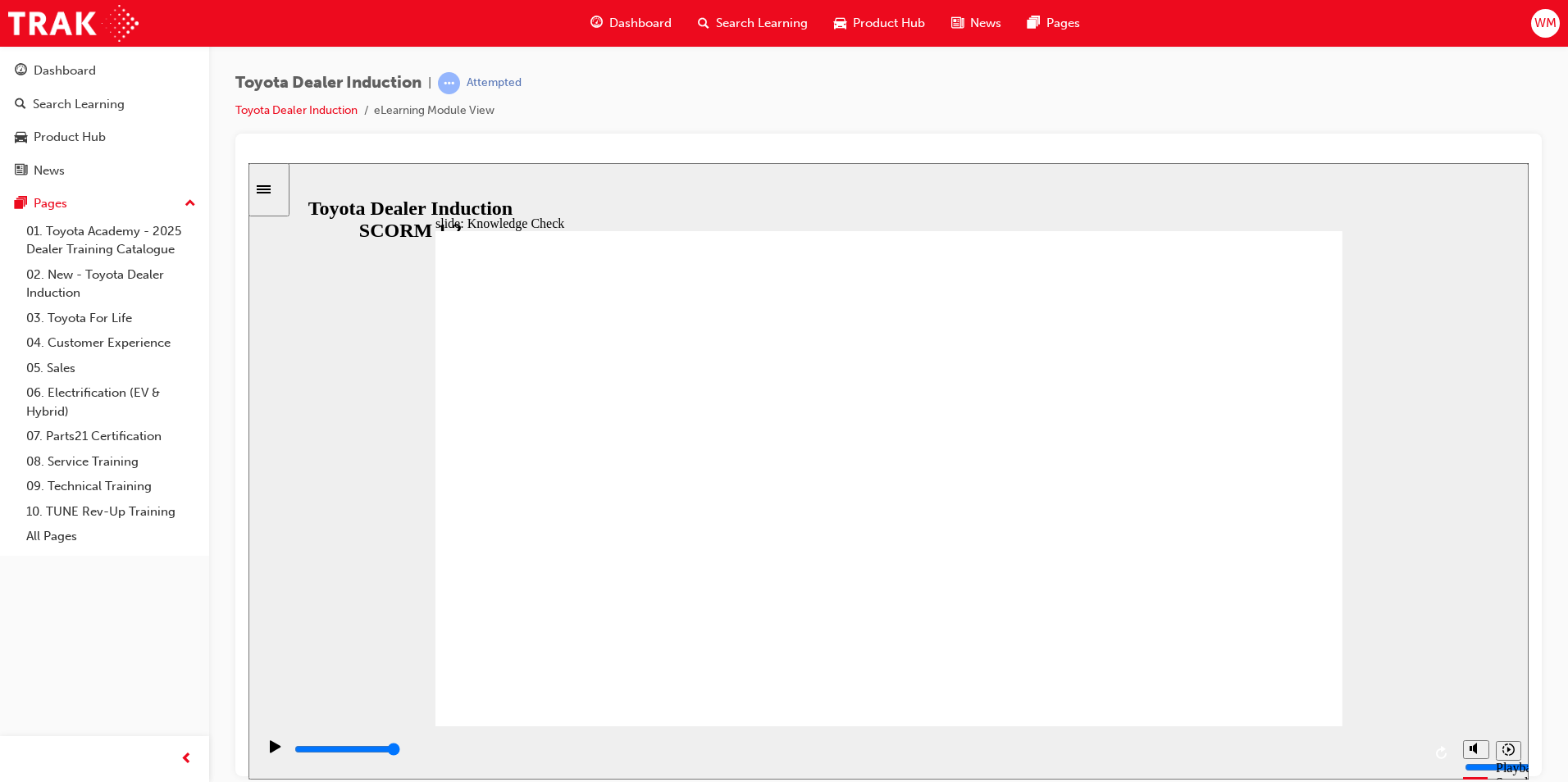
type input "4400"
radio input "true"
type input "5000"
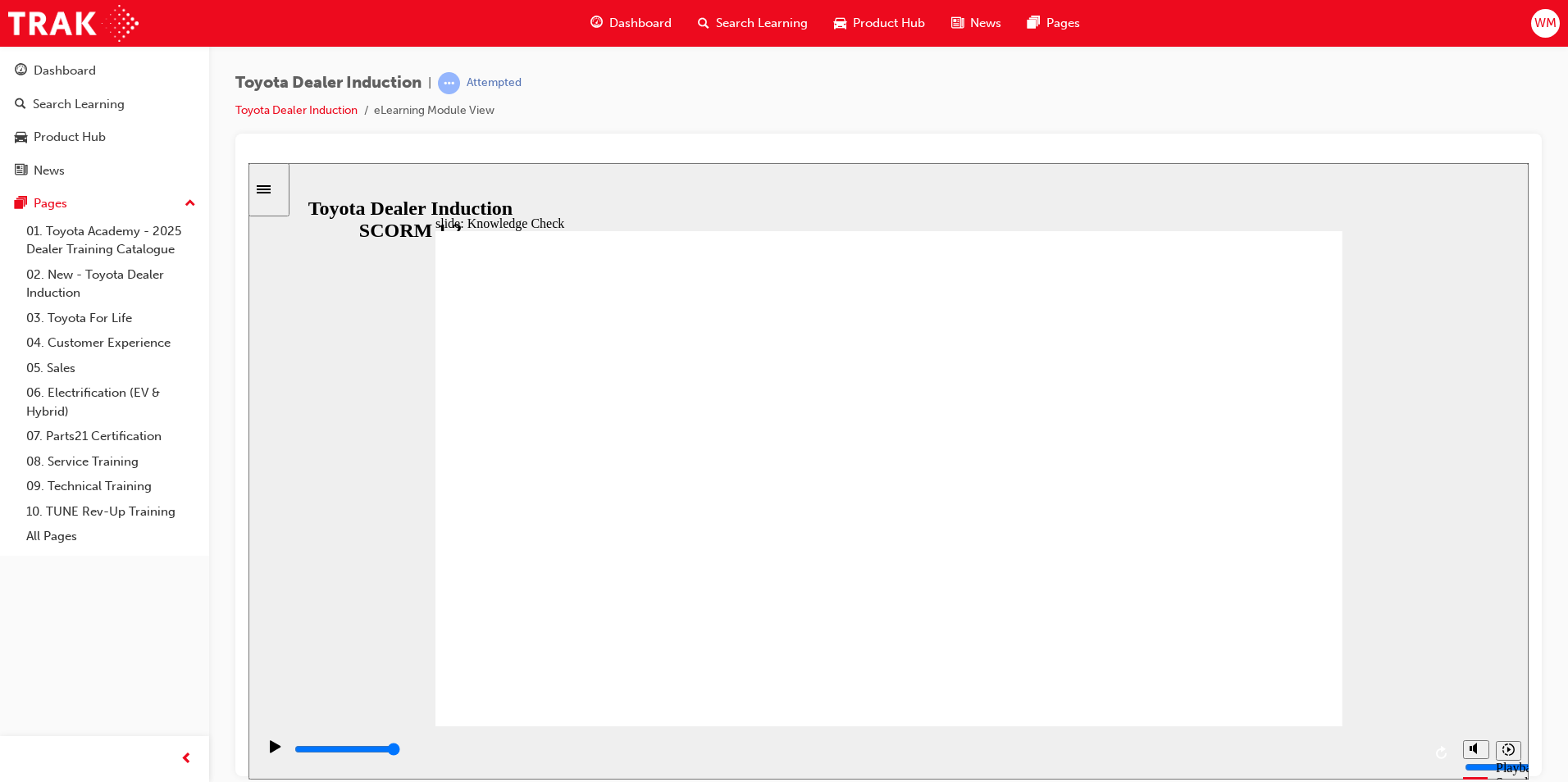
checkbox input "true"
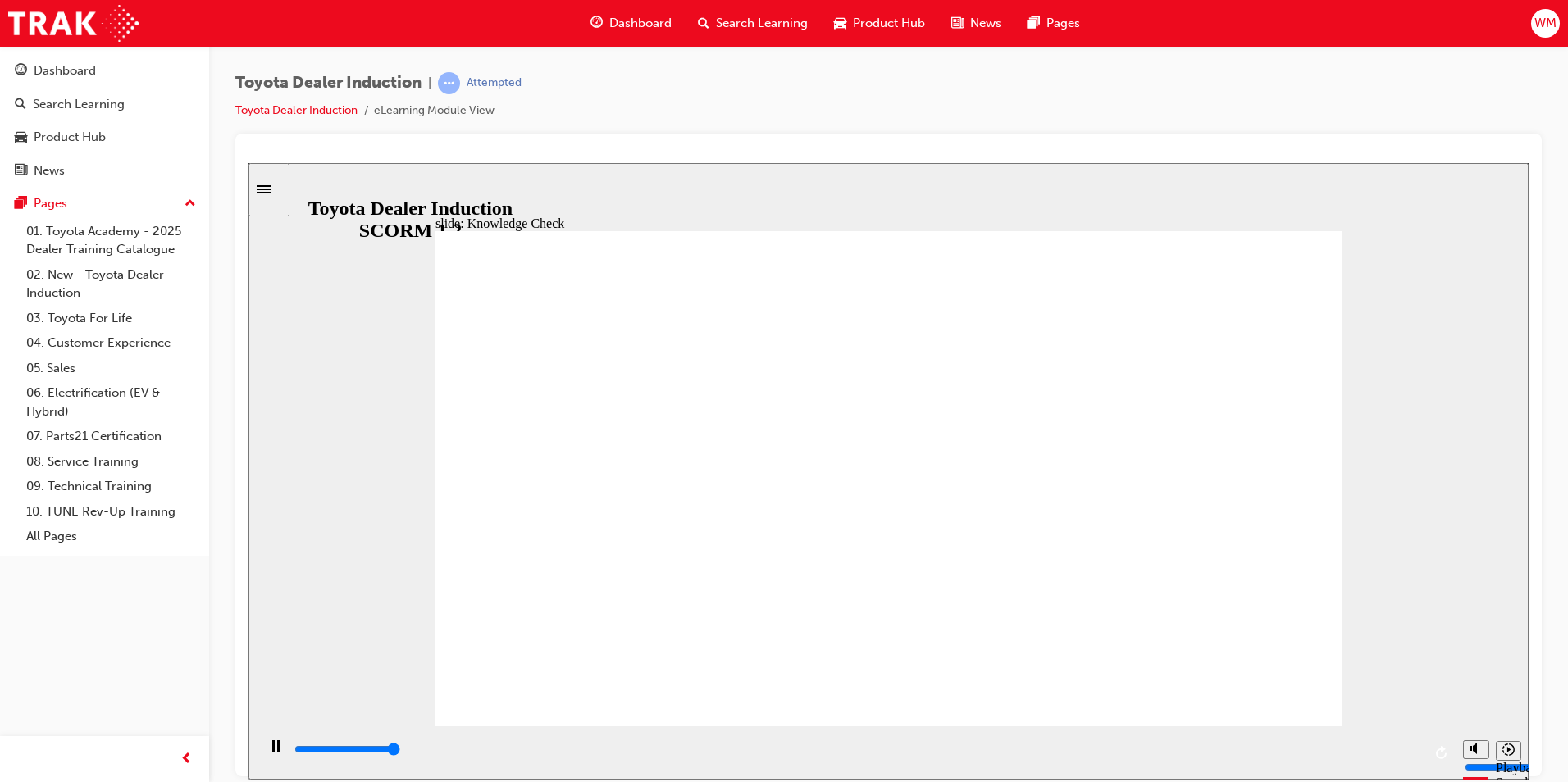
type input "5000"
checkbox input "true"
drag, startPoint x: 771, startPoint y: 561, endPoint x: 776, endPoint y: 581, distance: 20.6
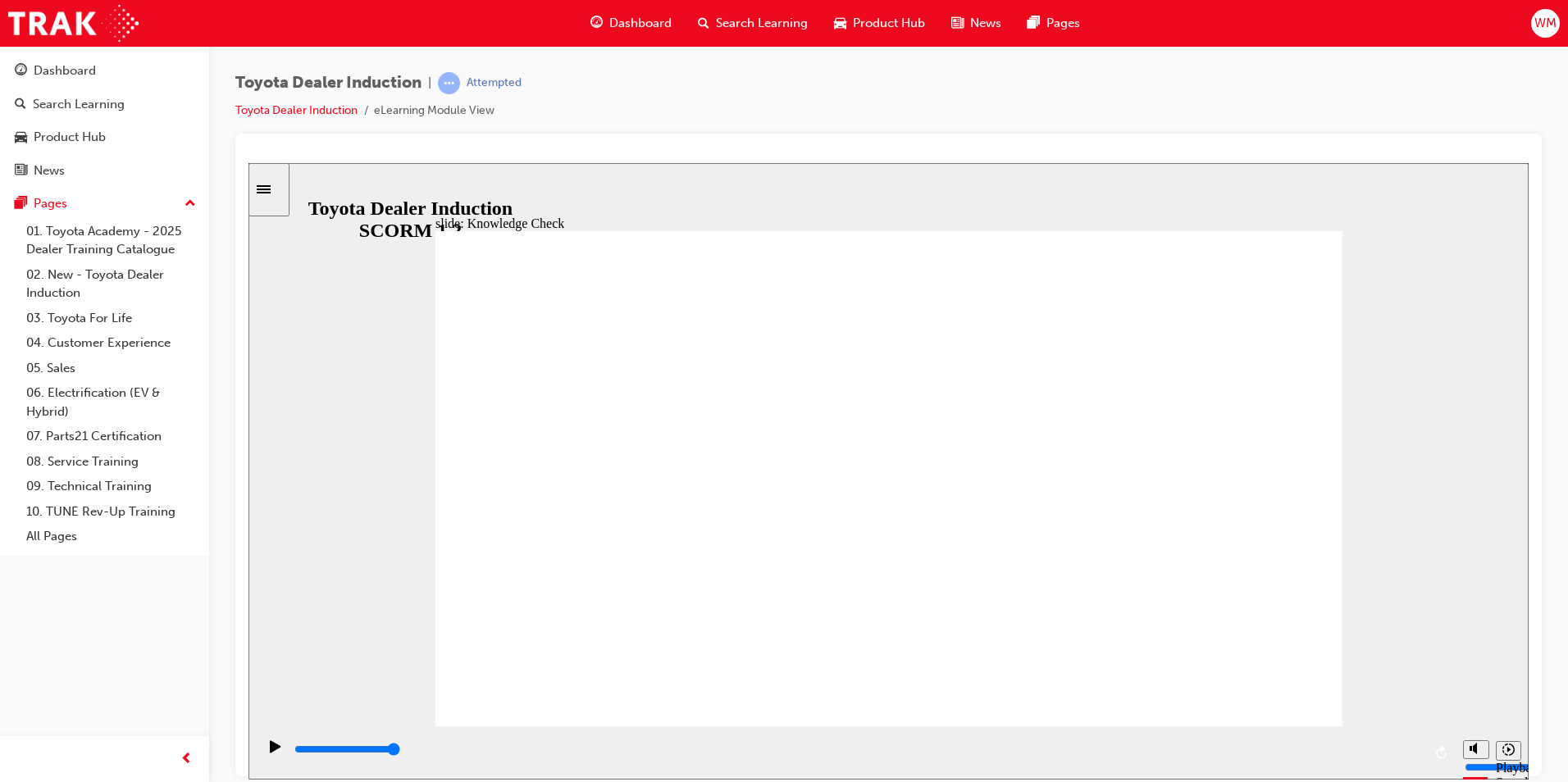
checkbox input "true"
drag, startPoint x: 1239, startPoint y: 695, endPoint x: 1240, endPoint y: 686, distance: 9.1
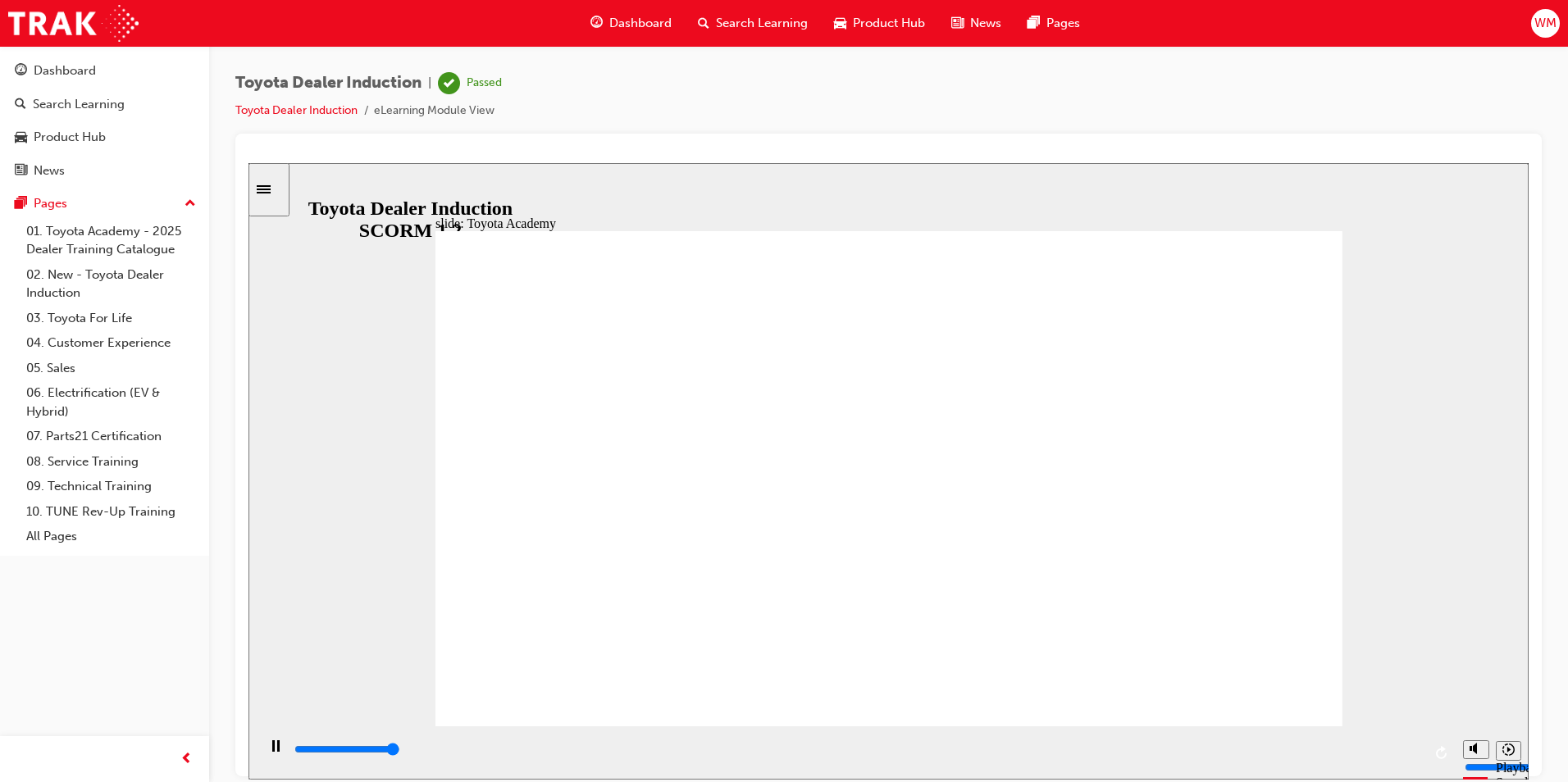
type input "9900"
click at [85, 79] on div "Dashboard" at bounding box center [64, 71] width 62 height 19
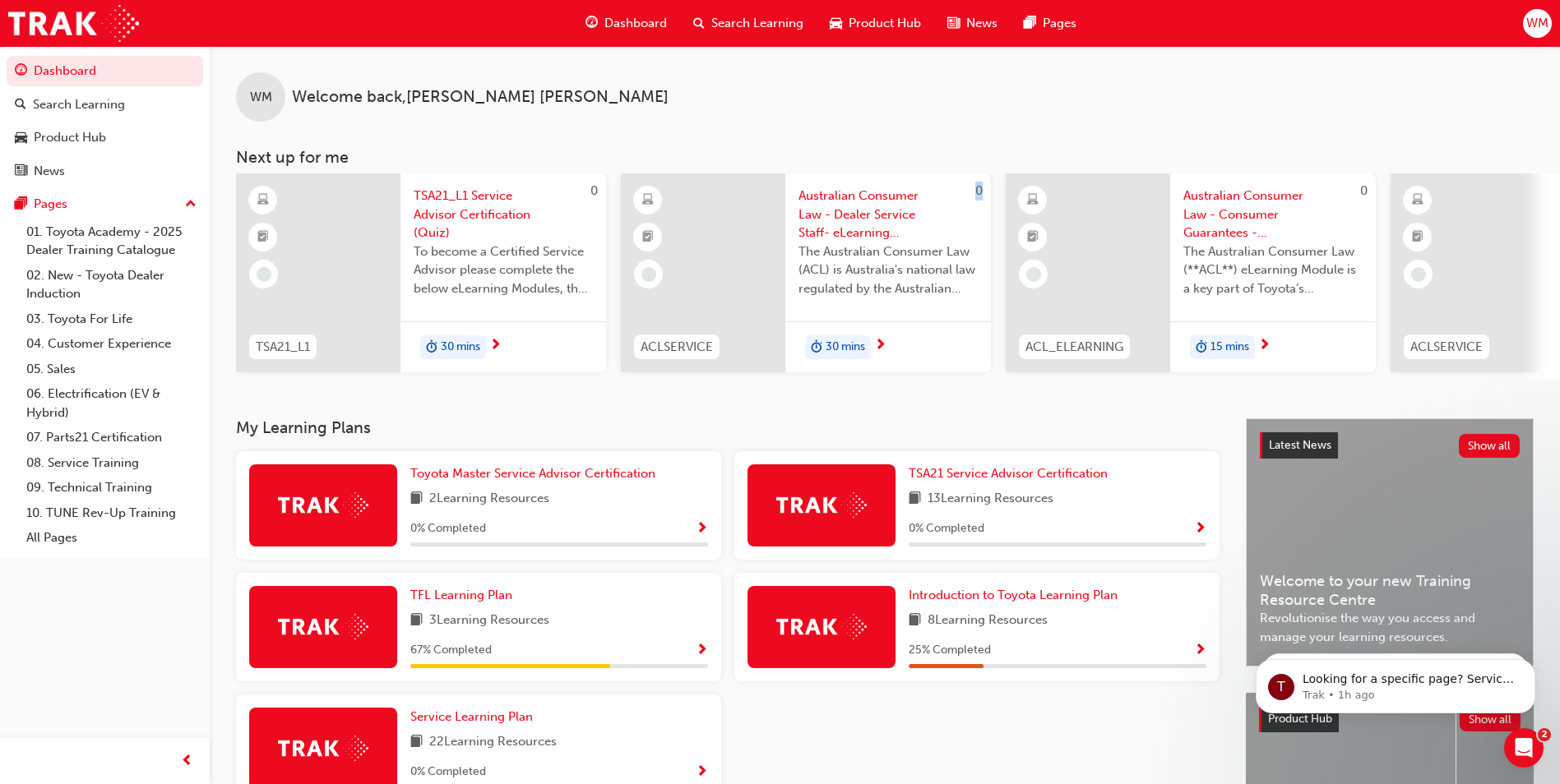
drag, startPoint x: 602, startPoint y: 386, endPoint x: 670, endPoint y: 386, distance: 68.0
click at [670, 386] on div "WM Welcome back , William Mayer Next up for me 0 TSA21_L1 TSA21_L1 Service Advi…" at bounding box center [885, 232] width 1351 height 373
click at [608, 97] on div "WM Welcome back , William Mayer" at bounding box center [885, 83] width 1351 height 76
